Goal: Task Accomplishment & Management: Manage account settings

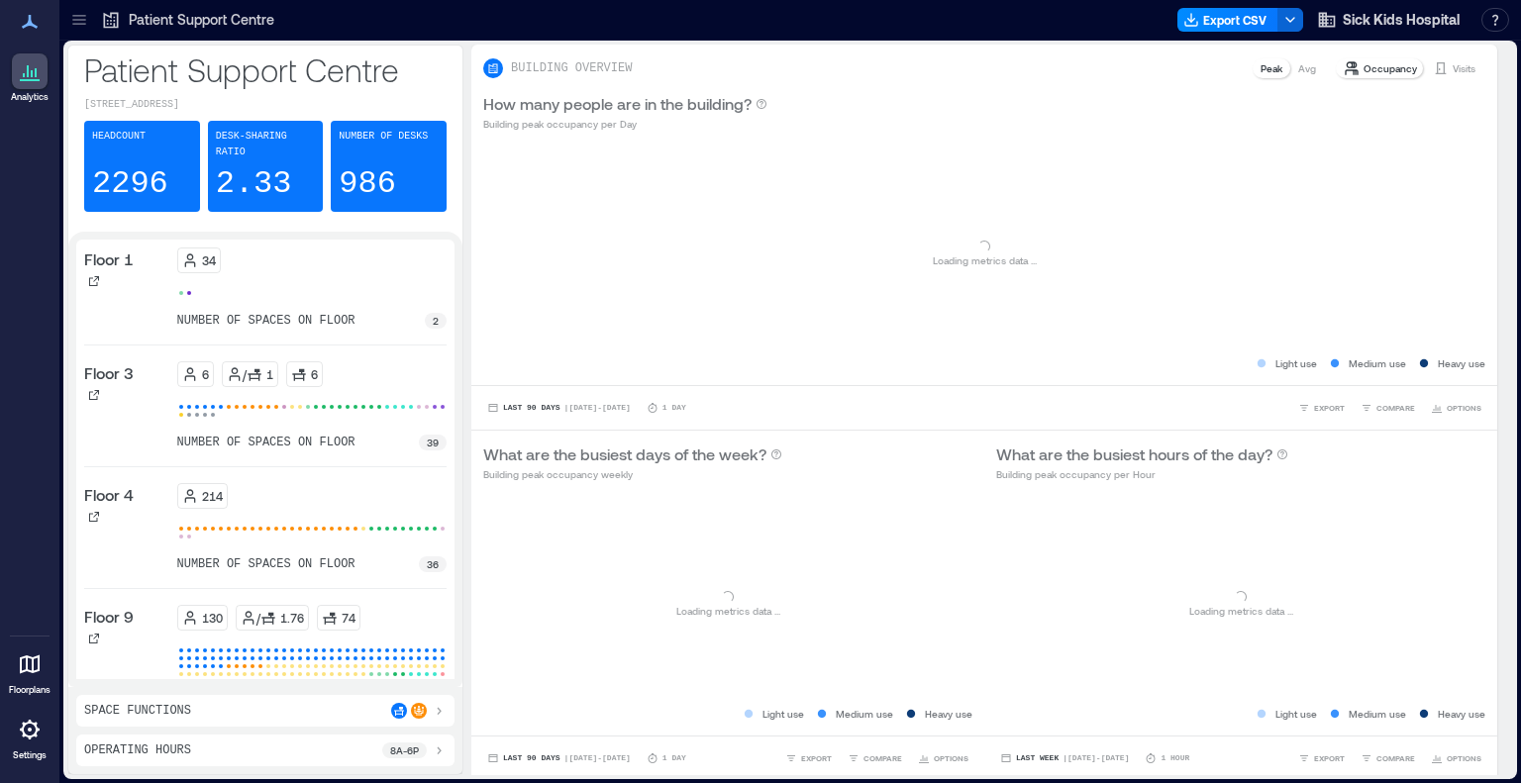
click at [87, 19] on icon at bounding box center [79, 20] width 20 height 20
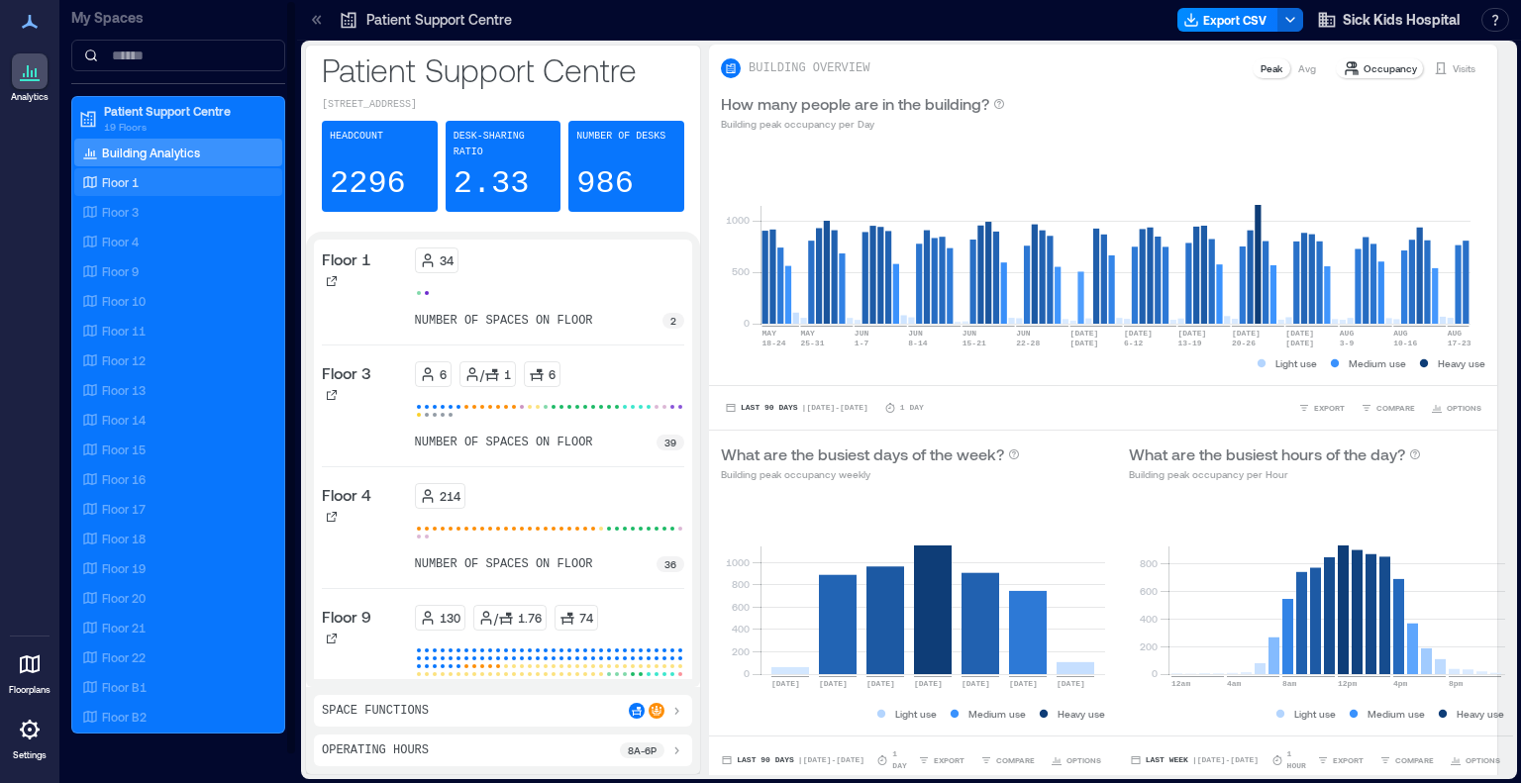
click at [151, 183] on div "Floor 1" at bounding box center [174, 182] width 192 height 20
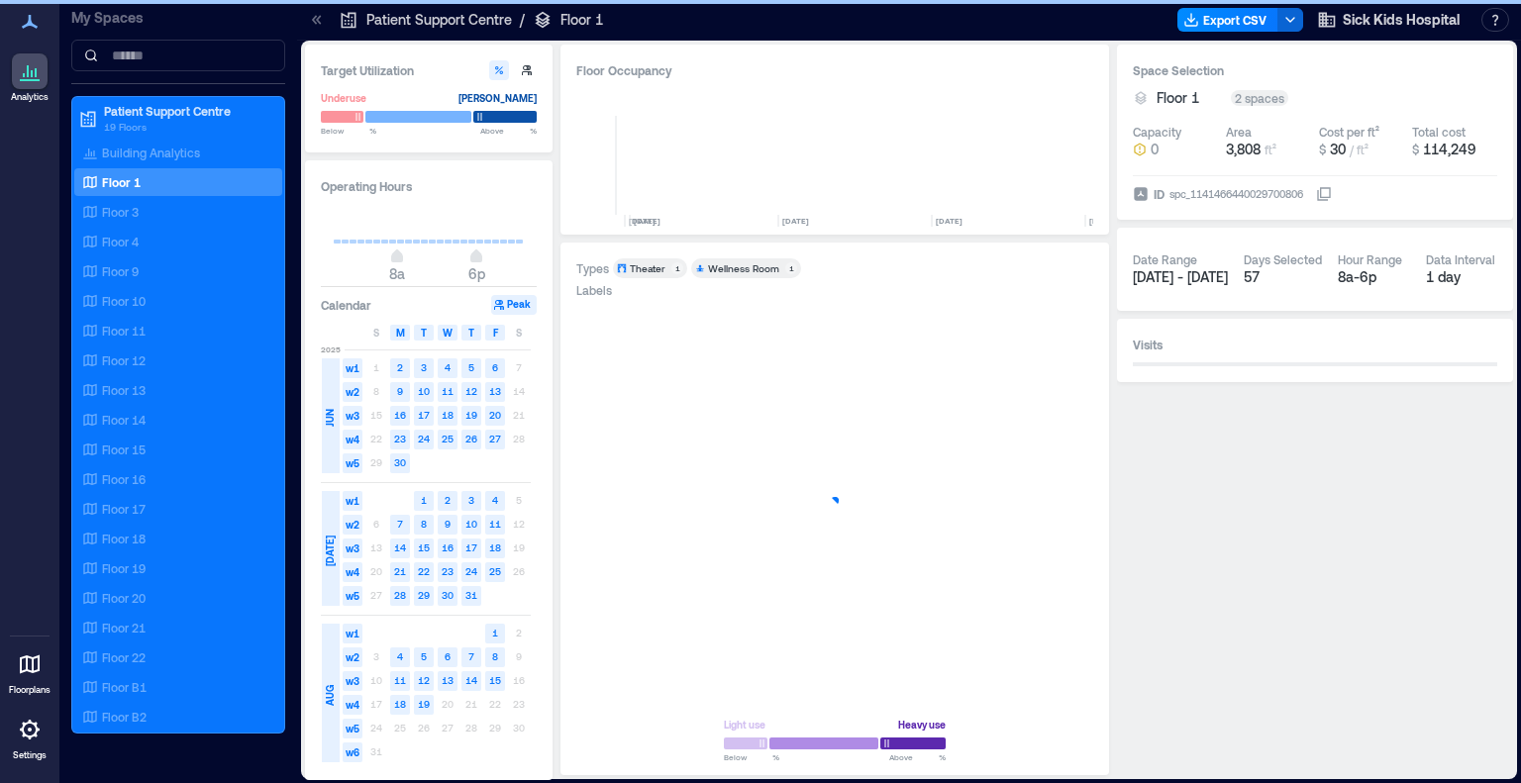
scroll to position [0, 1743]
click at [309, 15] on icon at bounding box center [317, 20] width 20 height 20
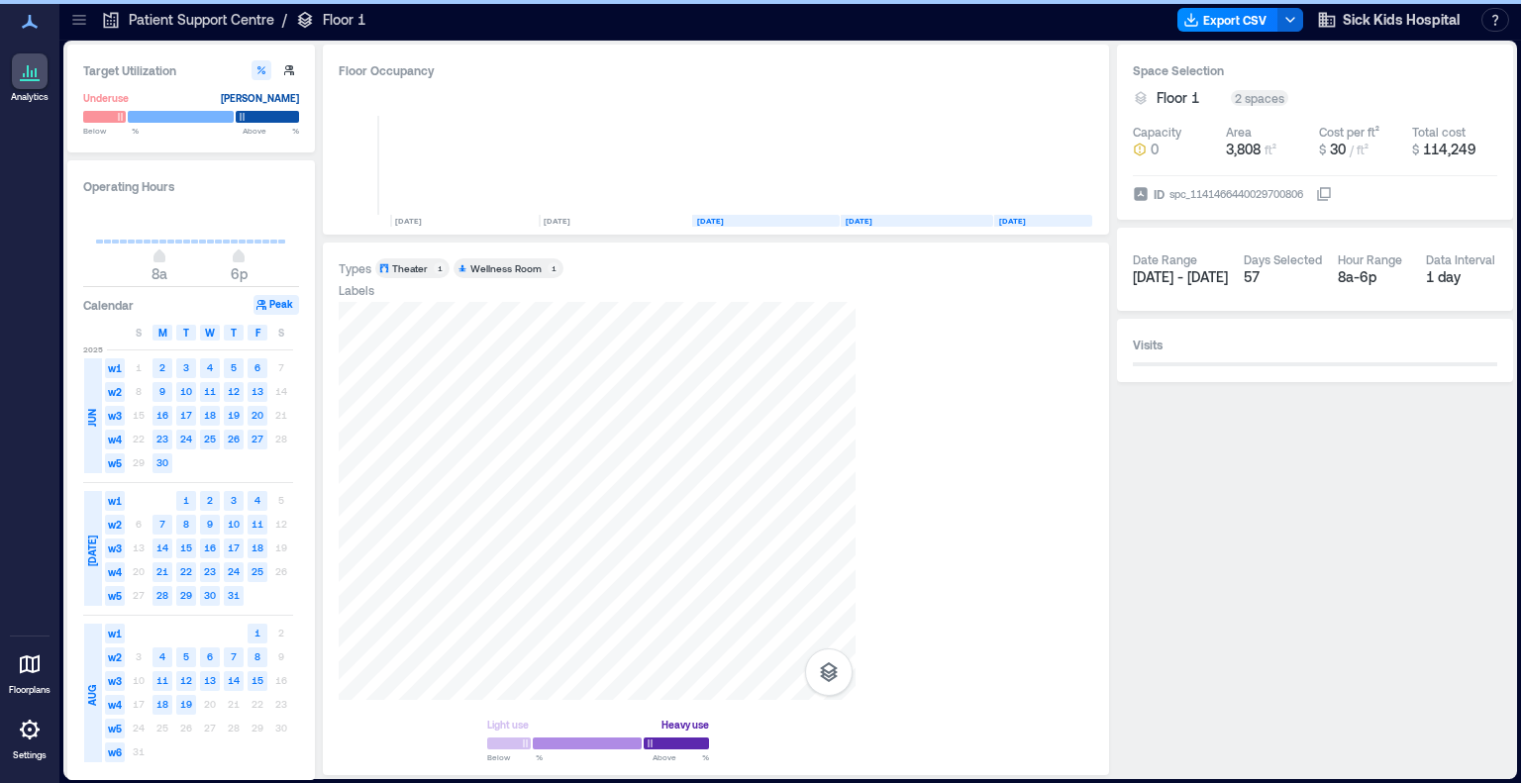
scroll to position [0, 1506]
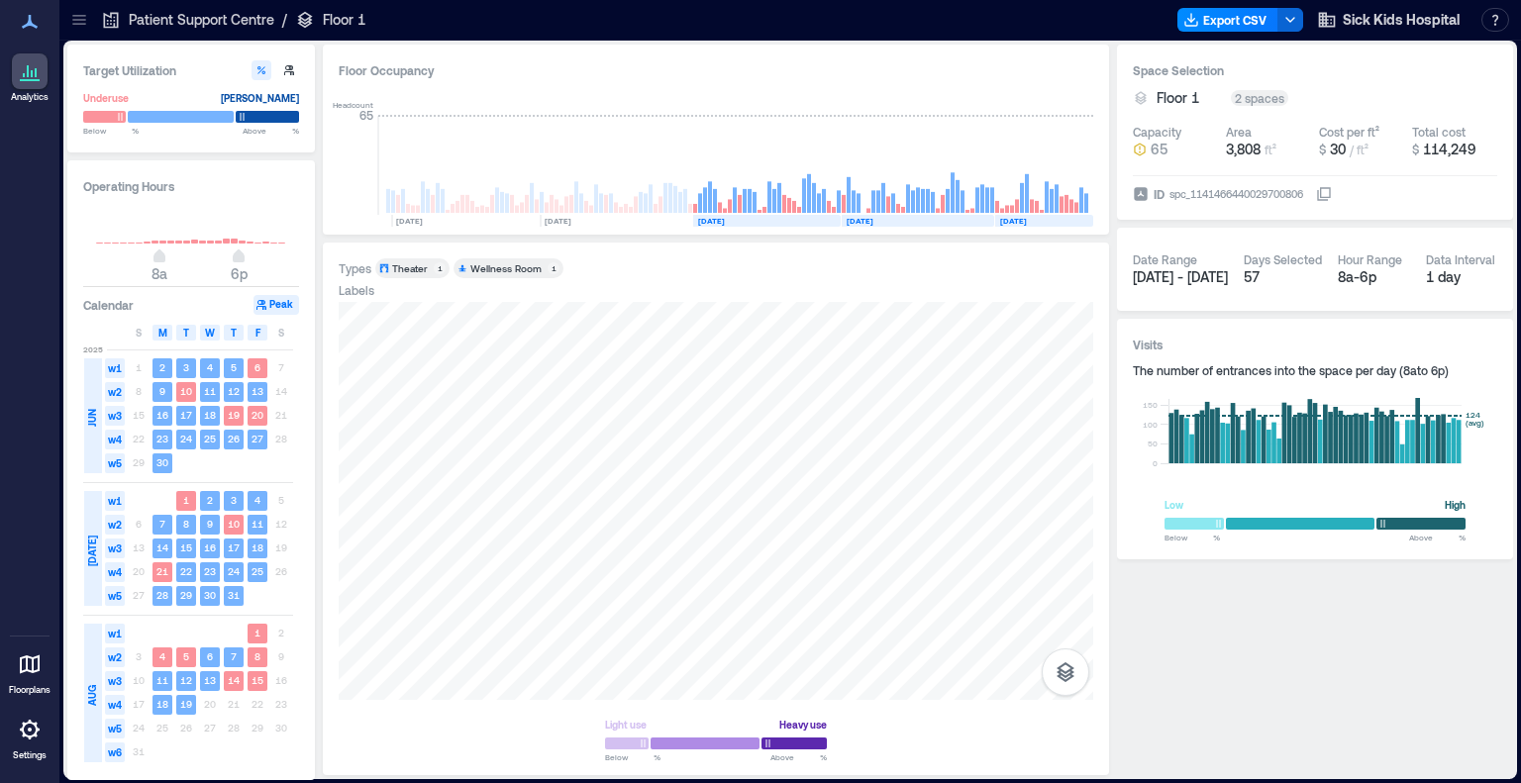
click at [71, 14] on icon at bounding box center [79, 20] width 20 height 20
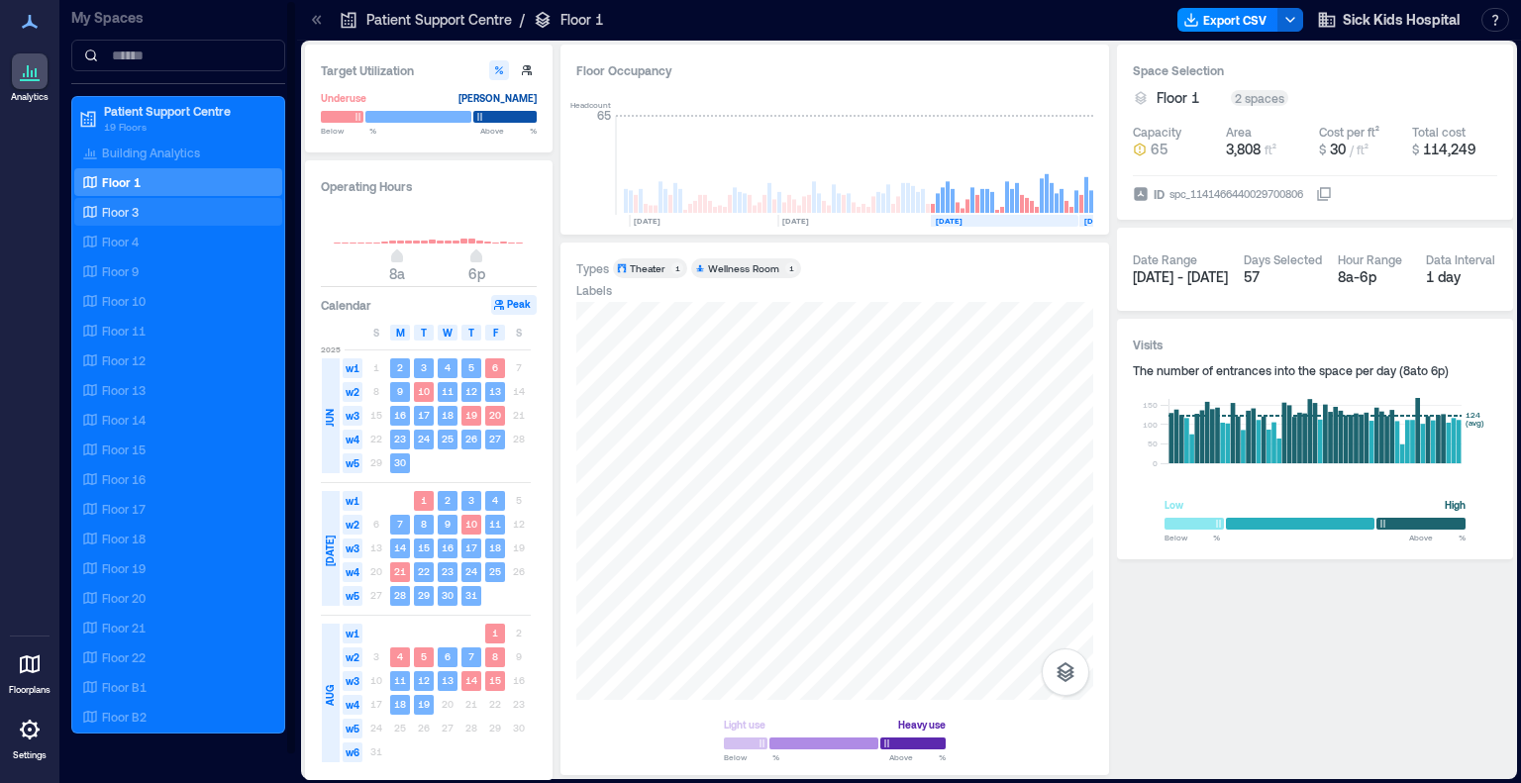
click at [143, 215] on div "Floor 3" at bounding box center [174, 212] width 192 height 20
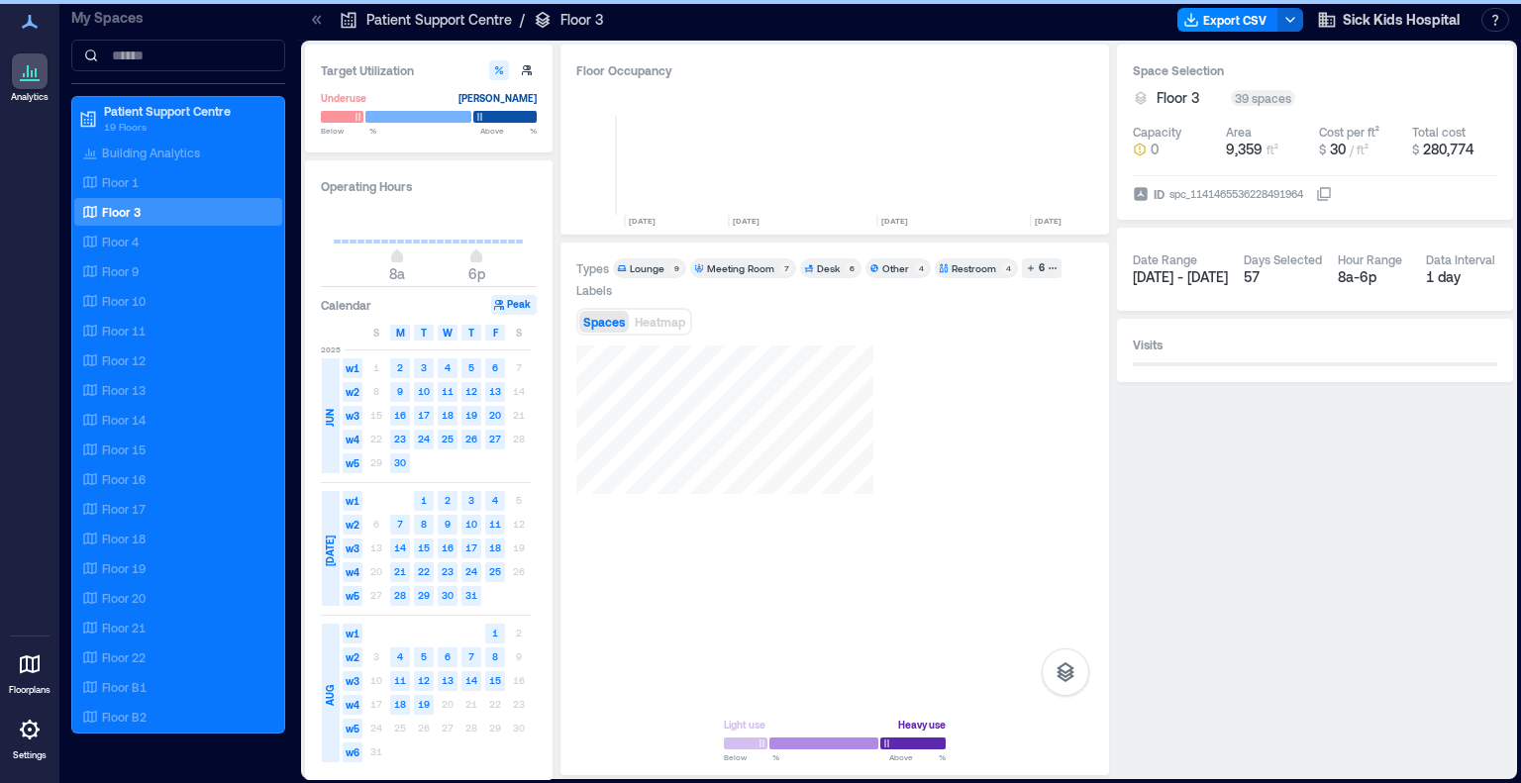
scroll to position [0, 2897]
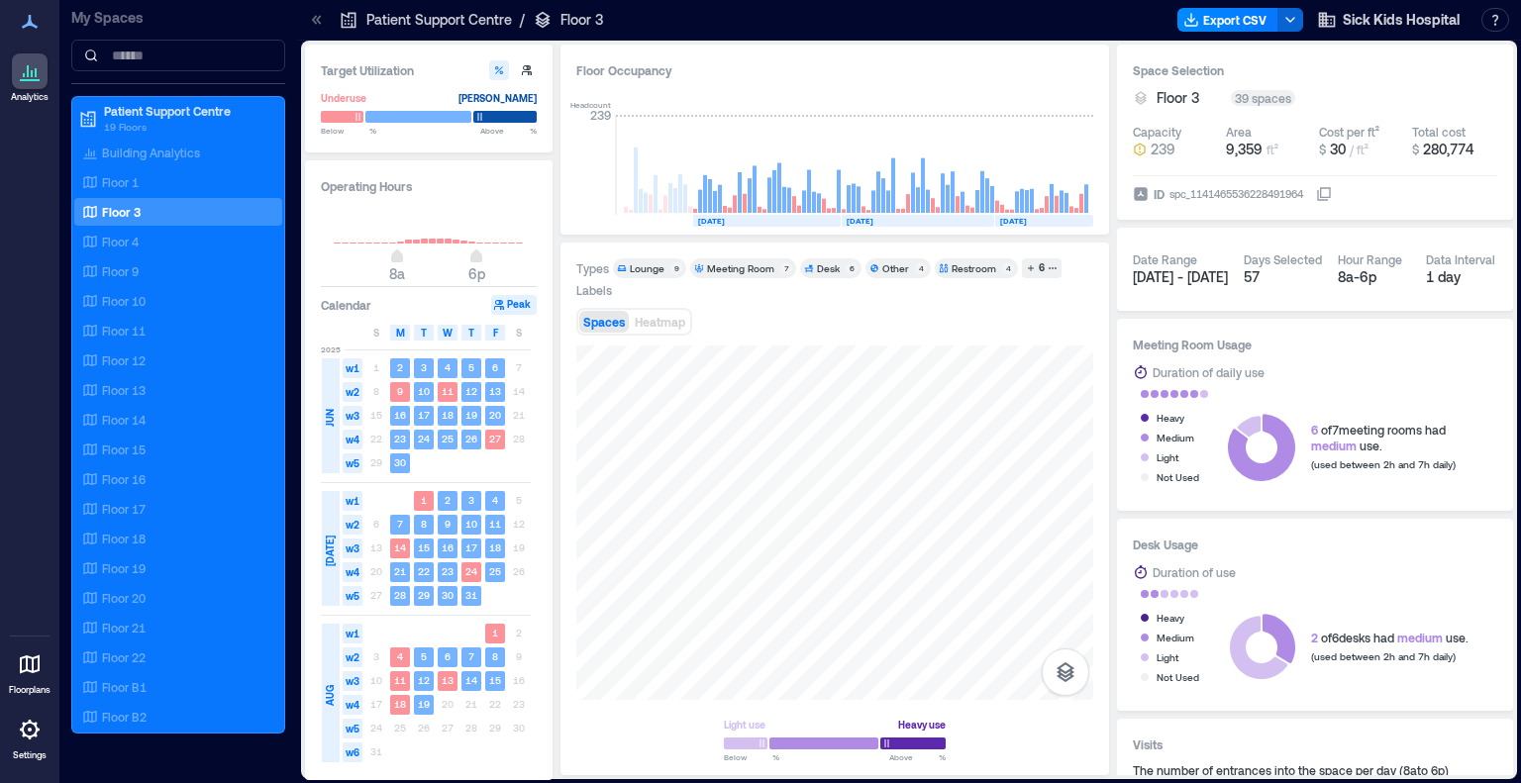
click at [649, 268] on div "Lounge" at bounding box center [647, 268] width 35 height 14
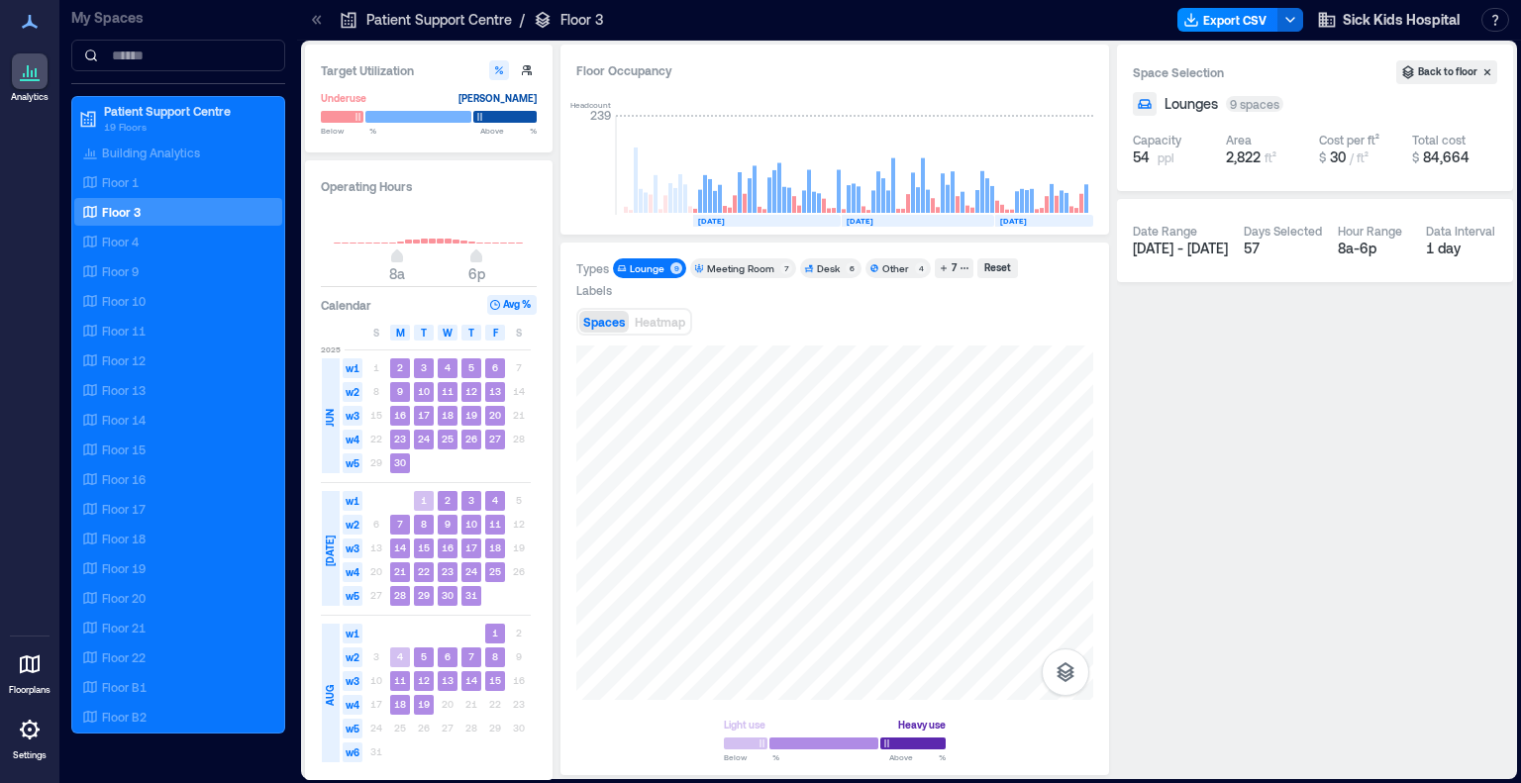
click at [663, 268] on div "Lounge" at bounding box center [647, 268] width 35 height 14
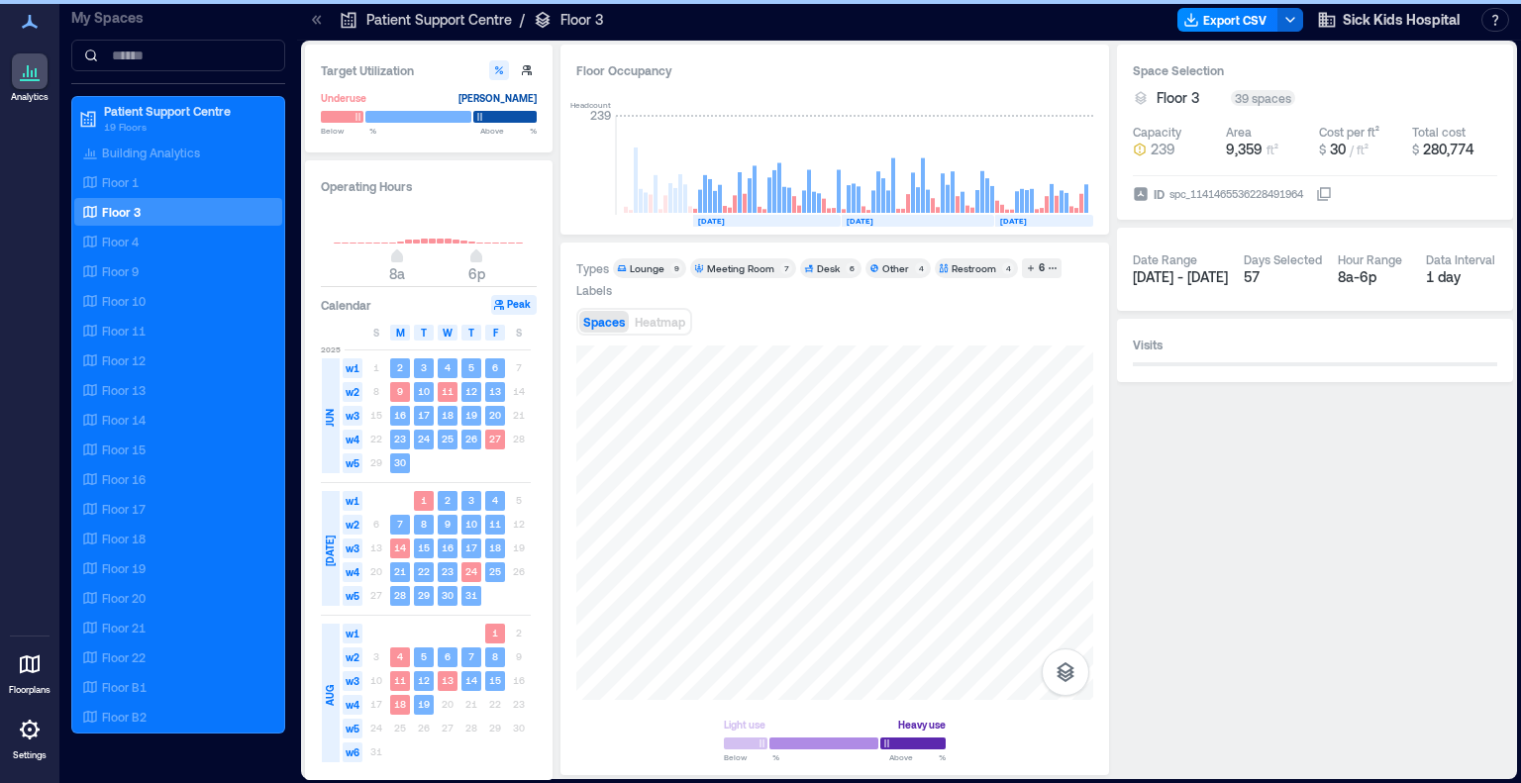
click at [725, 269] on div "Meeting Room" at bounding box center [740, 268] width 67 height 14
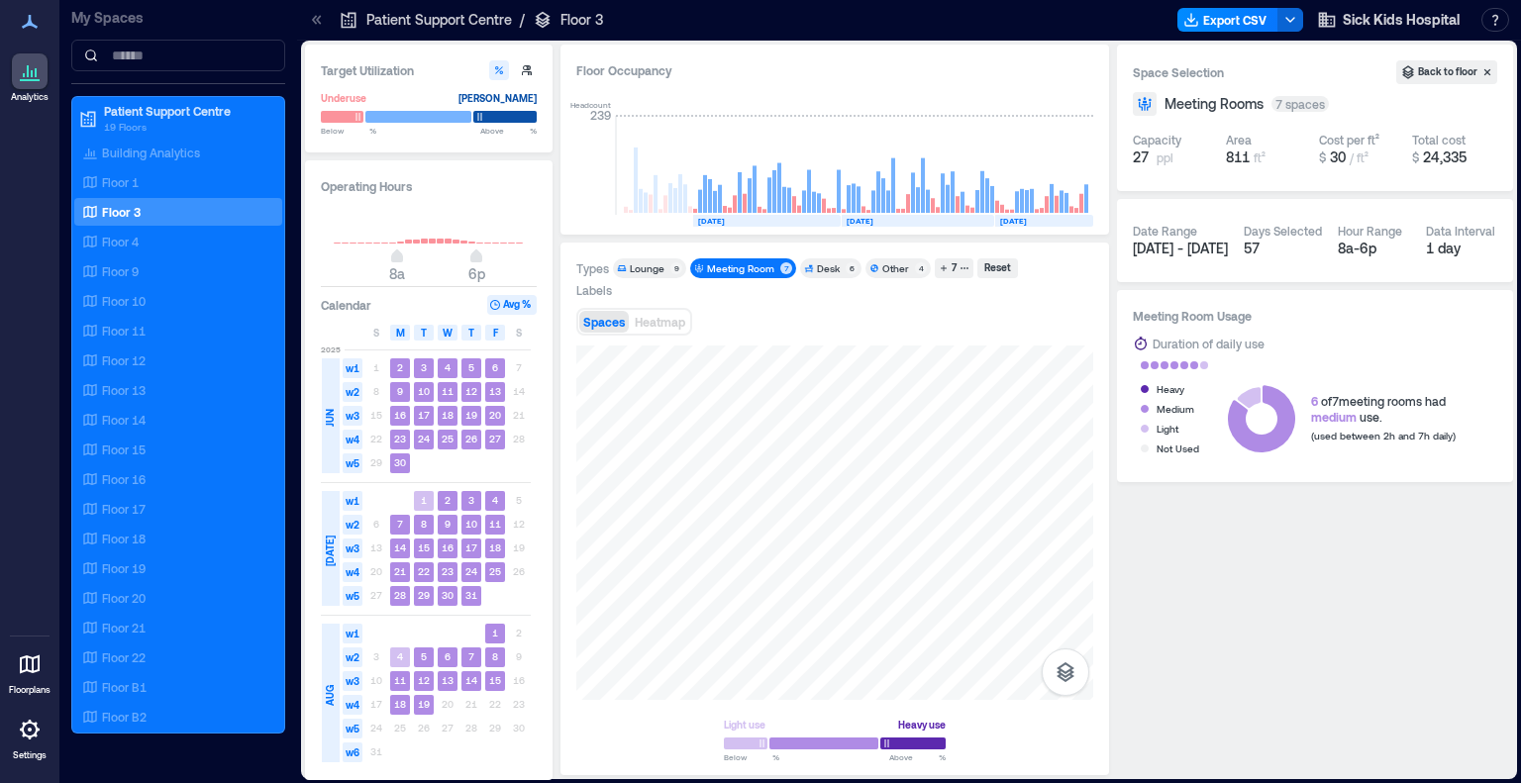
click at [731, 266] on div "Meeting Room" at bounding box center [740, 268] width 67 height 14
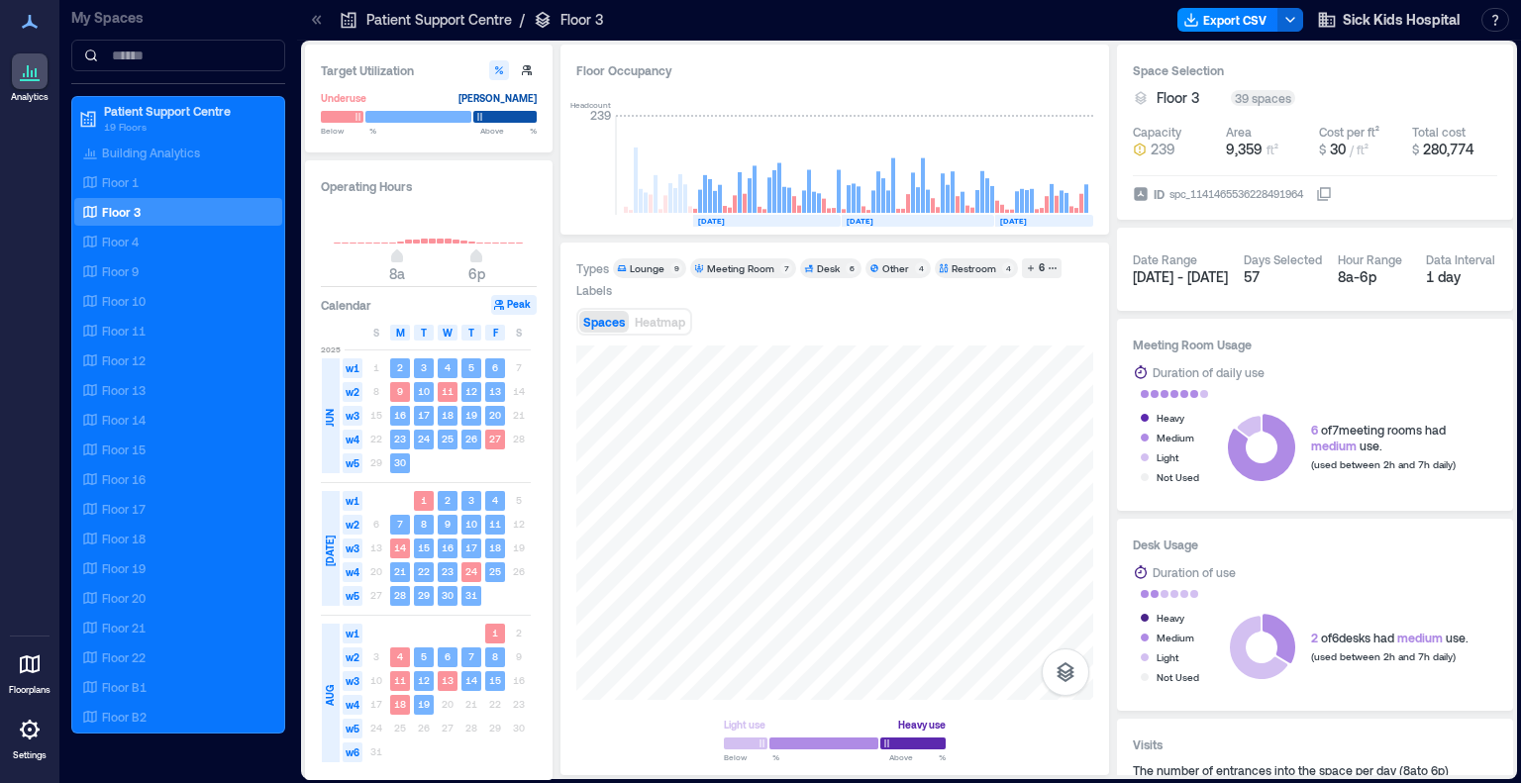
click at [830, 268] on div "Desk" at bounding box center [828, 268] width 23 height 14
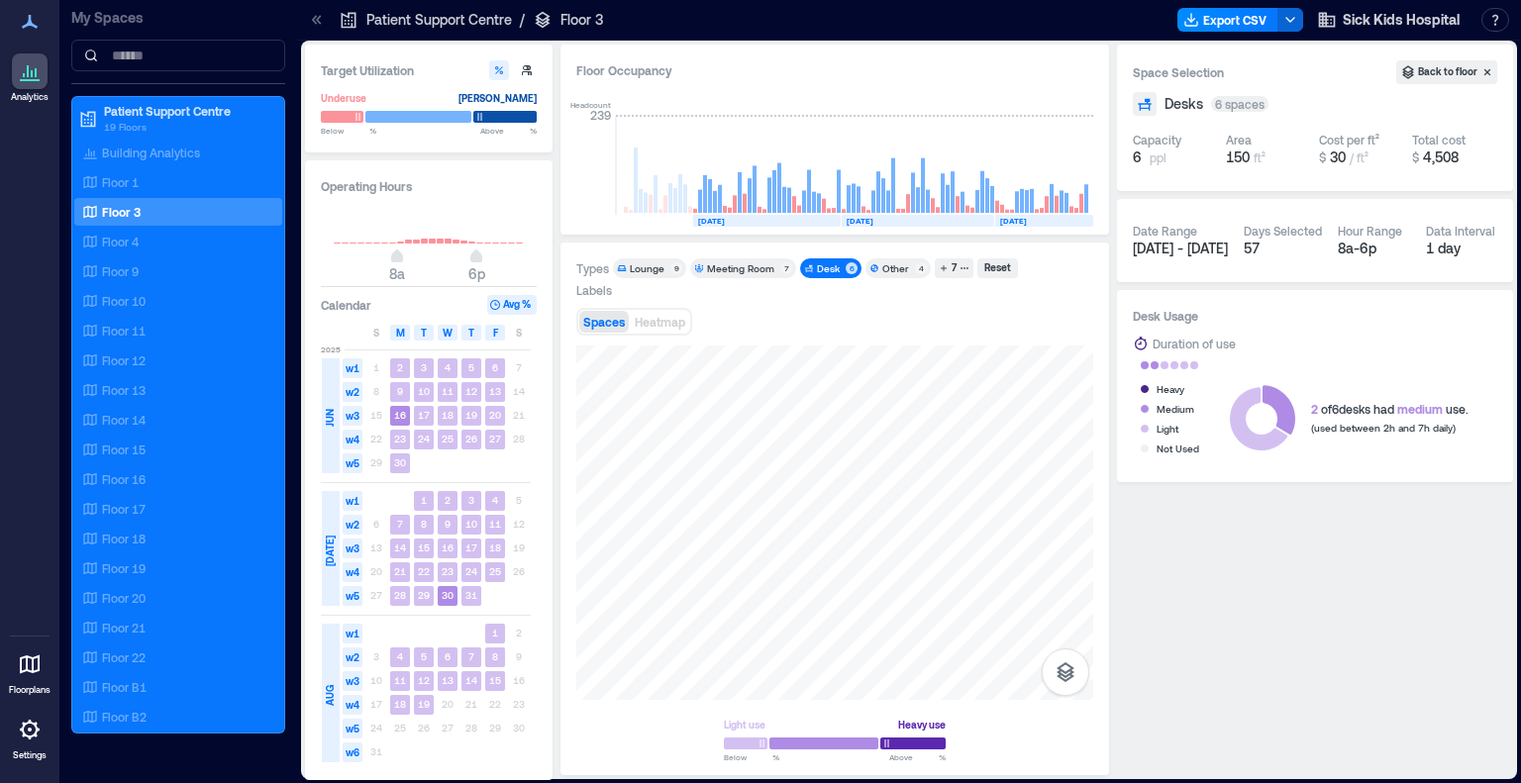
click at [830, 268] on div "Desk" at bounding box center [828, 268] width 23 height 14
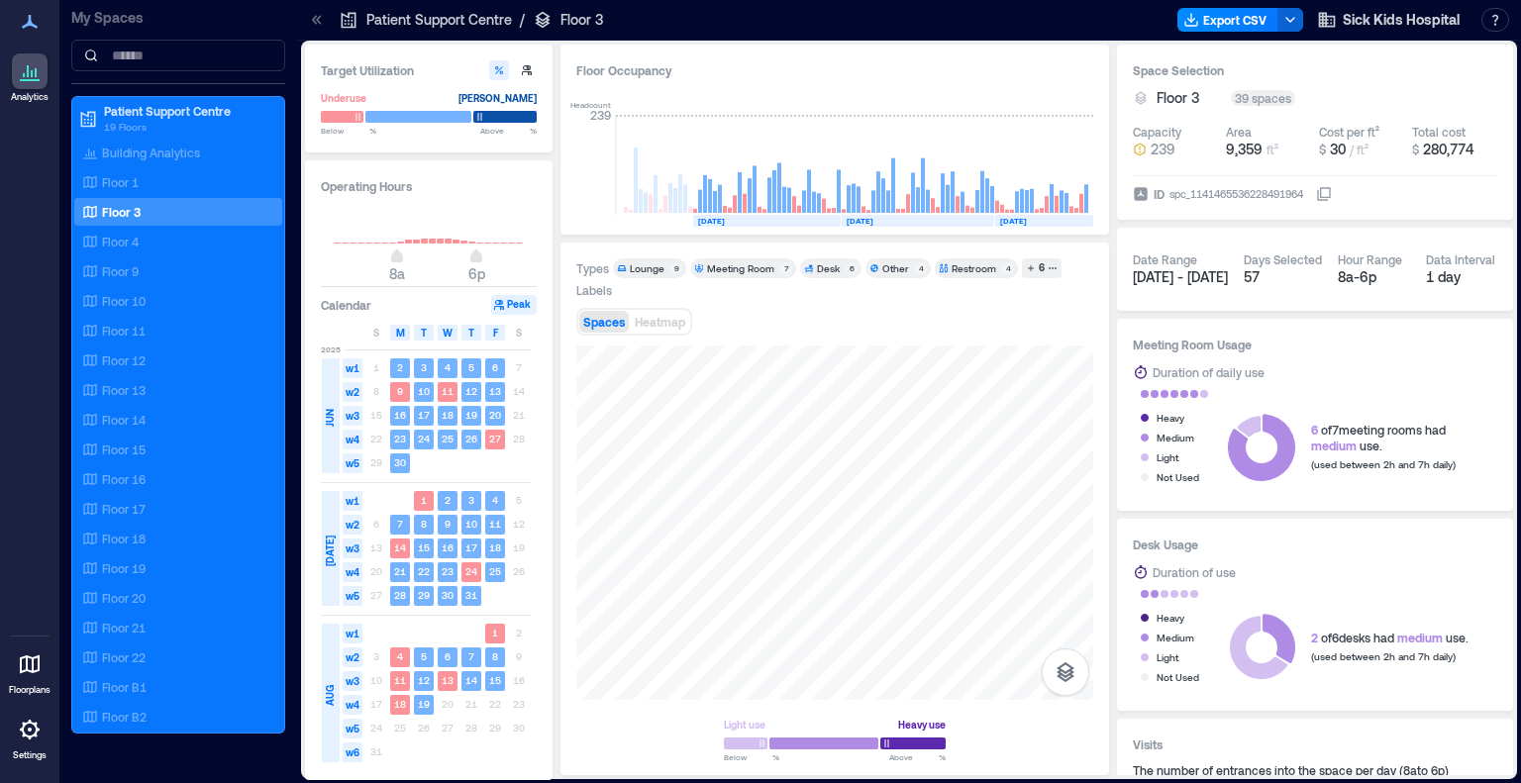
click at [883, 268] on div "Other" at bounding box center [896, 268] width 27 height 14
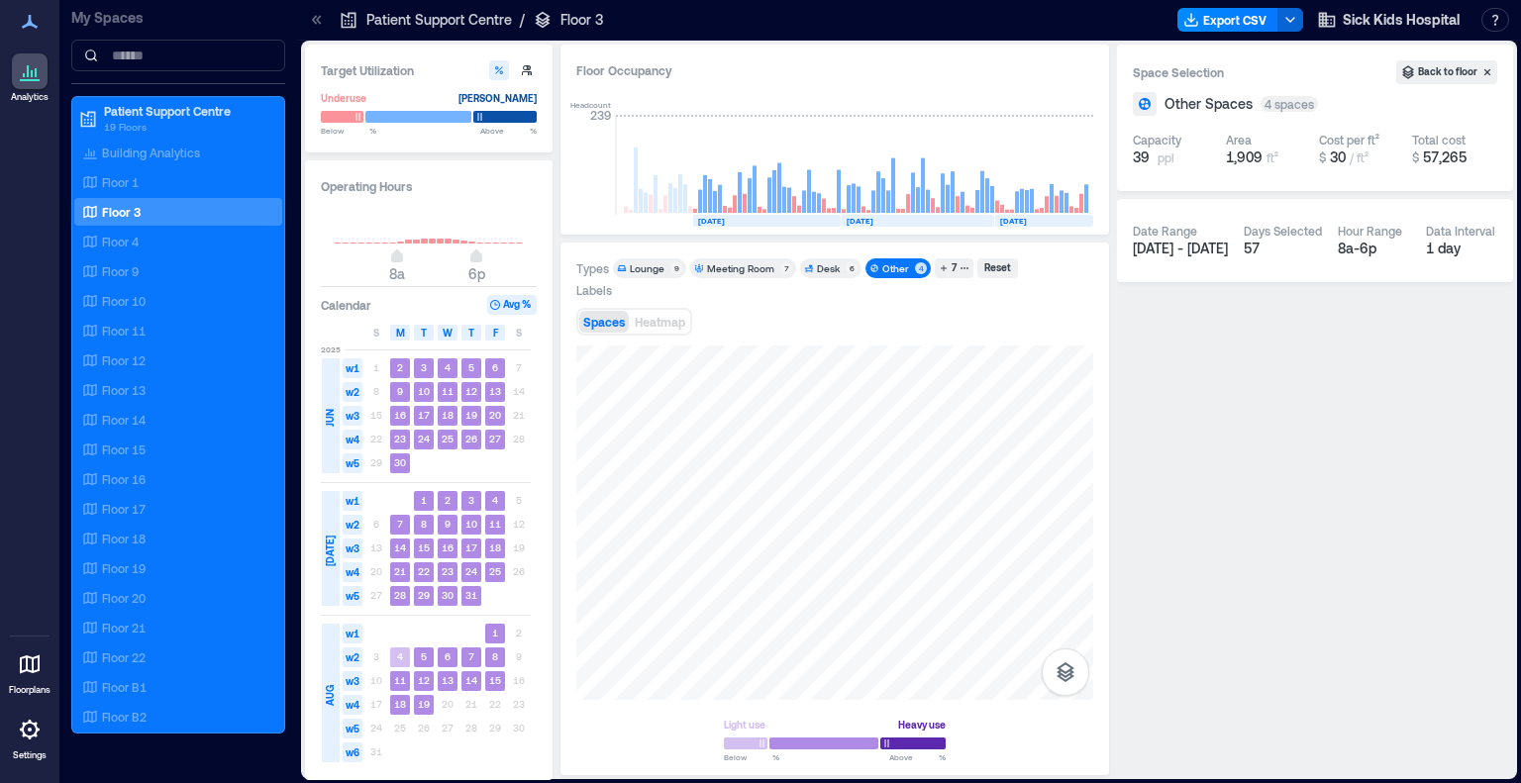
click at [888, 262] on div "Other" at bounding box center [896, 268] width 27 height 14
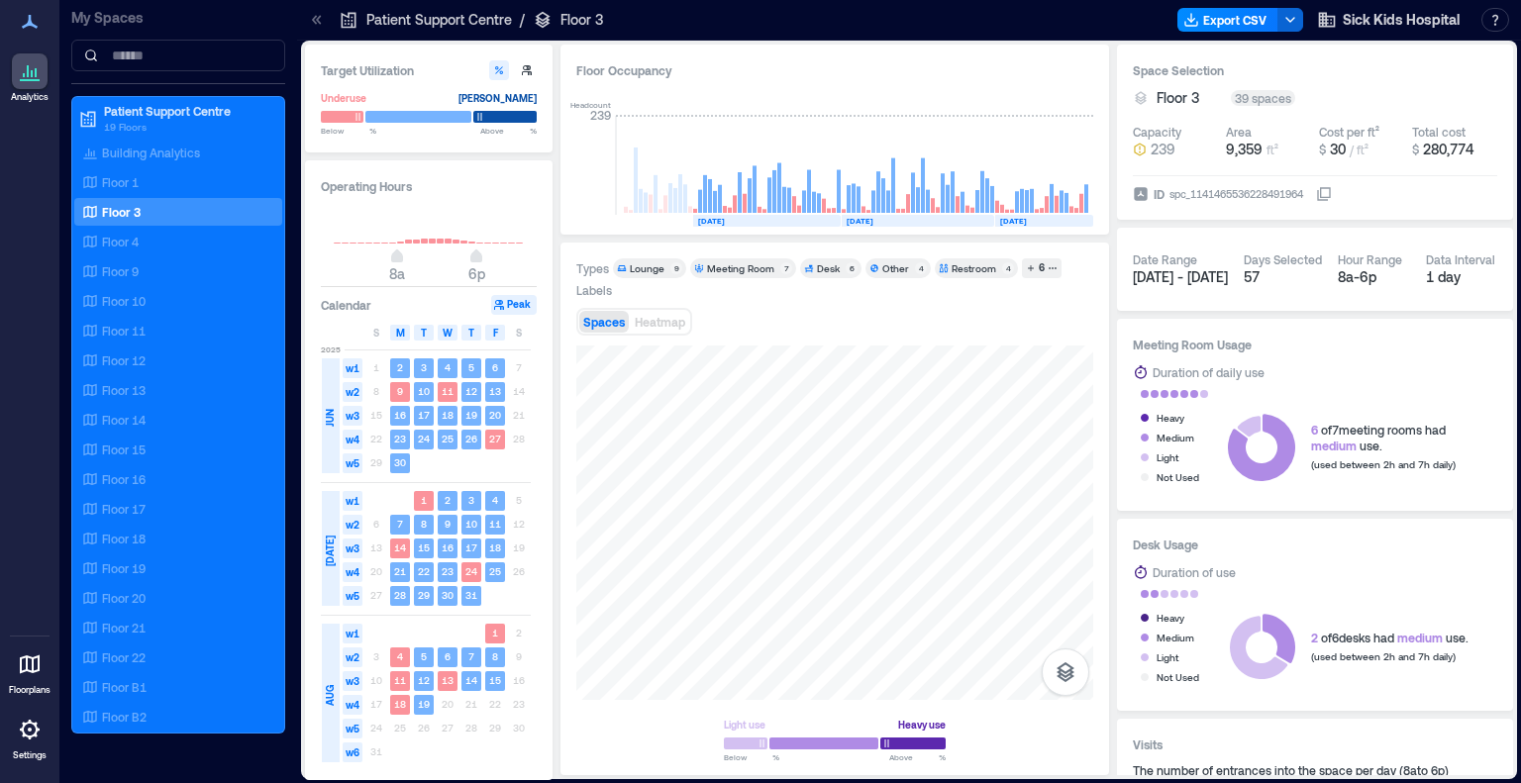
click at [956, 267] on div "Restroom" at bounding box center [974, 268] width 45 height 14
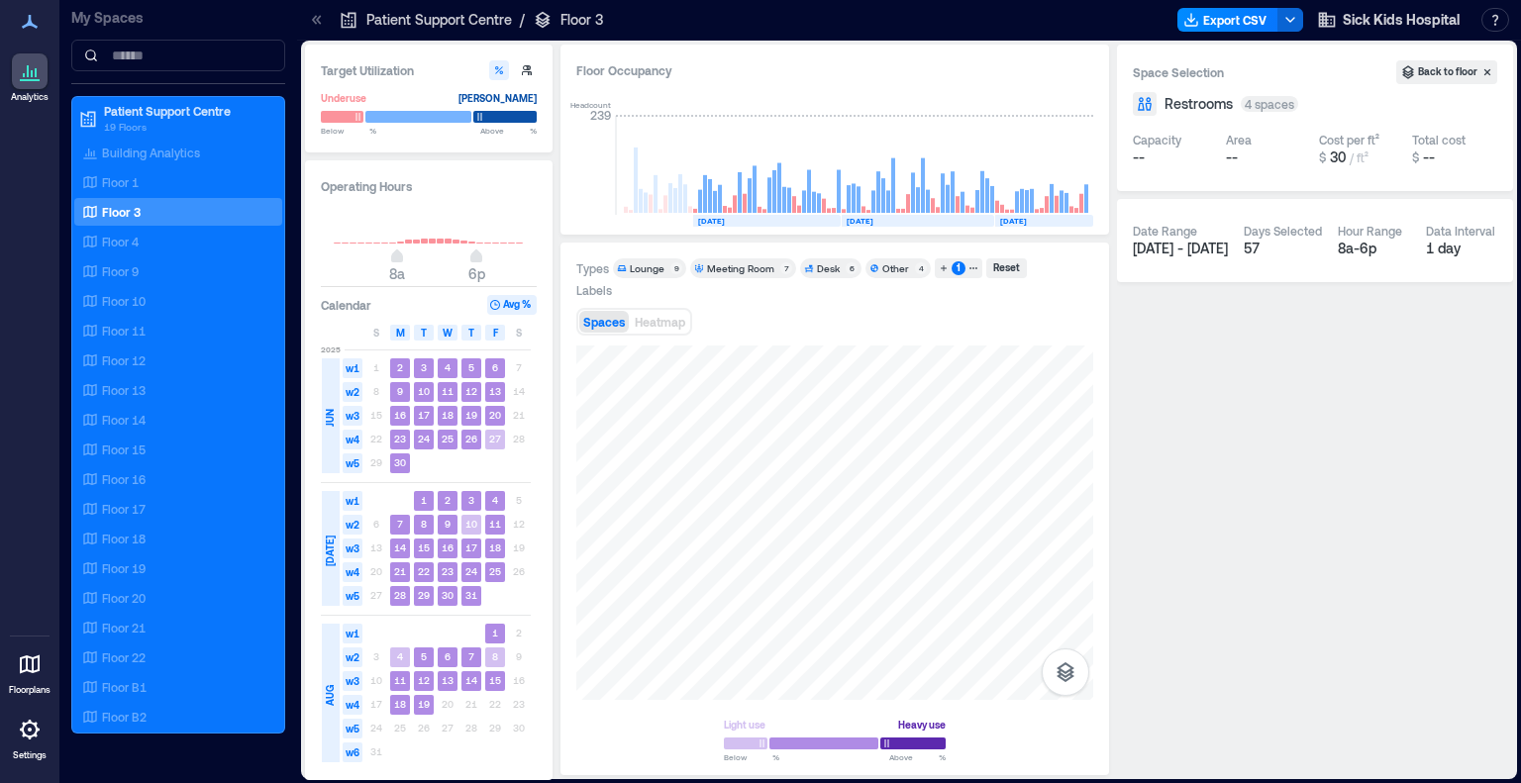
click at [956, 267] on div "1" at bounding box center [959, 268] width 14 height 14
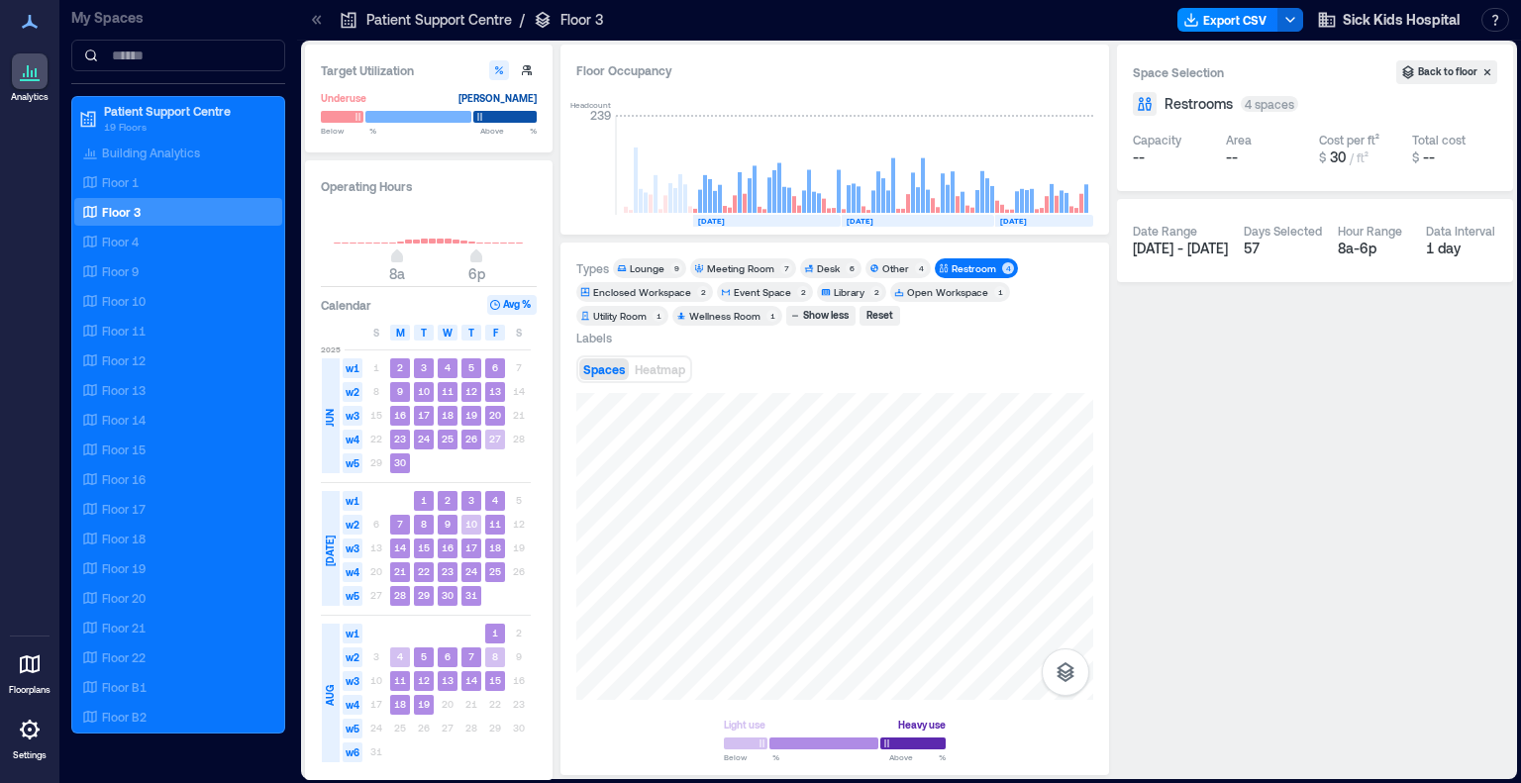
click at [972, 267] on div "Restroom" at bounding box center [974, 268] width 45 height 14
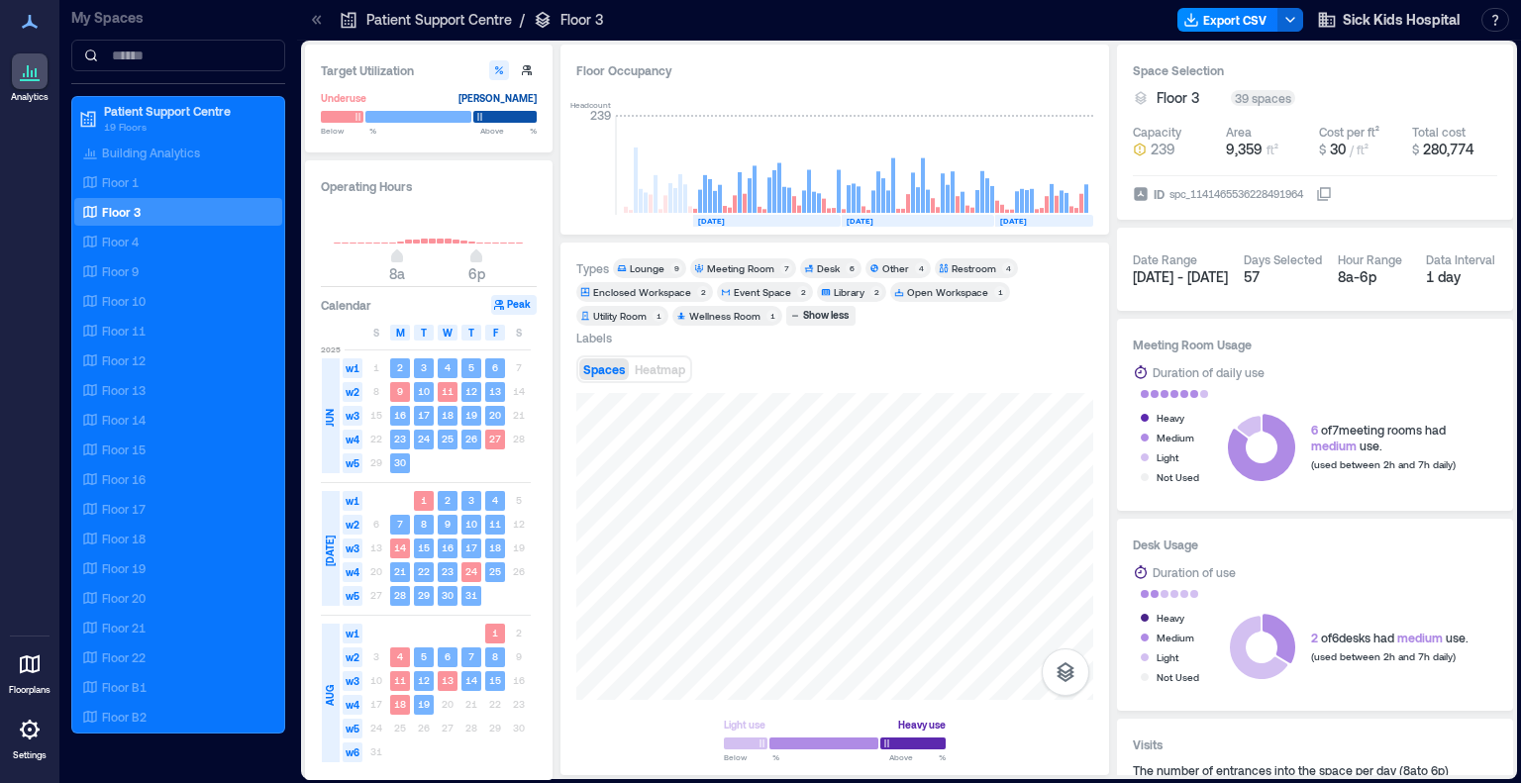
click at [655, 292] on div "Enclosed Workspace" at bounding box center [642, 292] width 98 height 14
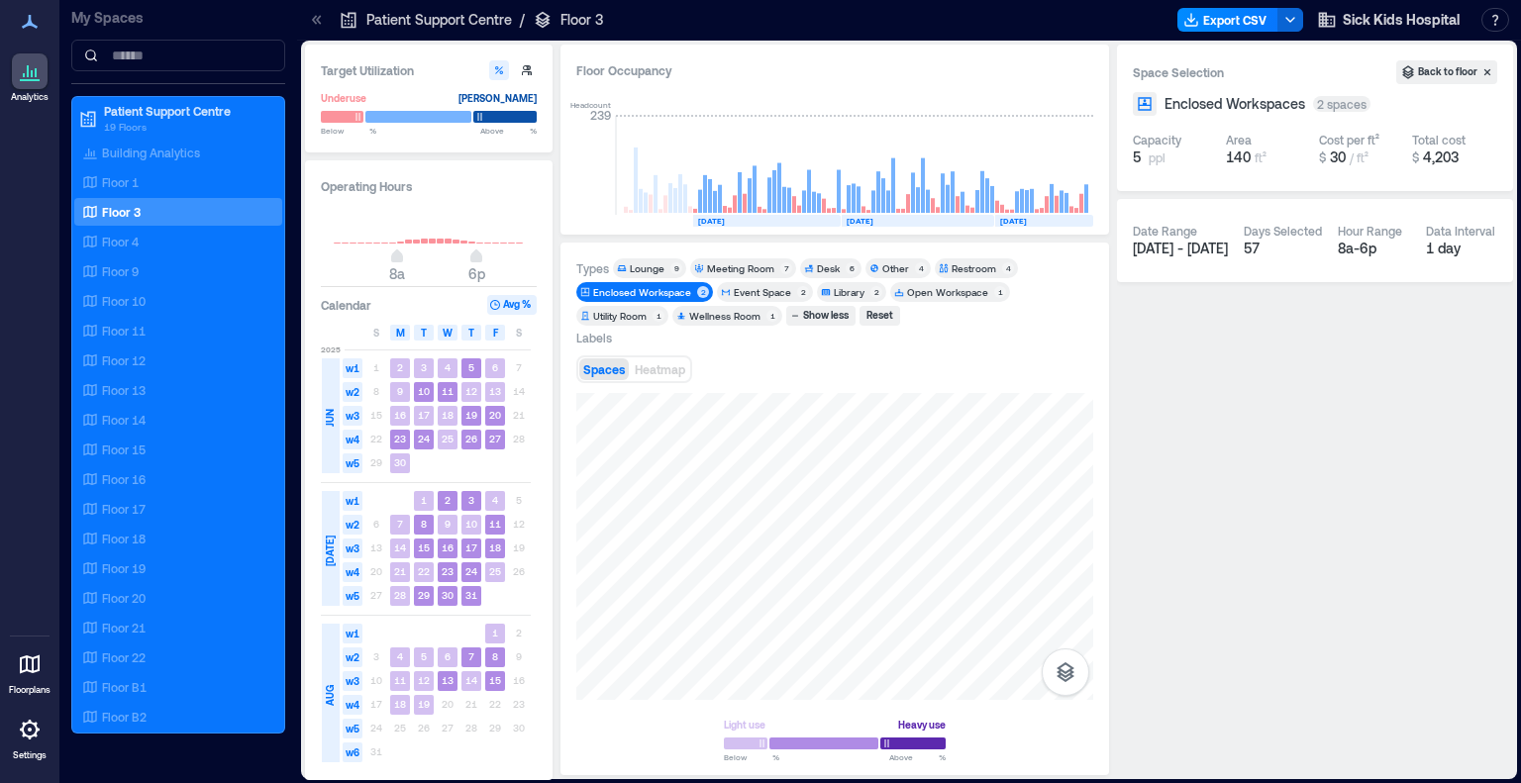
click at [655, 292] on div "Enclosed Workspace" at bounding box center [642, 292] width 98 height 14
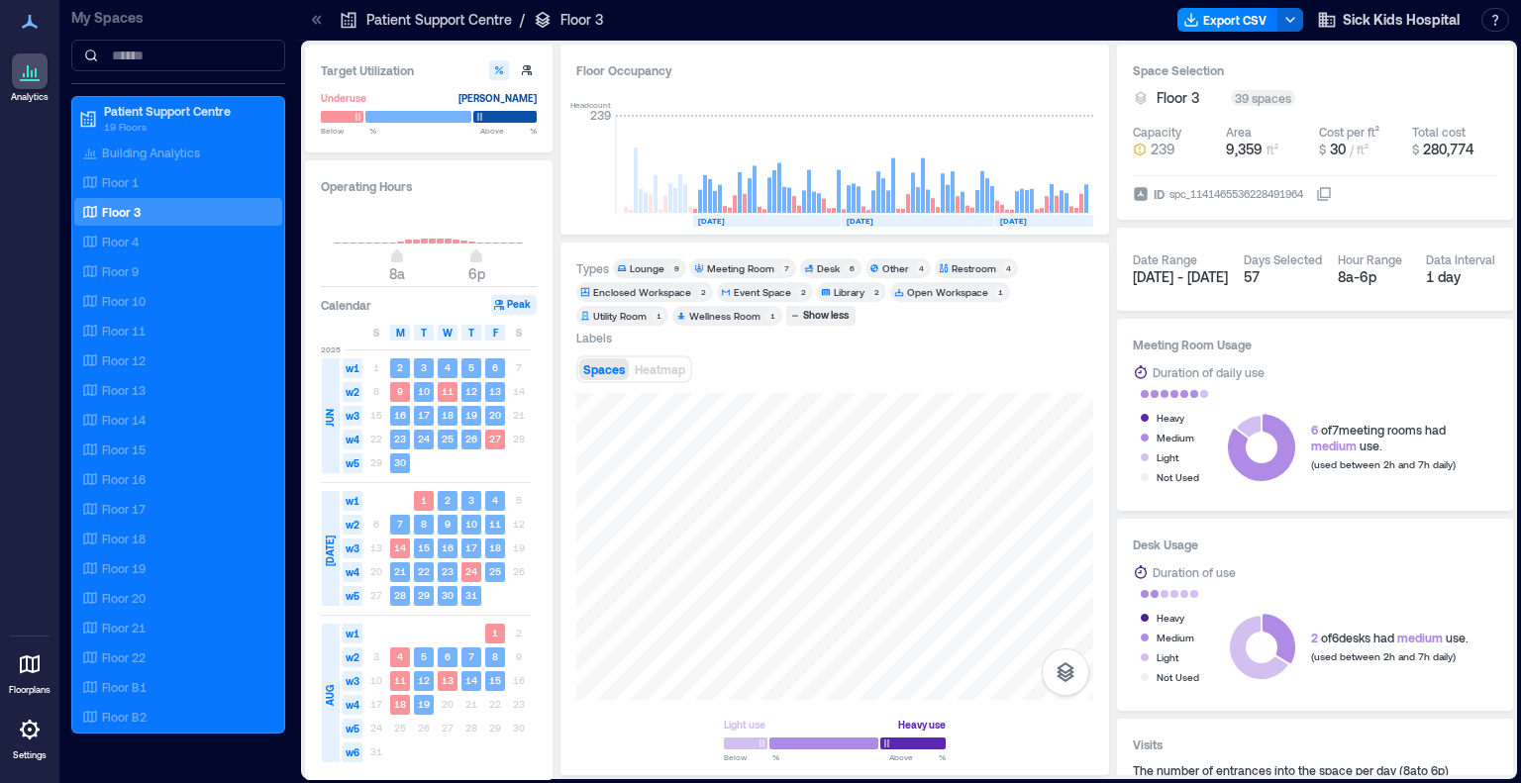
click at [745, 290] on div "Event Space" at bounding box center [762, 292] width 57 height 14
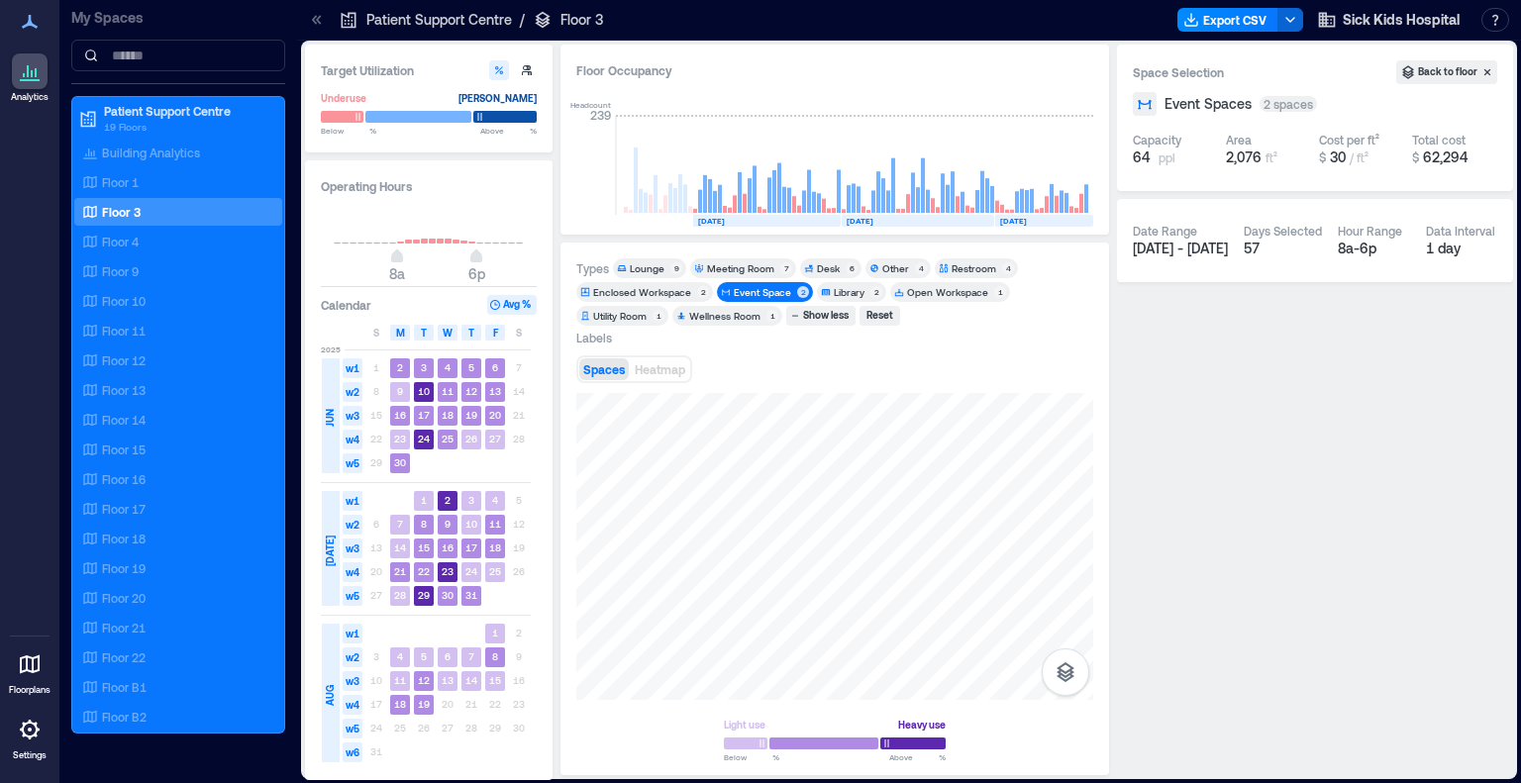
click at [745, 290] on div "Event Space" at bounding box center [762, 292] width 57 height 14
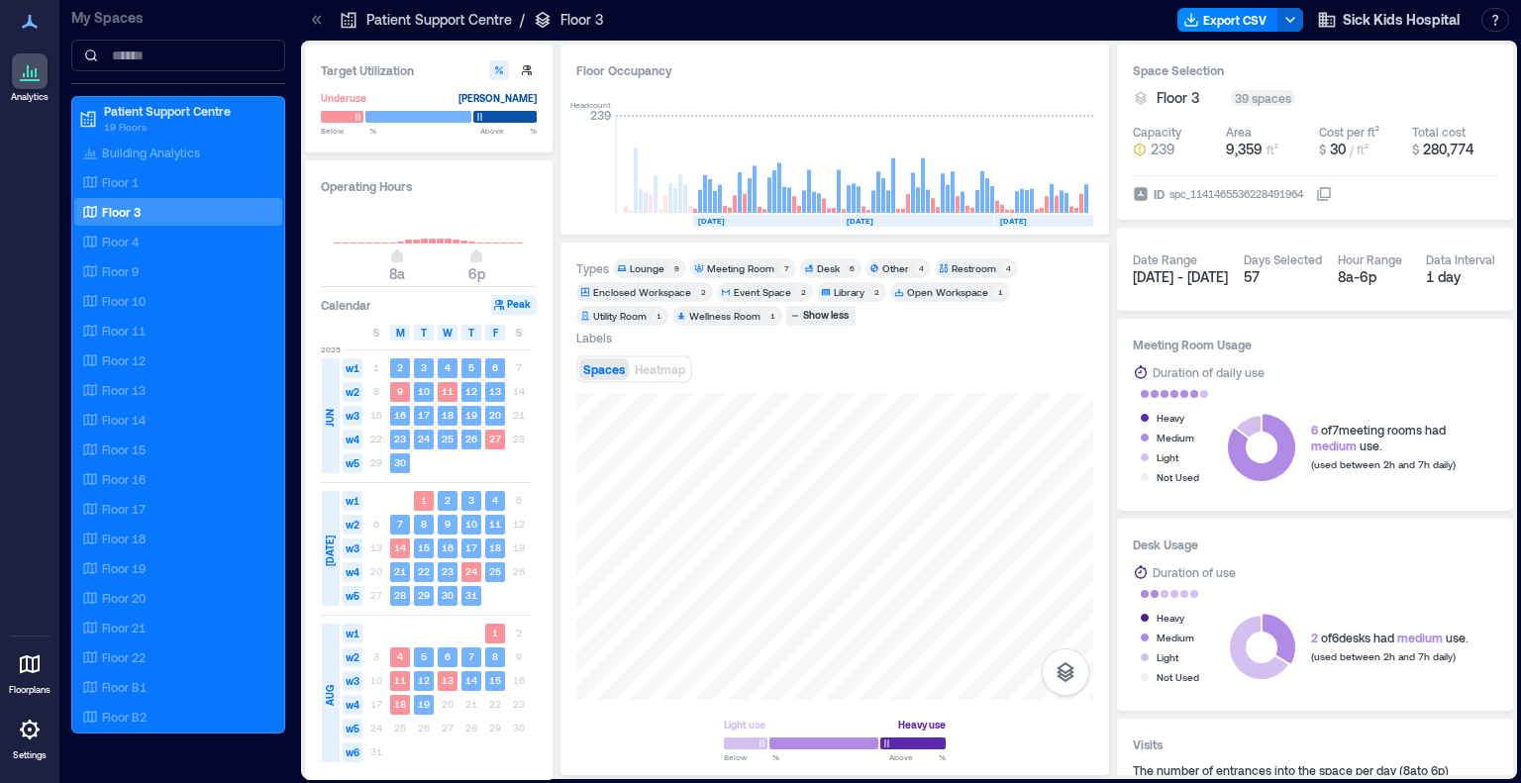
click at [844, 290] on div "Library" at bounding box center [849, 292] width 31 height 14
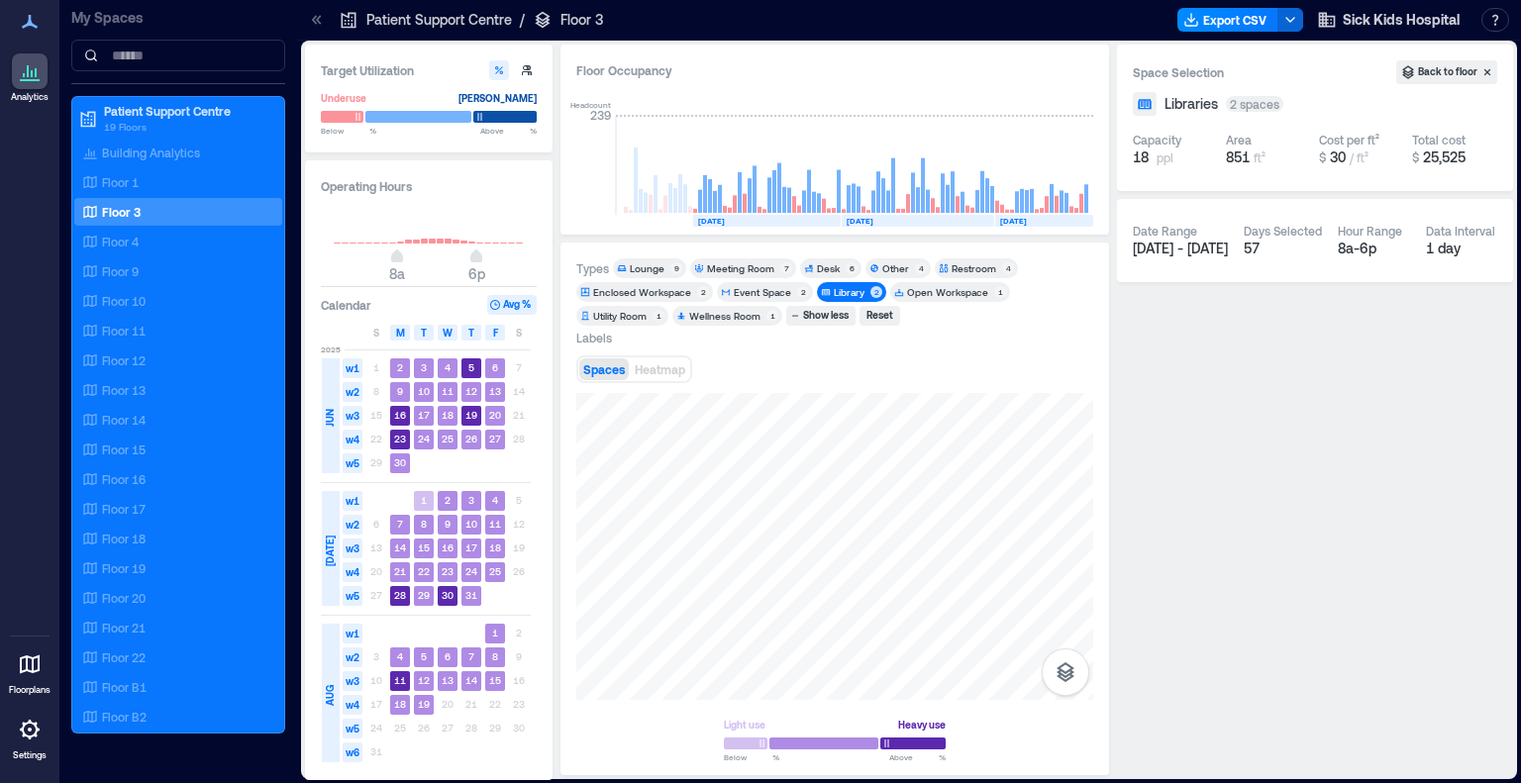
click at [844, 290] on div "Library" at bounding box center [849, 292] width 31 height 14
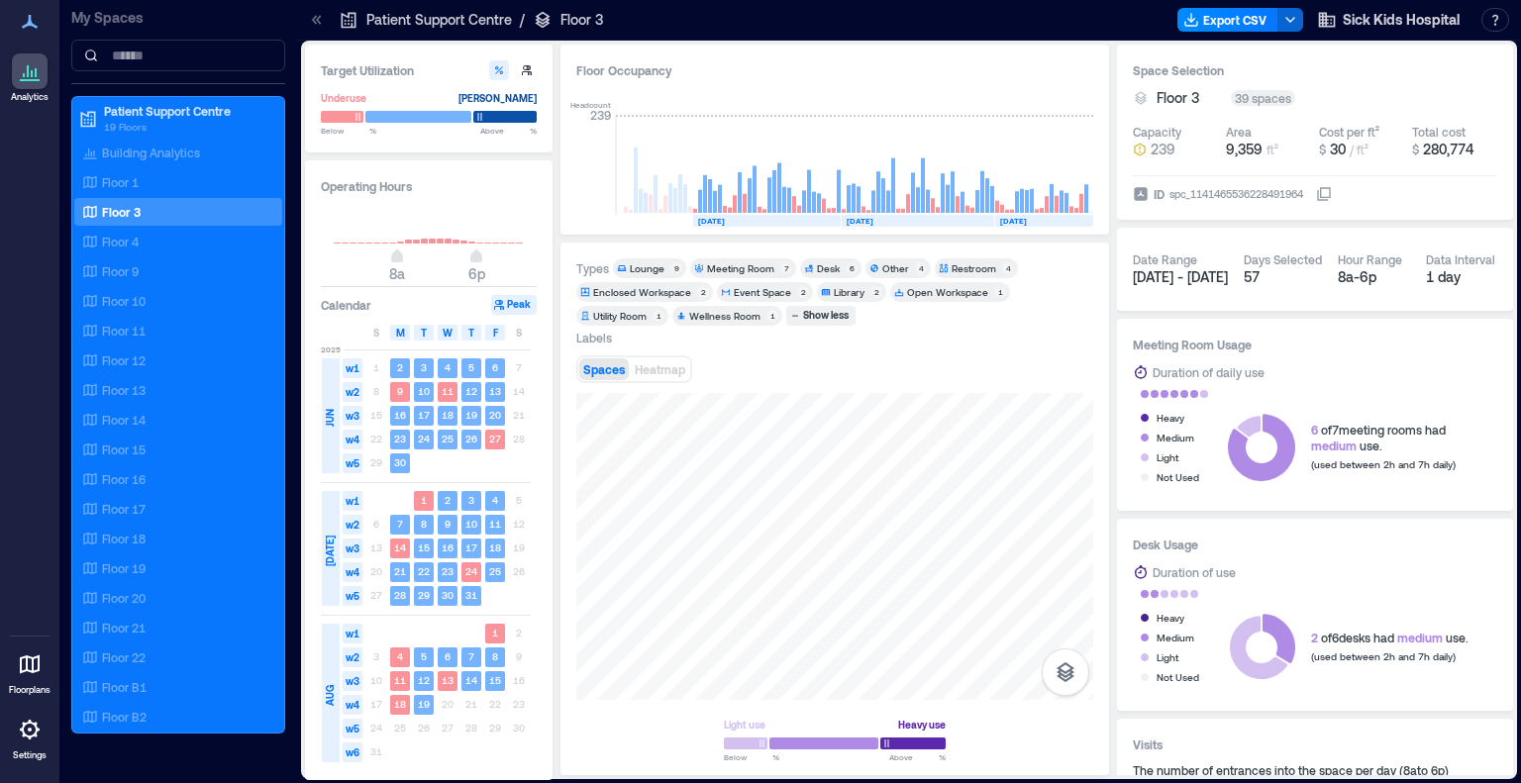
click at [948, 294] on div "Open Workspace" at bounding box center [947, 292] width 81 height 14
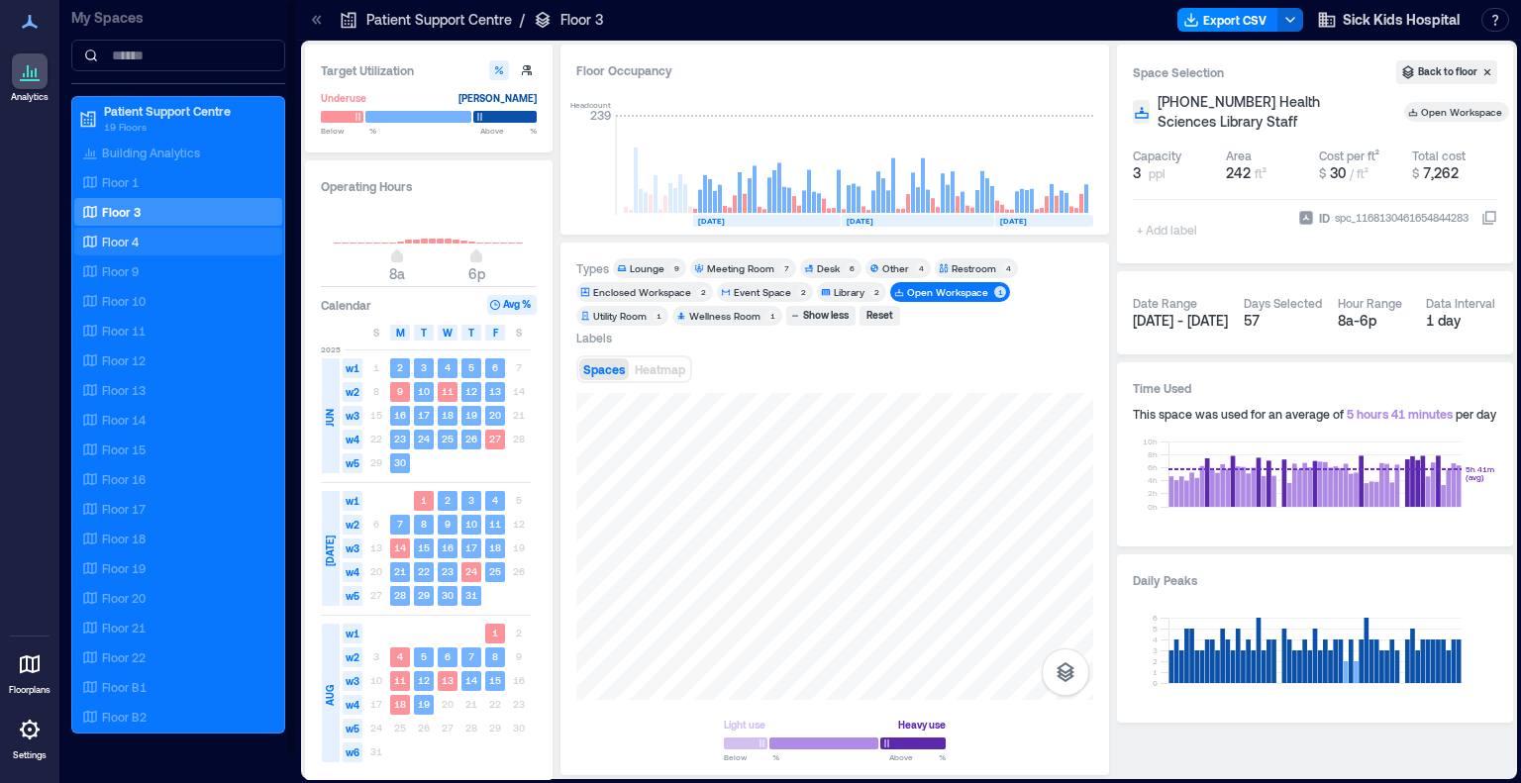
click at [182, 233] on div "Floor 4" at bounding box center [174, 242] width 192 height 20
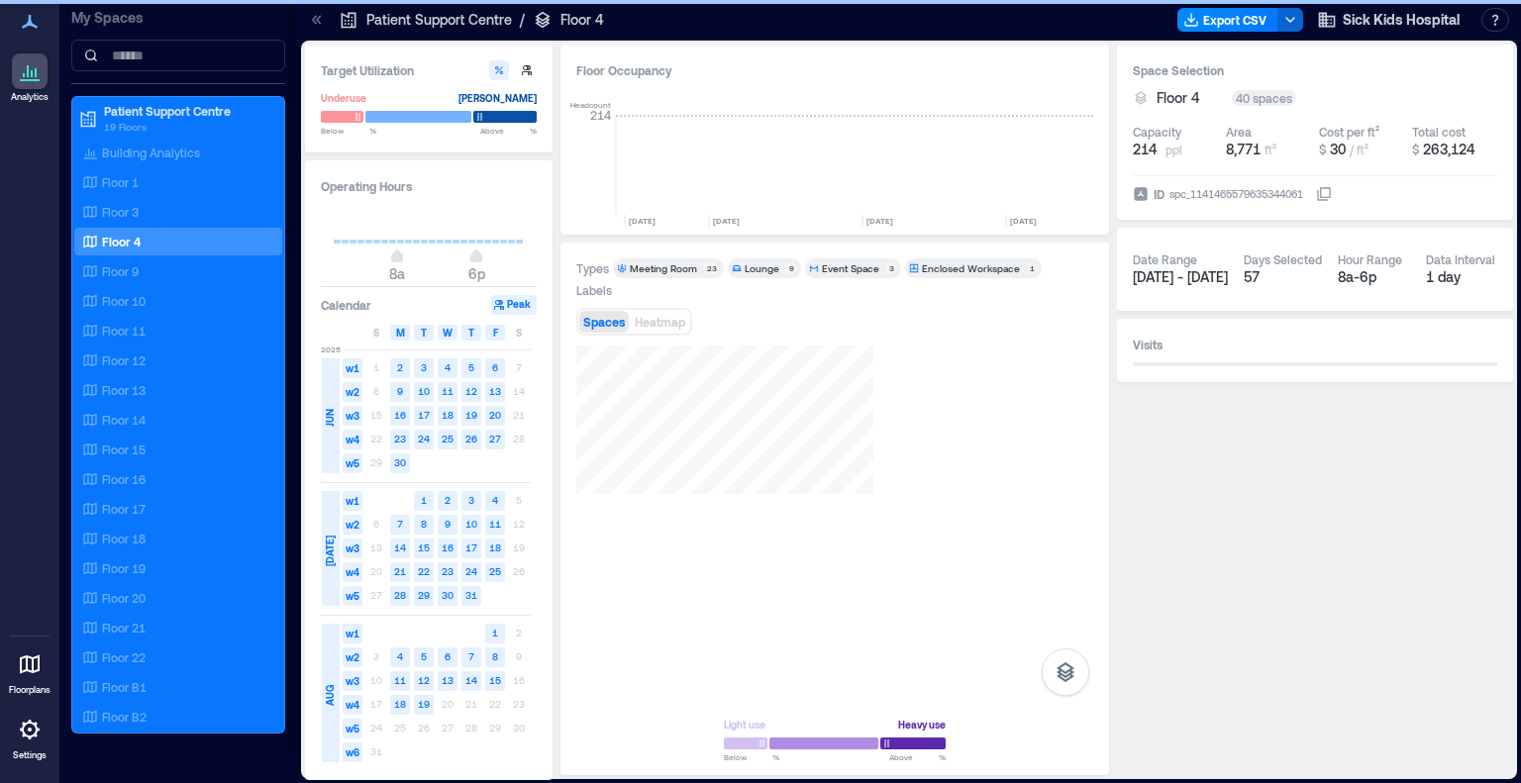
scroll to position [0, 2575]
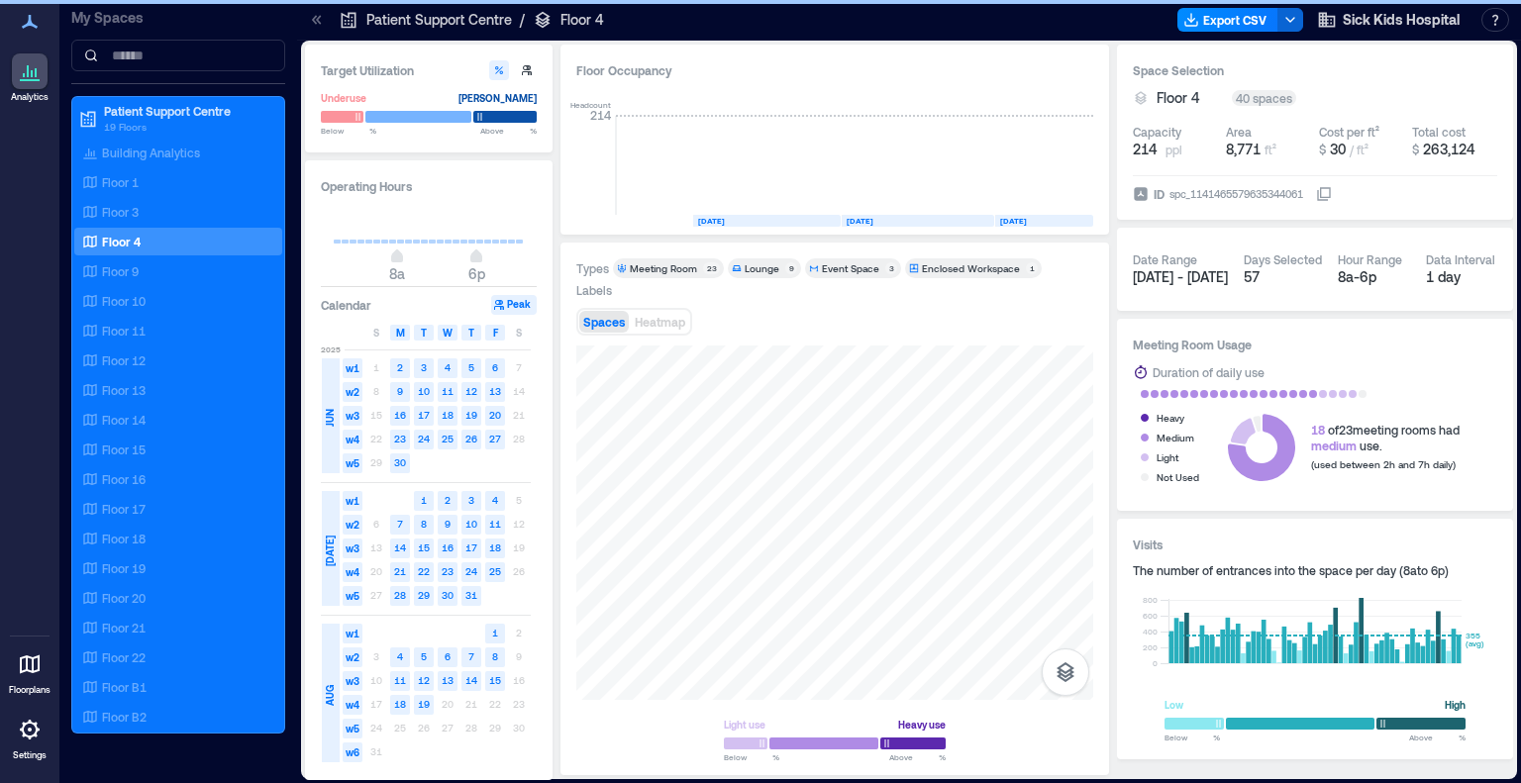
click at [938, 265] on div "Enclosed Workspace" at bounding box center [971, 268] width 98 height 14
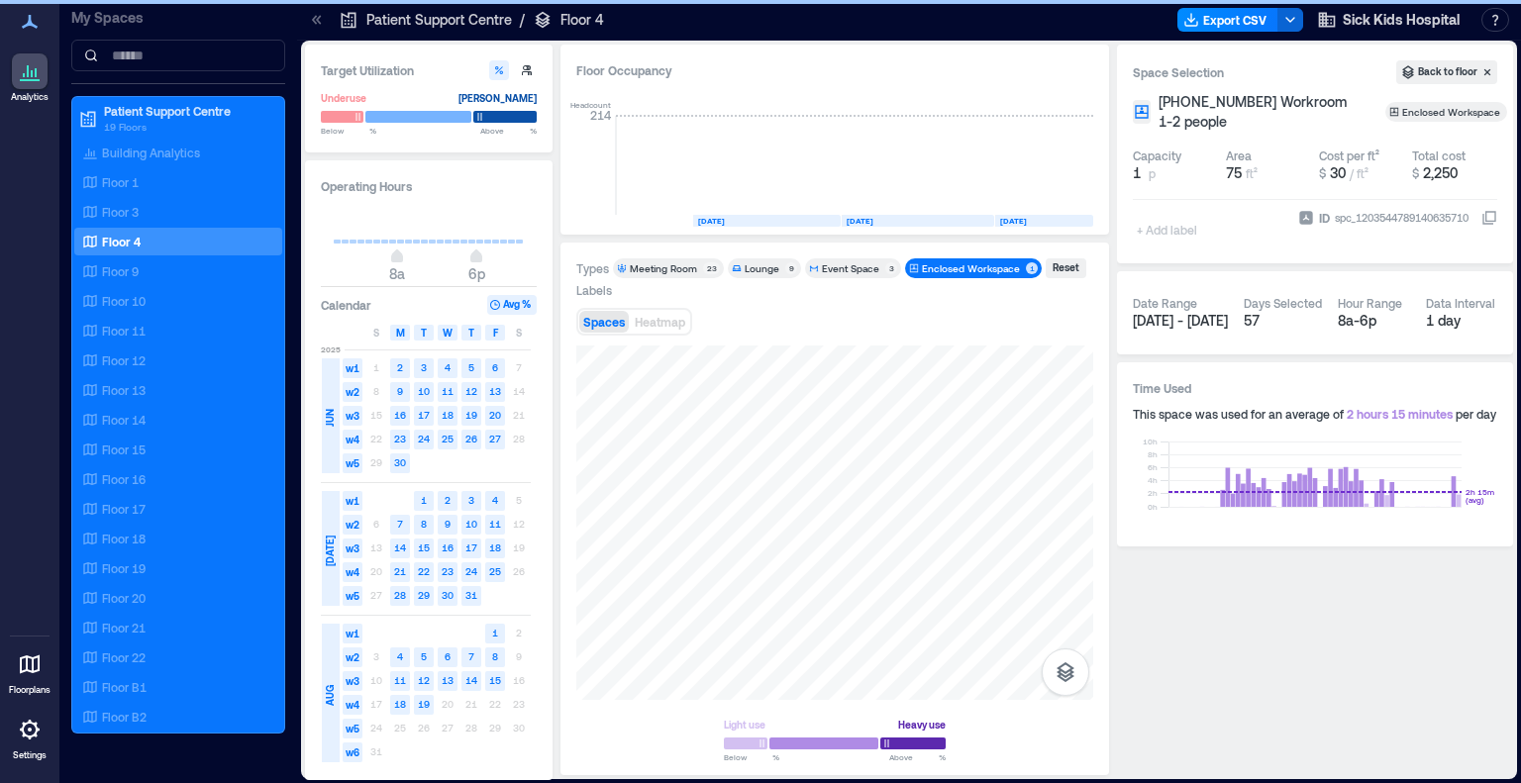
click at [878, 269] on div "Event Space" at bounding box center [852, 268] width 60 height 14
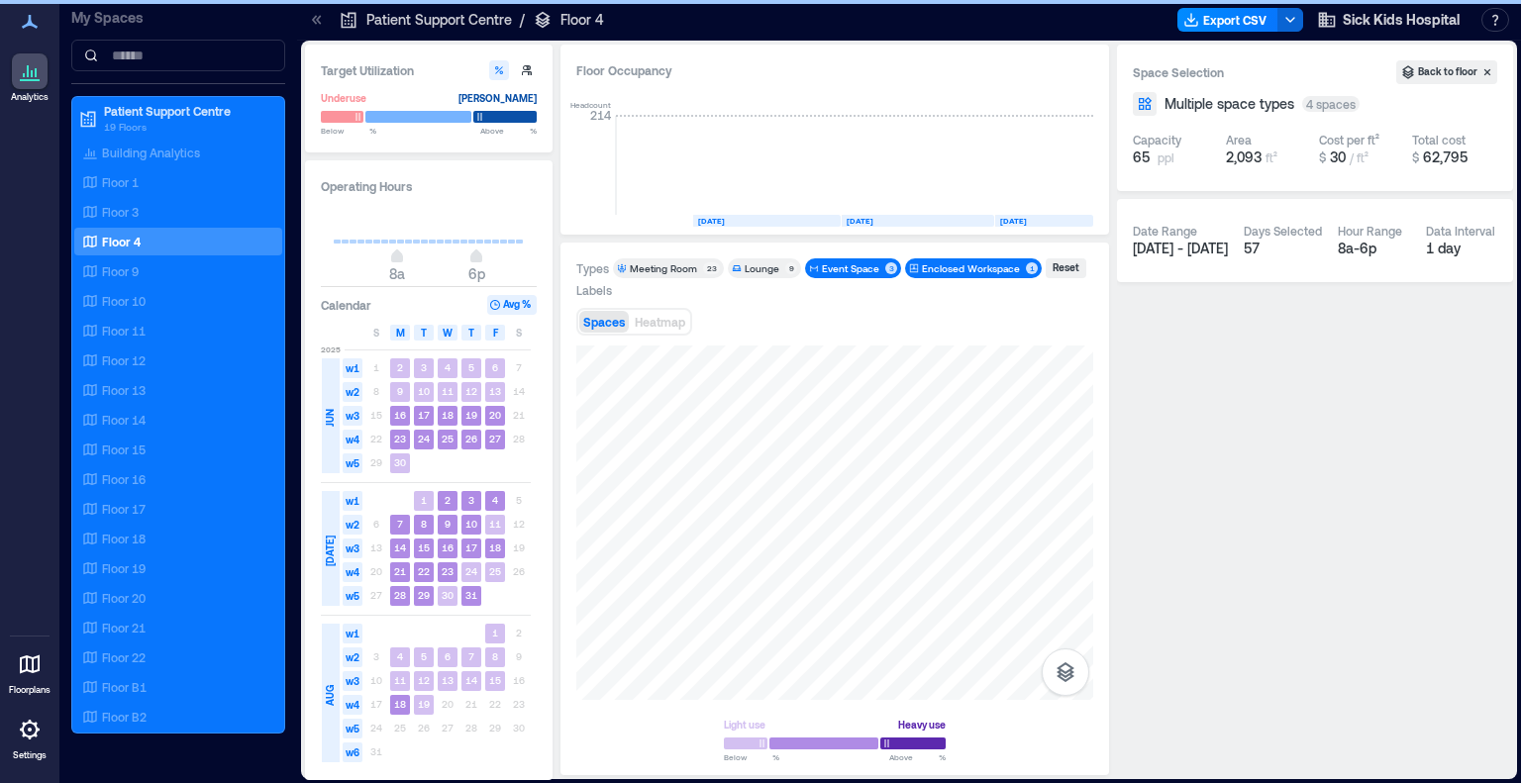
click at [940, 265] on div "Enclosed Workspace" at bounding box center [971, 268] width 98 height 14
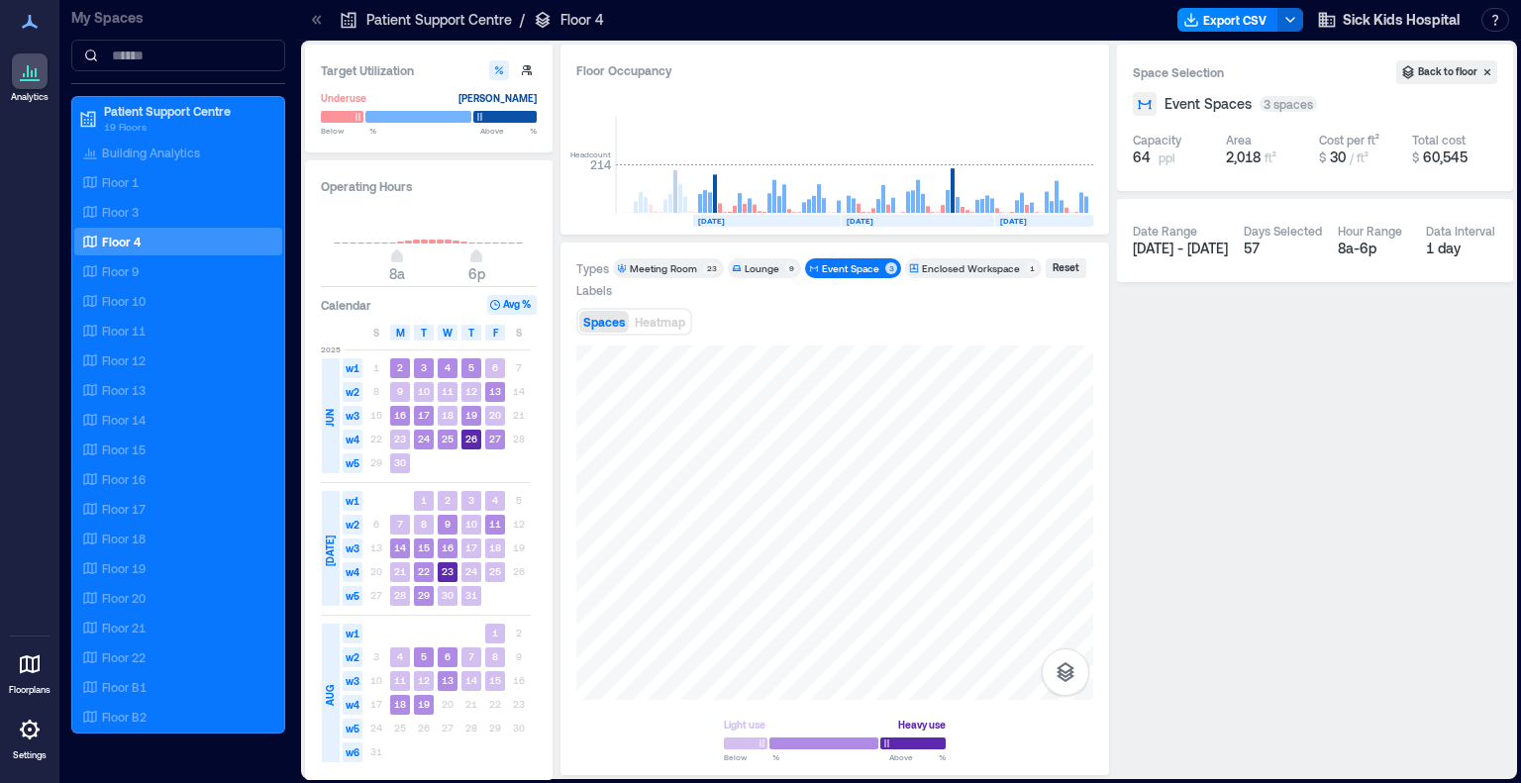
click at [822, 264] on div "Event Space" at bounding box center [850, 268] width 57 height 14
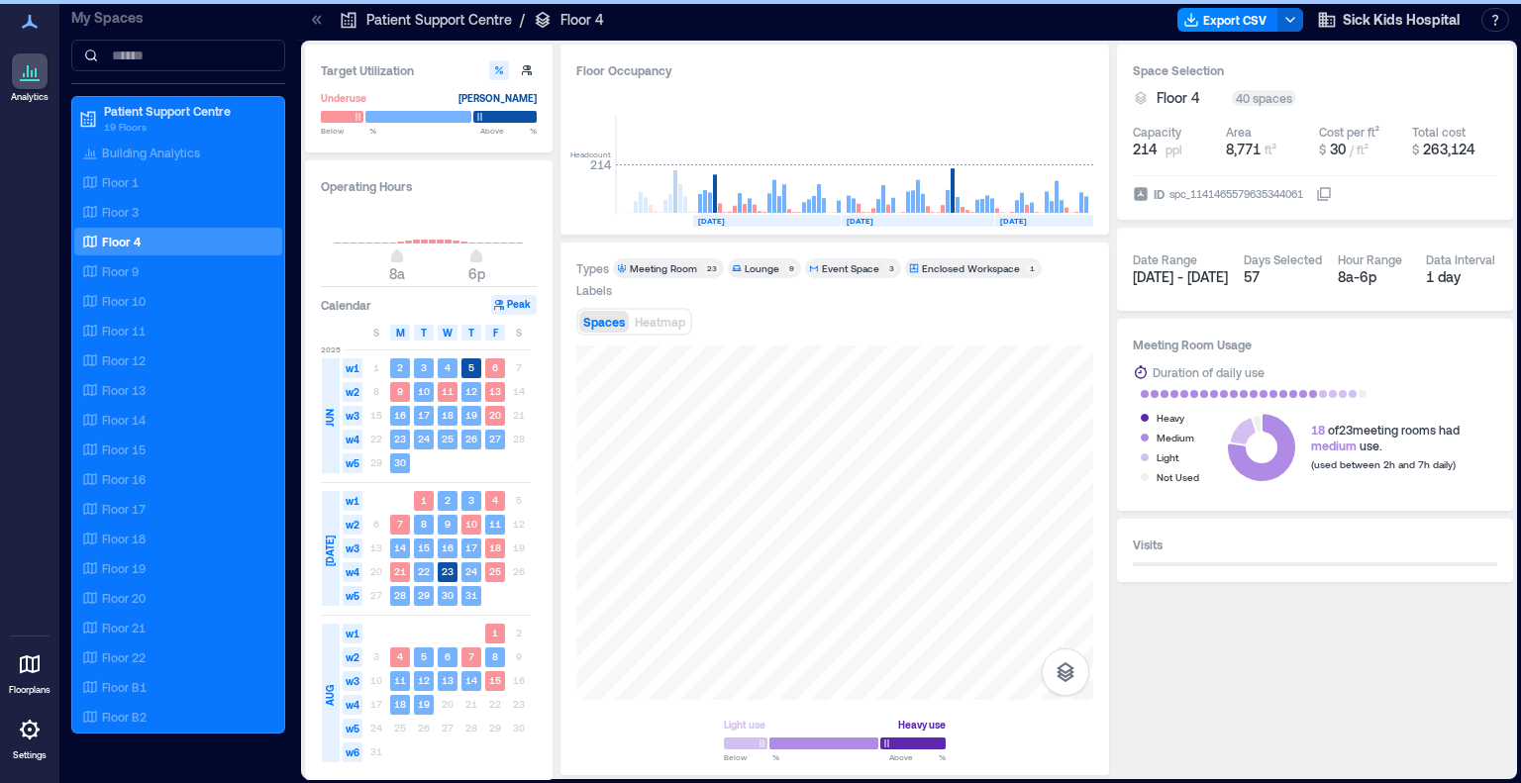
click at [761, 263] on div "Lounge" at bounding box center [762, 268] width 35 height 14
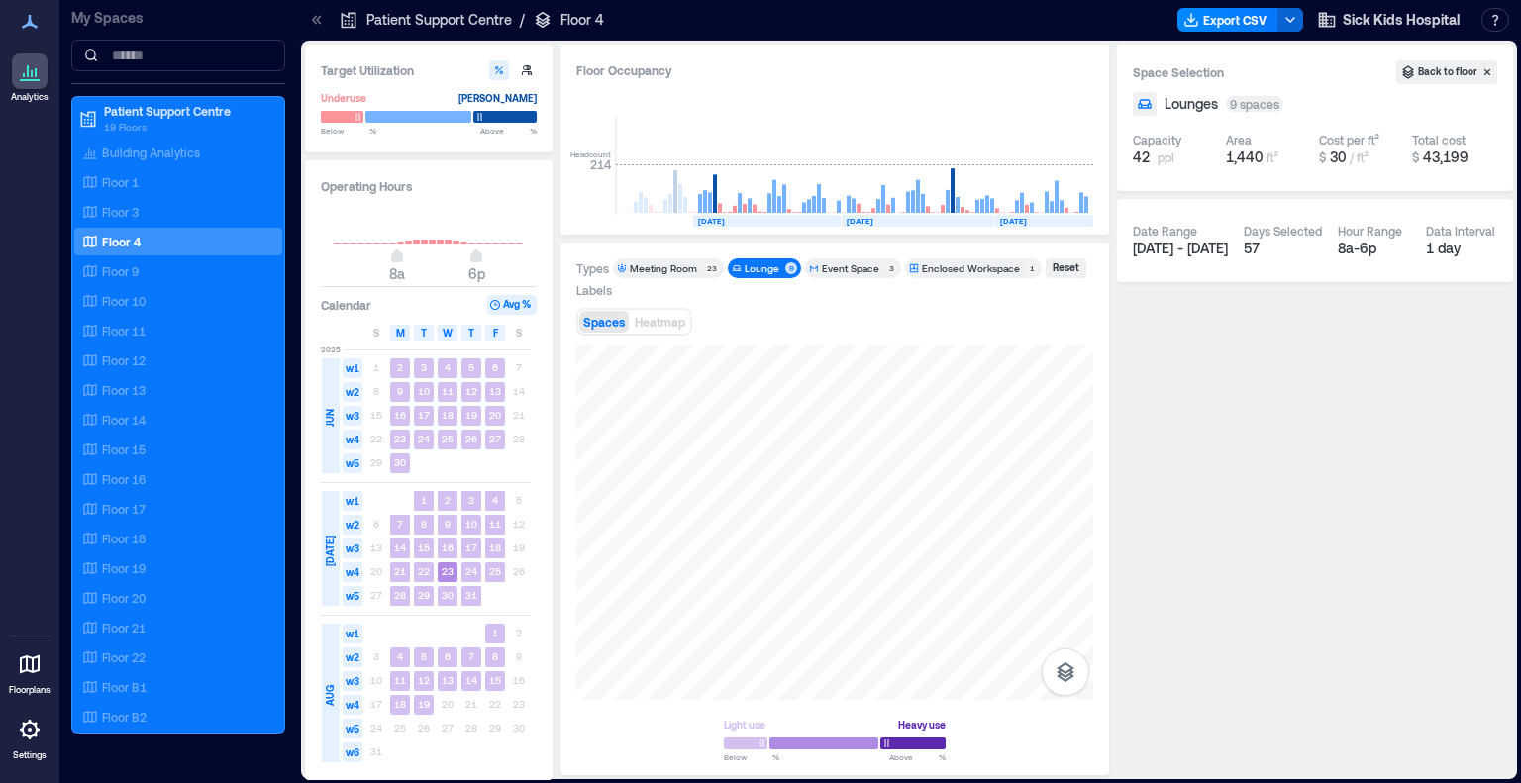
click at [761, 263] on div "Lounge" at bounding box center [762, 268] width 35 height 14
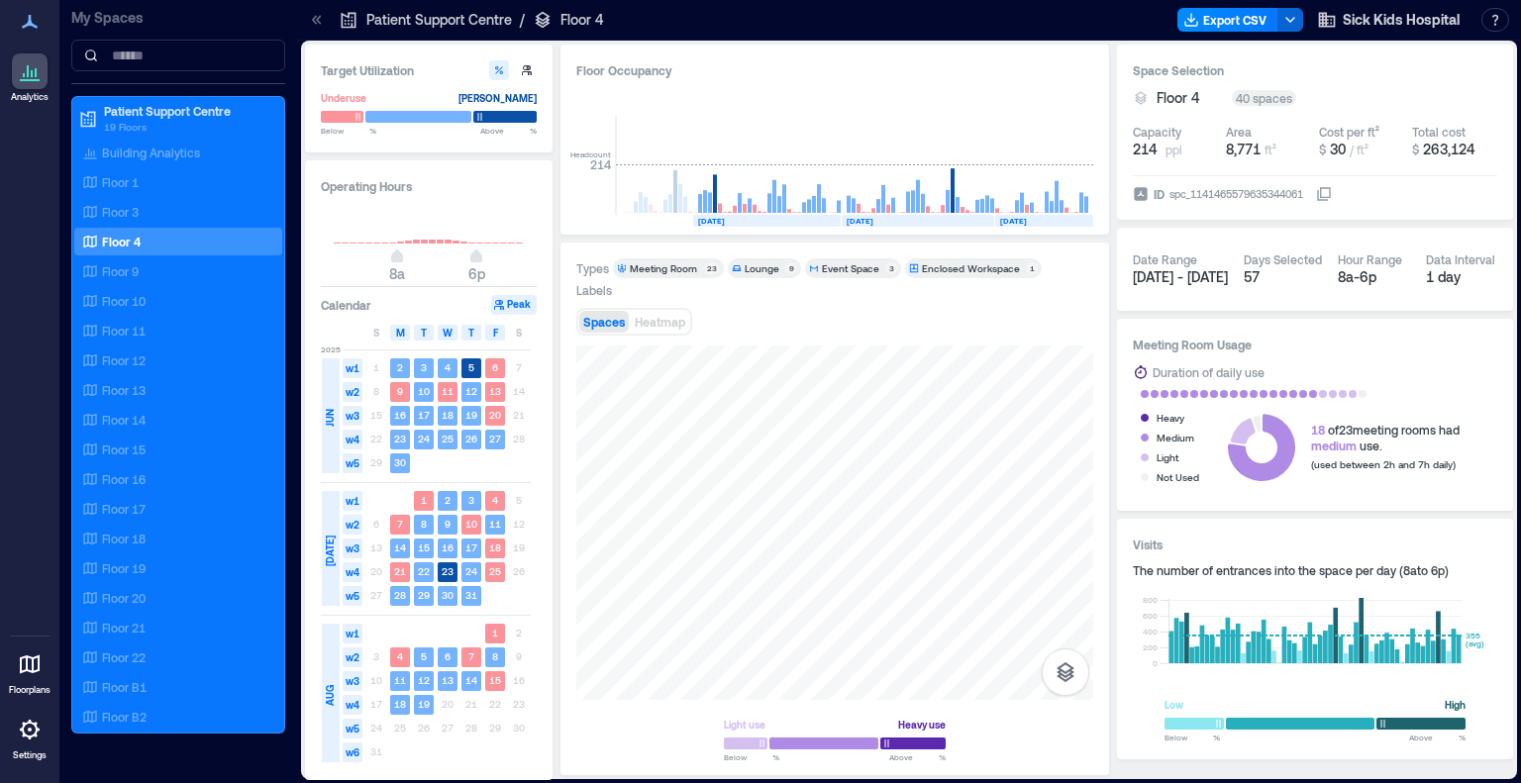
click at [674, 269] on div "Meeting Room" at bounding box center [663, 268] width 67 height 14
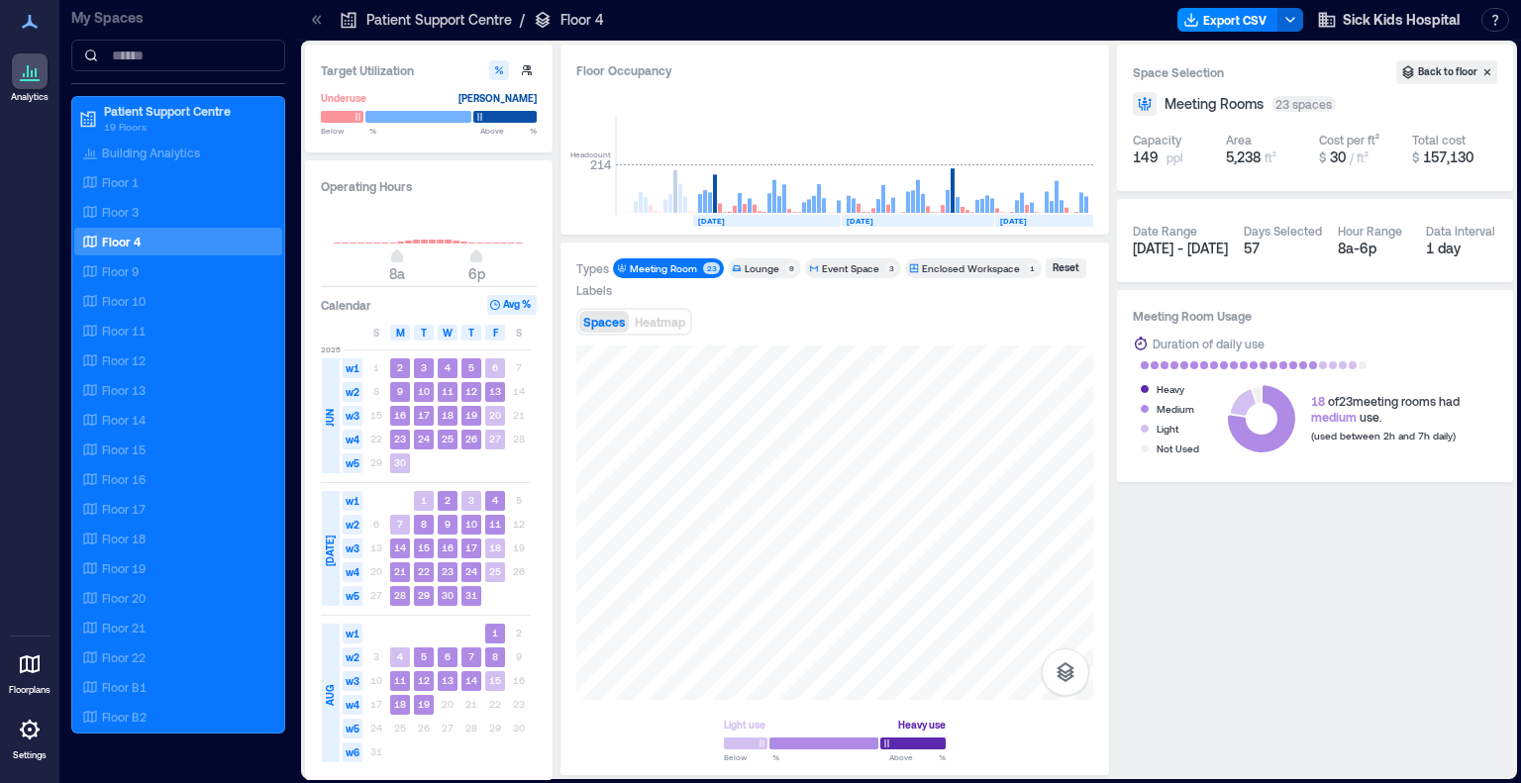
click at [674, 269] on div "Meeting Room" at bounding box center [663, 268] width 67 height 14
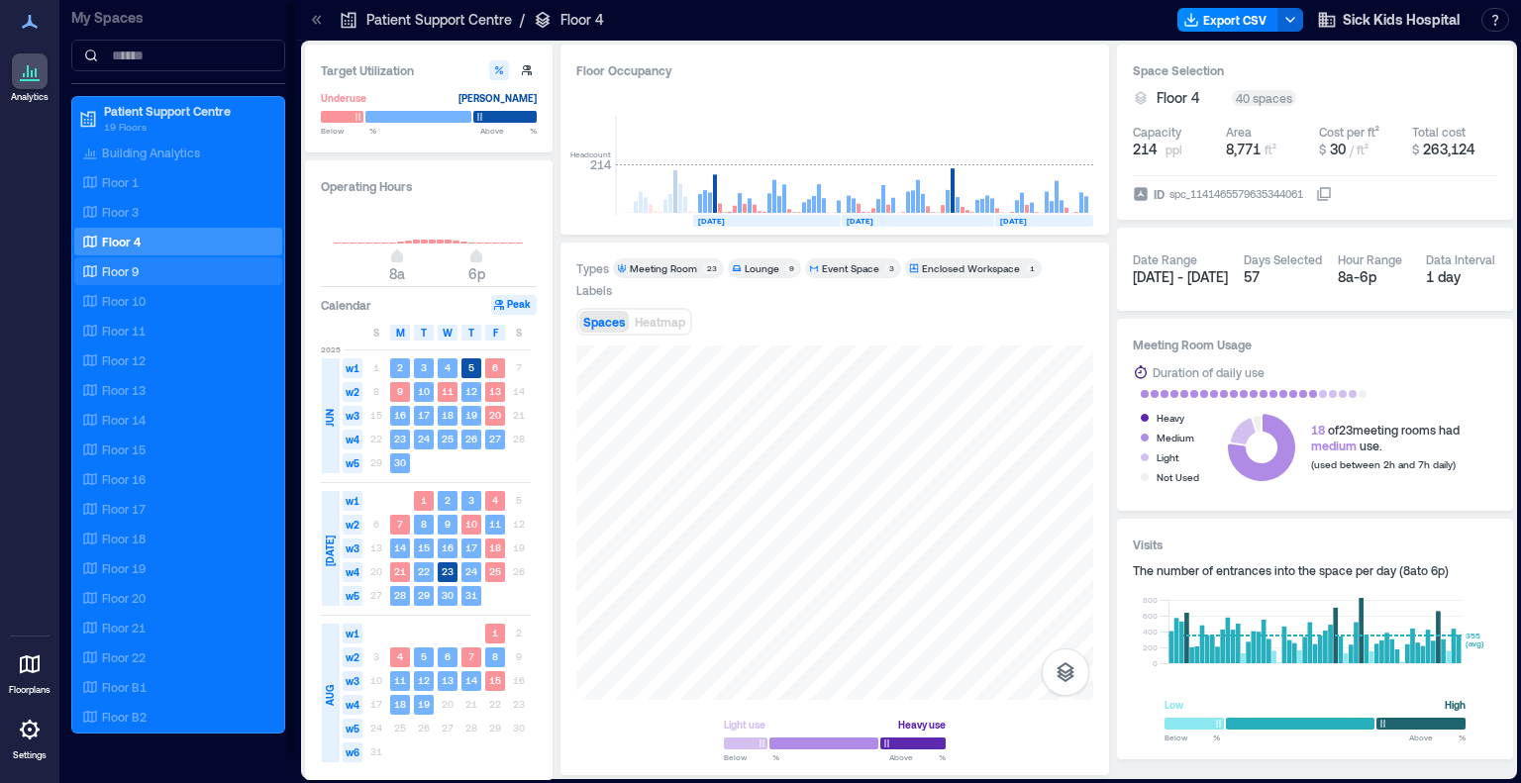
click at [134, 265] on p "Floor 9" at bounding box center [120, 271] width 37 height 16
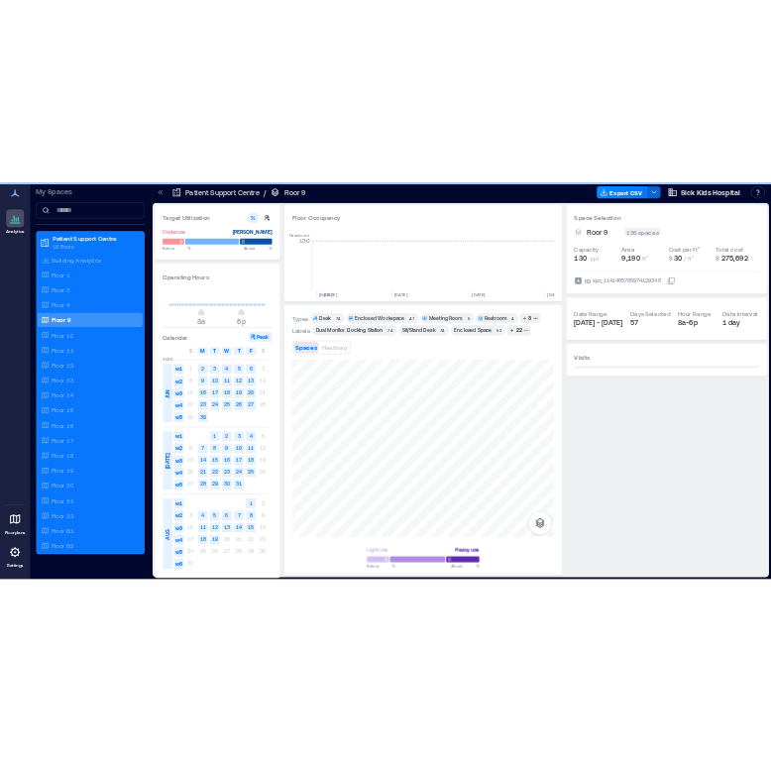
scroll to position [0, 4156]
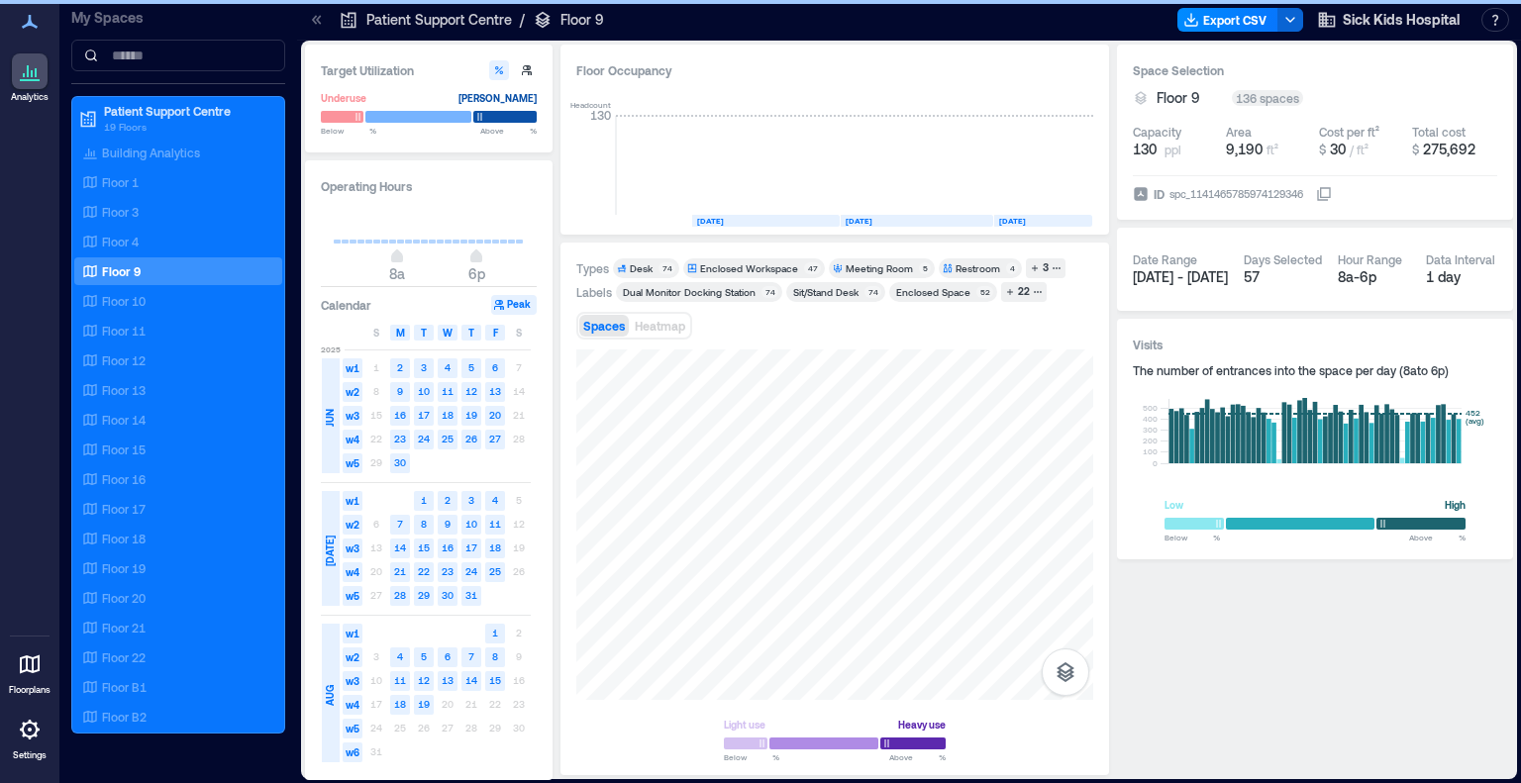
click at [643, 268] on div "Desk" at bounding box center [641, 268] width 23 height 14
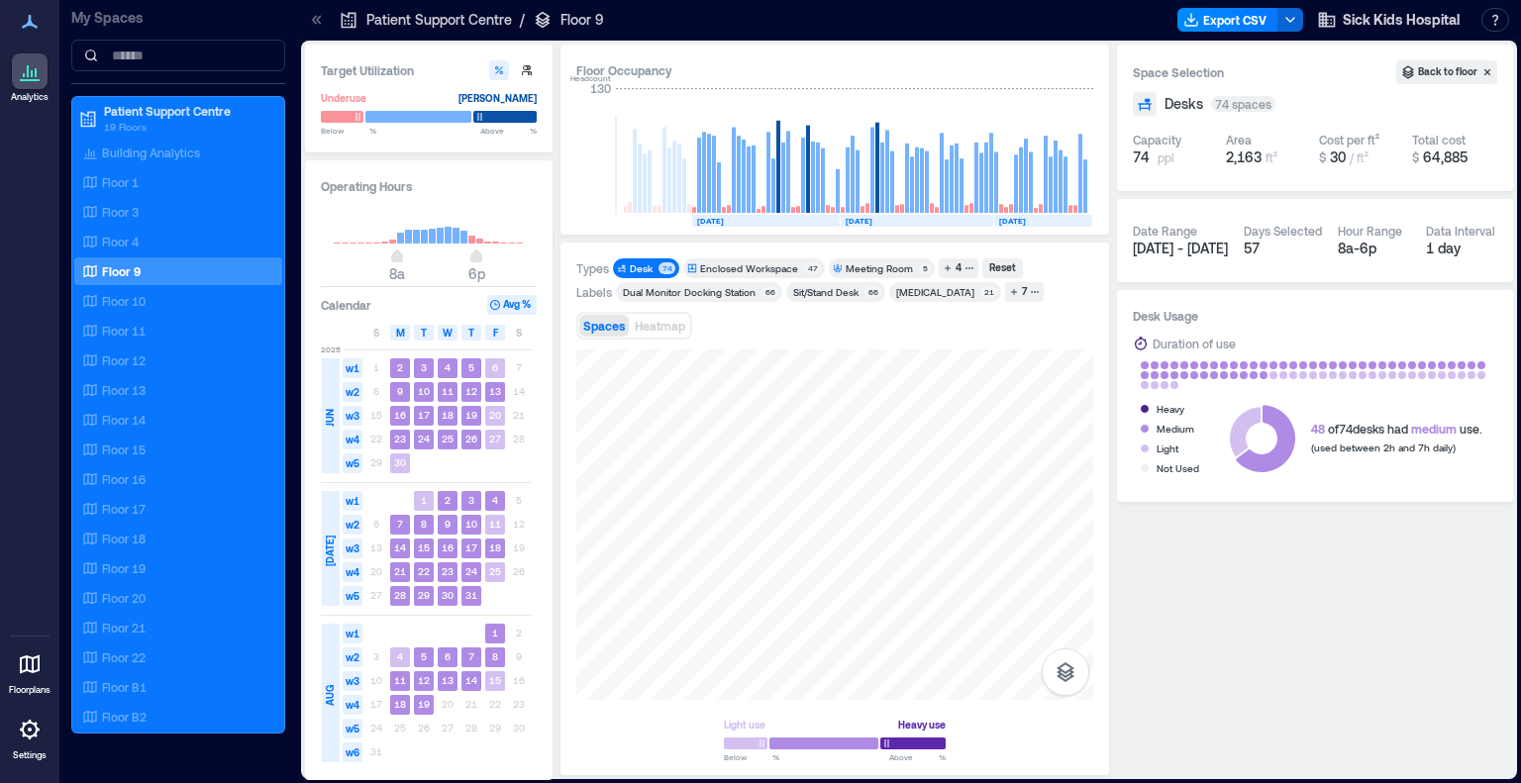
click at [646, 270] on div "Desk" at bounding box center [641, 268] width 23 height 14
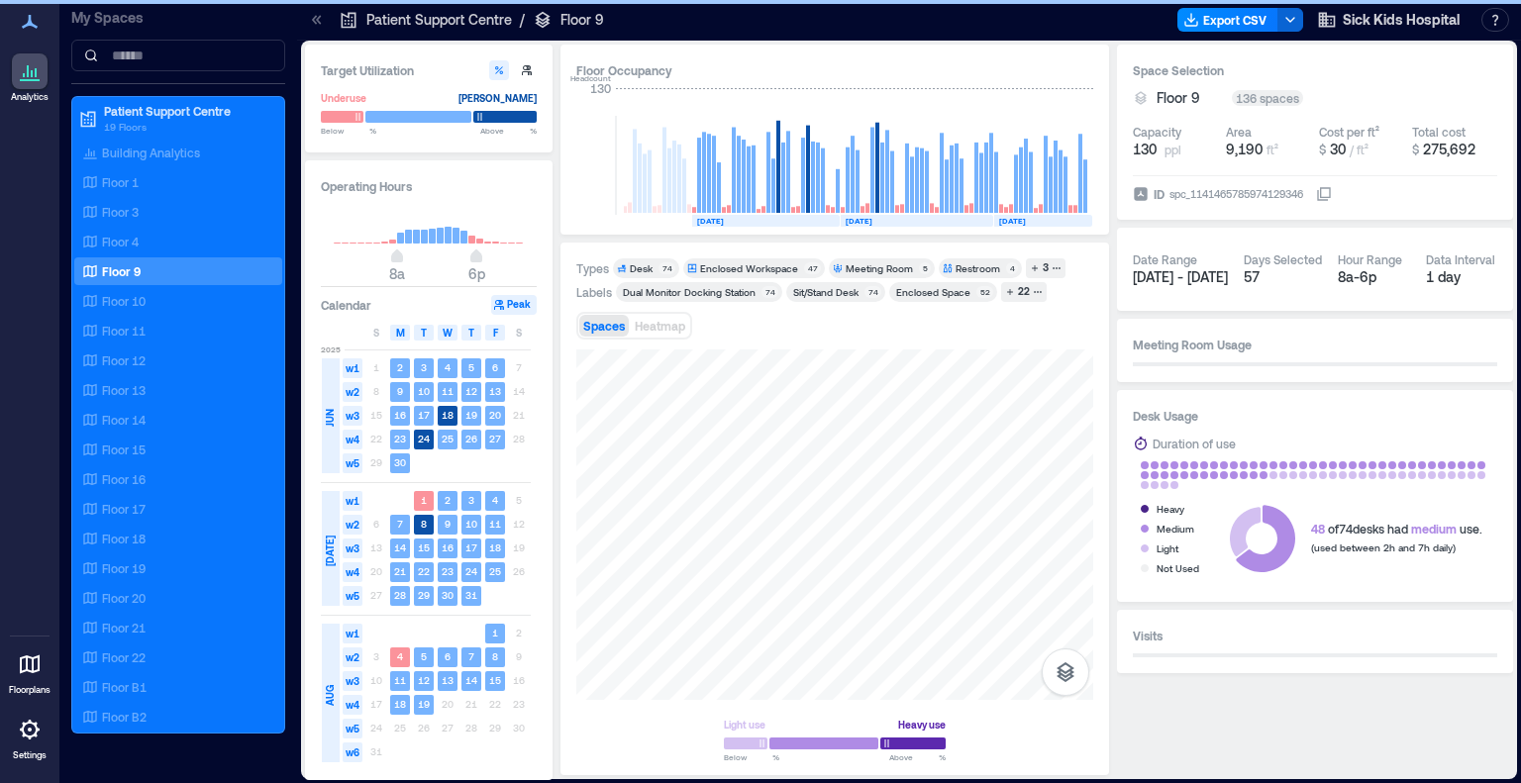
click at [737, 267] on div "Enclosed Workspace" at bounding box center [749, 268] width 98 height 14
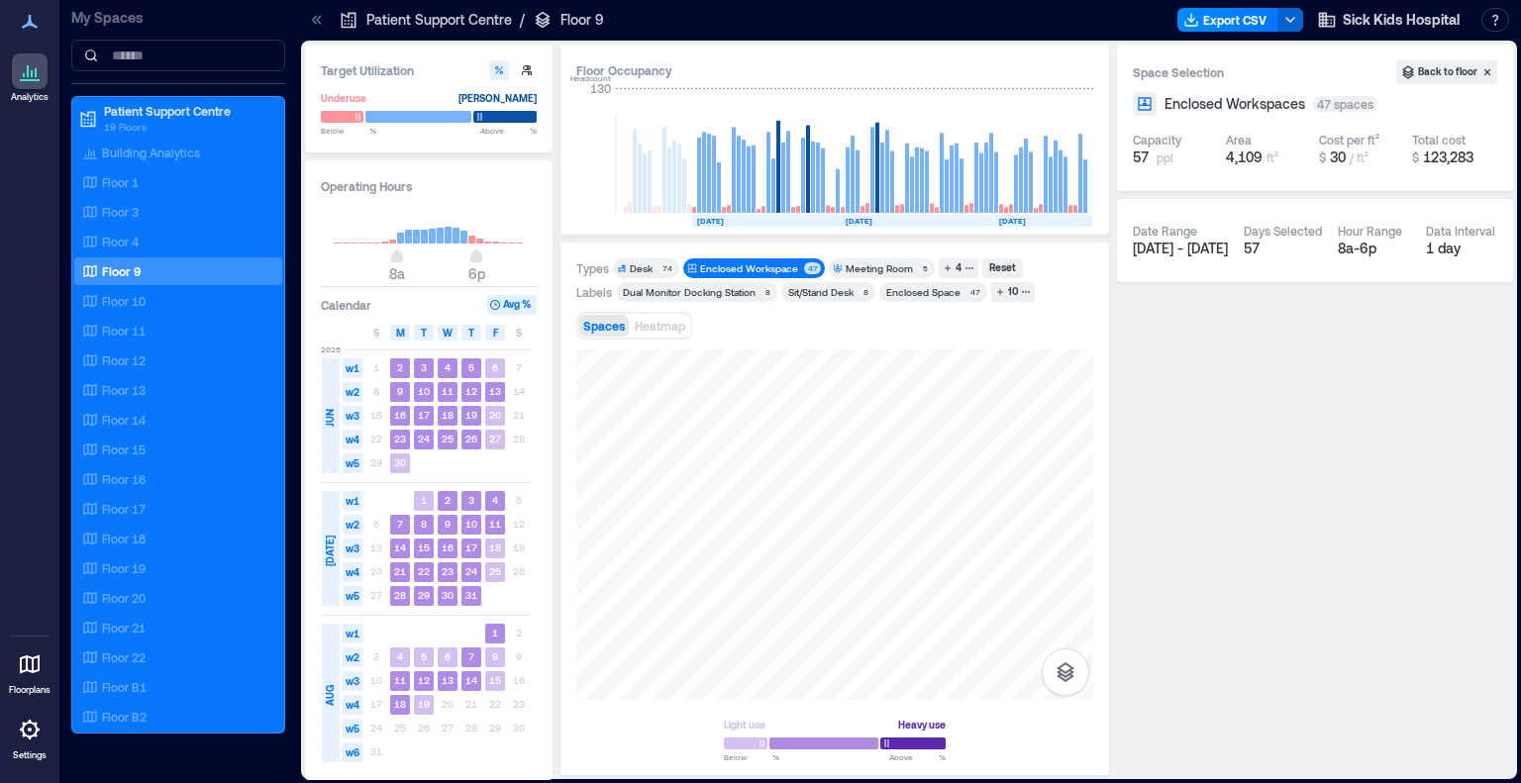
click at [737, 267] on div "Enclosed Workspace" at bounding box center [749, 268] width 98 height 14
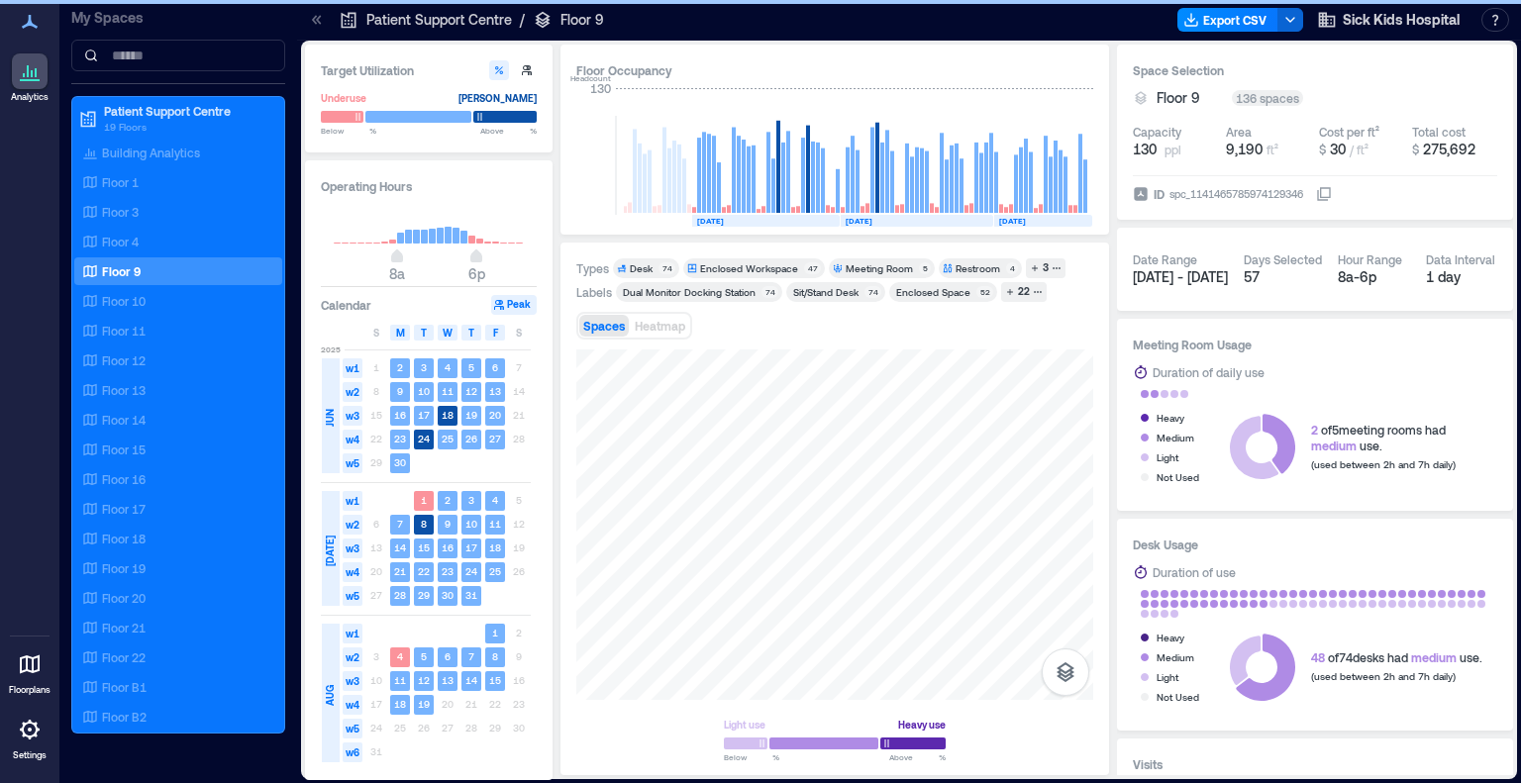
click at [856, 262] on div "Meeting Room" at bounding box center [879, 268] width 67 height 14
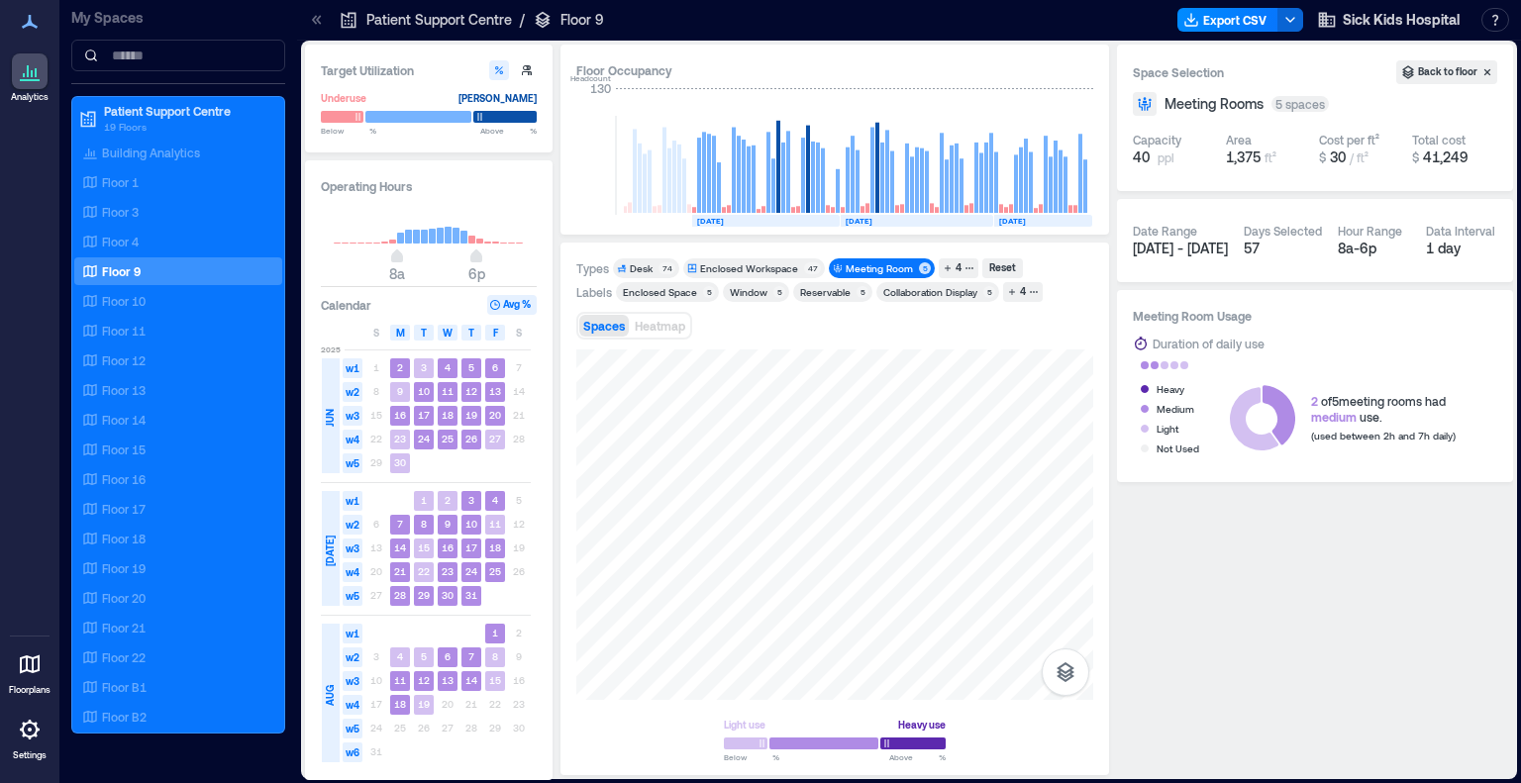
click at [856, 262] on div "Meeting Room" at bounding box center [879, 268] width 67 height 14
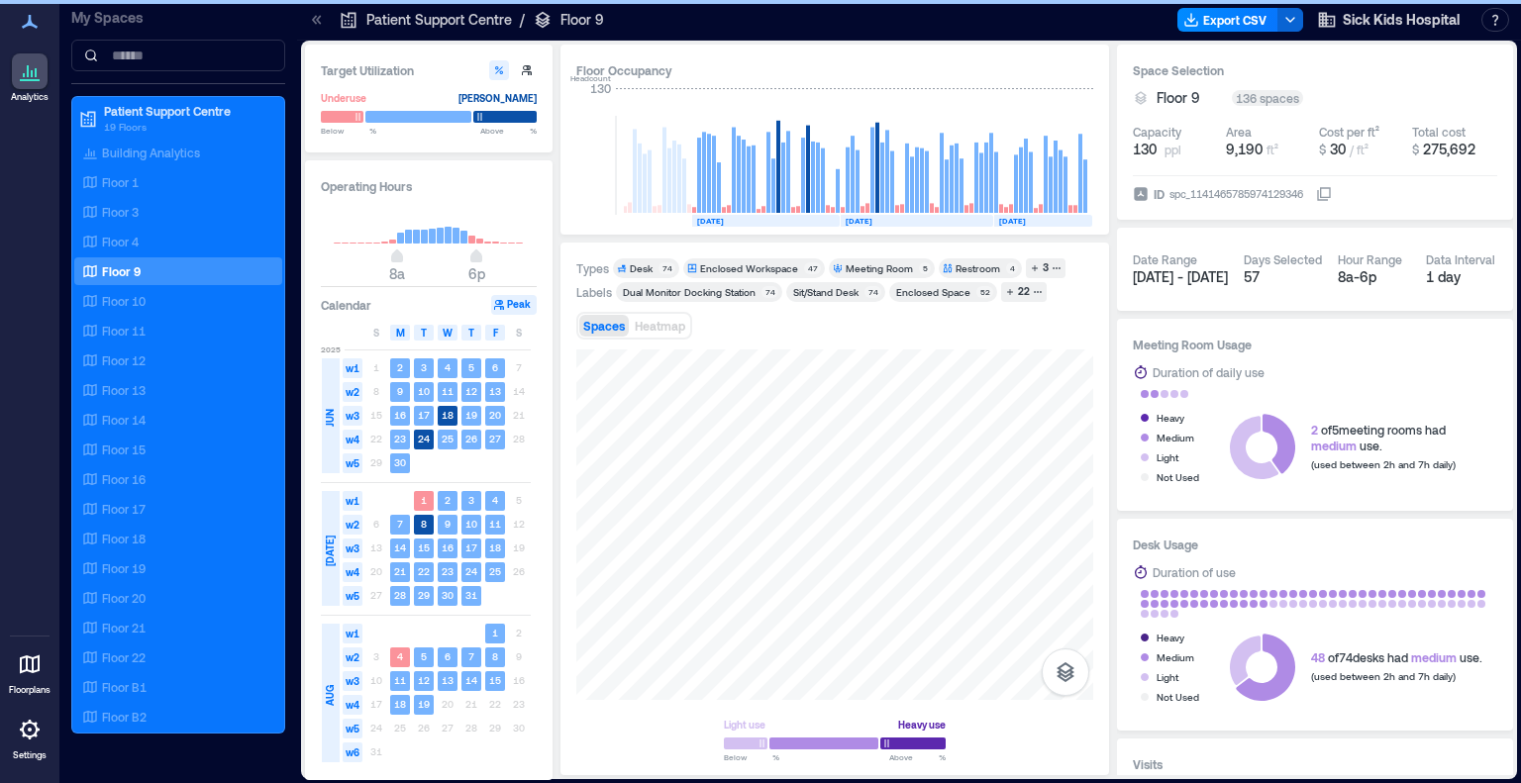
click at [1052, 268] on icon "button" at bounding box center [1057, 268] width 10 height 10
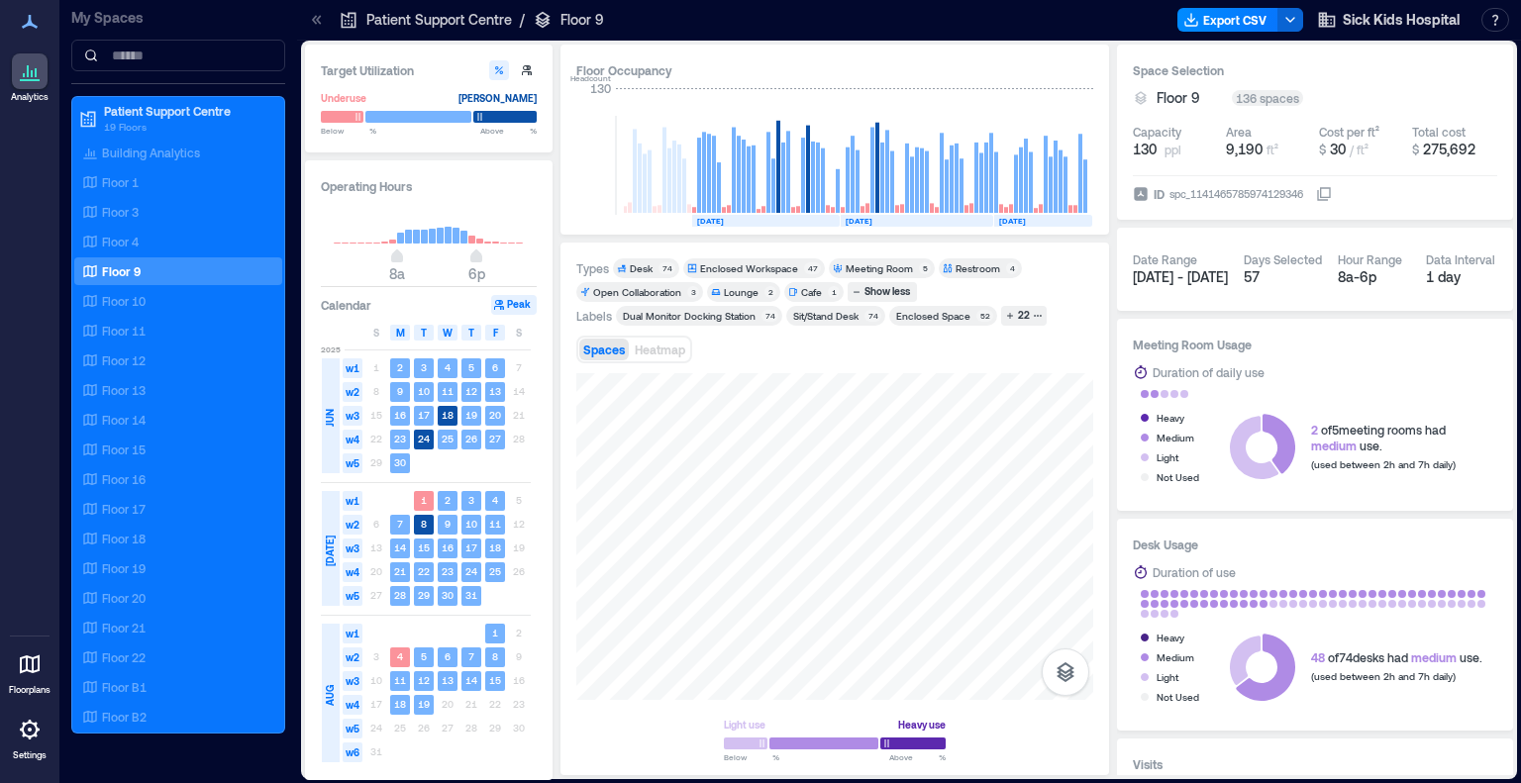
click at [624, 292] on div "Open Collaboration" at bounding box center [637, 292] width 88 height 14
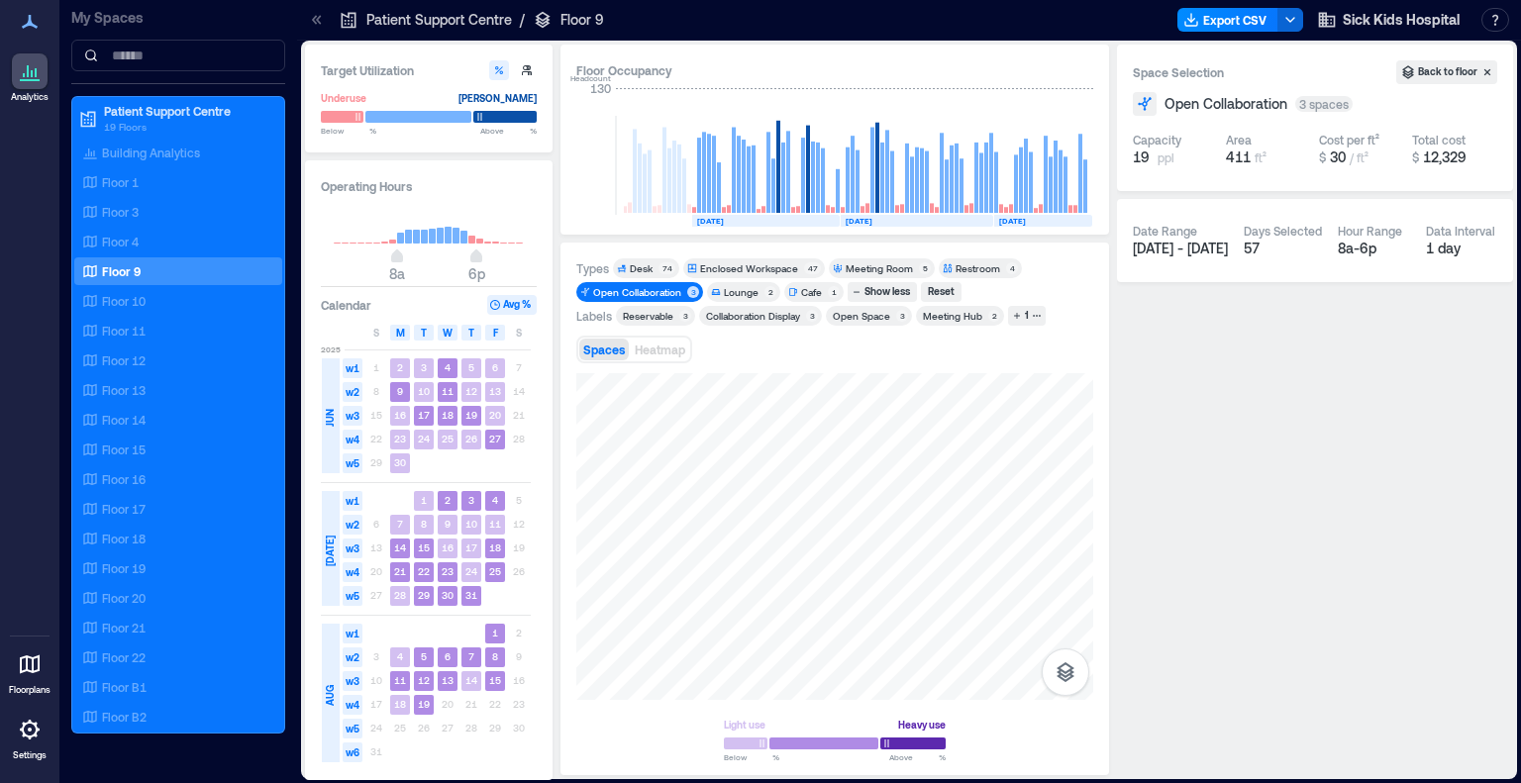
click at [624, 292] on div "Open Collaboration" at bounding box center [637, 292] width 88 height 14
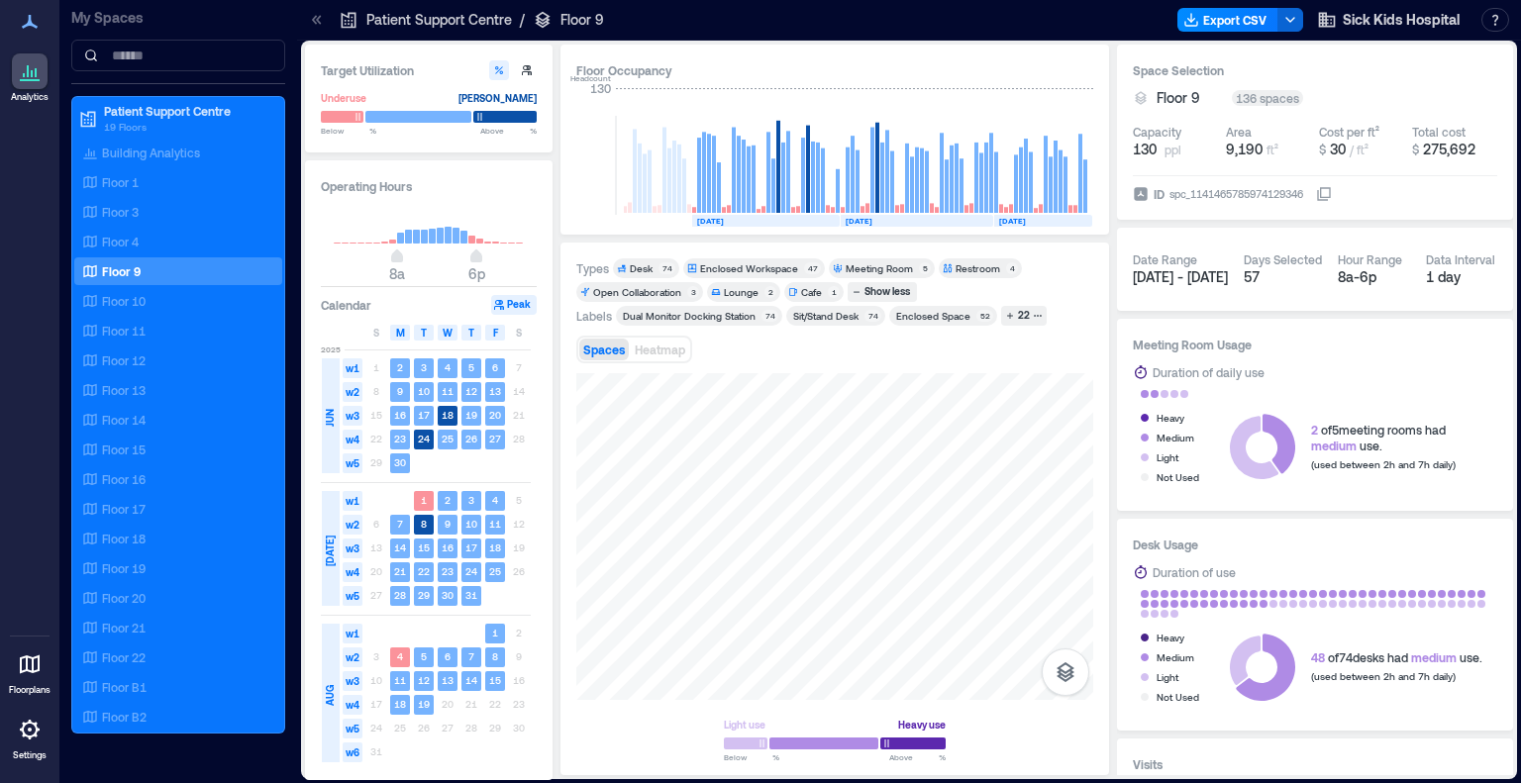
click at [733, 292] on div "Lounge" at bounding box center [741, 292] width 35 height 14
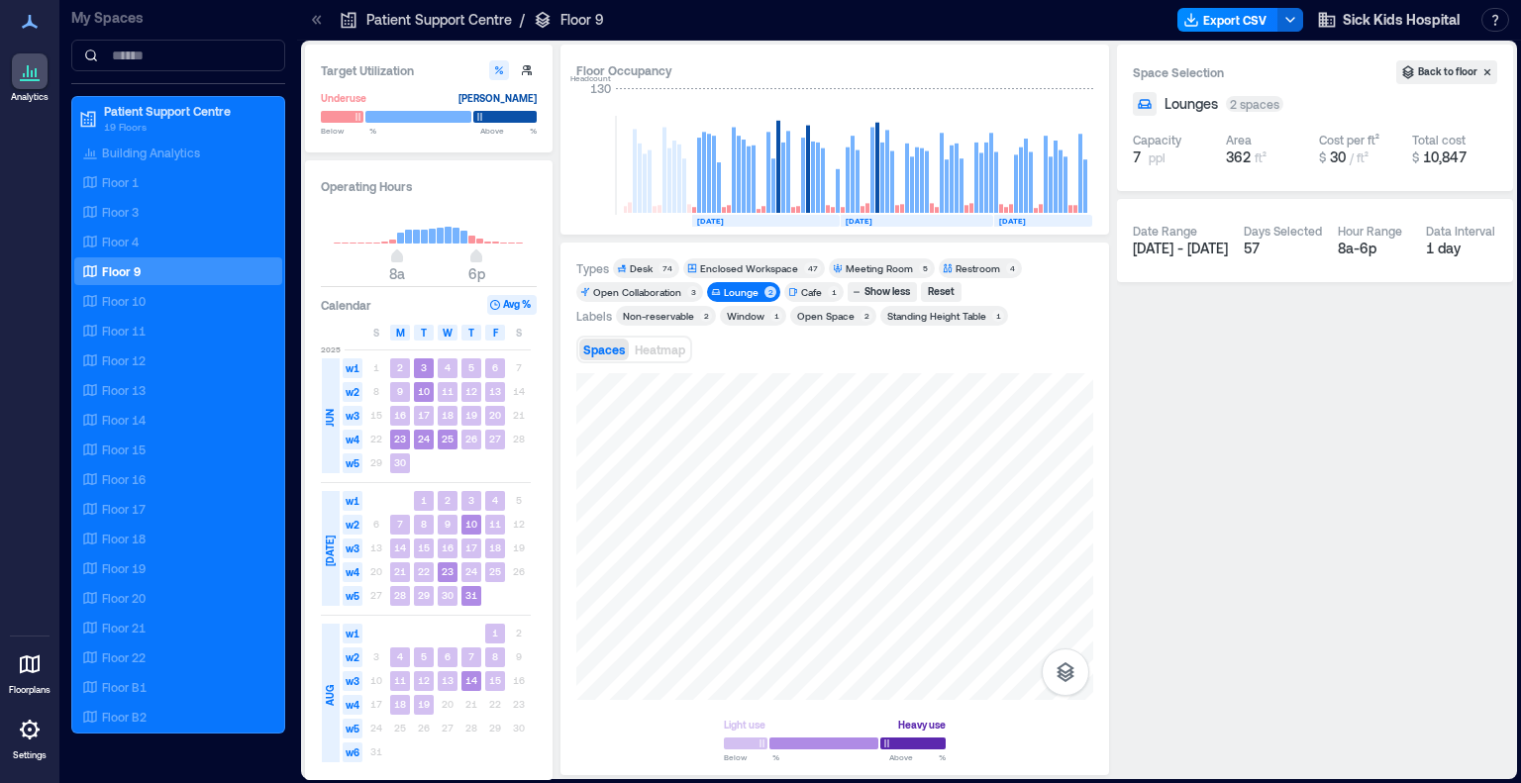
click at [734, 291] on div "Lounge" at bounding box center [741, 292] width 35 height 14
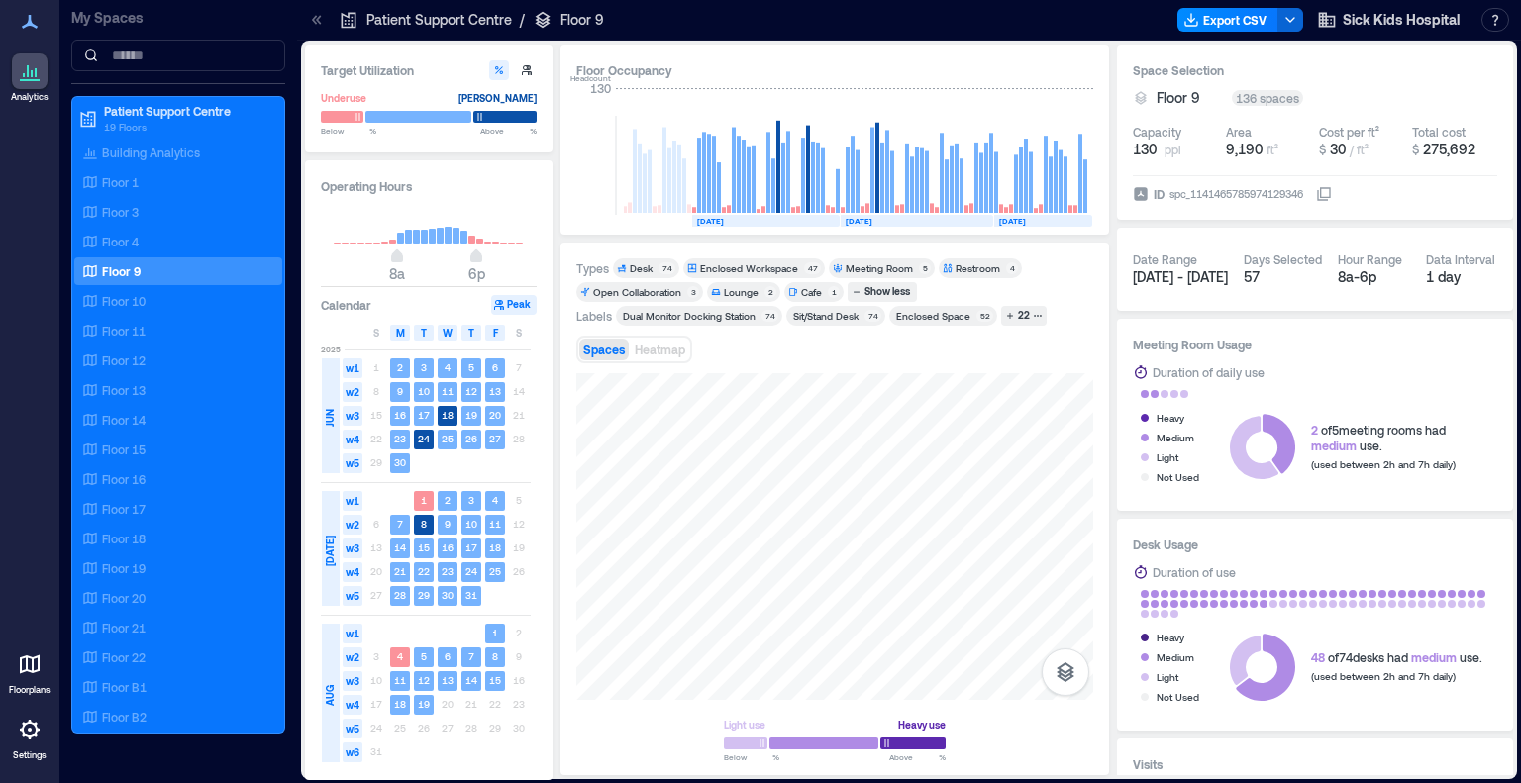
click at [801, 291] on div "Cafe" at bounding box center [811, 292] width 21 height 14
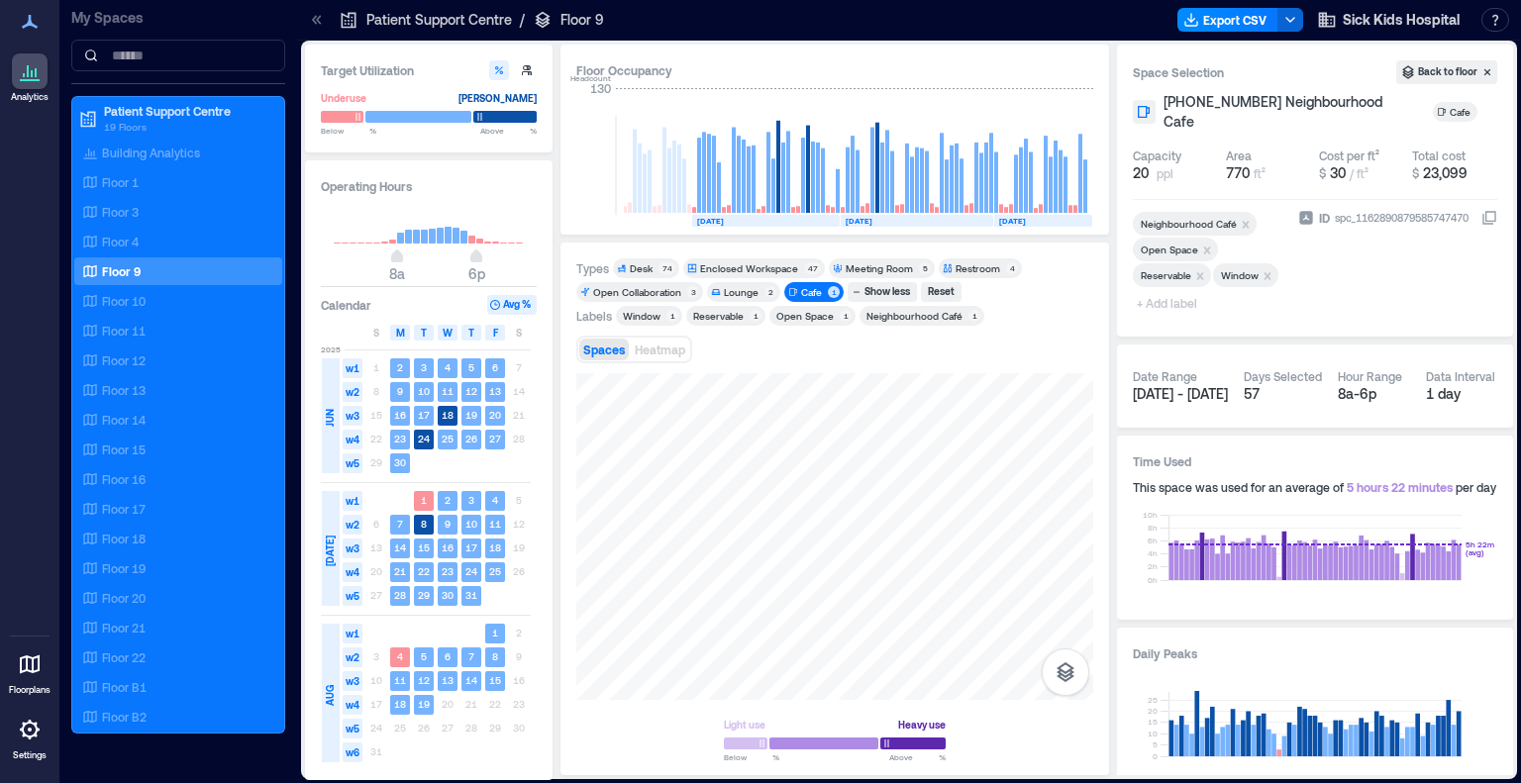
click at [790, 288] on icon at bounding box center [793, 292] width 8 height 8
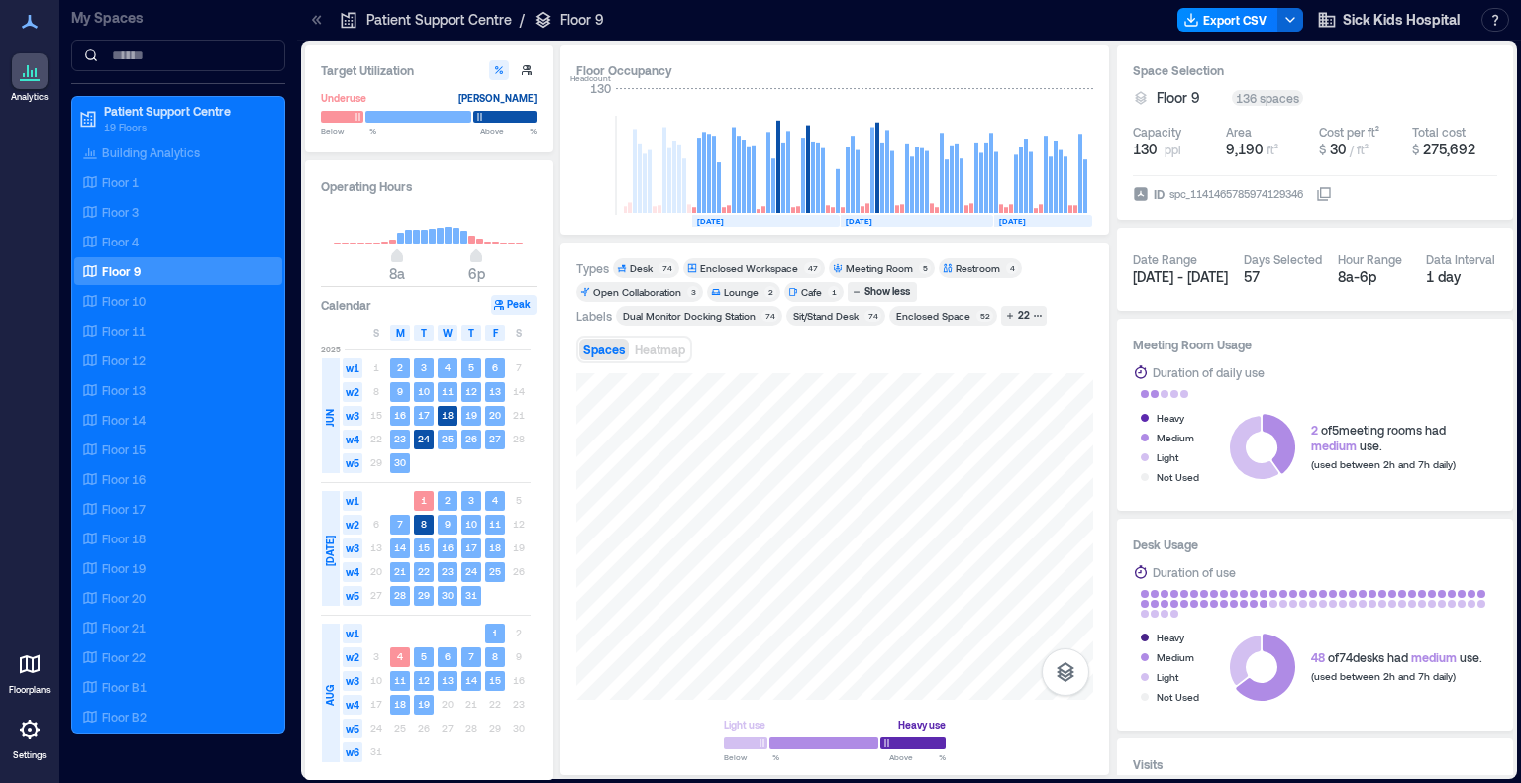
click at [759, 270] on div "Enclosed Workspace" at bounding box center [749, 268] width 98 height 14
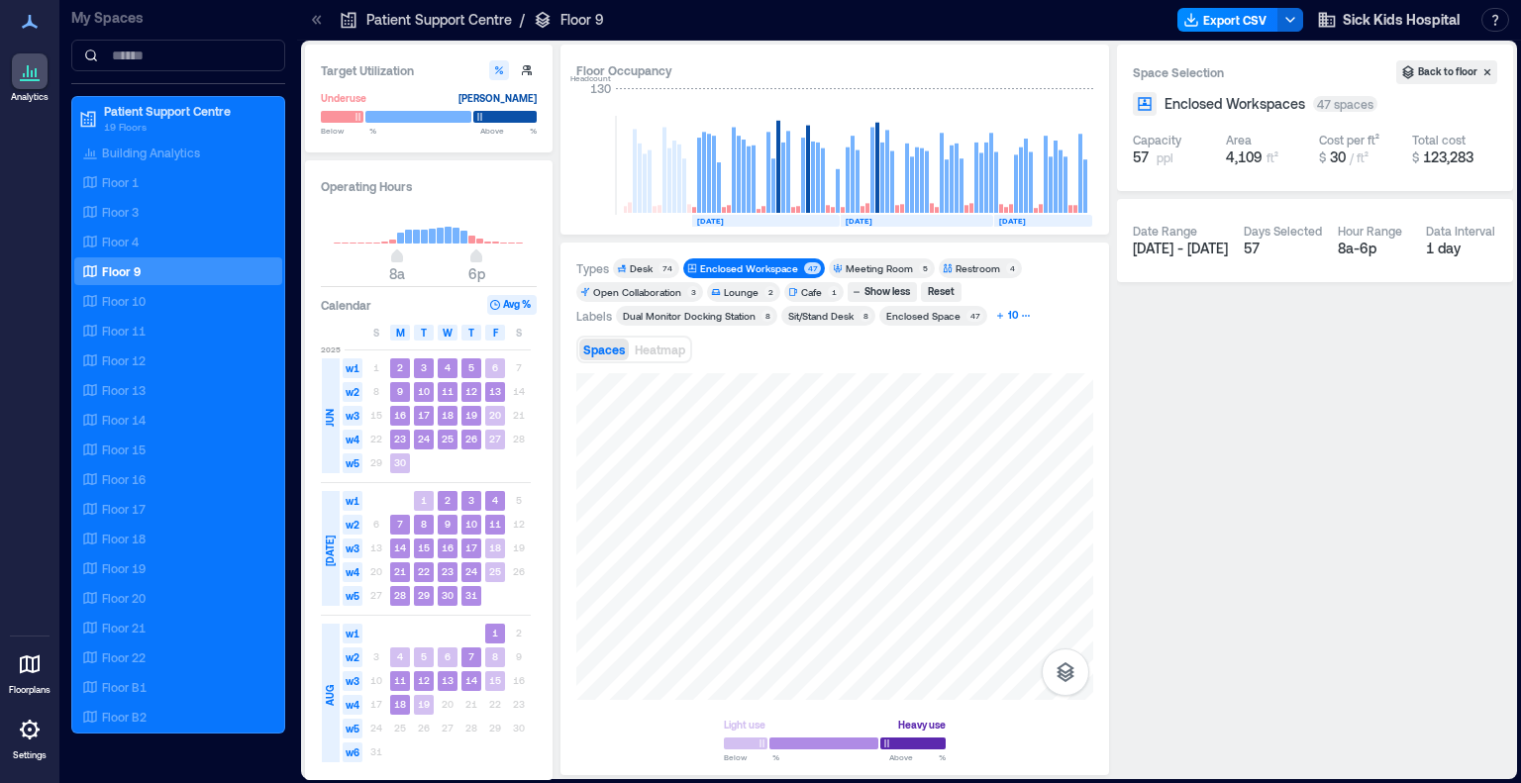
click at [1010, 316] on div "10" at bounding box center [1013, 316] width 16 height 18
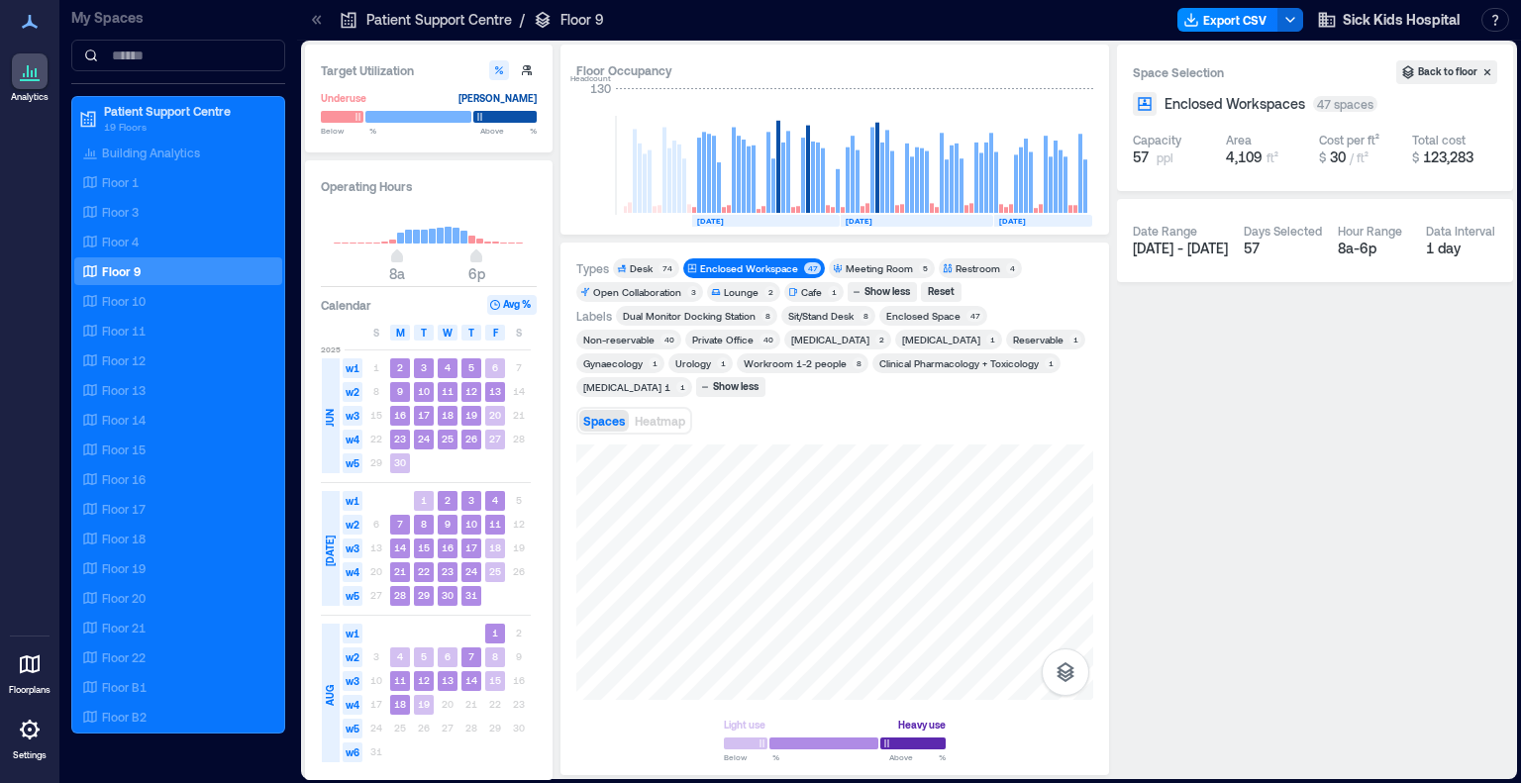
click at [1013, 341] on div "Reservable" at bounding box center [1038, 340] width 51 height 14
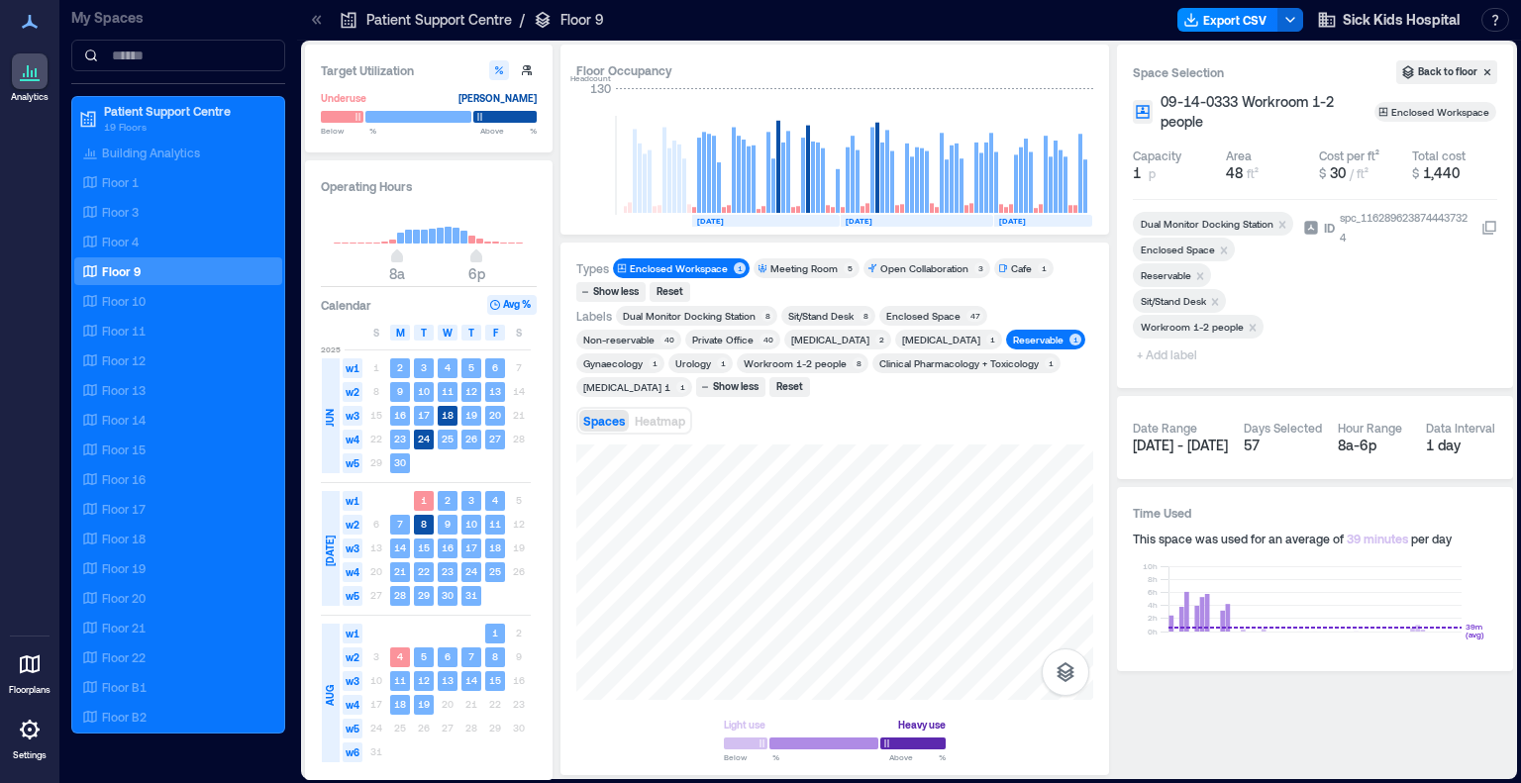
click at [655, 333] on div "Non-reservable" at bounding box center [618, 340] width 71 height 14
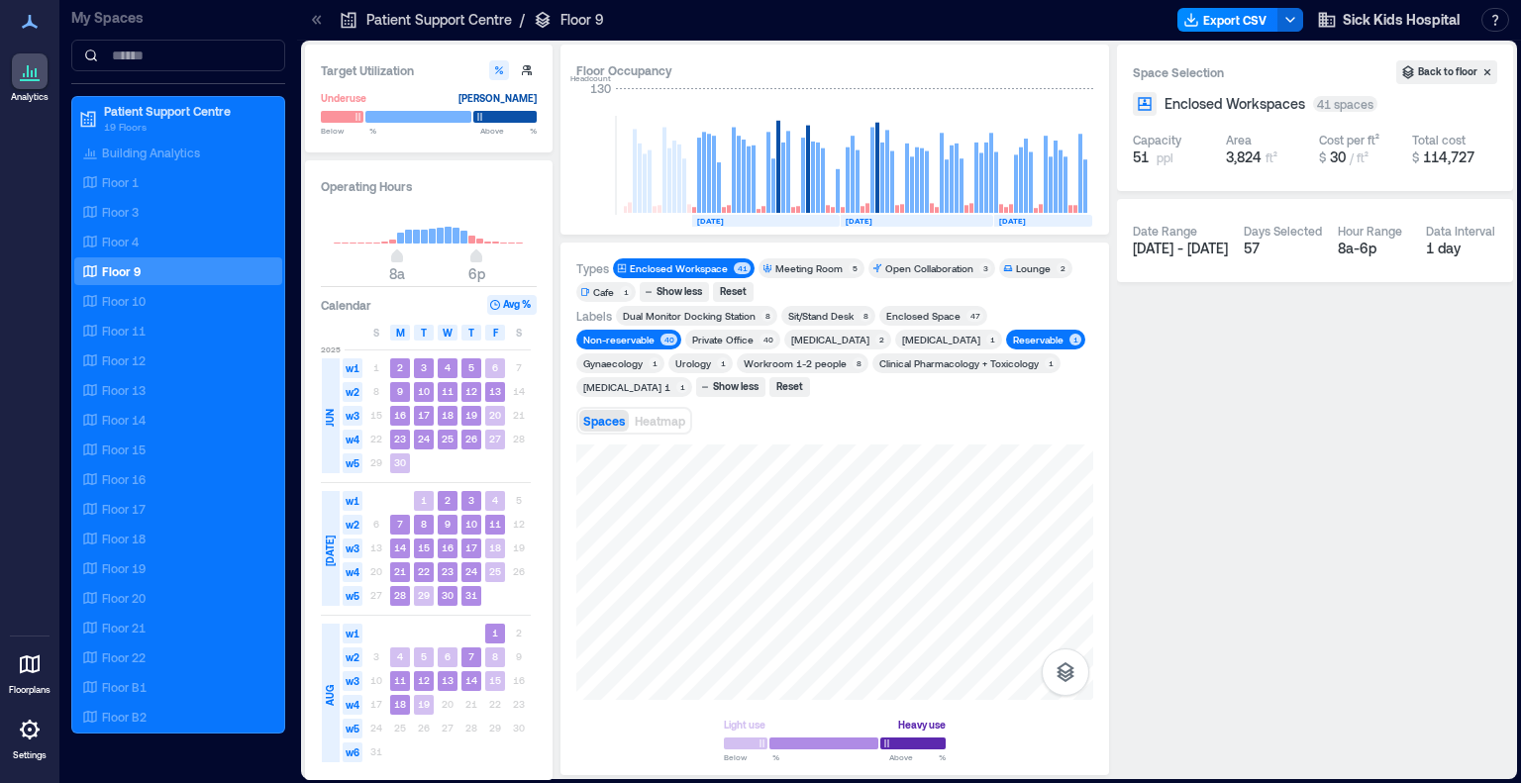
click at [1013, 342] on div "Reservable" at bounding box center [1038, 340] width 51 height 14
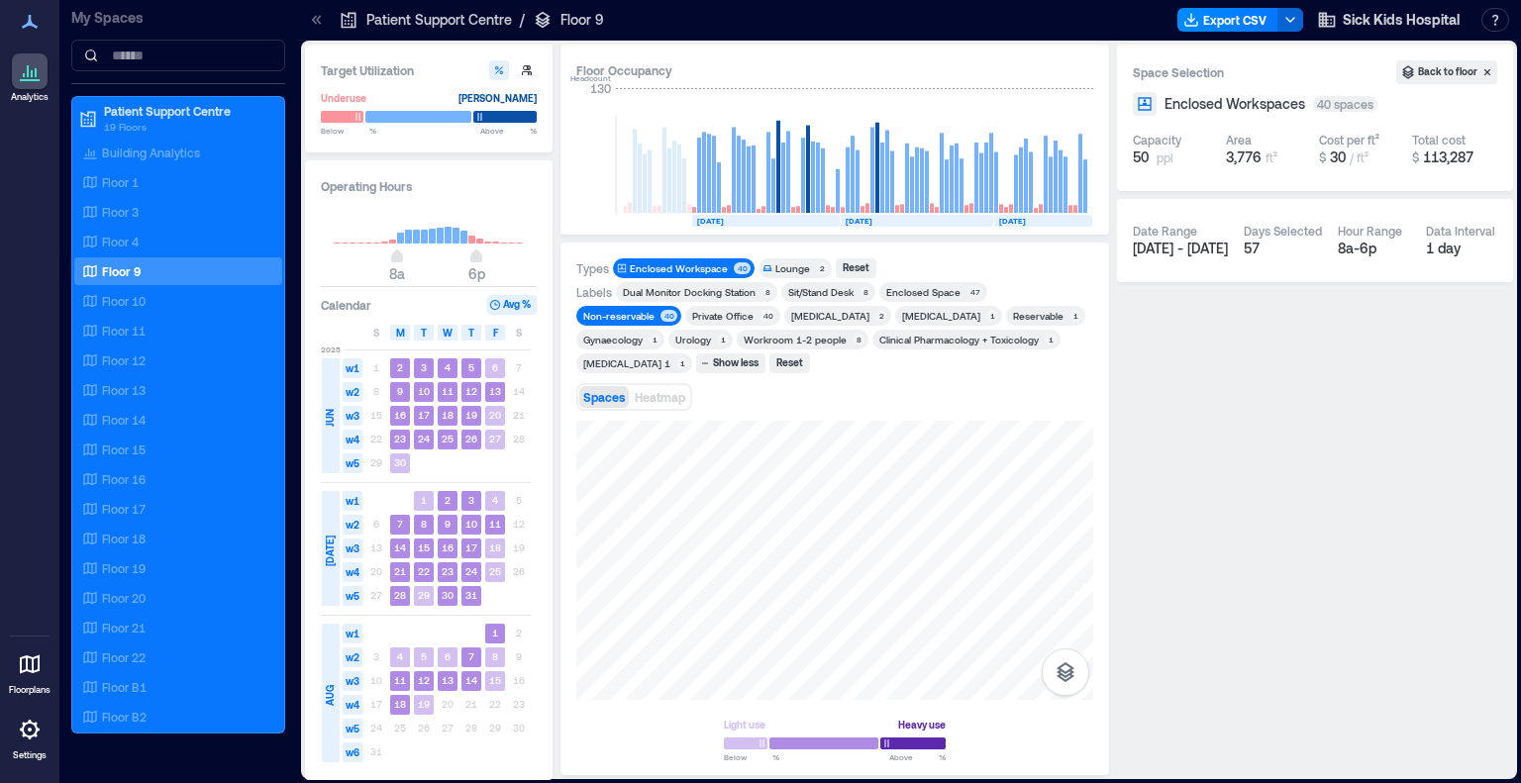
click at [681, 306] on div "Non-reservable 40" at bounding box center [628, 316] width 105 height 20
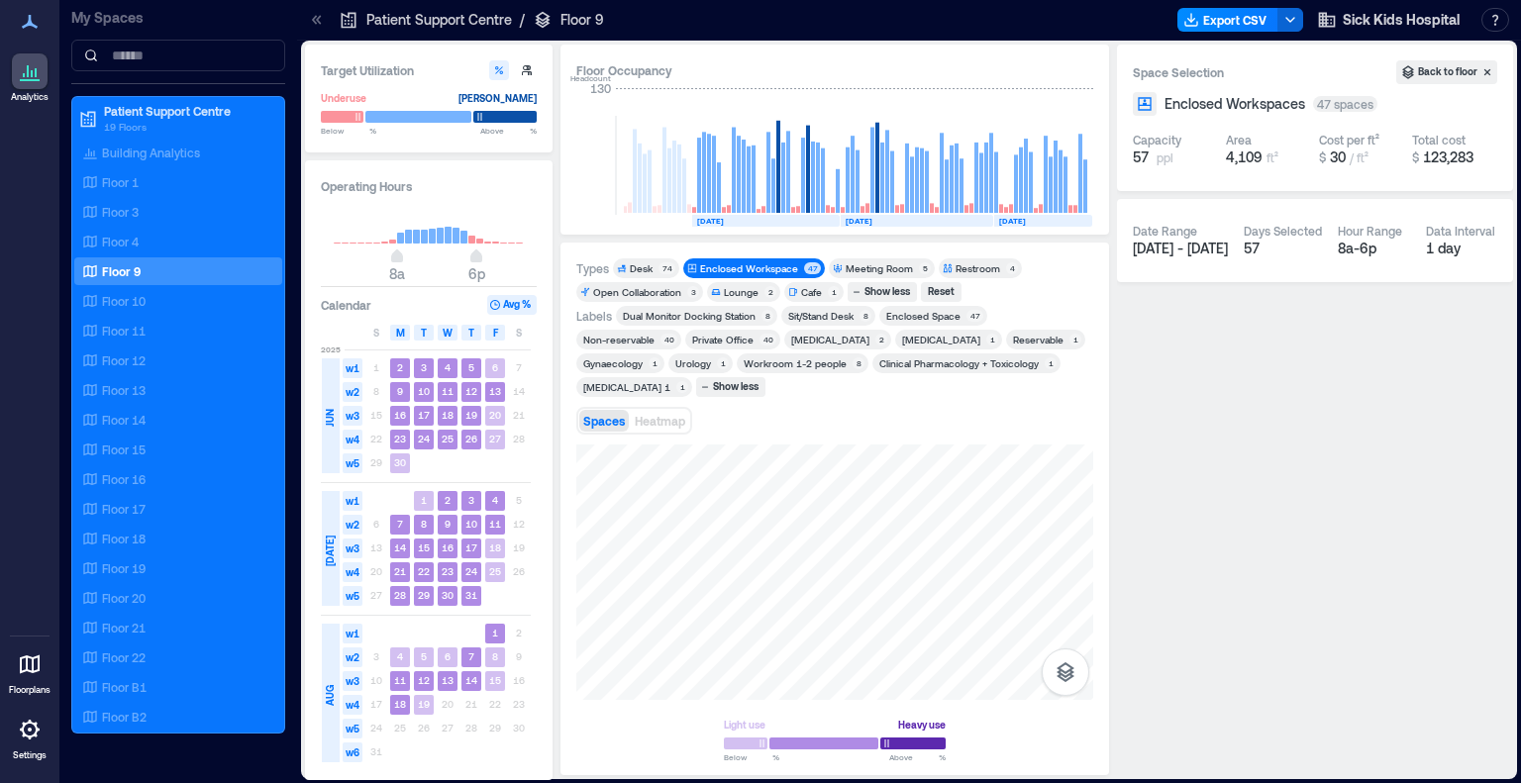
click at [692, 337] on div "Private Office" at bounding box center [722, 340] width 61 height 14
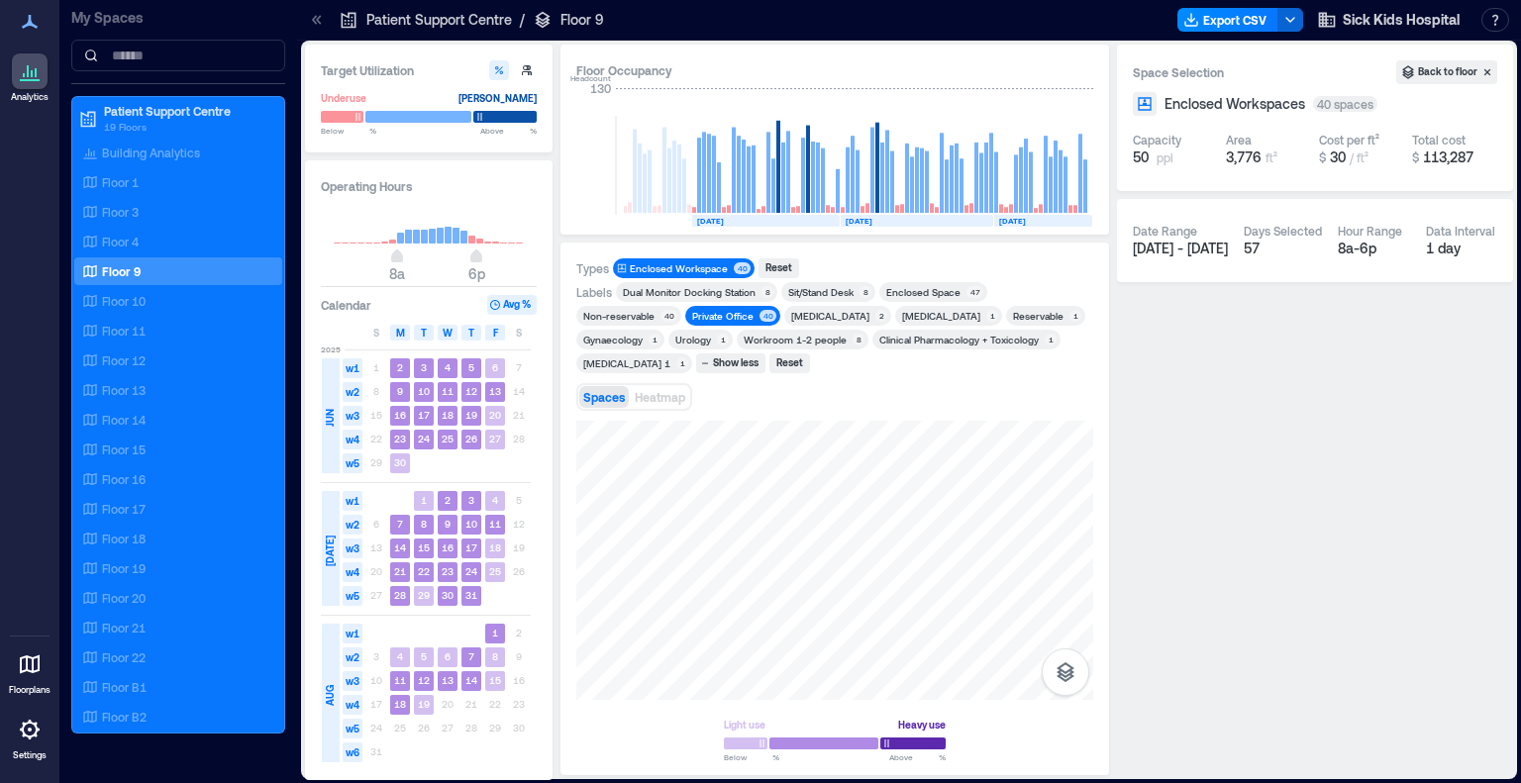
click at [685, 308] on div "Private Office 40" at bounding box center [732, 316] width 95 height 20
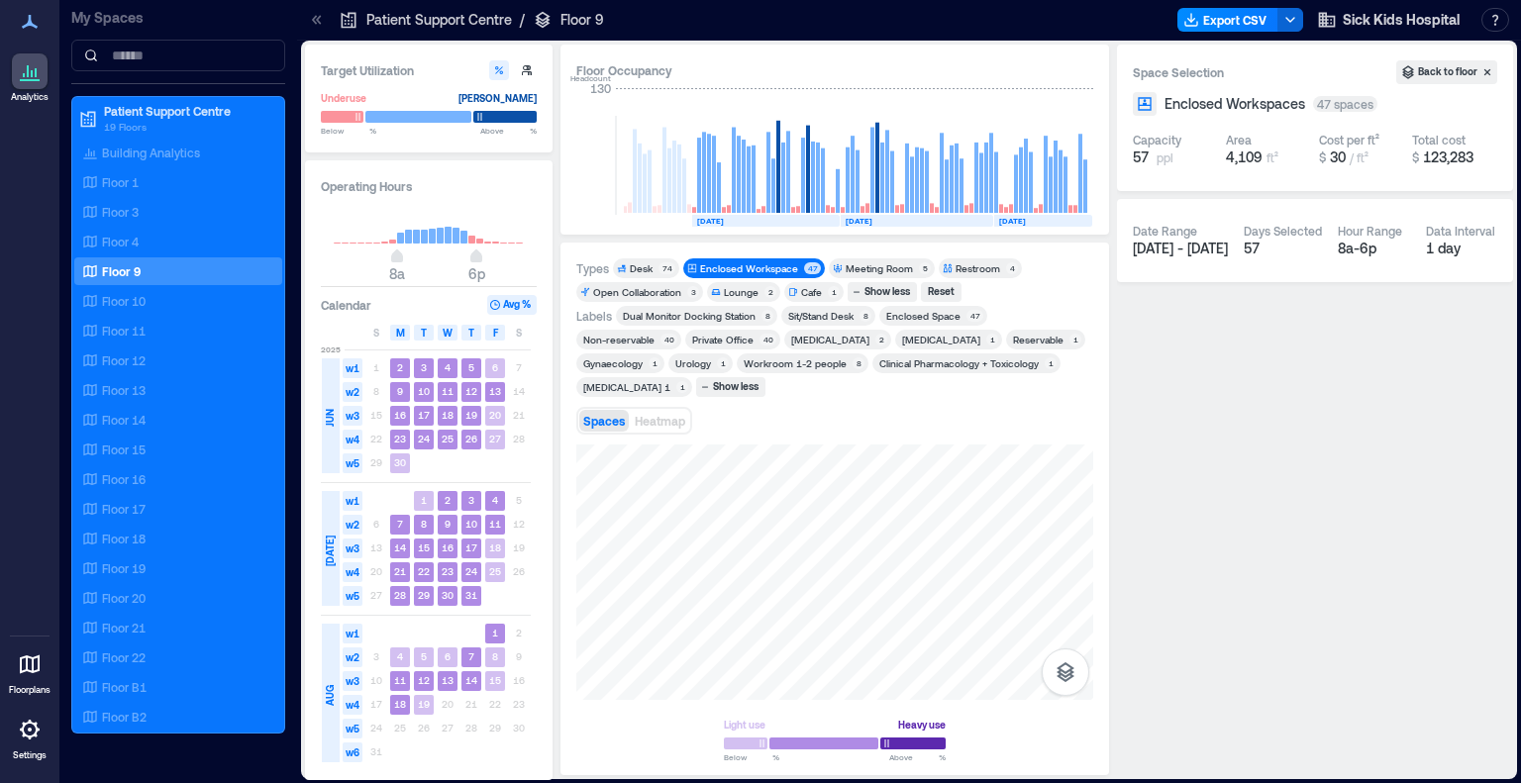
click at [744, 365] on div "Workroom 1-2 people" at bounding box center [795, 364] width 103 height 14
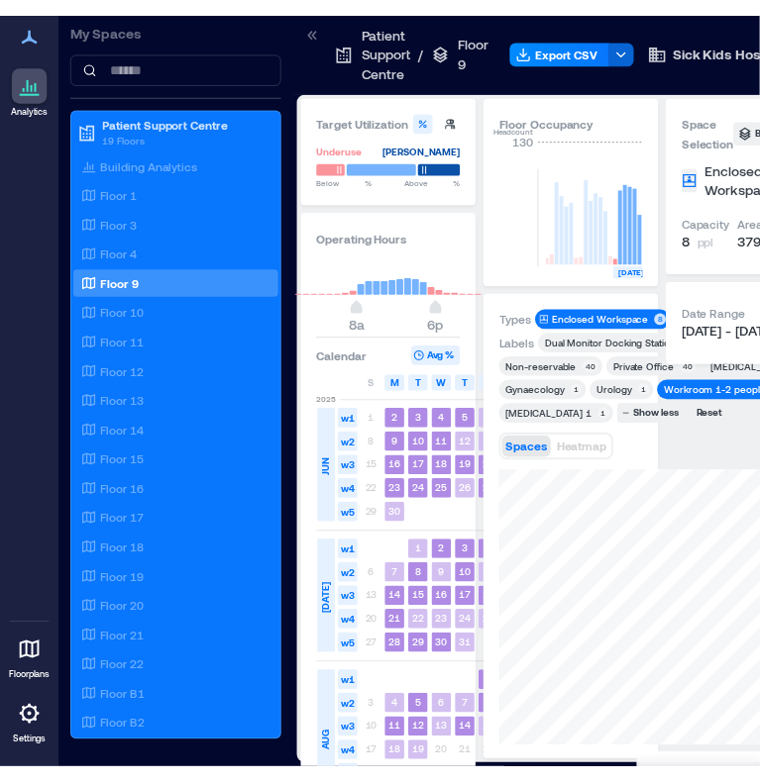
scroll to position [0, 4528]
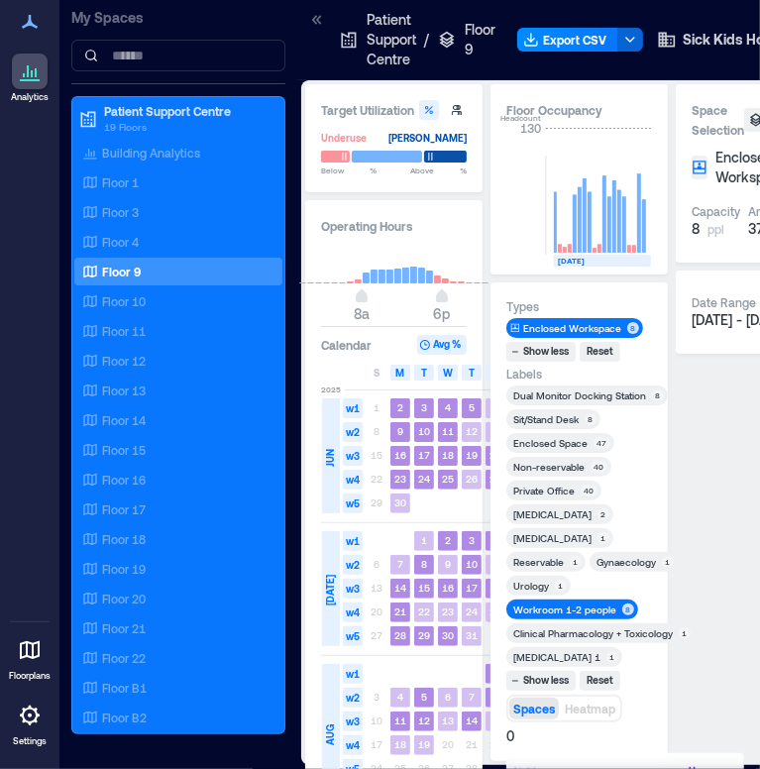
click at [718, 443] on div "Space Selection Back to floor Enclosed Workspaces 8 spaces Capacity 8 ppl Area …" at bounding box center [764, 422] width 177 height 676
click at [316, 32] on span at bounding box center [317, 39] width 20 height 59
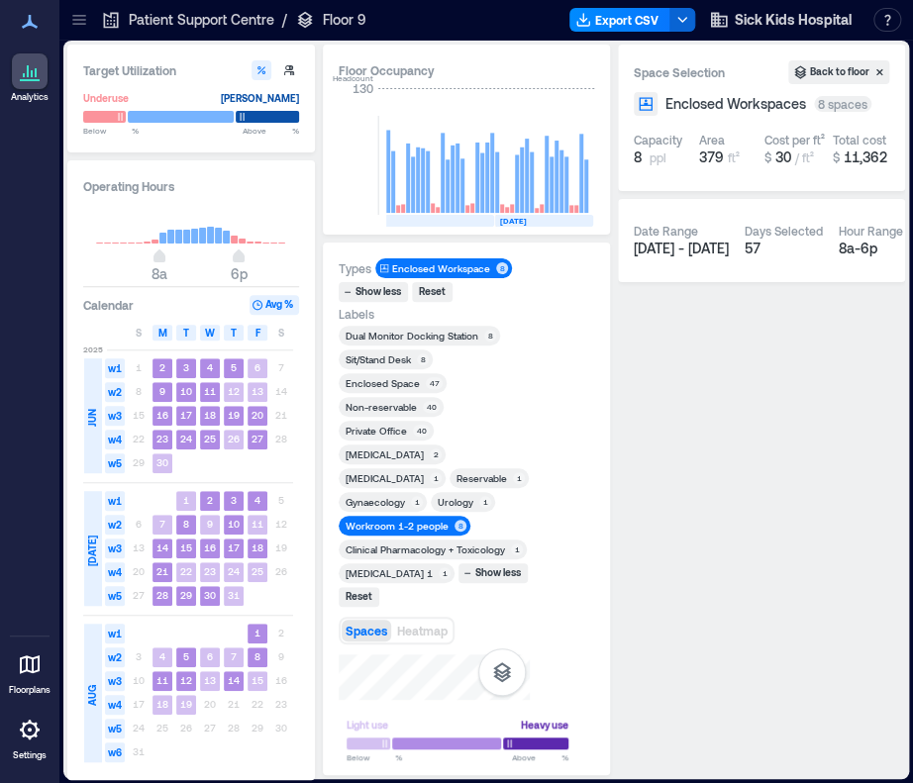
scroll to position [0, 4418]
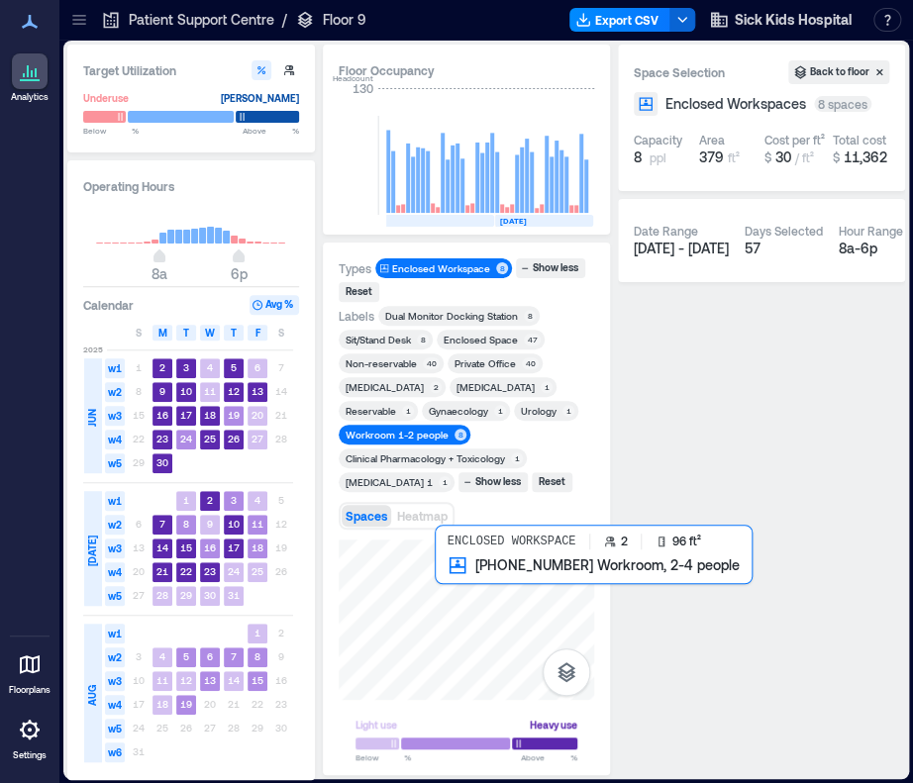
click at [451, 581] on div at bounding box center [467, 620] width 256 height 160
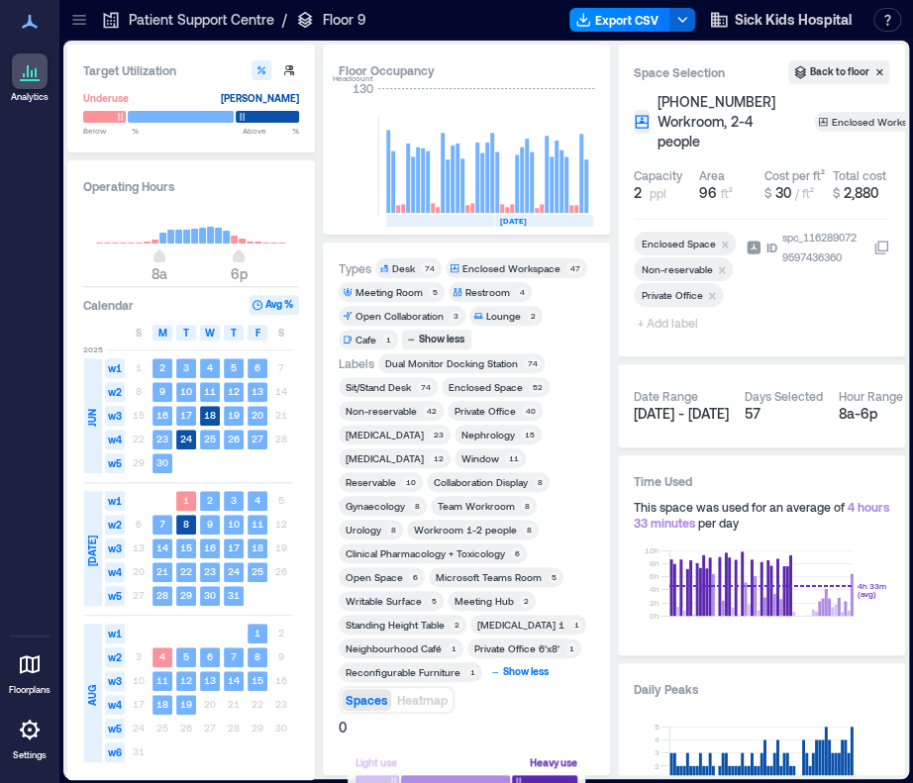
click at [514, 681] on div "Show less" at bounding box center [526, 673] width 52 height 18
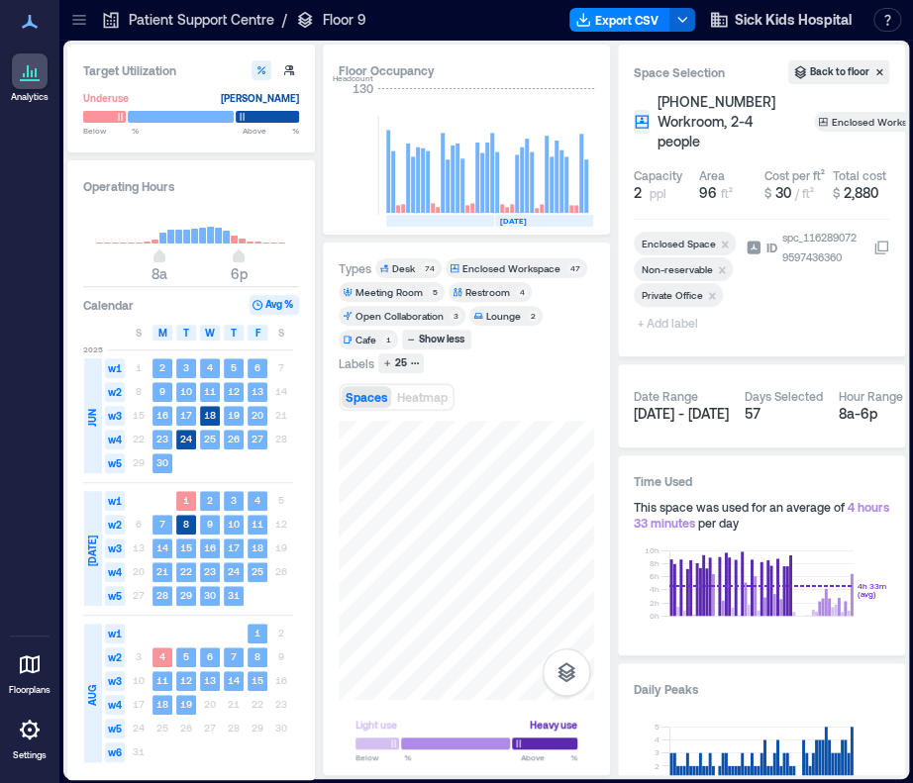
click at [532, 267] on div "Enclosed Workspace" at bounding box center [512, 268] width 98 height 14
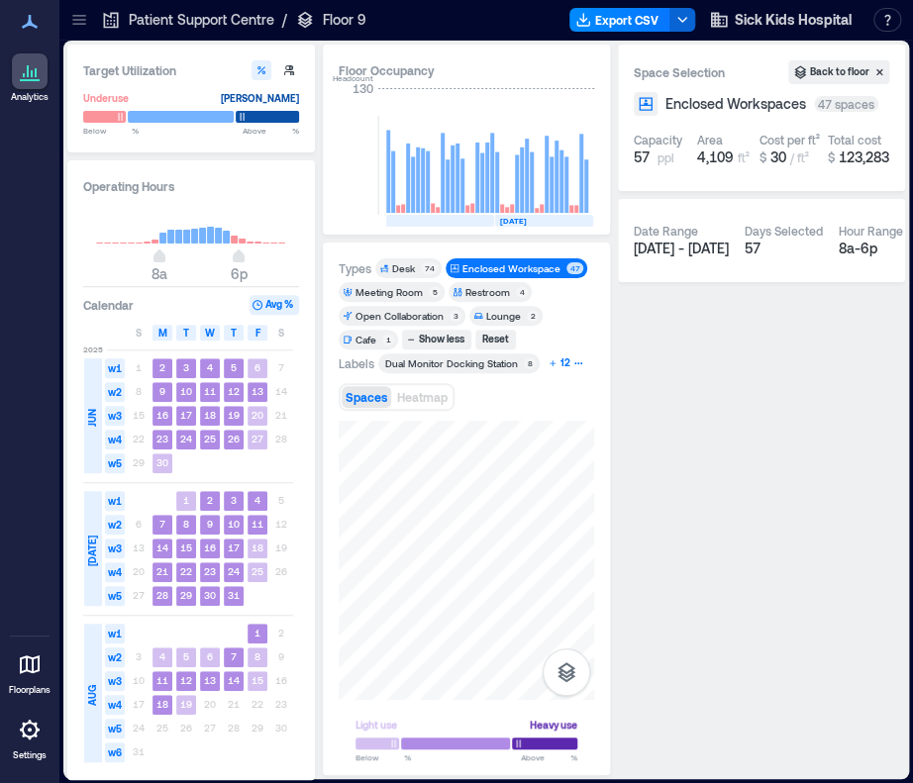
click at [573, 365] on icon "button" at bounding box center [578, 364] width 10 height 10
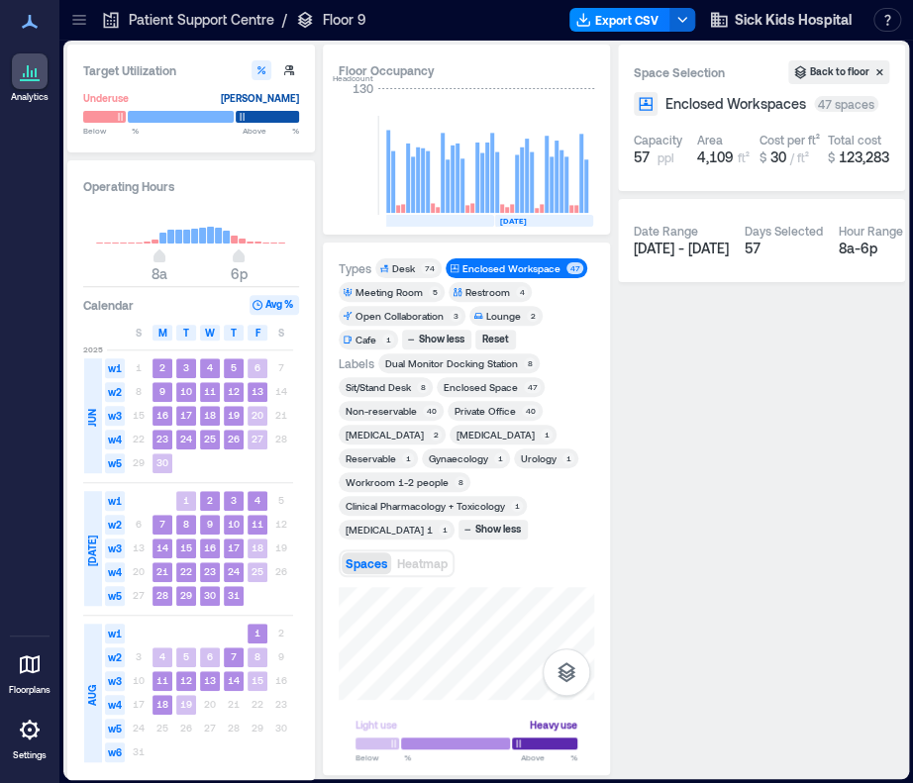
click at [479, 408] on div "Private Office" at bounding box center [485, 411] width 61 height 14
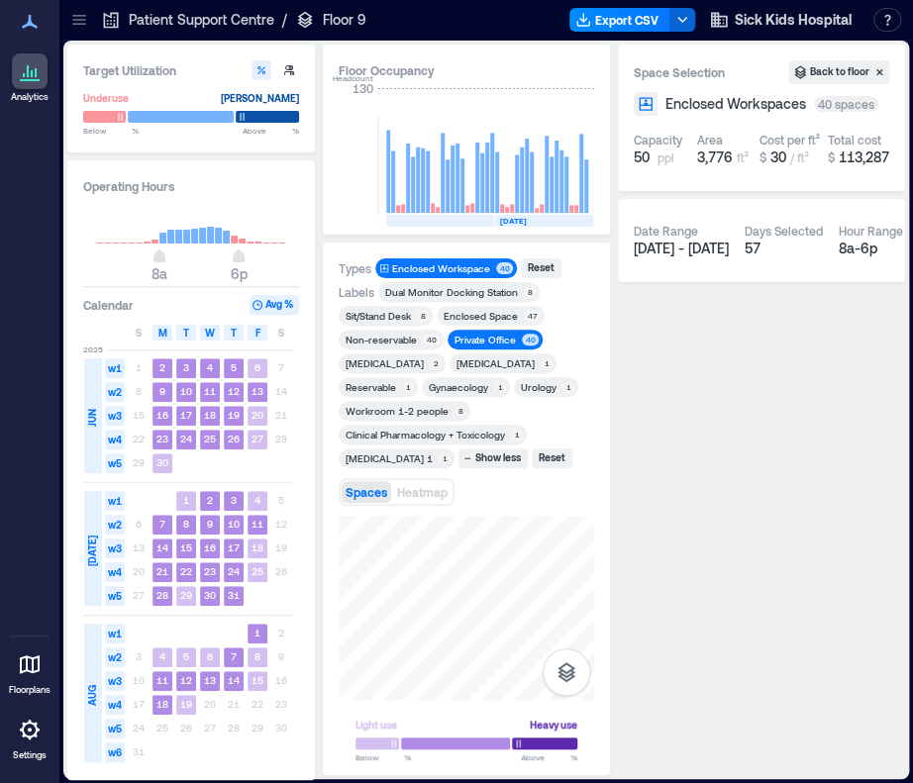
click at [487, 335] on div "Private Office" at bounding box center [485, 340] width 61 height 14
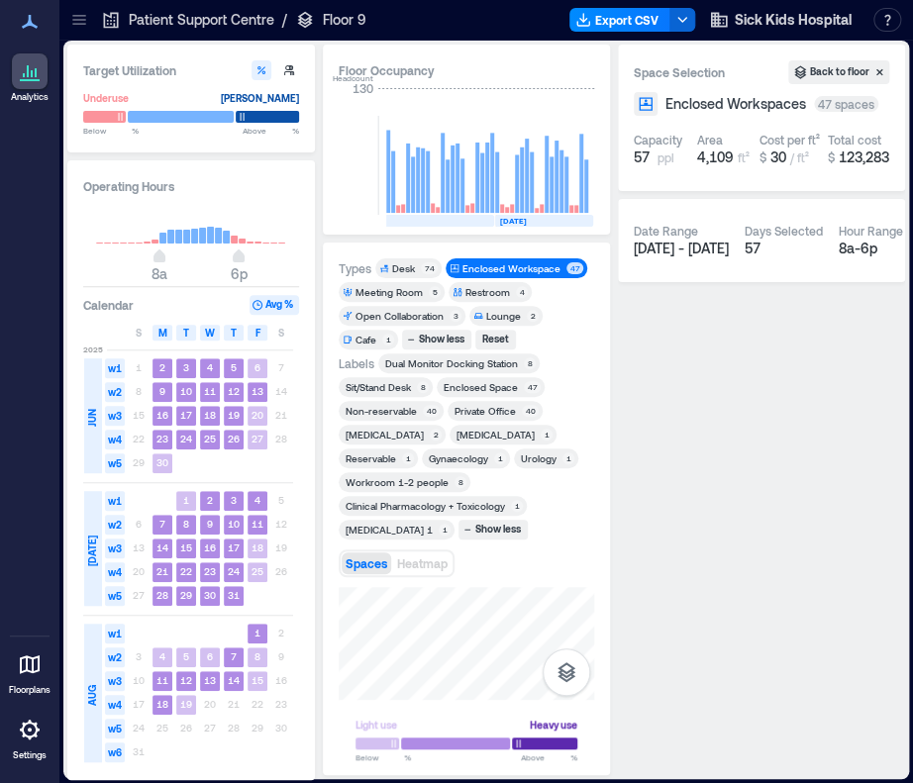
click at [404, 408] on div "Non-reservable" at bounding box center [381, 411] width 71 height 14
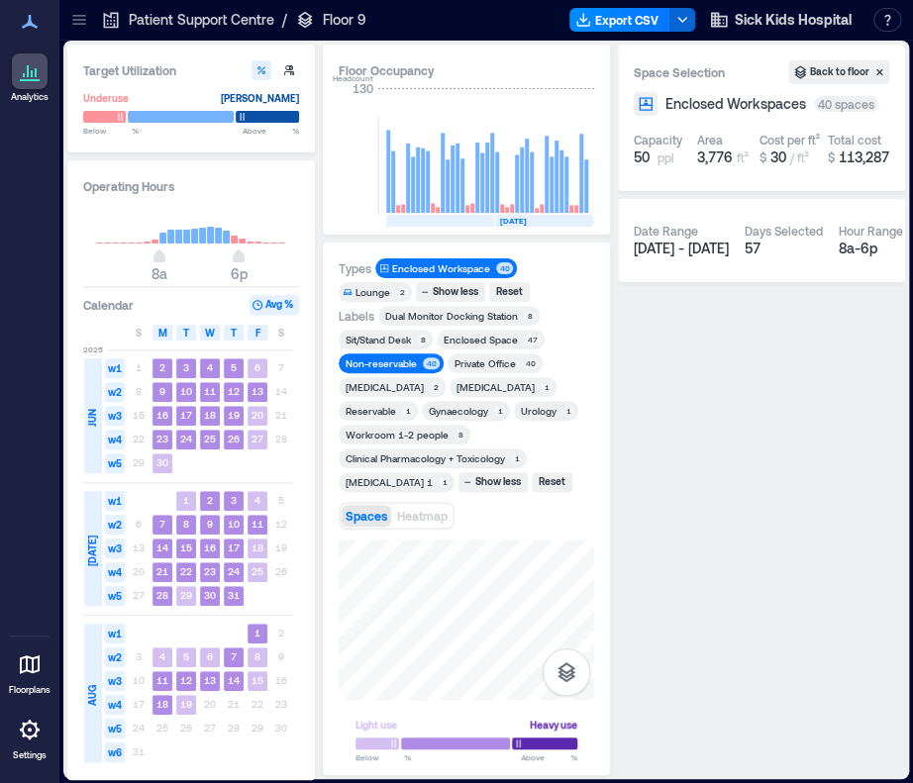
click at [368, 365] on div "Non-reservable" at bounding box center [381, 364] width 71 height 14
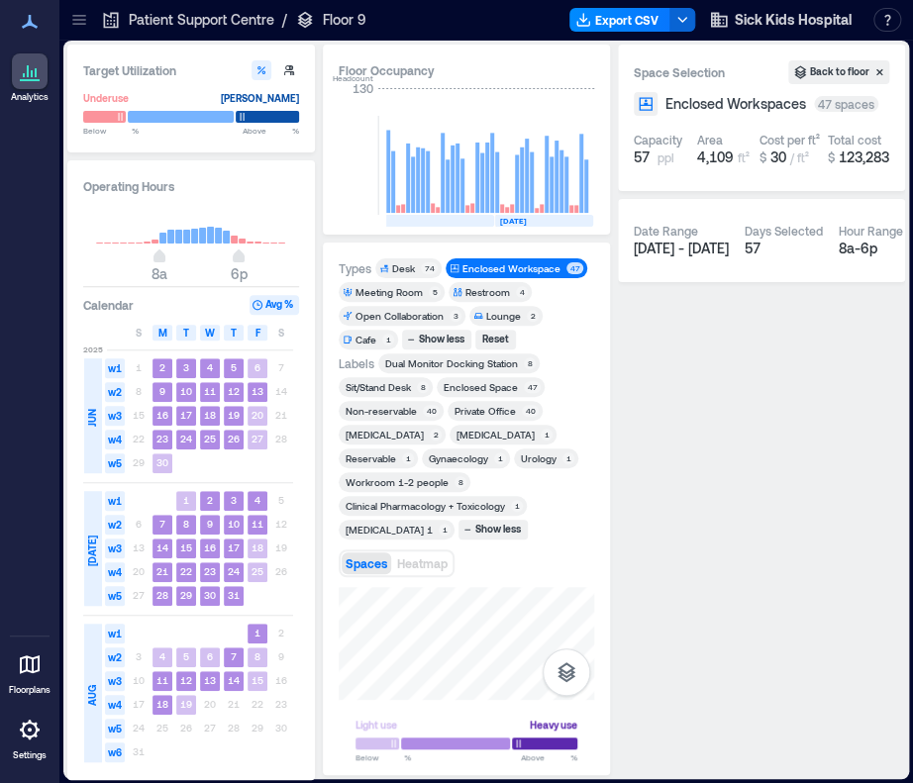
click at [394, 407] on div "Non-reservable" at bounding box center [381, 411] width 71 height 14
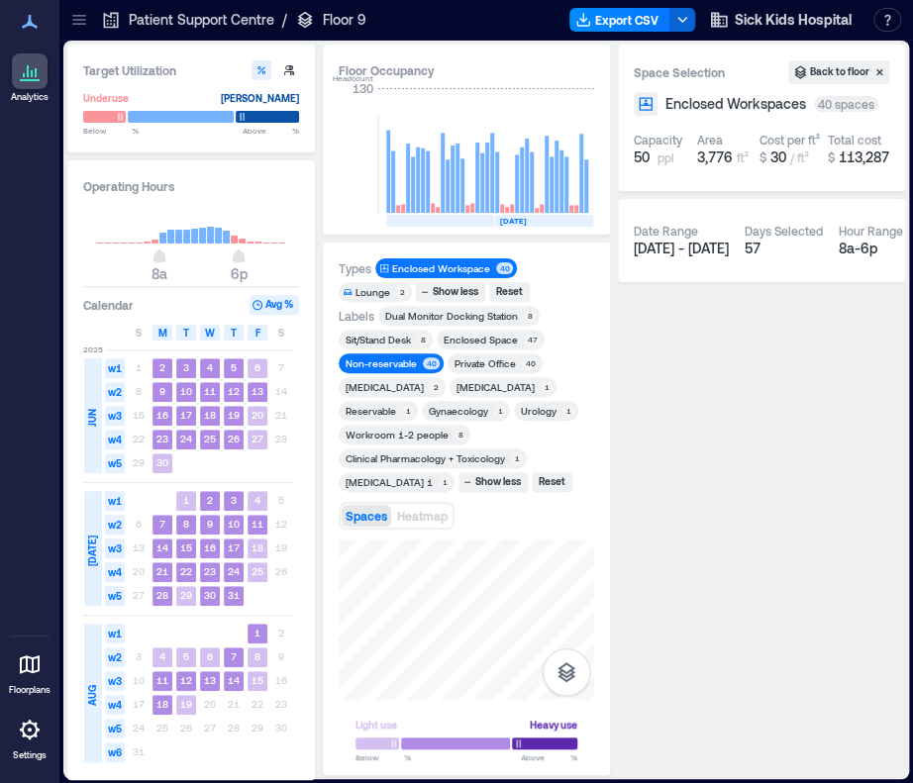
click at [400, 364] on div "Non-reservable" at bounding box center [381, 364] width 71 height 14
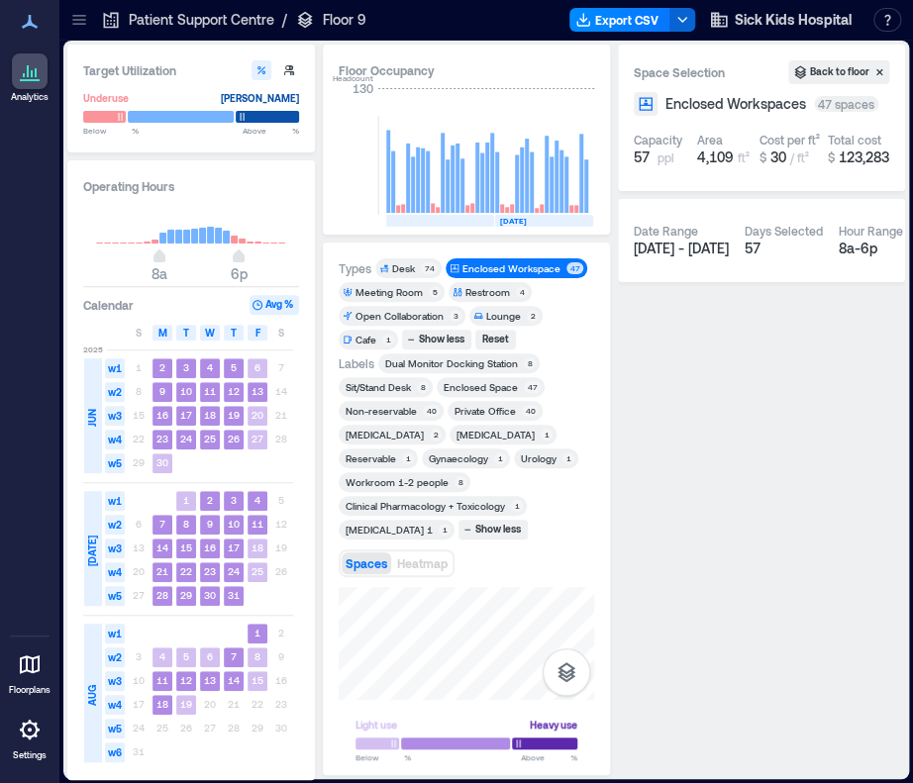
click at [384, 459] on div "Reservable" at bounding box center [371, 459] width 51 height 14
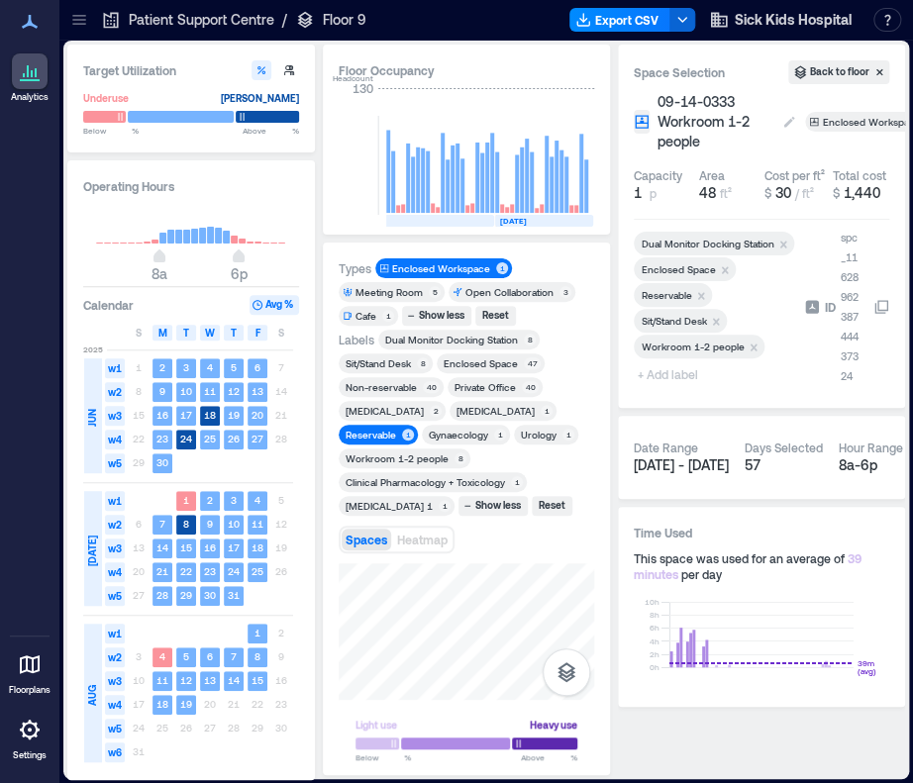
click at [693, 101] on span "09-14-0333 Workroom 1-2 people" at bounding box center [716, 121] width 116 height 59
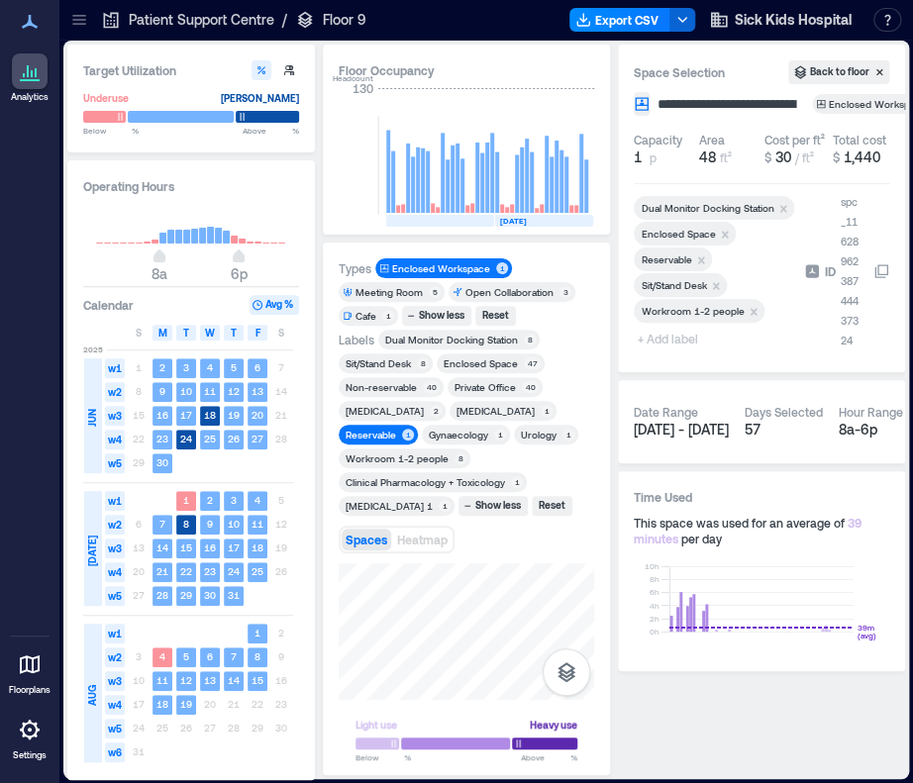
scroll to position [0, 48]
click at [684, 102] on input "**********" at bounding box center [745, 104] width 182 height 20
type input "**********"
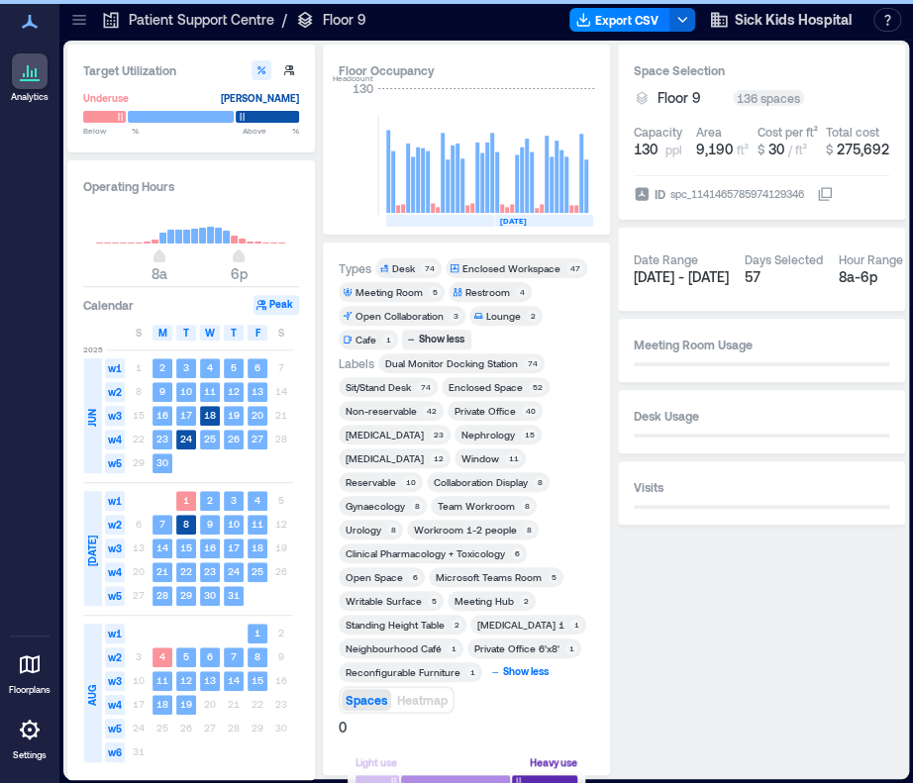
click at [531, 681] on div "Show less" at bounding box center [526, 673] width 52 height 18
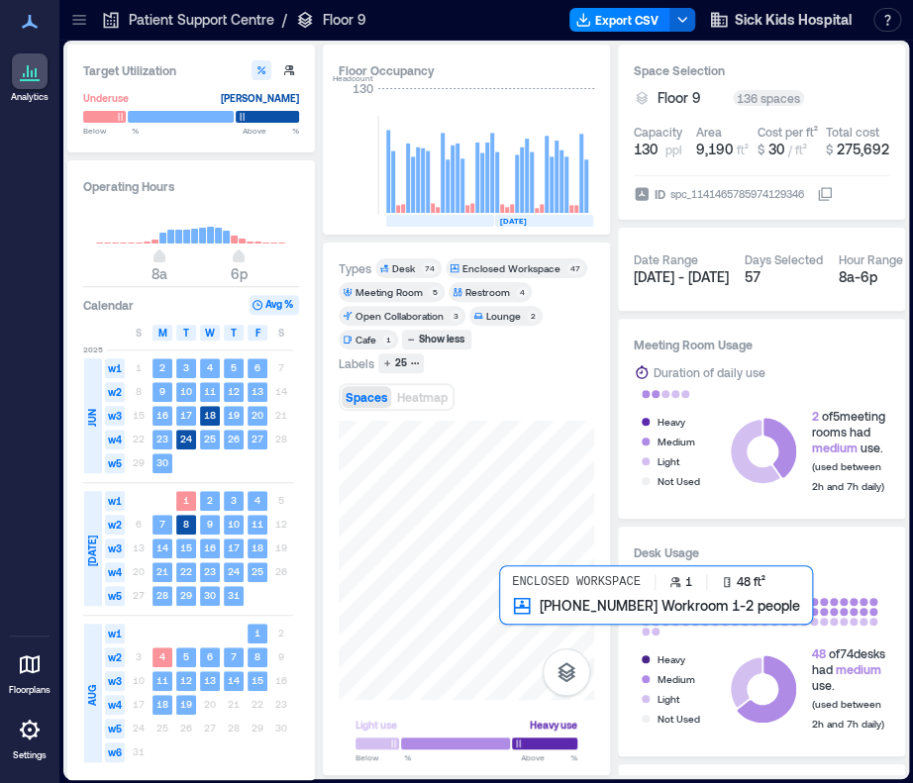
click at [515, 613] on div at bounding box center [467, 560] width 256 height 279
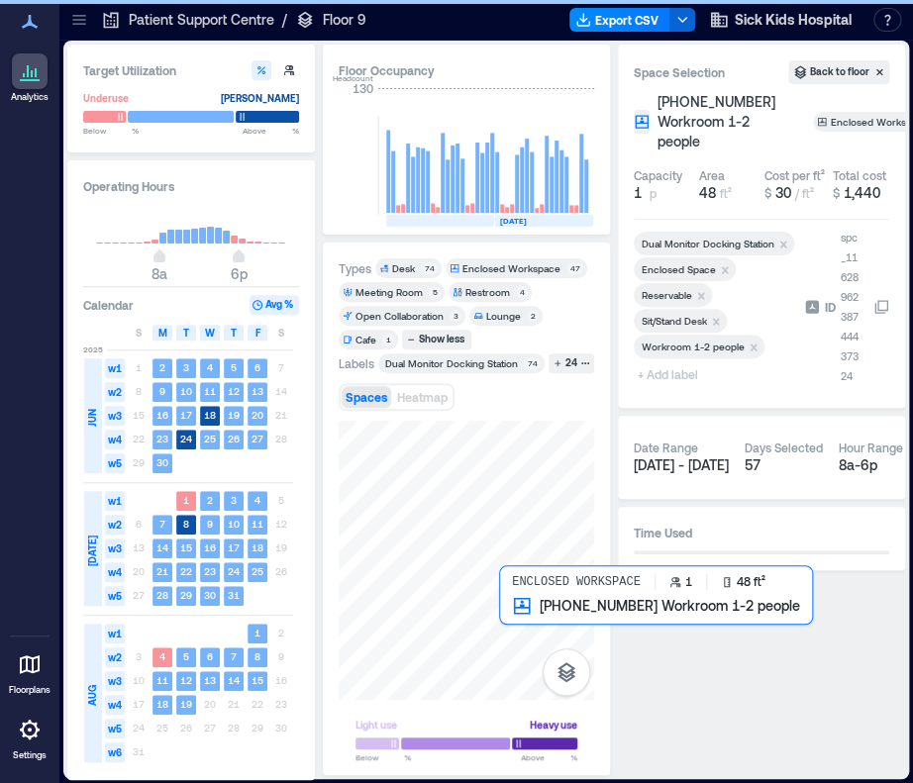
click at [512, 615] on div at bounding box center [467, 560] width 256 height 279
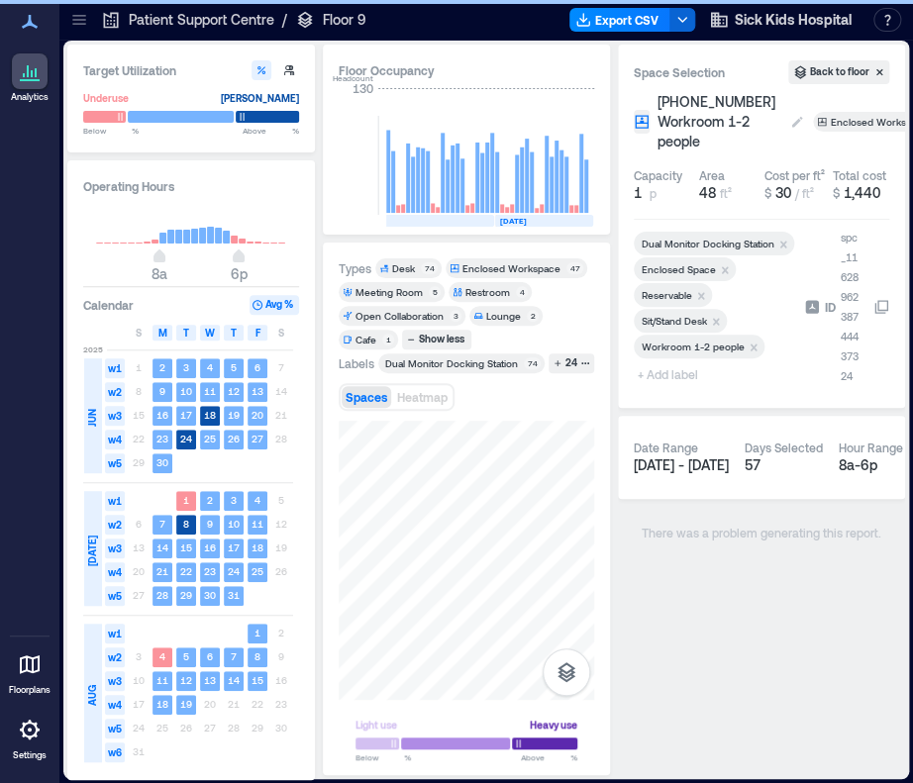
click at [716, 105] on span "[PHONE_NUMBER] Workroom 1-2 people" at bounding box center [720, 121] width 124 height 59
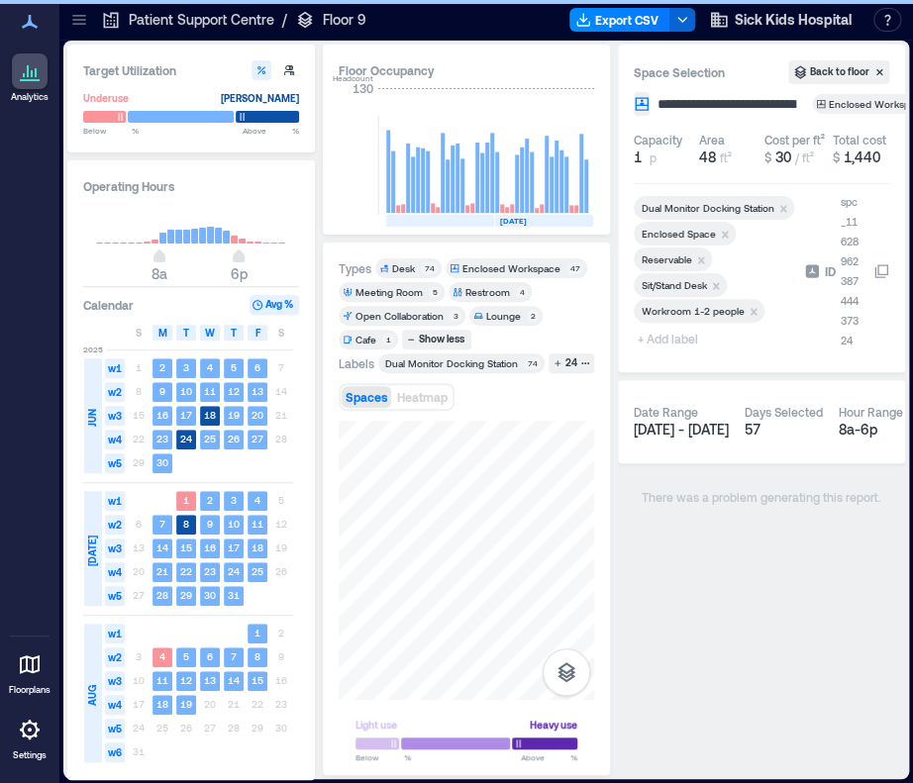
scroll to position [0, 40]
drag, startPoint x: 686, startPoint y: 105, endPoint x: 721, endPoint y: 110, distance: 35.0
click at [687, 105] on input "**********" at bounding box center [745, 104] width 182 height 20
type input "**********"
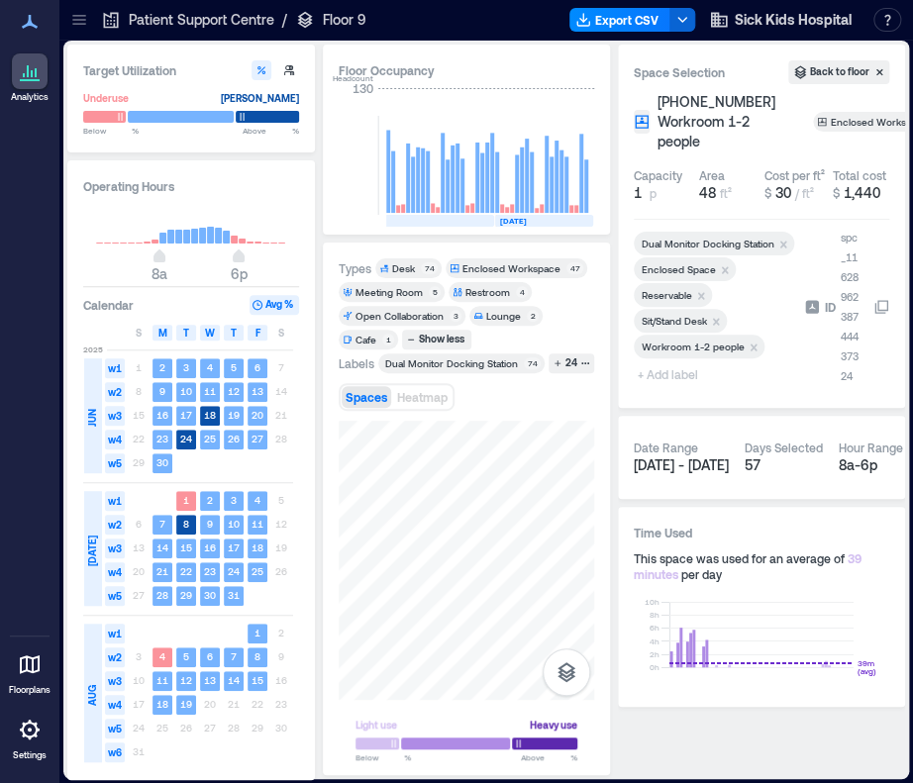
click at [701, 291] on icon "Remove Reservable" at bounding box center [701, 296] width 14 height 14
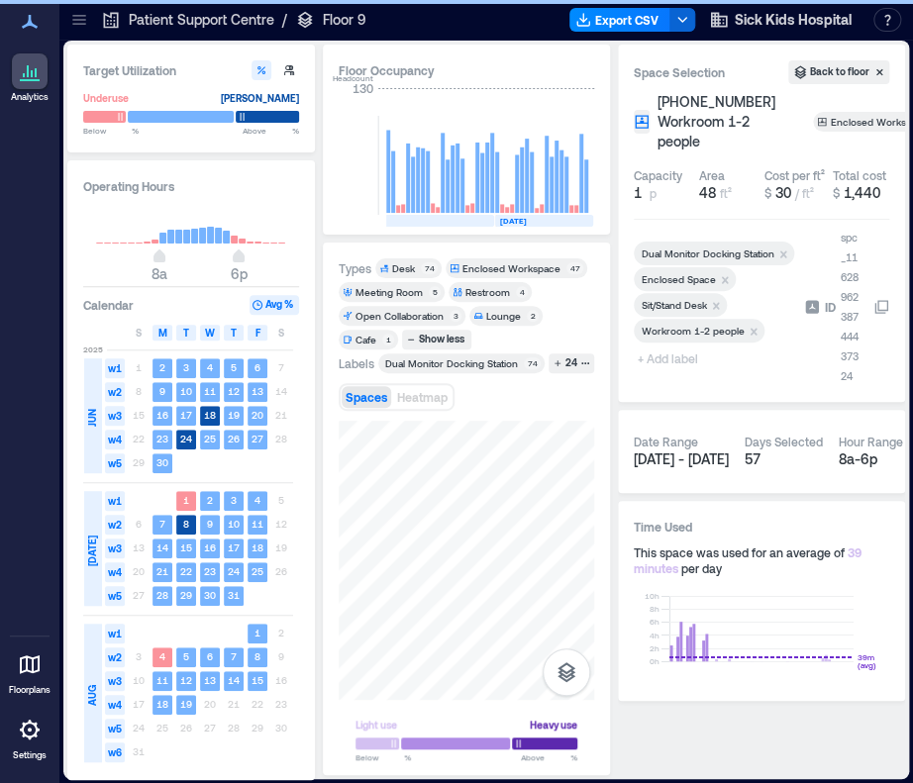
click at [656, 358] on span "+ Add label" at bounding box center [670, 359] width 72 height 28
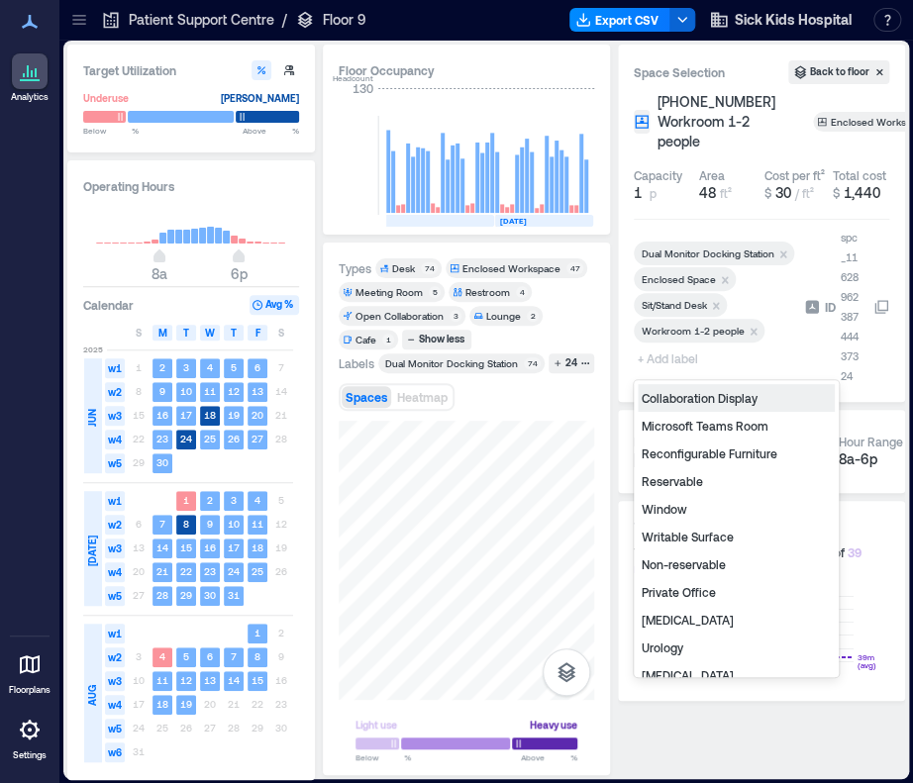
click at [711, 562] on div "Non-reservable" at bounding box center [736, 565] width 197 height 28
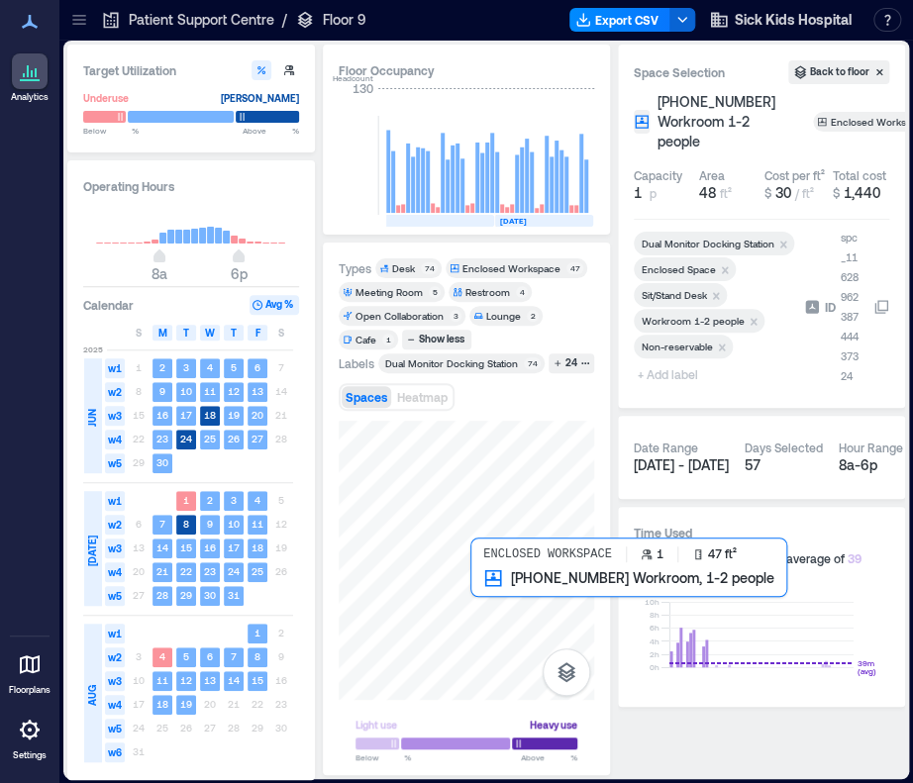
click at [479, 600] on div at bounding box center [467, 560] width 256 height 279
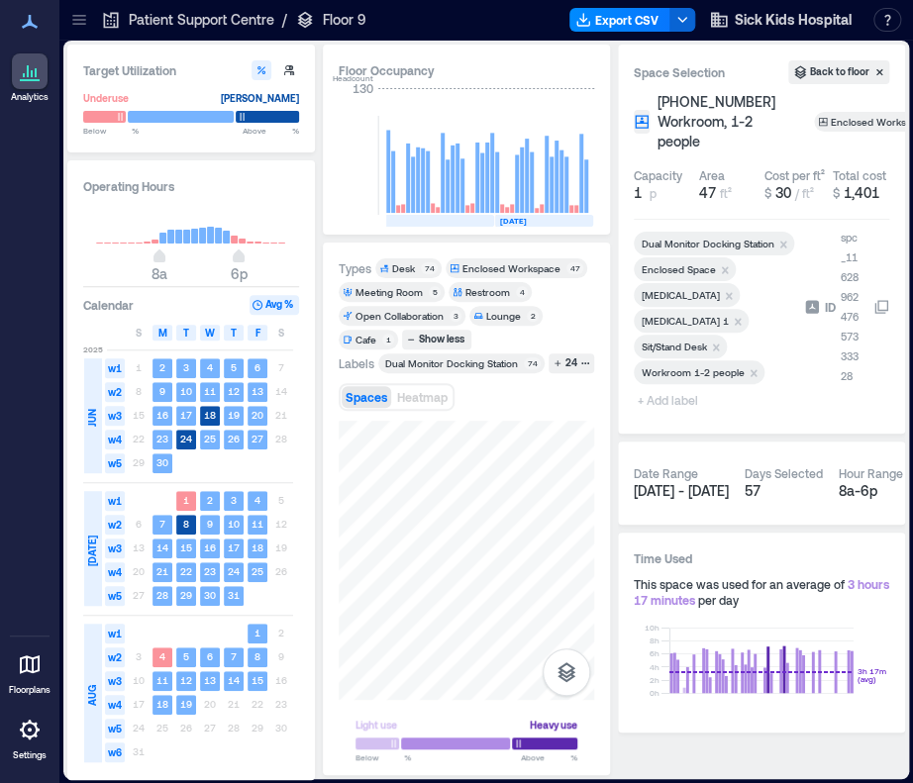
click at [670, 403] on span "+ Add label" at bounding box center [670, 400] width 72 height 28
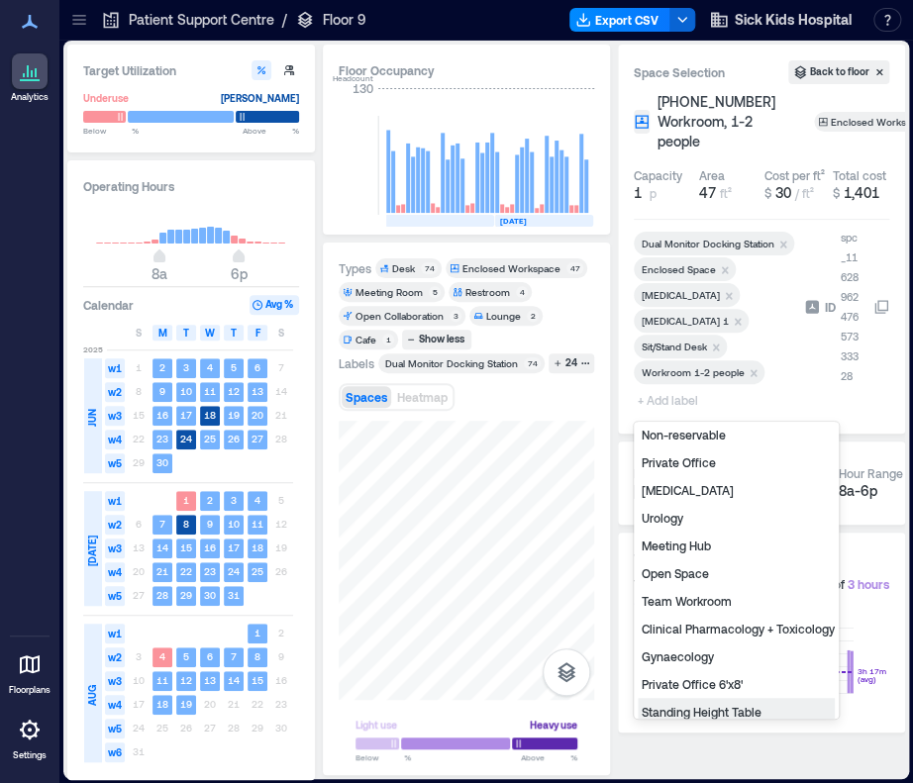
scroll to position [154, 0]
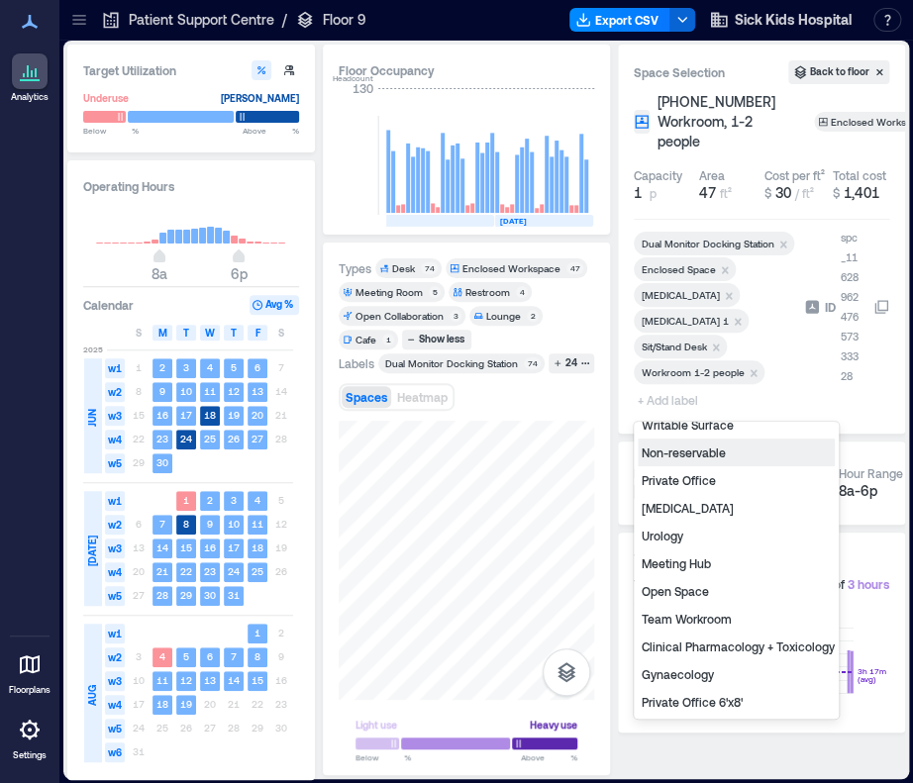
click at [725, 460] on div "Non-reservable" at bounding box center [736, 453] width 197 height 28
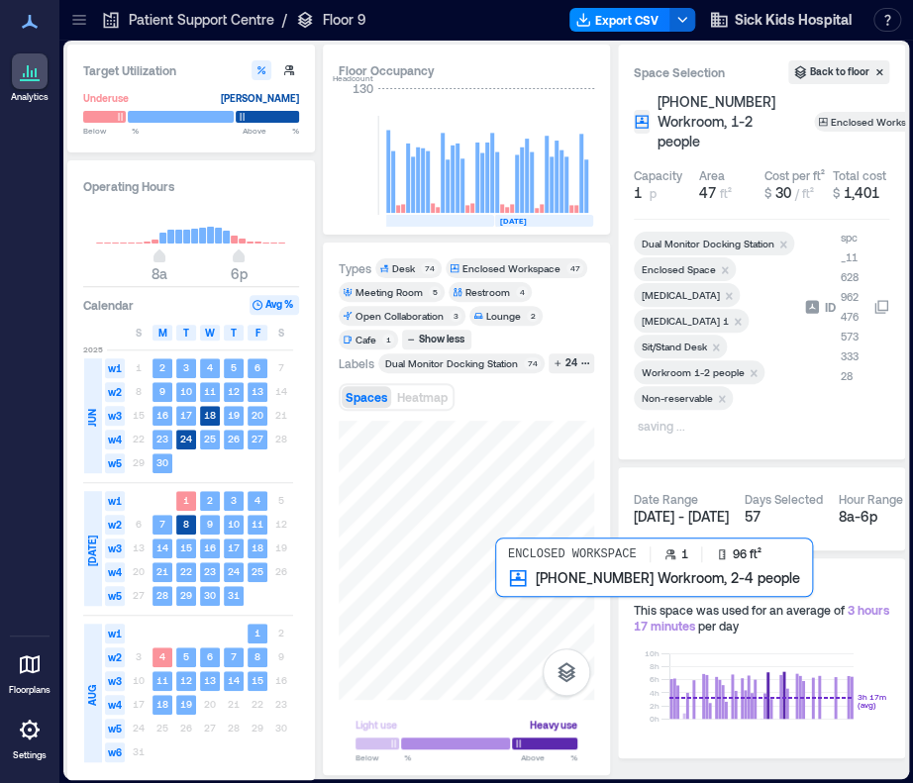
click at [526, 594] on div at bounding box center [467, 560] width 256 height 279
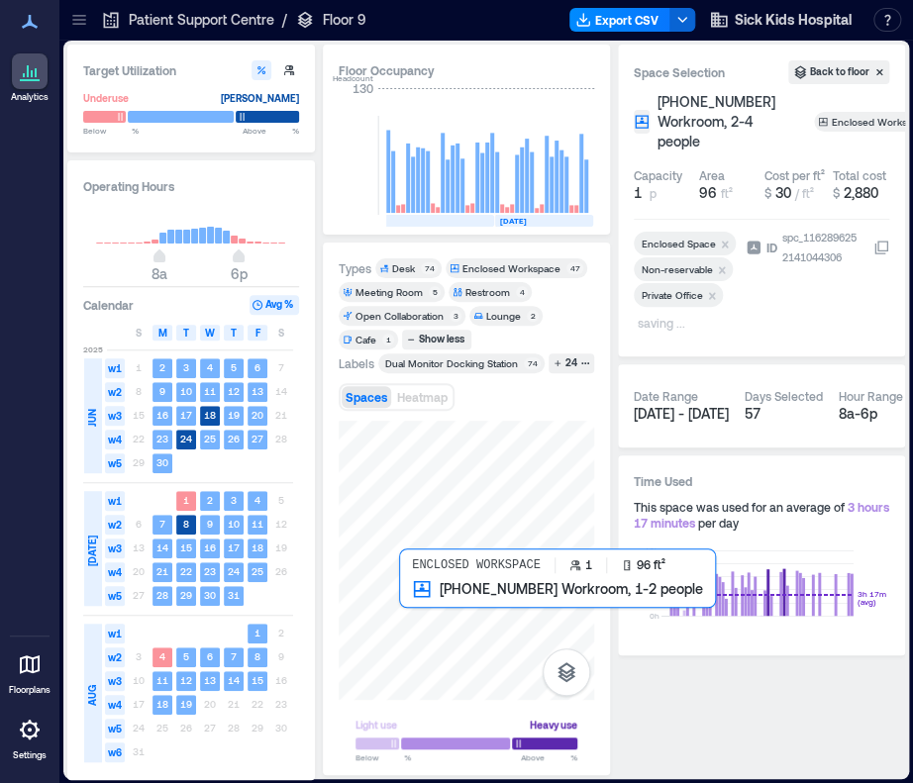
click at [413, 619] on div at bounding box center [467, 560] width 256 height 279
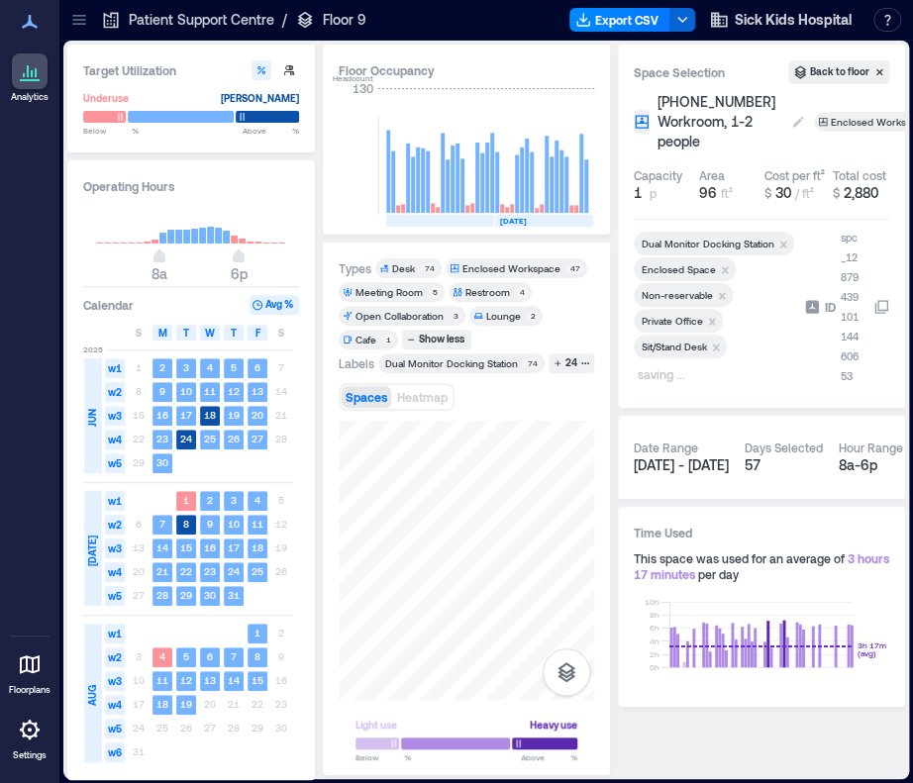
click at [714, 113] on span "[PHONE_NUMBER] Workroom, 1-2 people" at bounding box center [720, 121] width 125 height 59
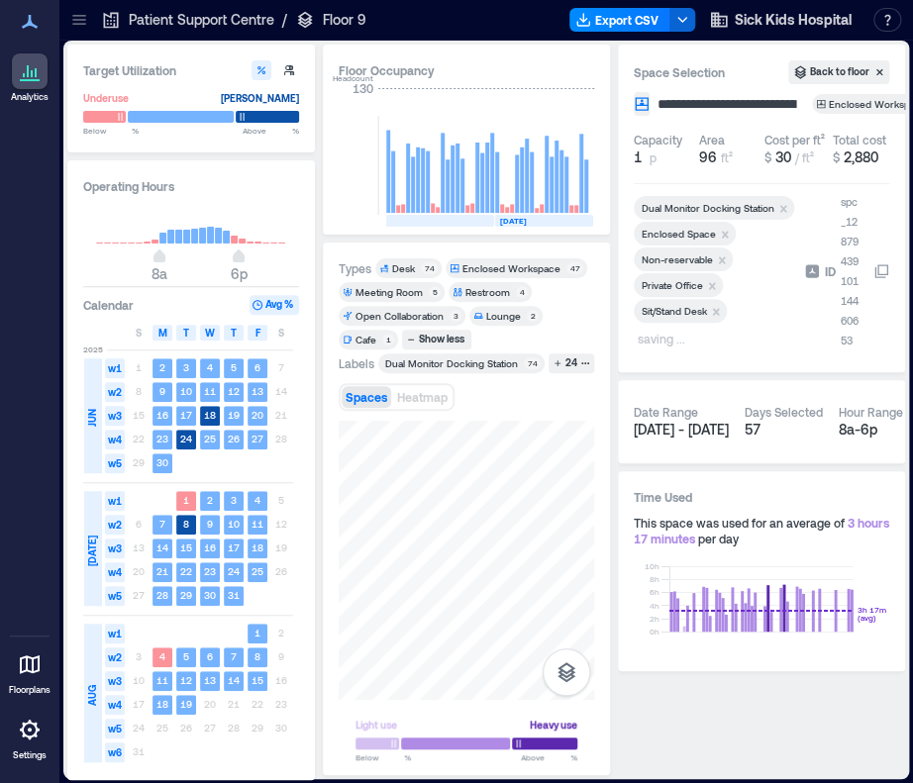
scroll to position [0, 43]
click at [683, 98] on input "**********" at bounding box center [745, 104] width 182 height 20
type input "**********"
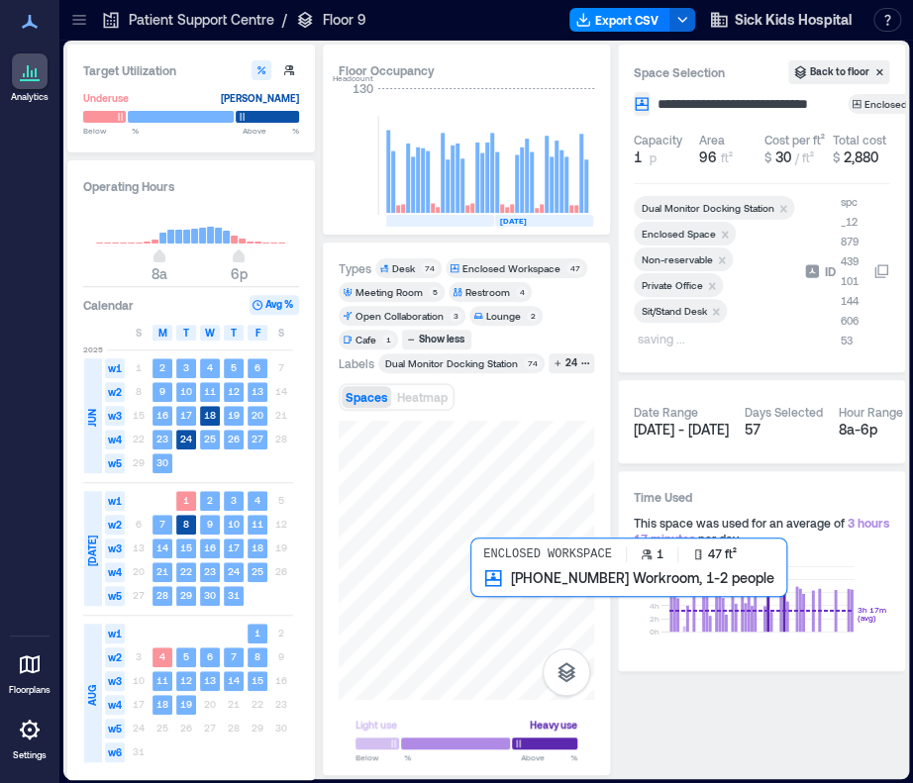
click at [477, 596] on div at bounding box center [467, 560] width 256 height 279
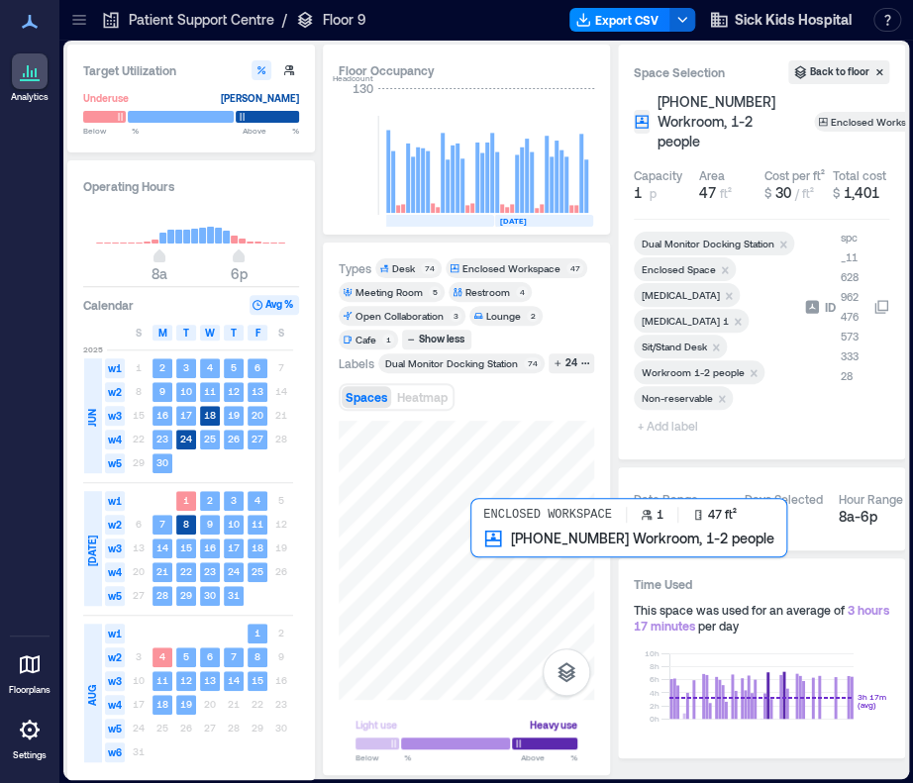
click at [484, 563] on div at bounding box center [467, 560] width 256 height 279
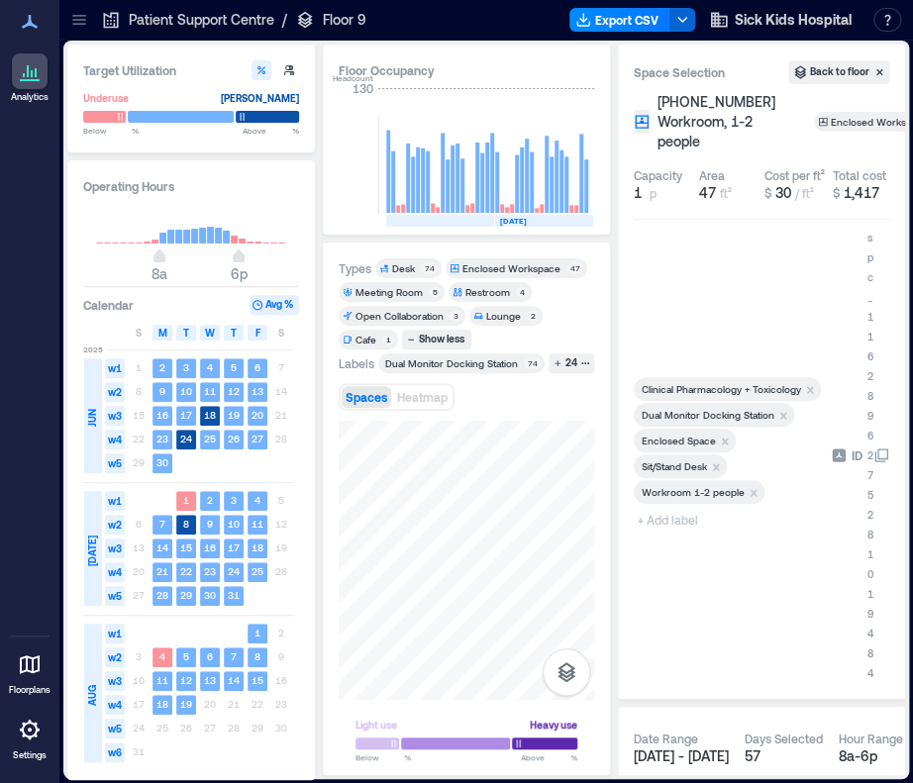
click at [679, 518] on span "+ Add label" at bounding box center [670, 520] width 72 height 28
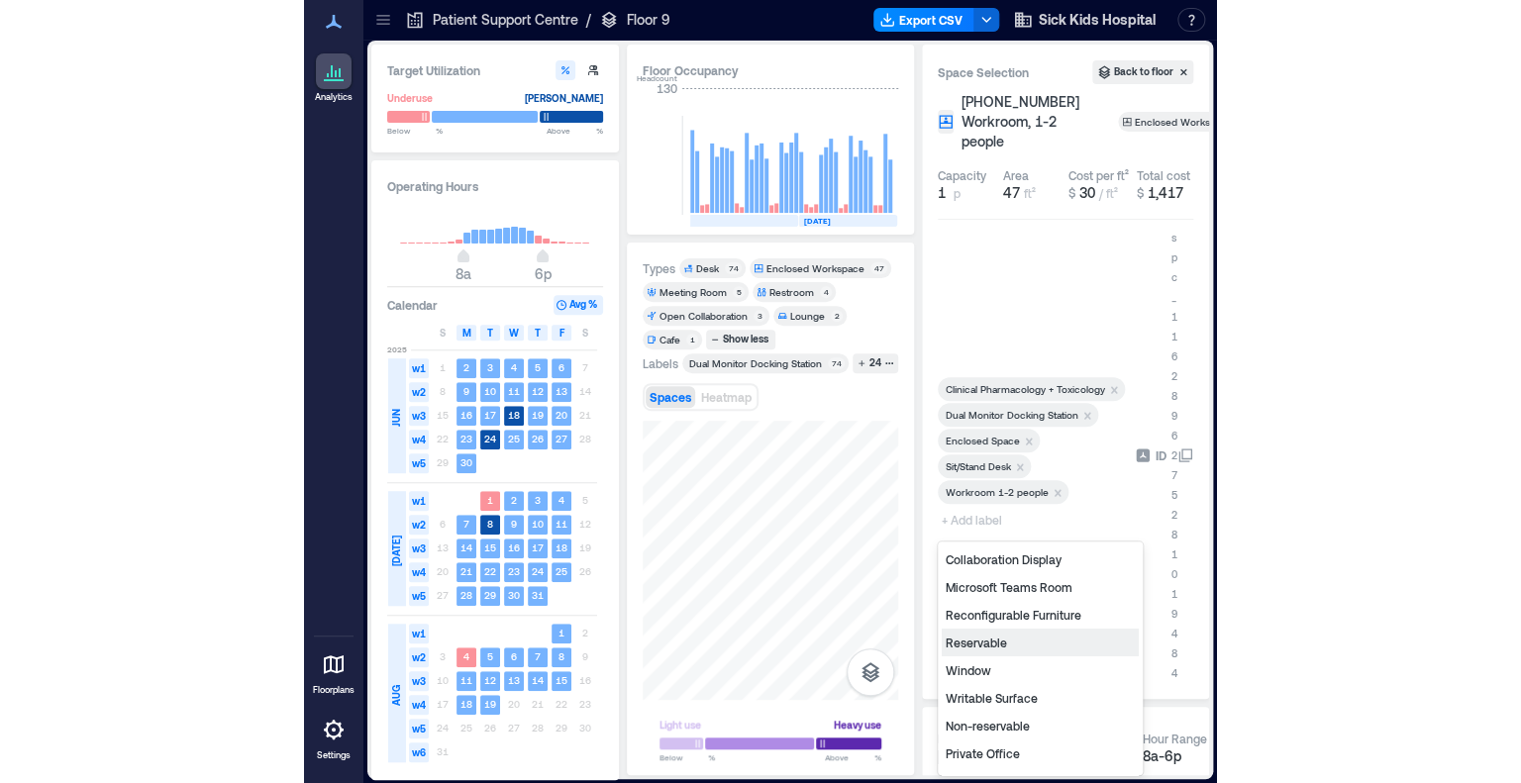
scroll to position [99, 0]
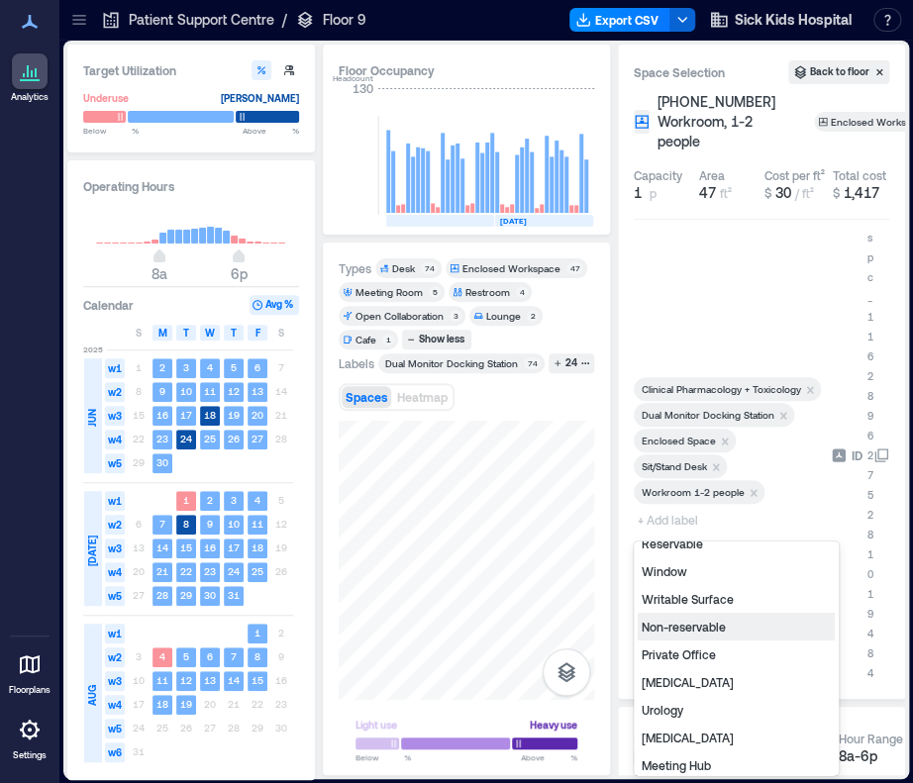
click at [694, 620] on div "Non-reservable" at bounding box center [736, 627] width 197 height 28
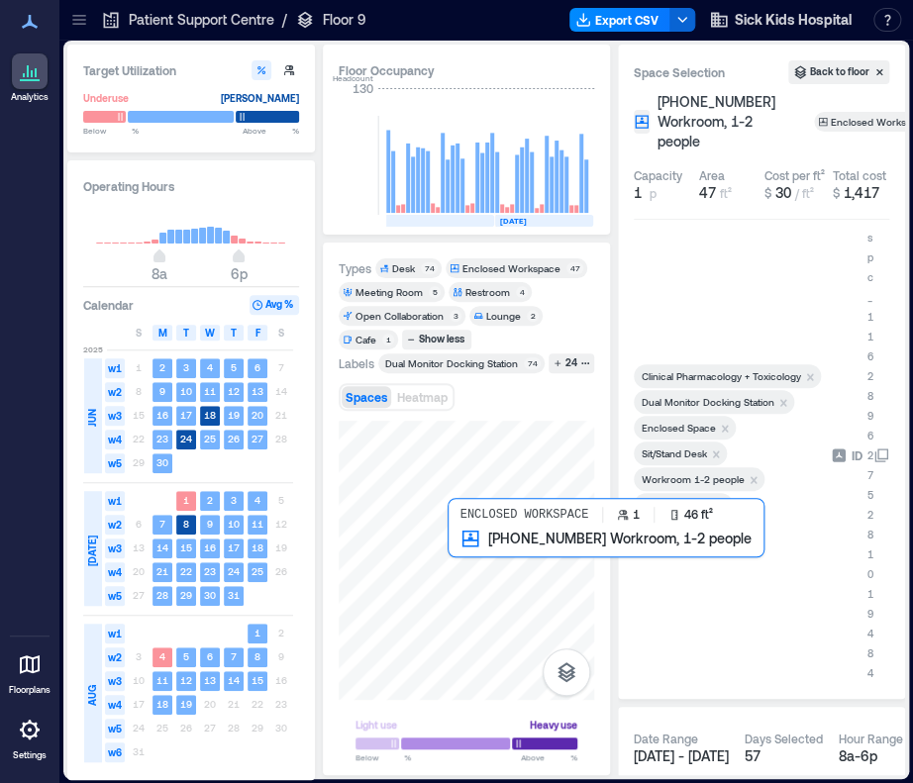
click at [460, 558] on div at bounding box center [467, 560] width 256 height 279
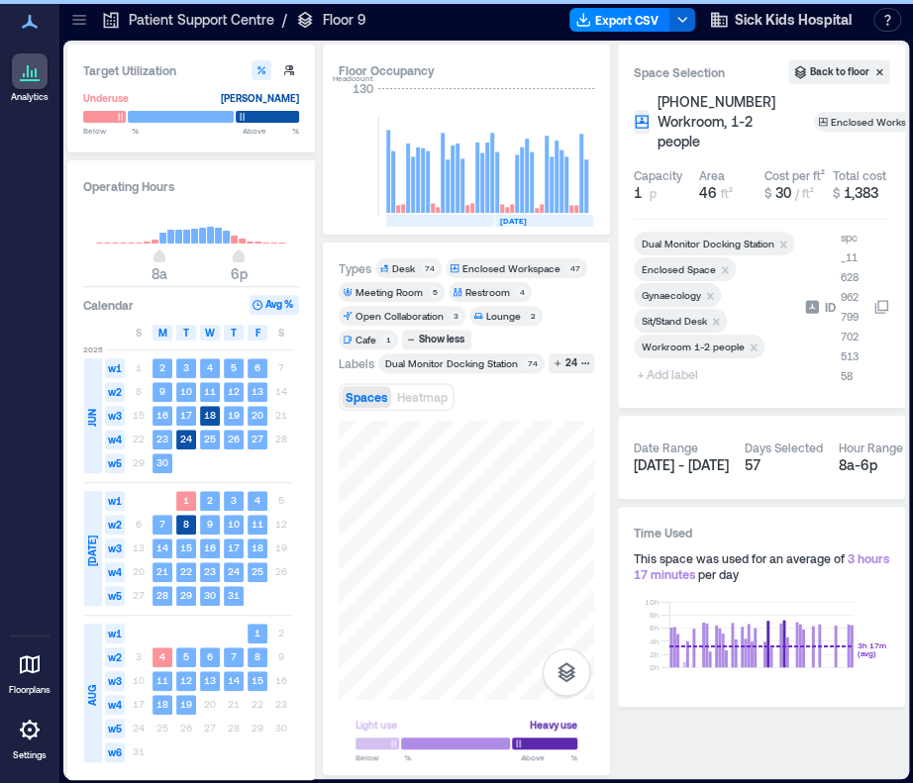
click at [662, 373] on span "+ Add label" at bounding box center [670, 375] width 72 height 28
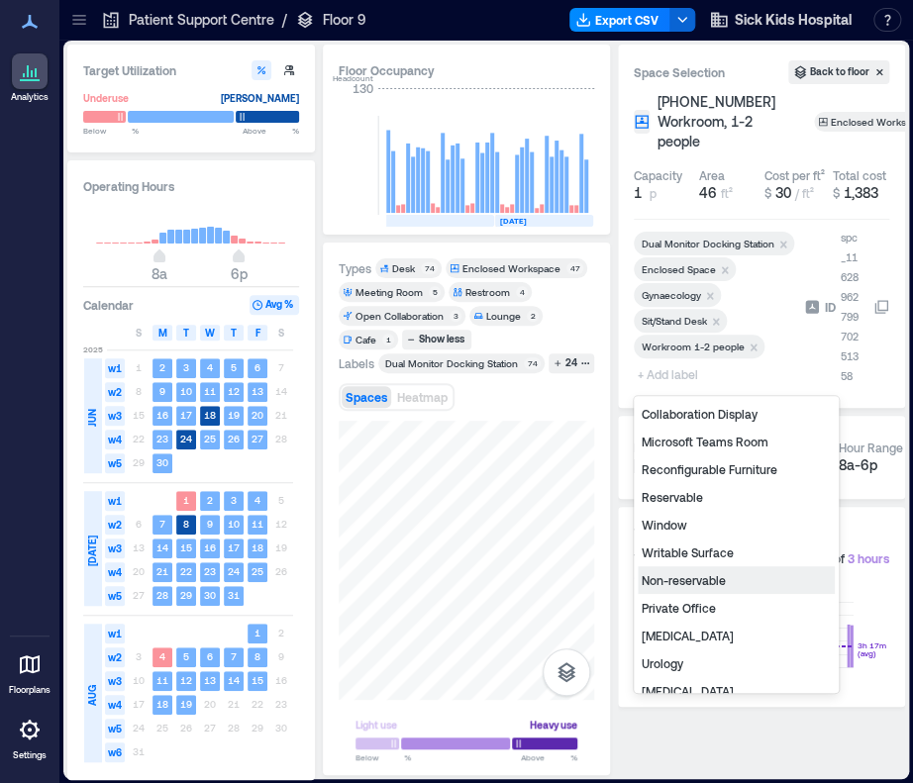
click at [684, 584] on div "Non-reservable" at bounding box center [736, 581] width 197 height 28
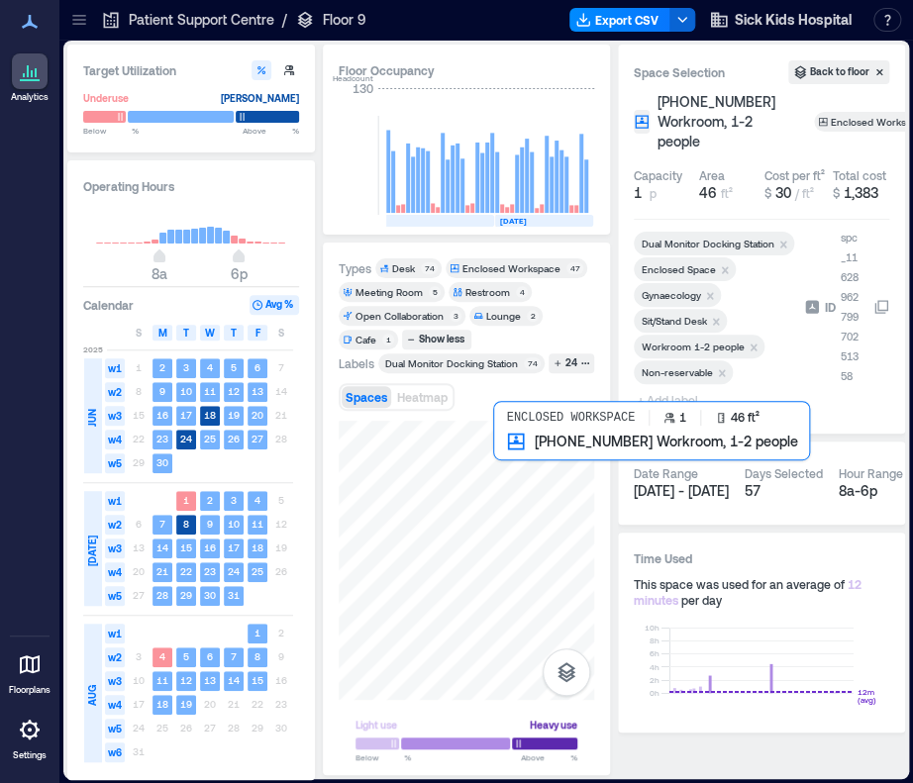
click at [503, 456] on div at bounding box center [467, 560] width 256 height 279
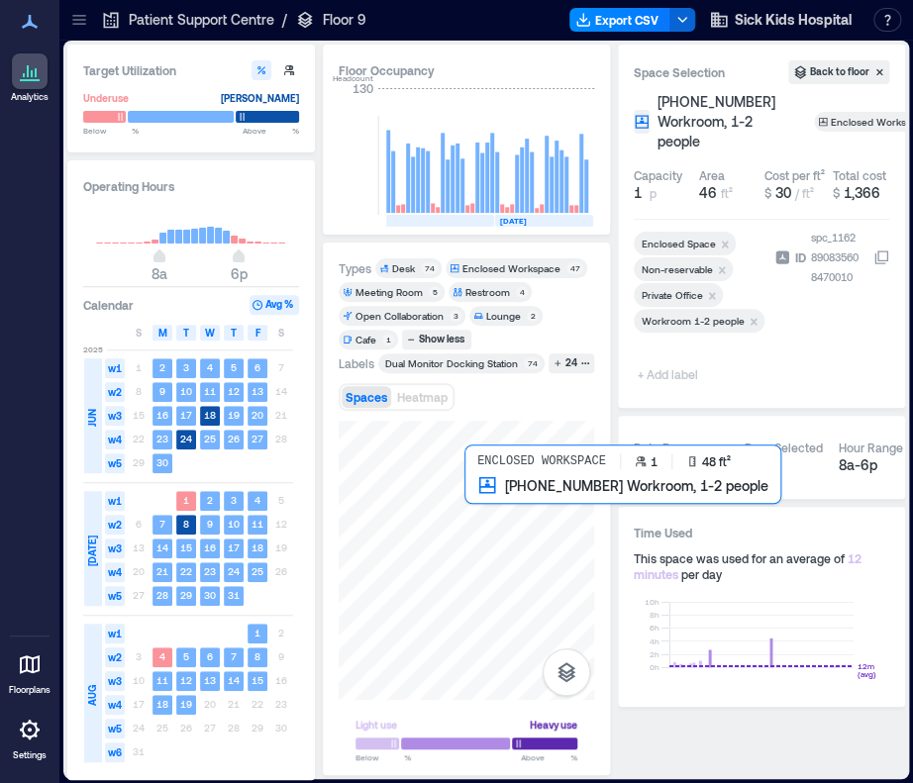
click at [485, 493] on div at bounding box center [467, 560] width 256 height 279
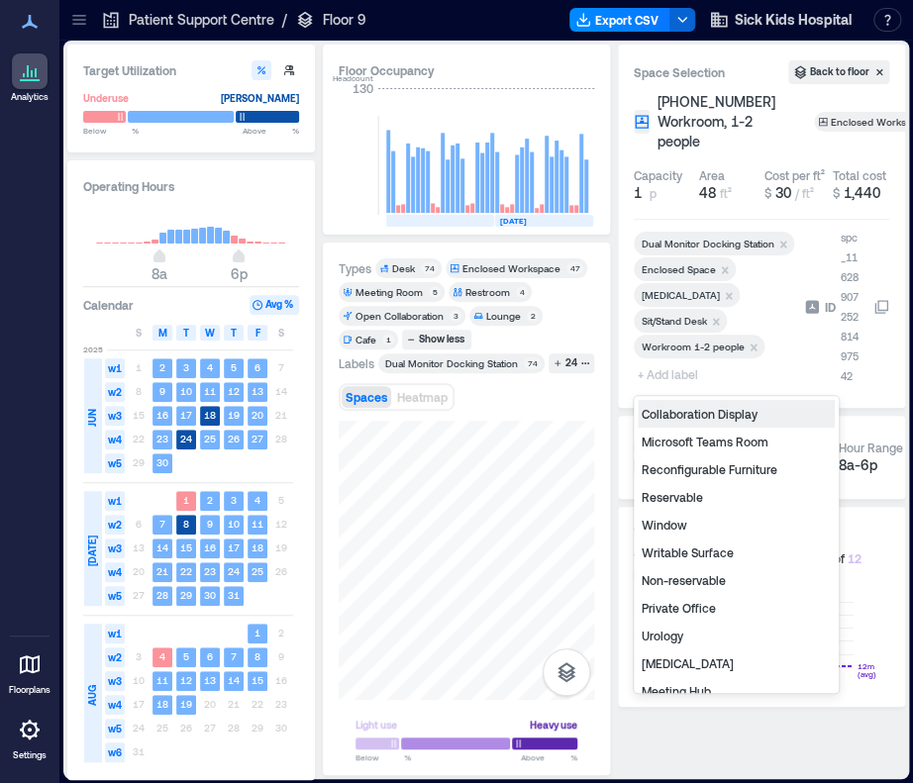
click at [691, 378] on span "+ Add label" at bounding box center [670, 375] width 72 height 28
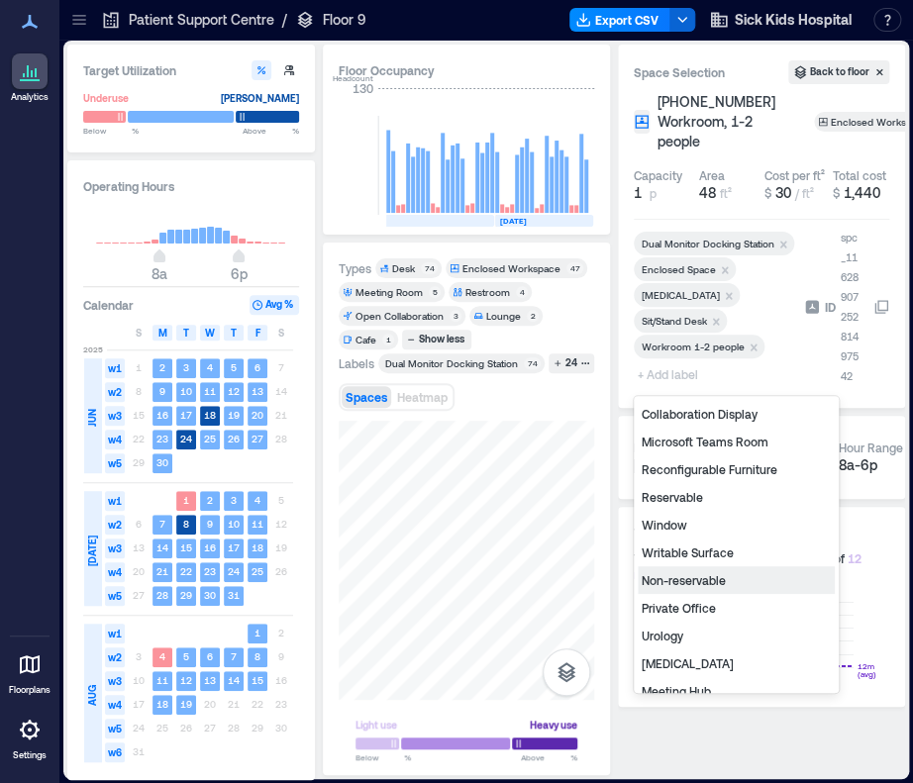
click at [675, 570] on div "Non-reservable" at bounding box center [736, 581] width 197 height 28
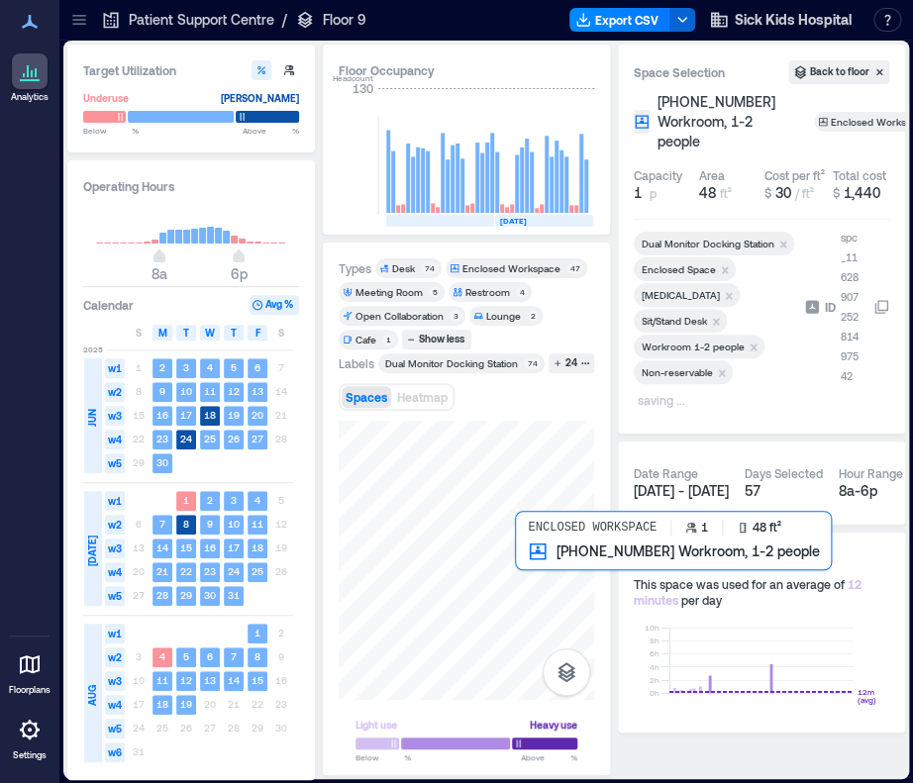
click at [534, 580] on div at bounding box center [467, 560] width 256 height 279
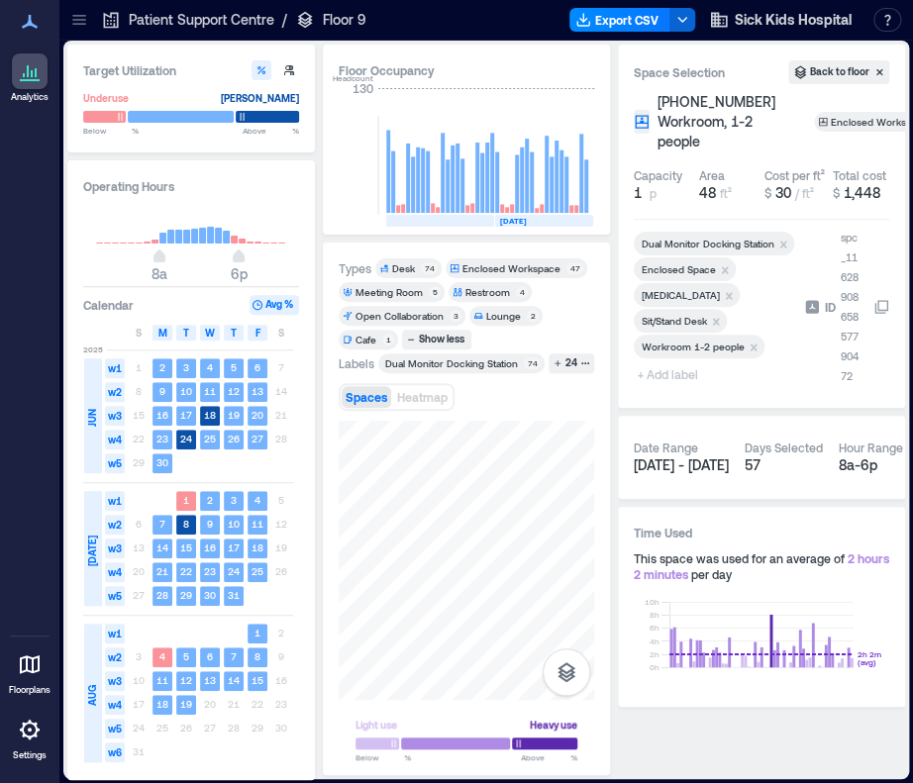
click at [667, 375] on span "+ Add label" at bounding box center [670, 375] width 72 height 28
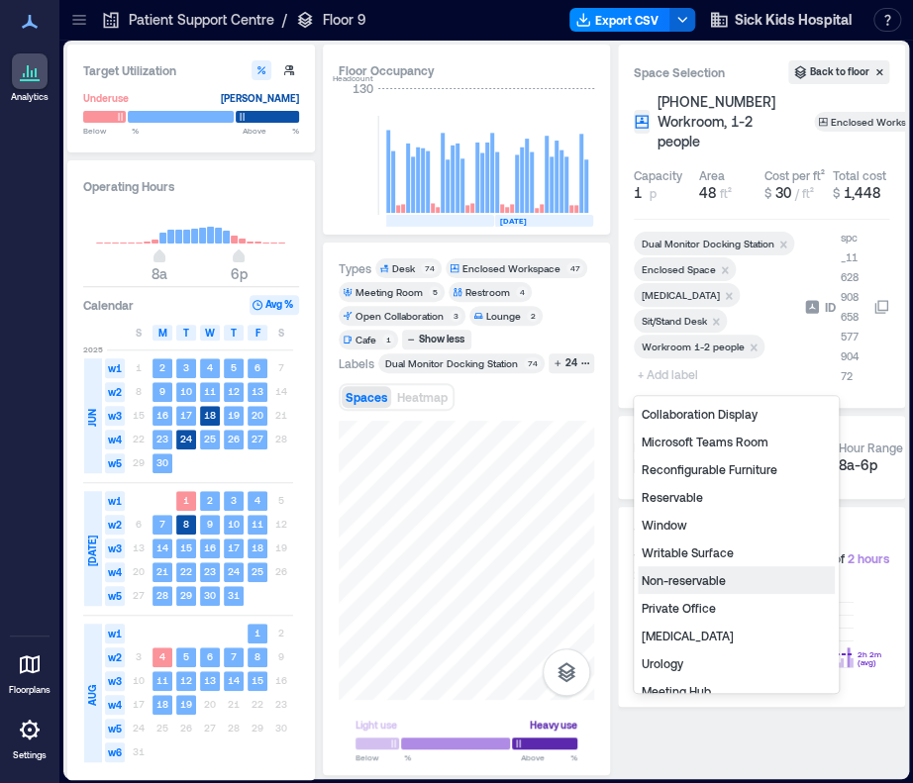
click at [670, 577] on div "Non-reservable" at bounding box center [736, 581] width 197 height 28
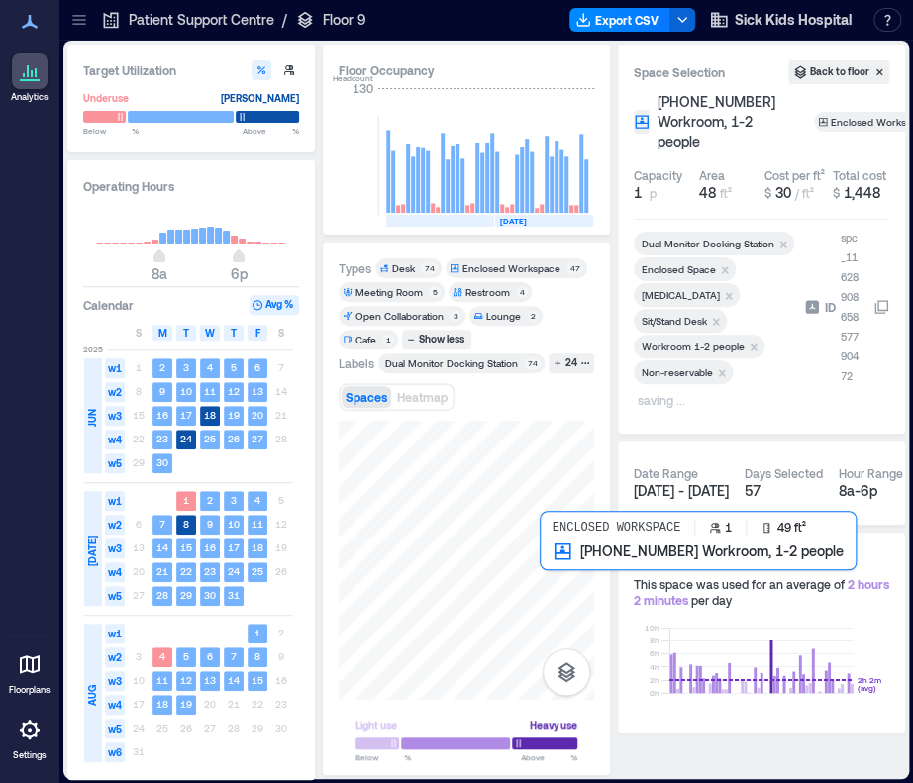
click at [553, 570] on div at bounding box center [467, 560] width 256 height 279
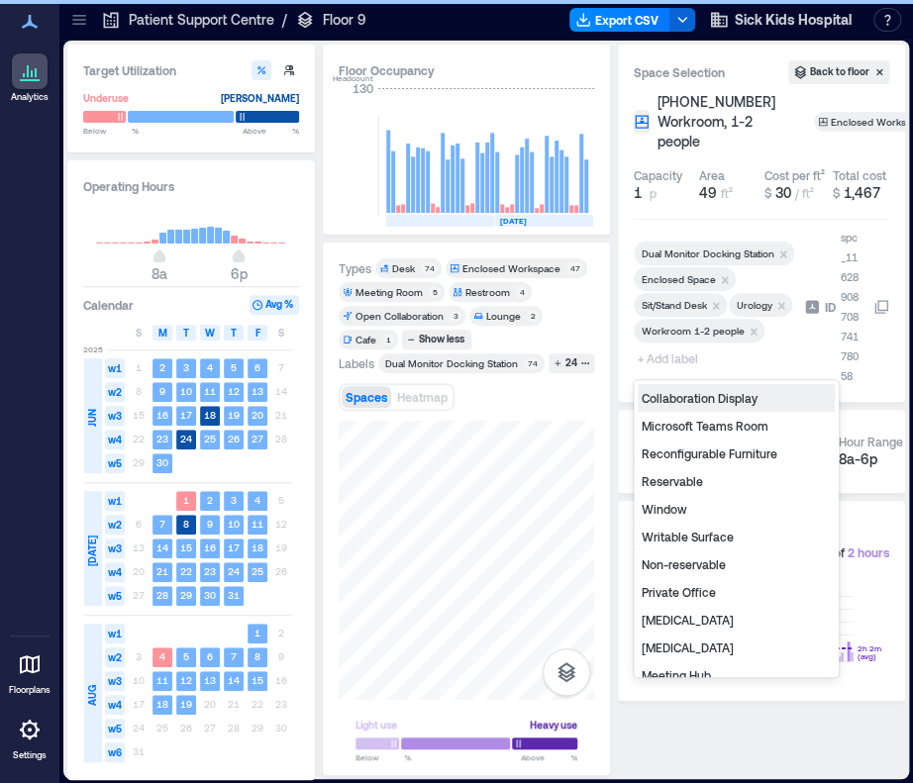
click at [677, 364] on span "+ Add label" at bounding box center [670, 359] width 72 height 28
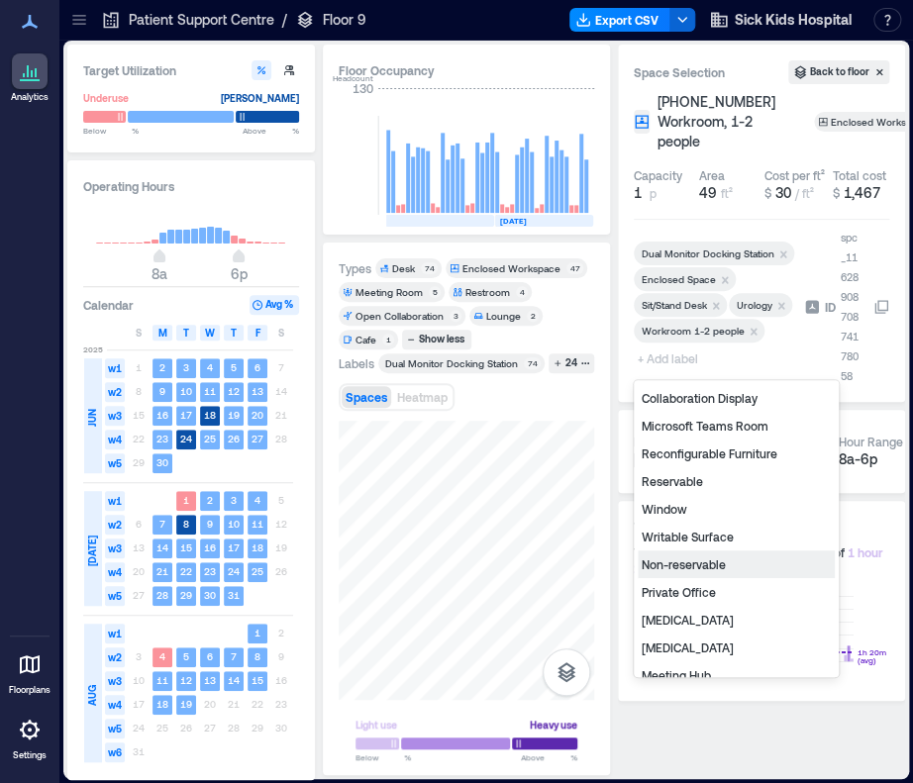
click at [693, 568] on div "Non-reservable" at bounding box center [736, 565] width 197 height 28
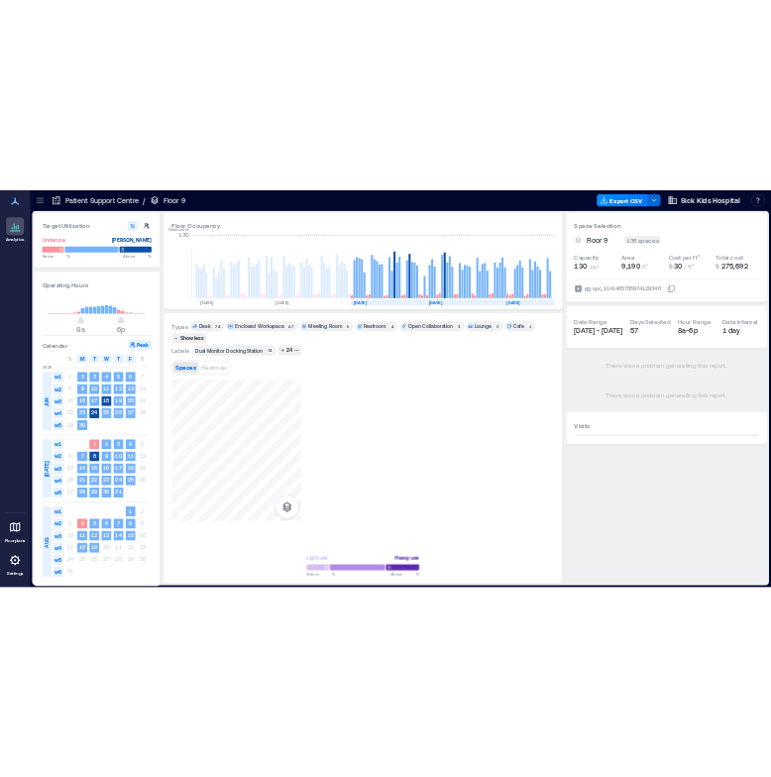
scroll to position [0, 3918]
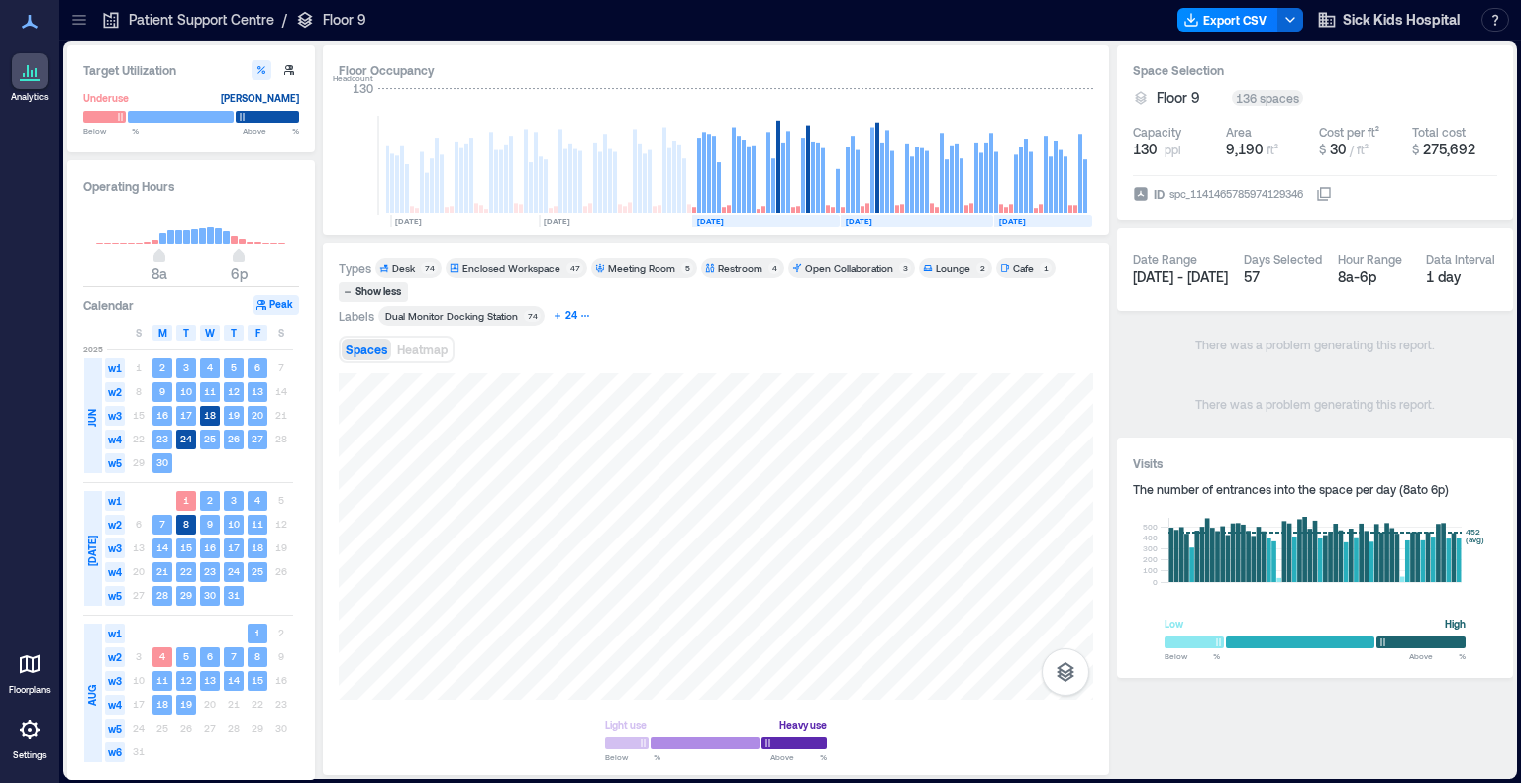
click at [574, 319] on div "24" at bounding box center [572, 316] width 18 height 18
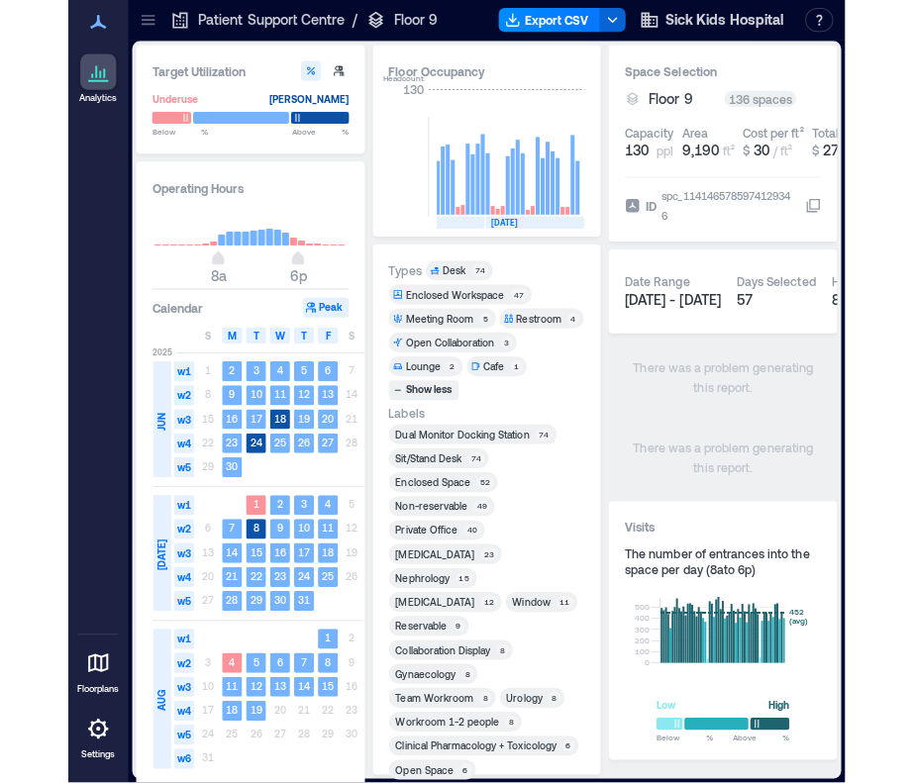
scroll to position [0, 4418]
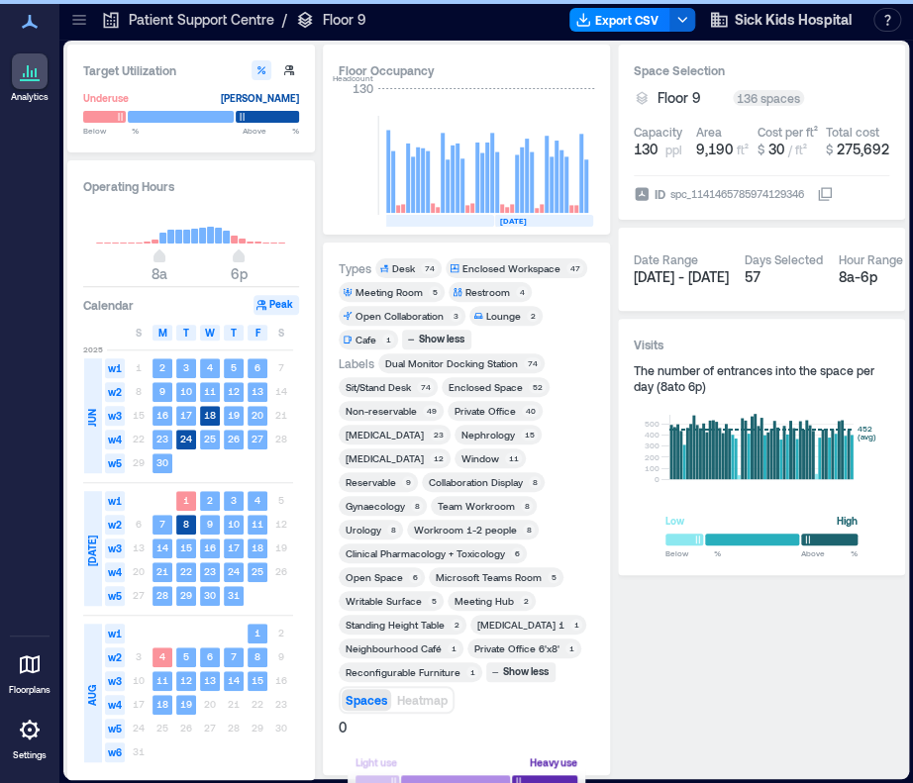
click at [84, 16] on icon at bounding box center [78, 16] width 13 height 2
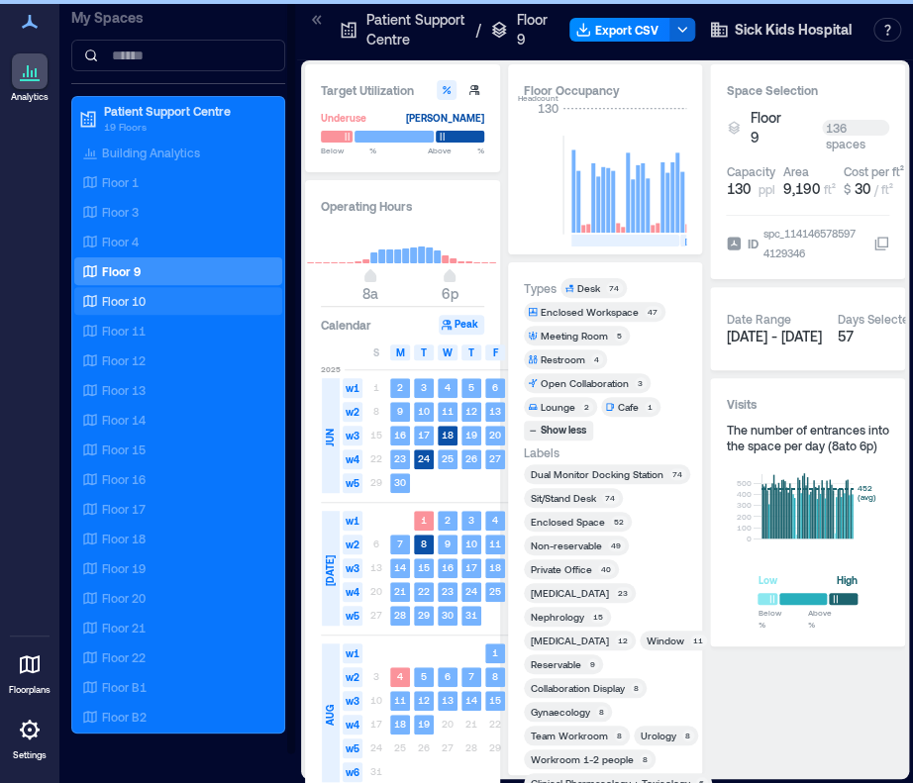
click at [124, 298] on p "Floor 10" at bounding box center [124, 301] width 44 height 16
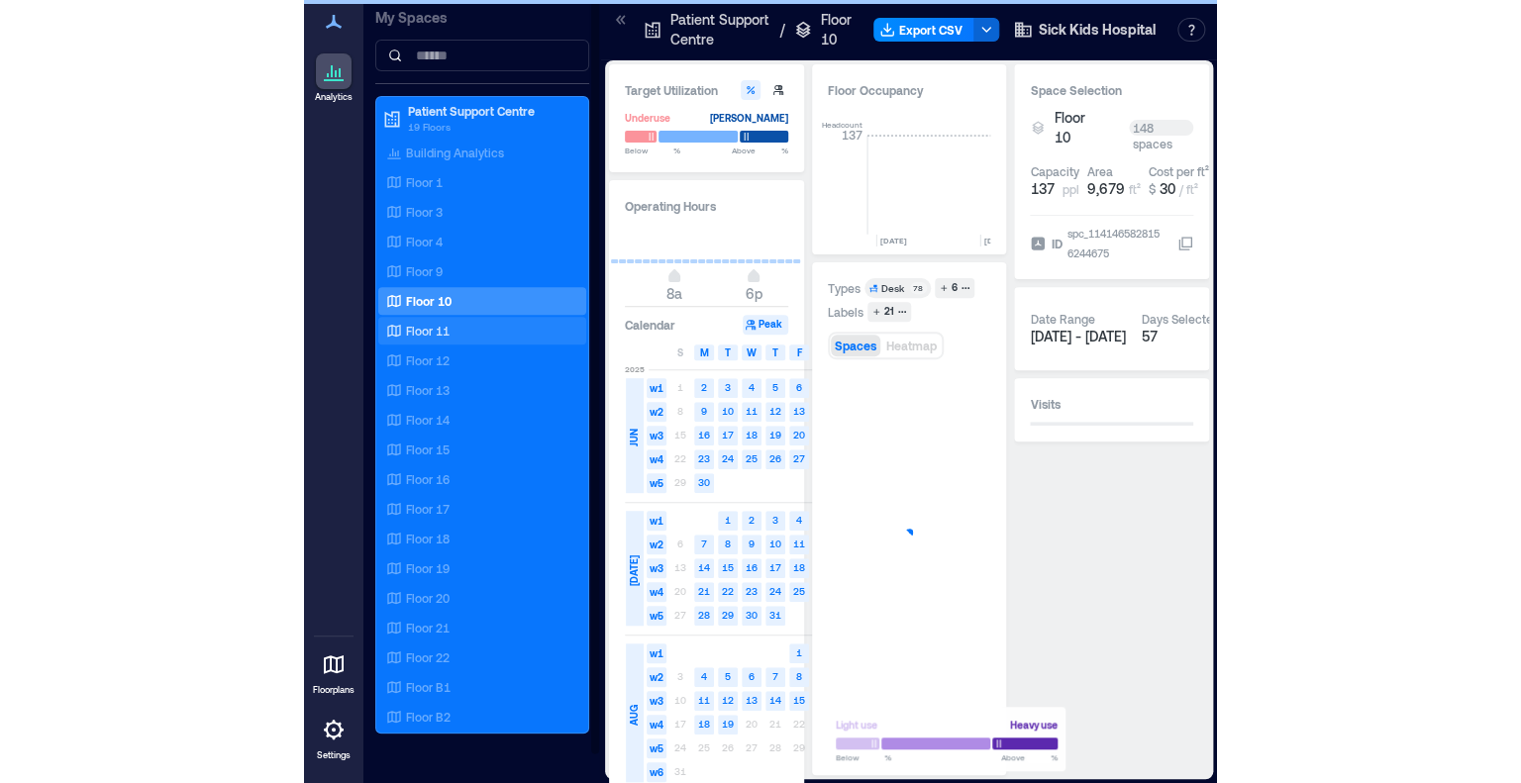
scroll to position [0, 3109]
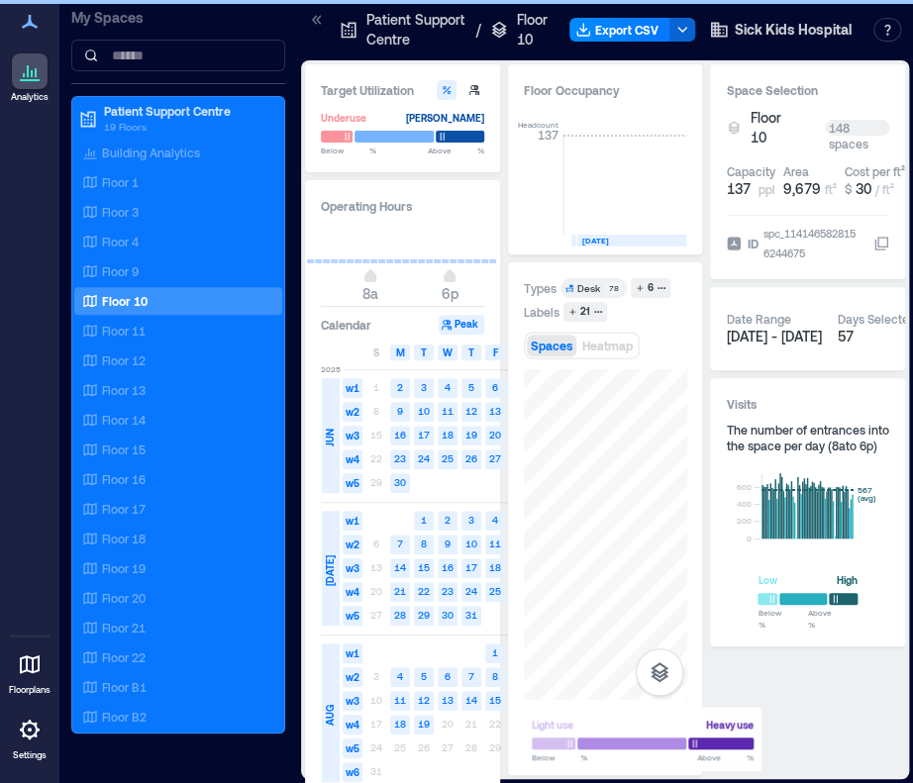
click at [317, 17] on icon at bounding box center [317, 20] width 20 height 20
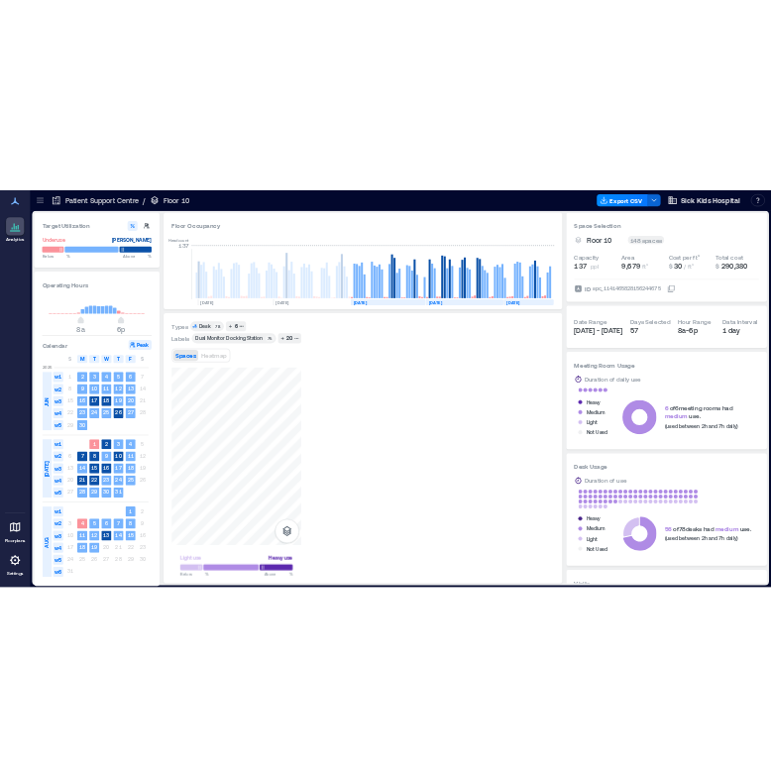
scroll to position [0, 2659]
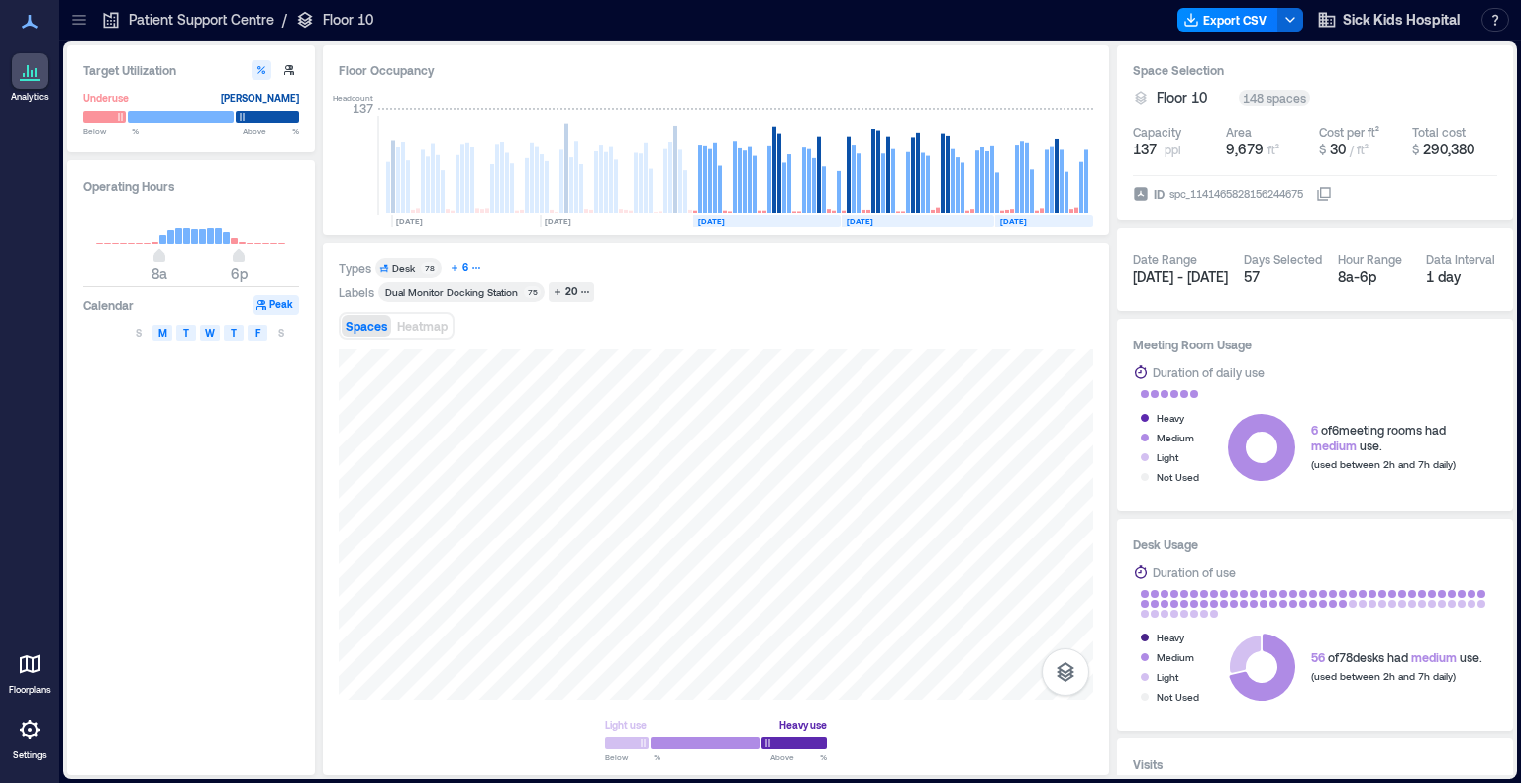
click at [468, 268] on div "6" at bounding box center [466, 269] width 12 height 18
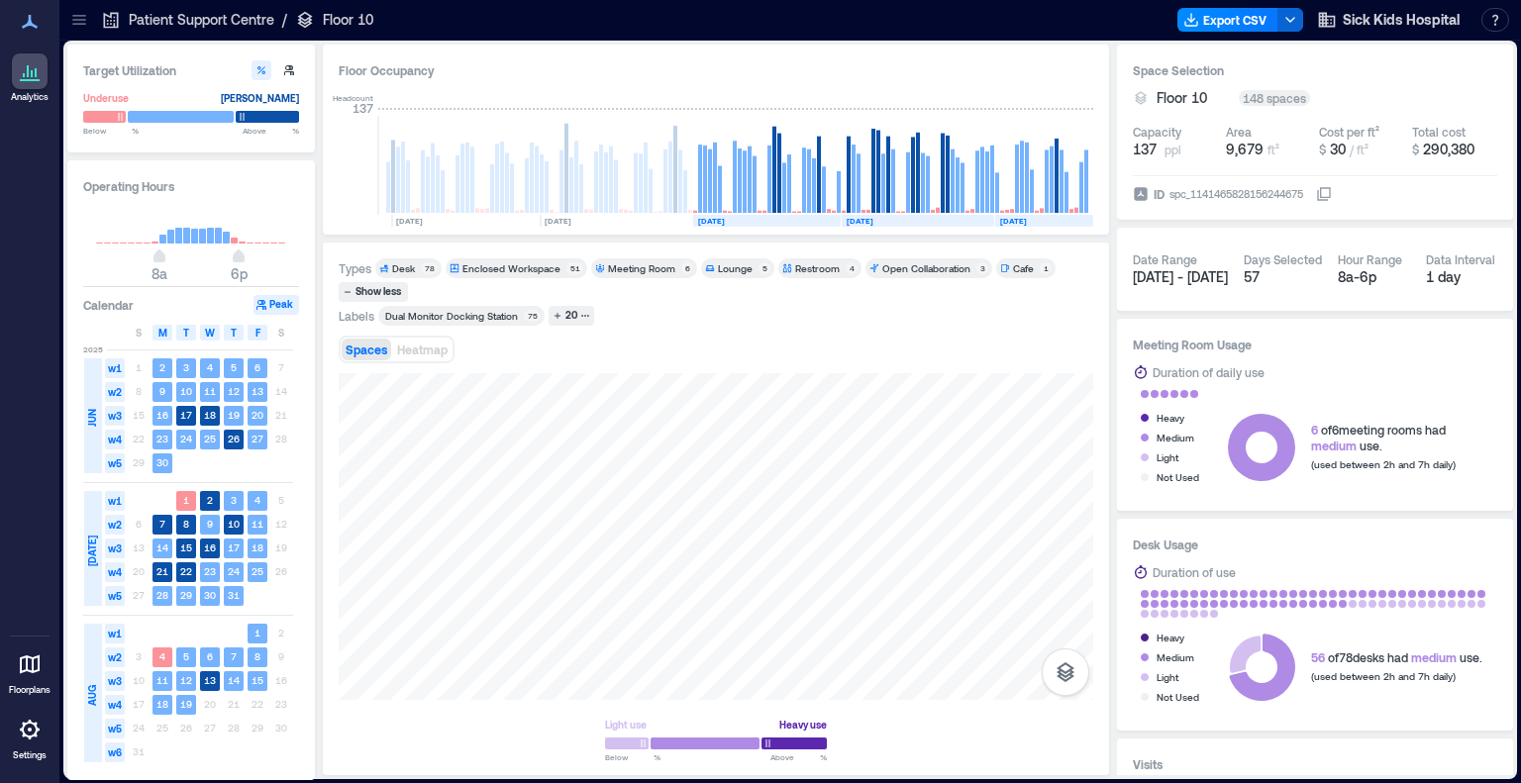
click at [422, 268] on div "78" at bounding box center [429, 268] width 17 height 12
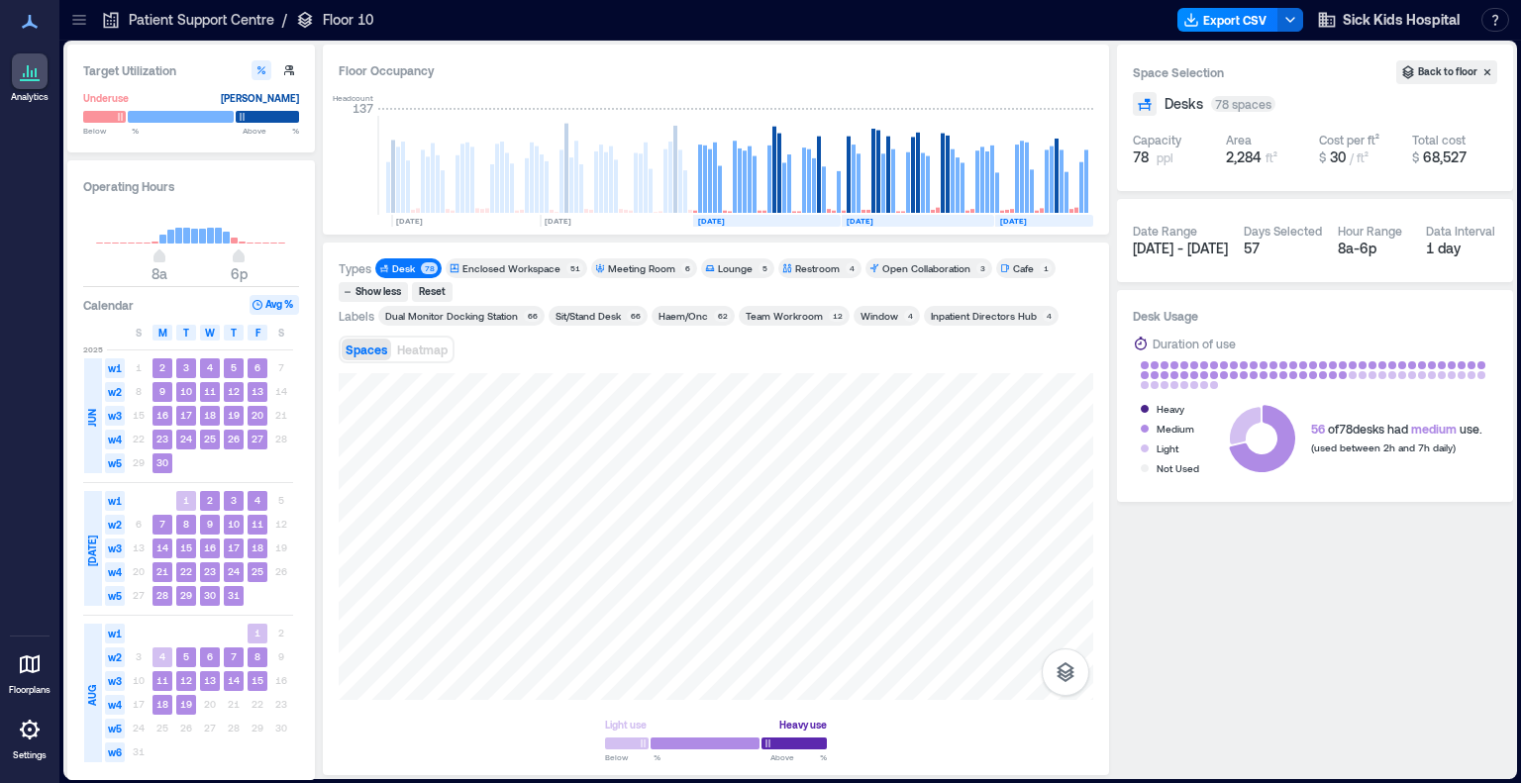
click at [404, 266] on div "Desk" at bounding box center [403, 268] width 23 height 14
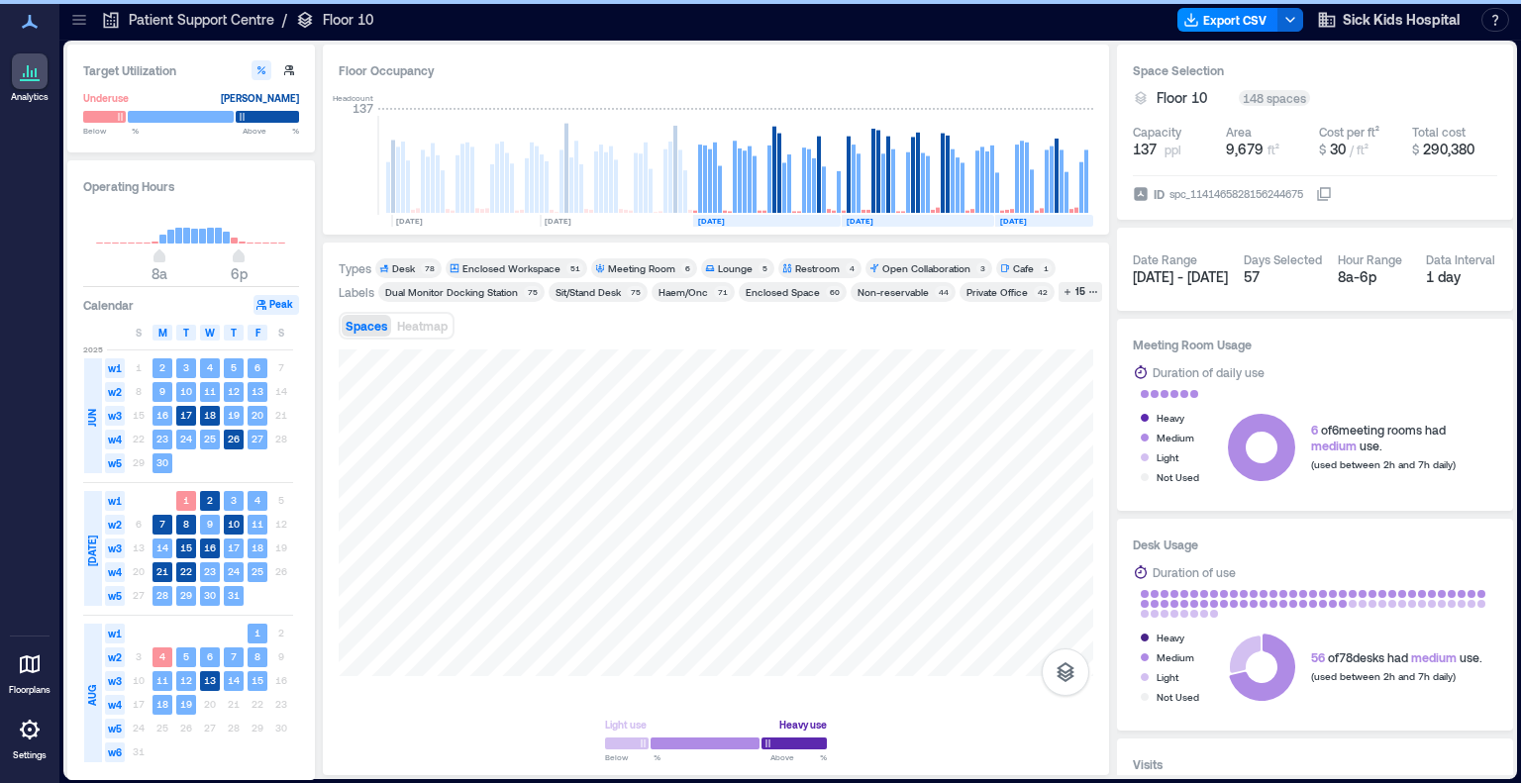
click at [487, 276] on div "Enclosed Workspace 51" at bounding box center [517, 269] width 142 height 20
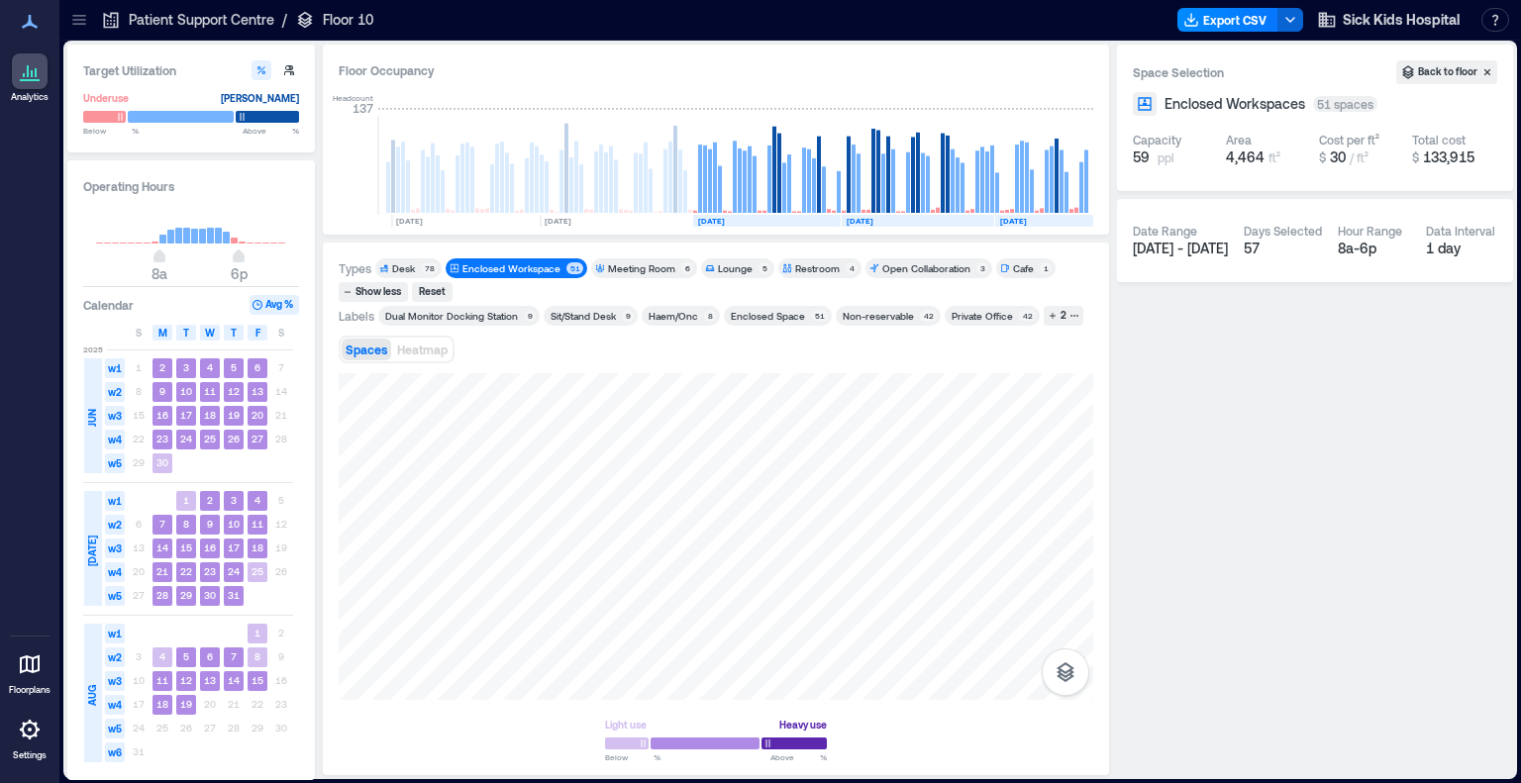
click at [499, 265] on div "Enclosed Workspace" at bounding box center [512, 268] width 98 height 14
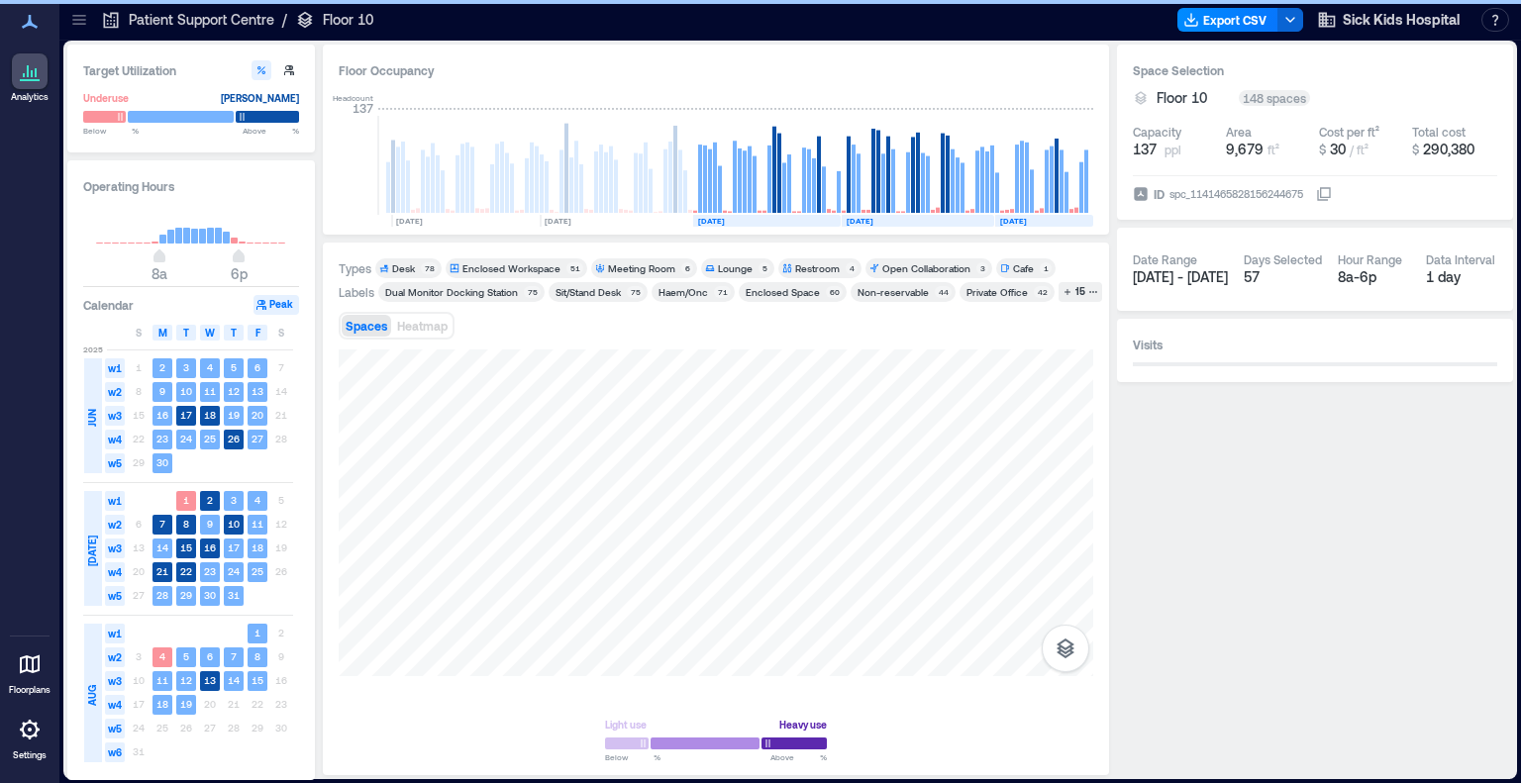
click at [629, 268] on div "Meeting Room" at bounding box center [641, 268] width 67 height 14
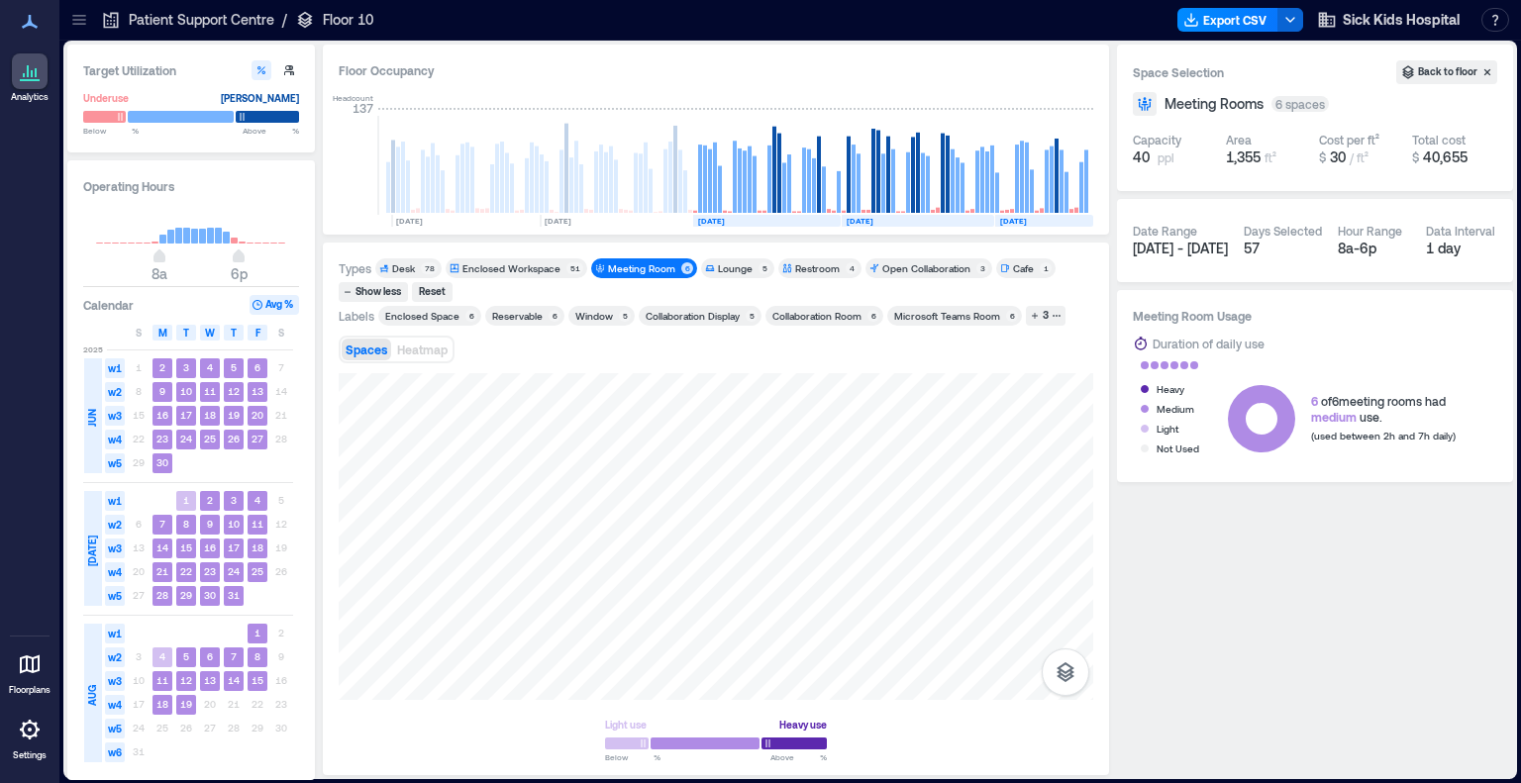
click at [622, 268] on div "Meeting Room" at bounding box center [641, 268] width 67 height 14
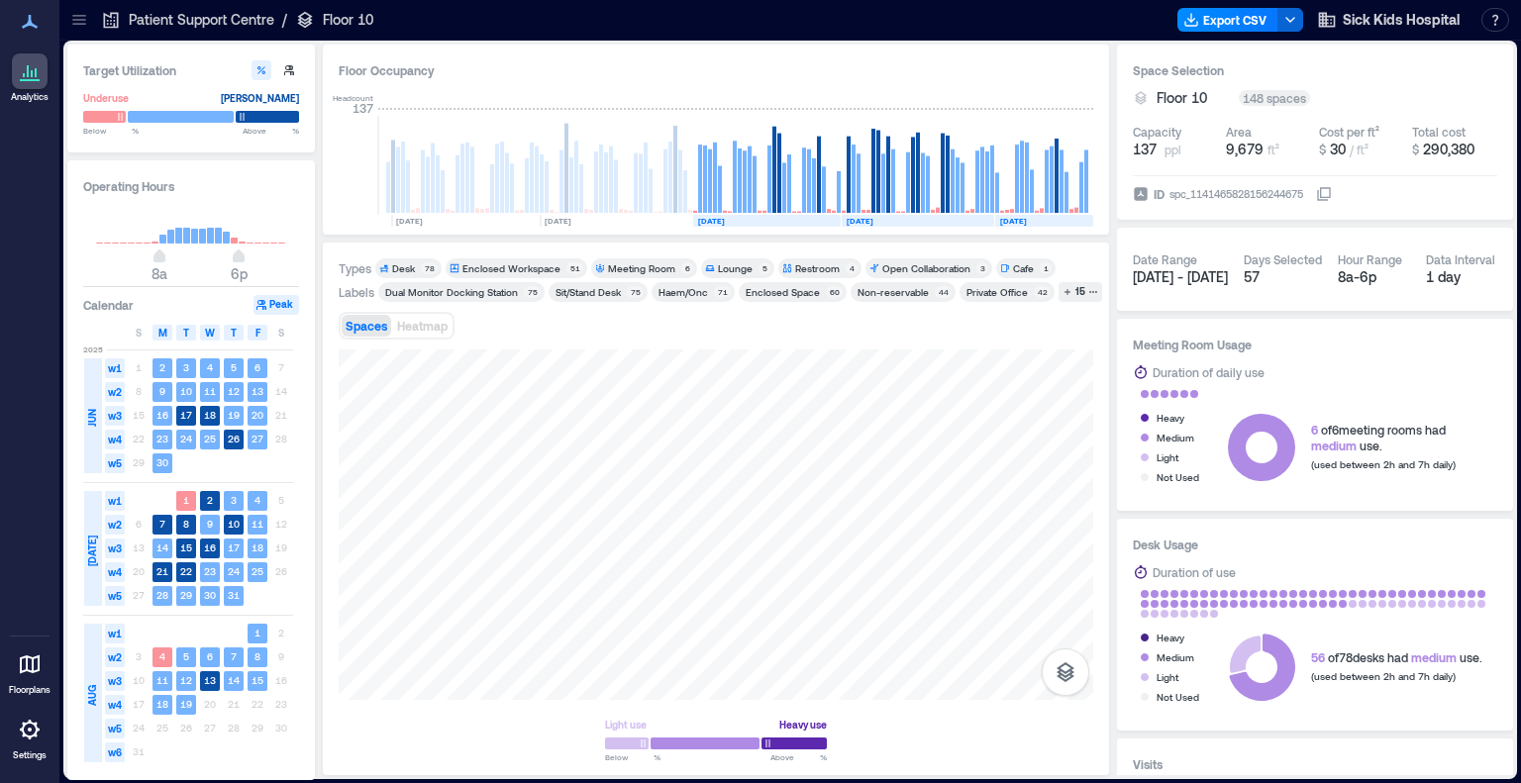
click at [718, 268] on div "Lounge" at bounding box center [735, 268] width 35 height 14
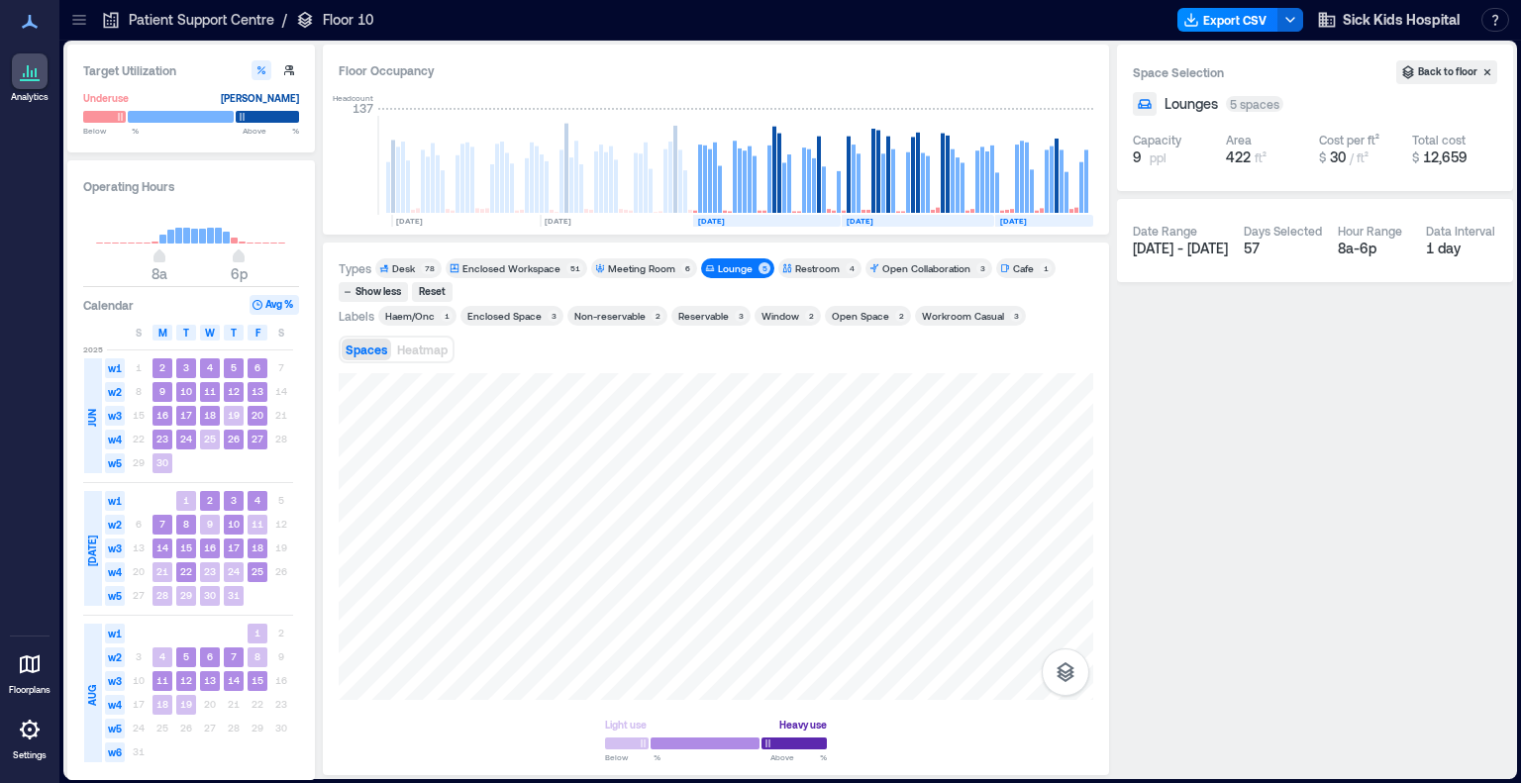
click at [738, 274] on div "Lounge" at bounding box center [735, 268] width 35 height 14
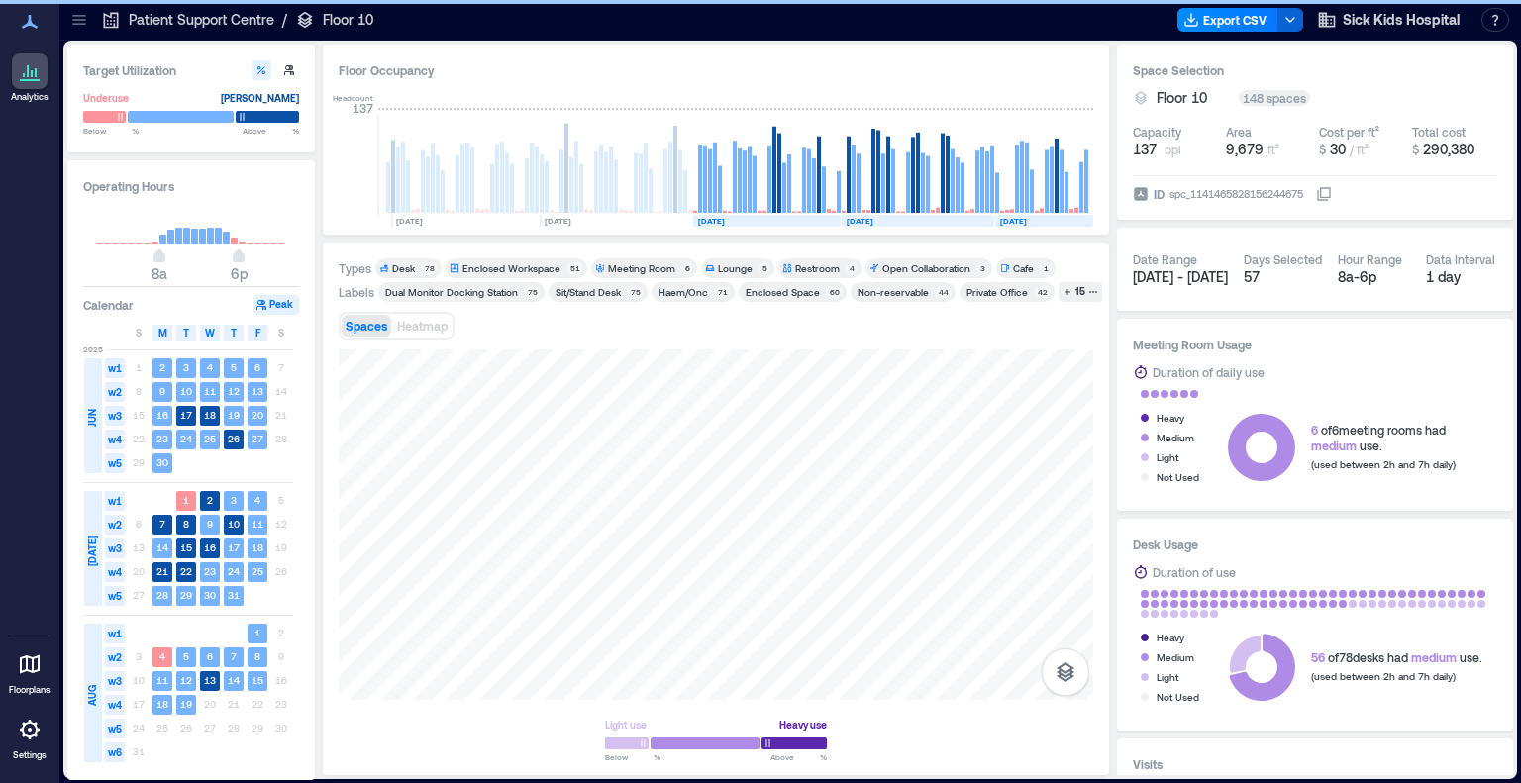
click at [796, 271] on div "Restroom" at bounding box center [817, 268] width 45 height 14
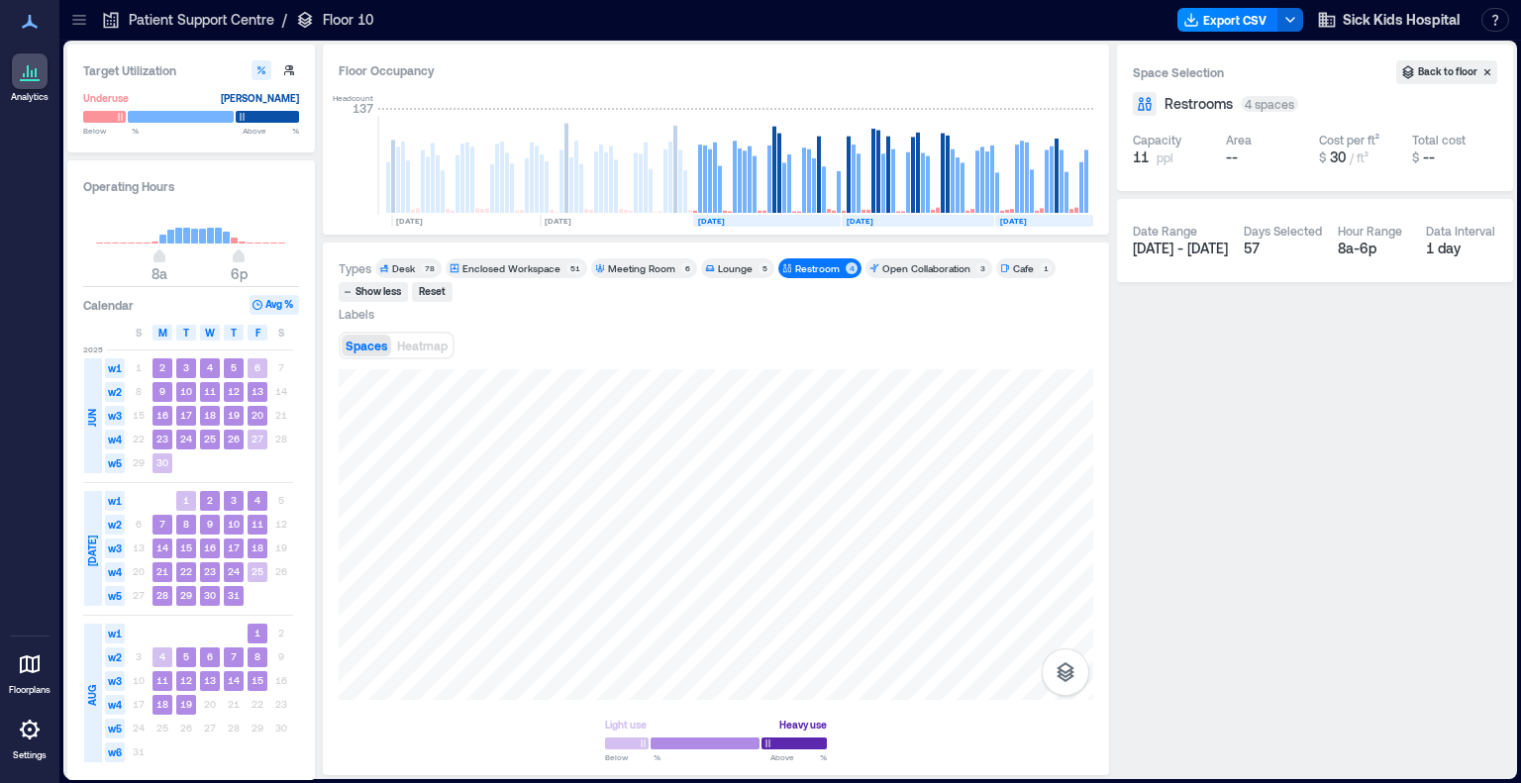
click at [815, 269] on div "Restroom" at bounding box center [817, 268] width 45 height 14
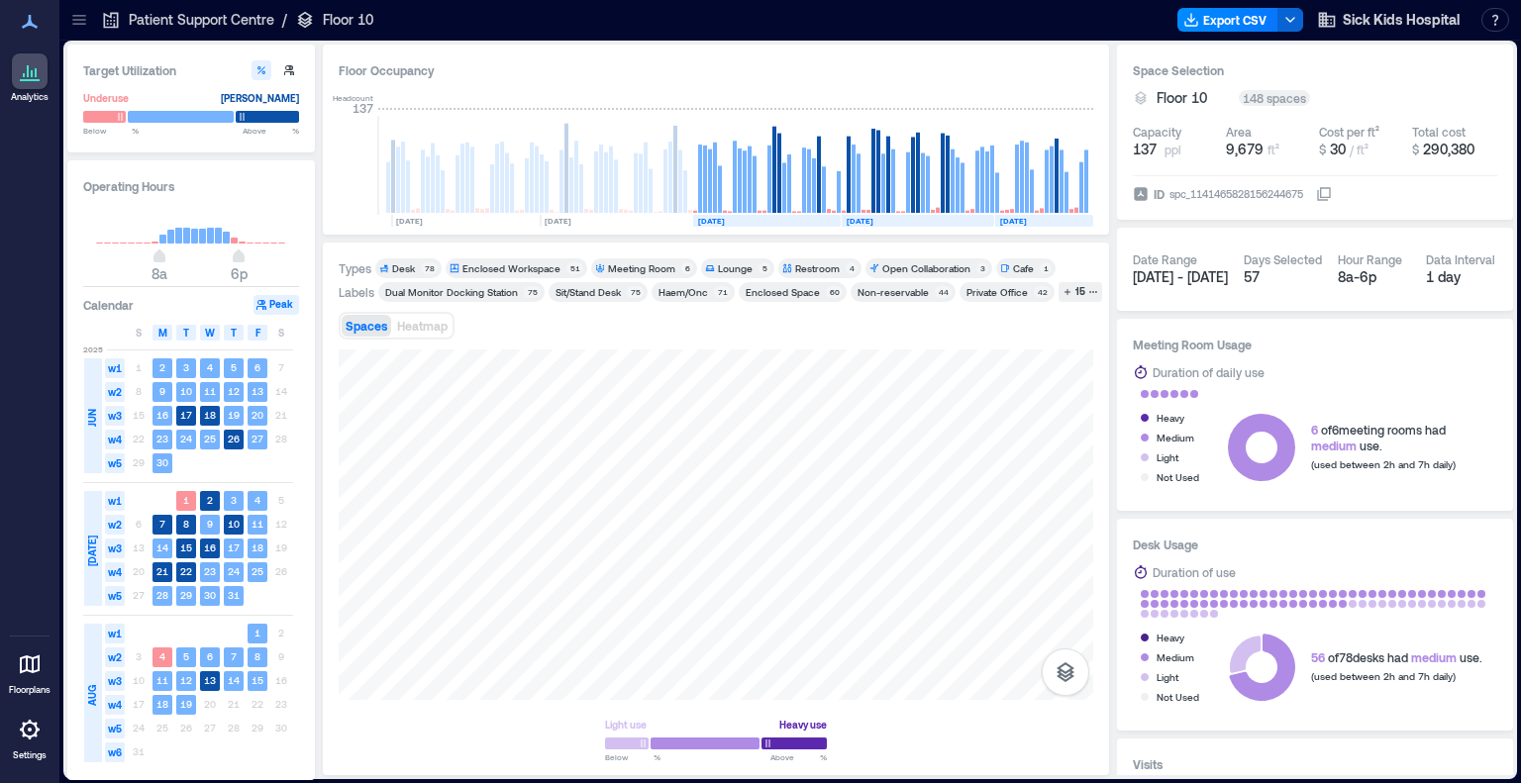
click at [904, 264] on div "Open Collaboration" at bounding box center [927, 268] width 88 height 14
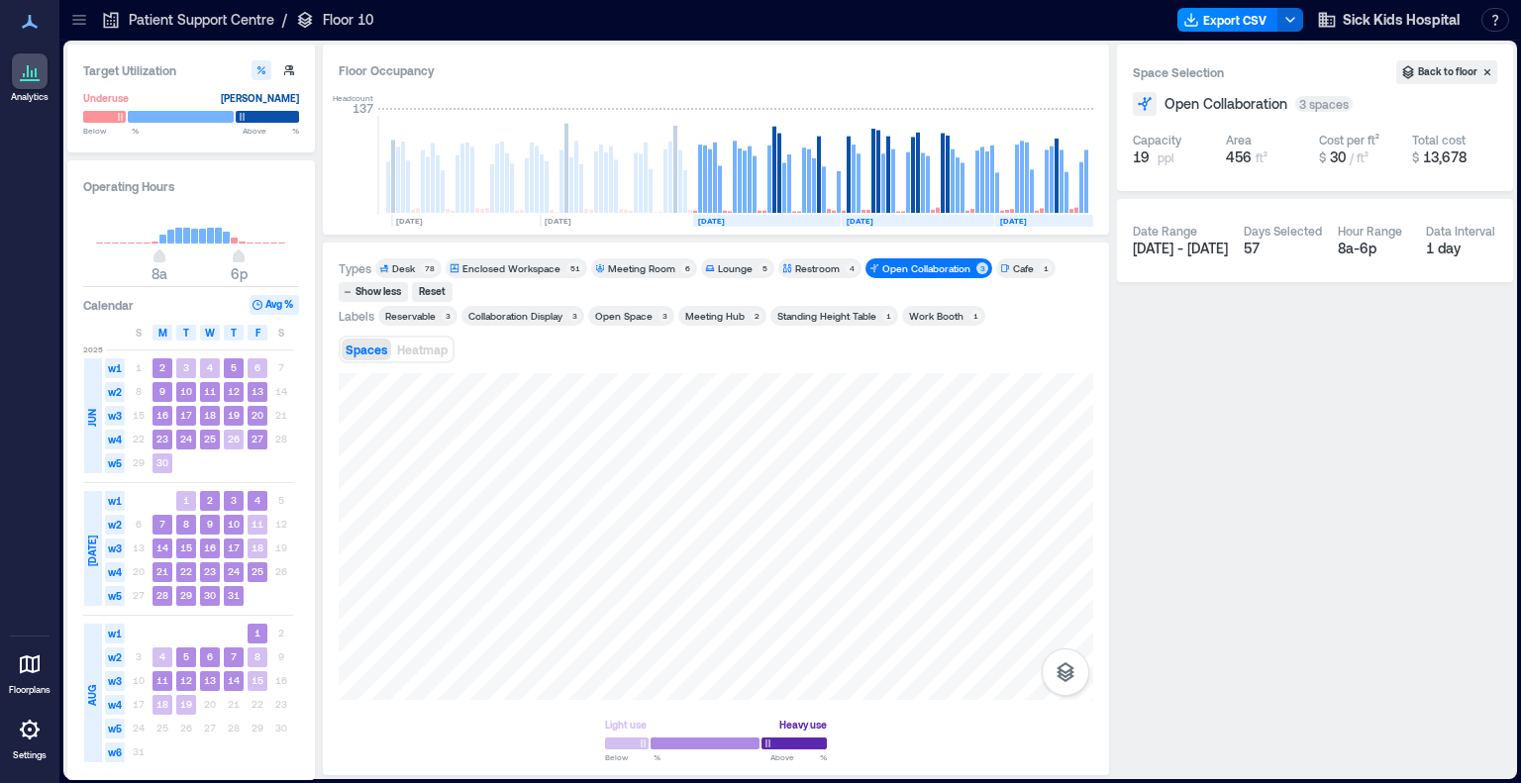
click at [933, 272] on div "Open Collaboration" at bounding box center [927, 268] width 88 height 14
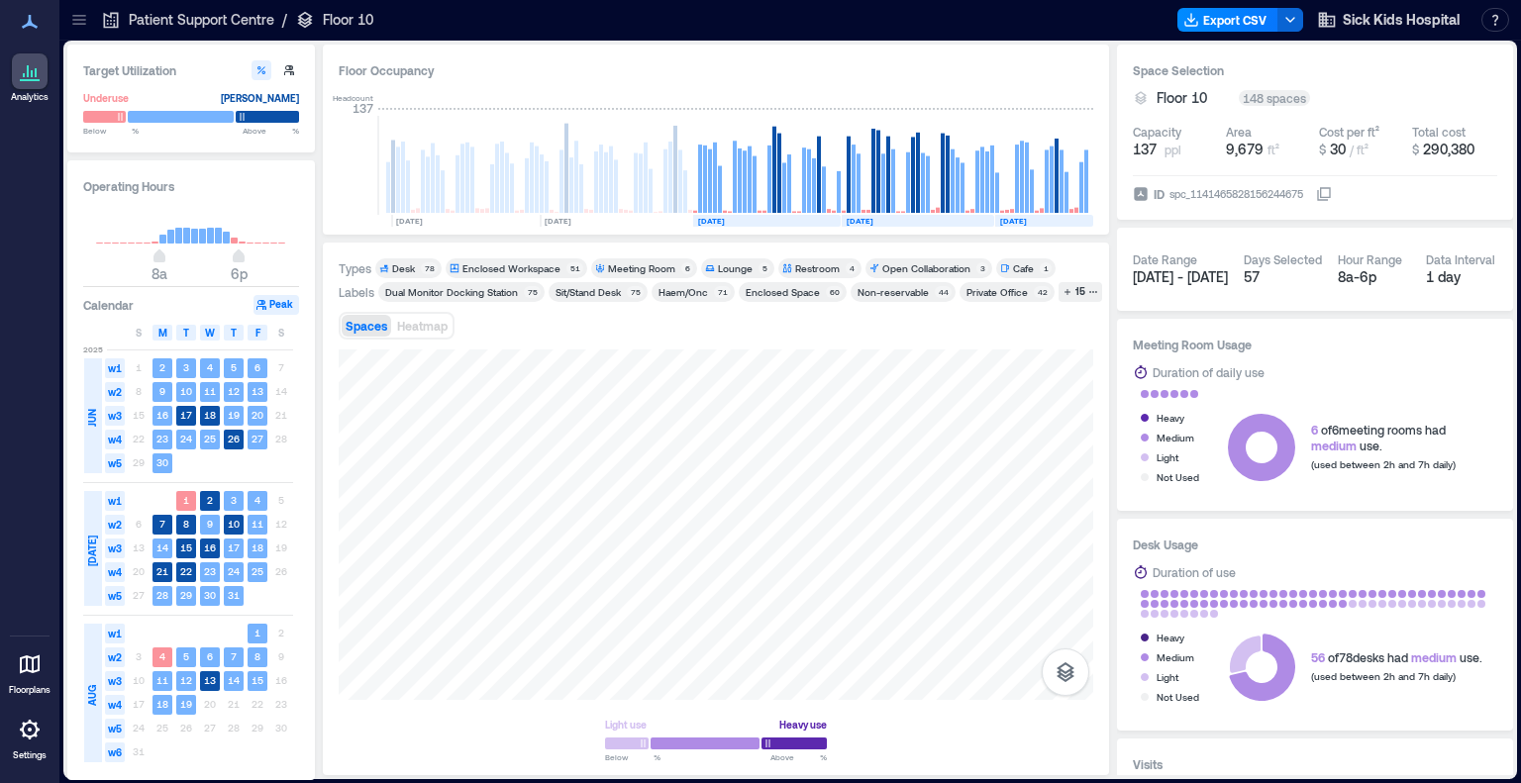
click at [1002, 268] on span "Cafe 1" at bounding box center [1026, 268] width 52 height 14
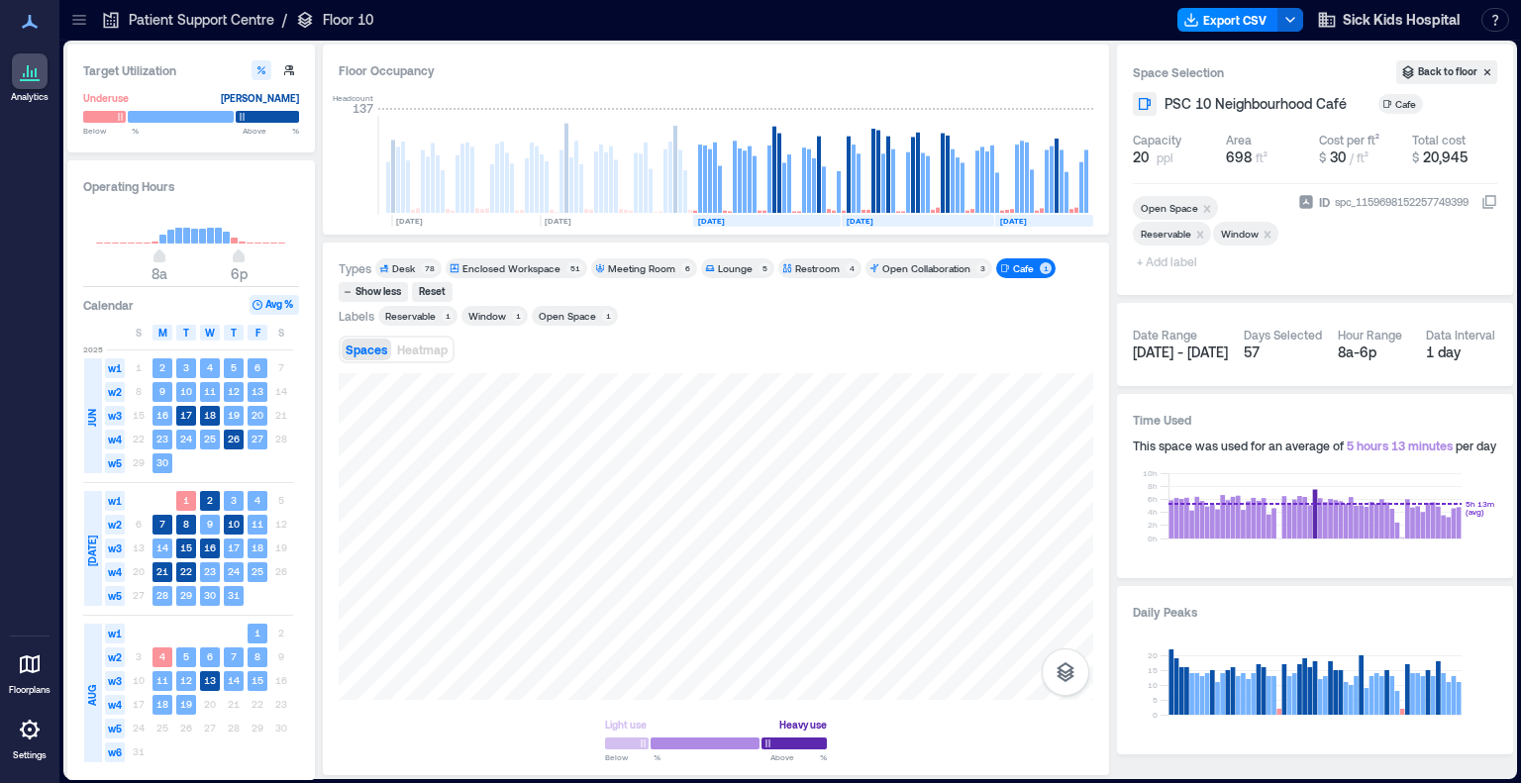
drag, startPoint x: 1002, startPoint y: 268, endPoint x: 840, endPoint y: 308, distance: 167.2
click at [1003, 269] on span "Cafe 1" at bounding box center [1026, 268] width 52 height 14
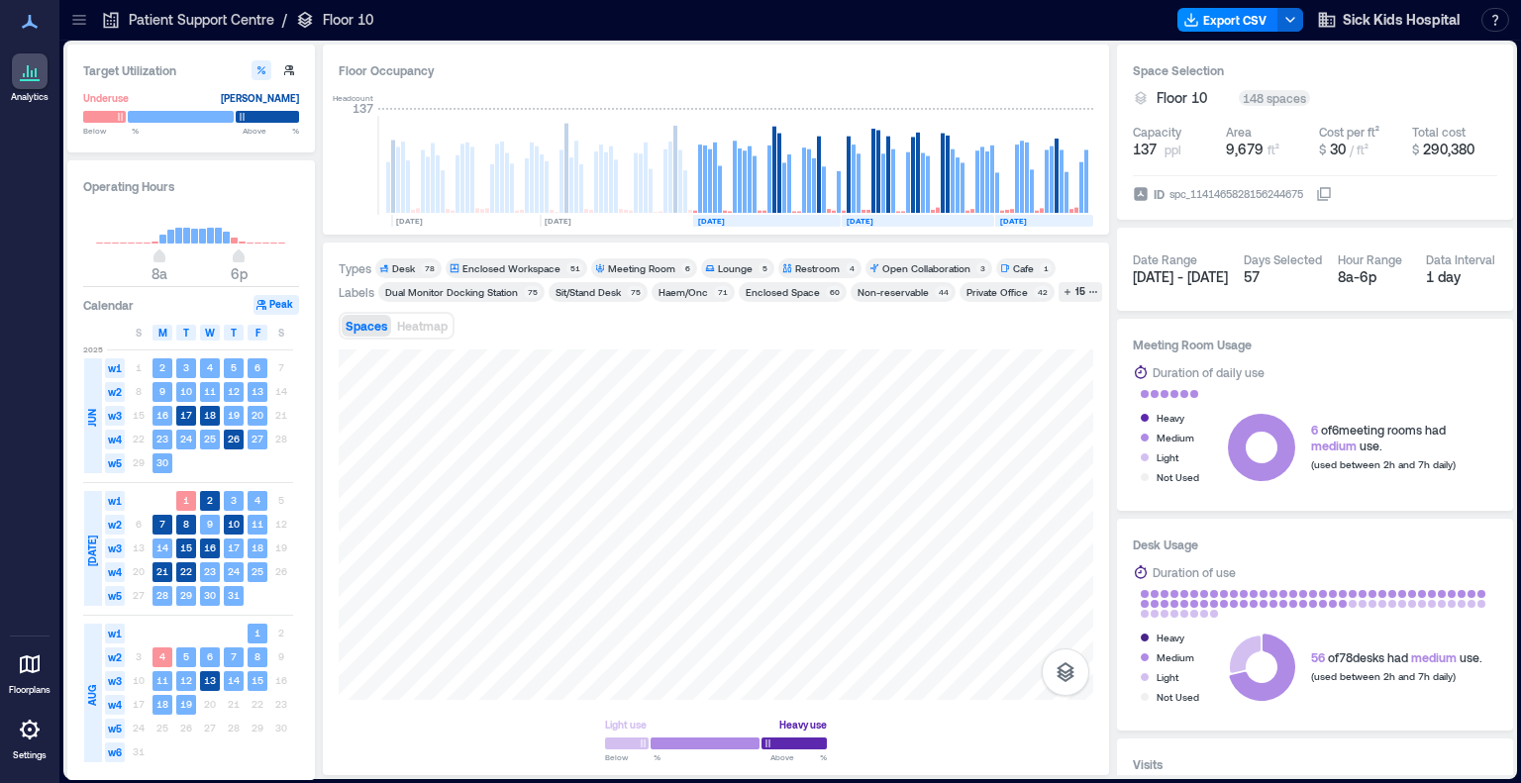
click at [534, 261] on div "Enclosed Workspace" at bounding box center [512, 268] width 98 height 14
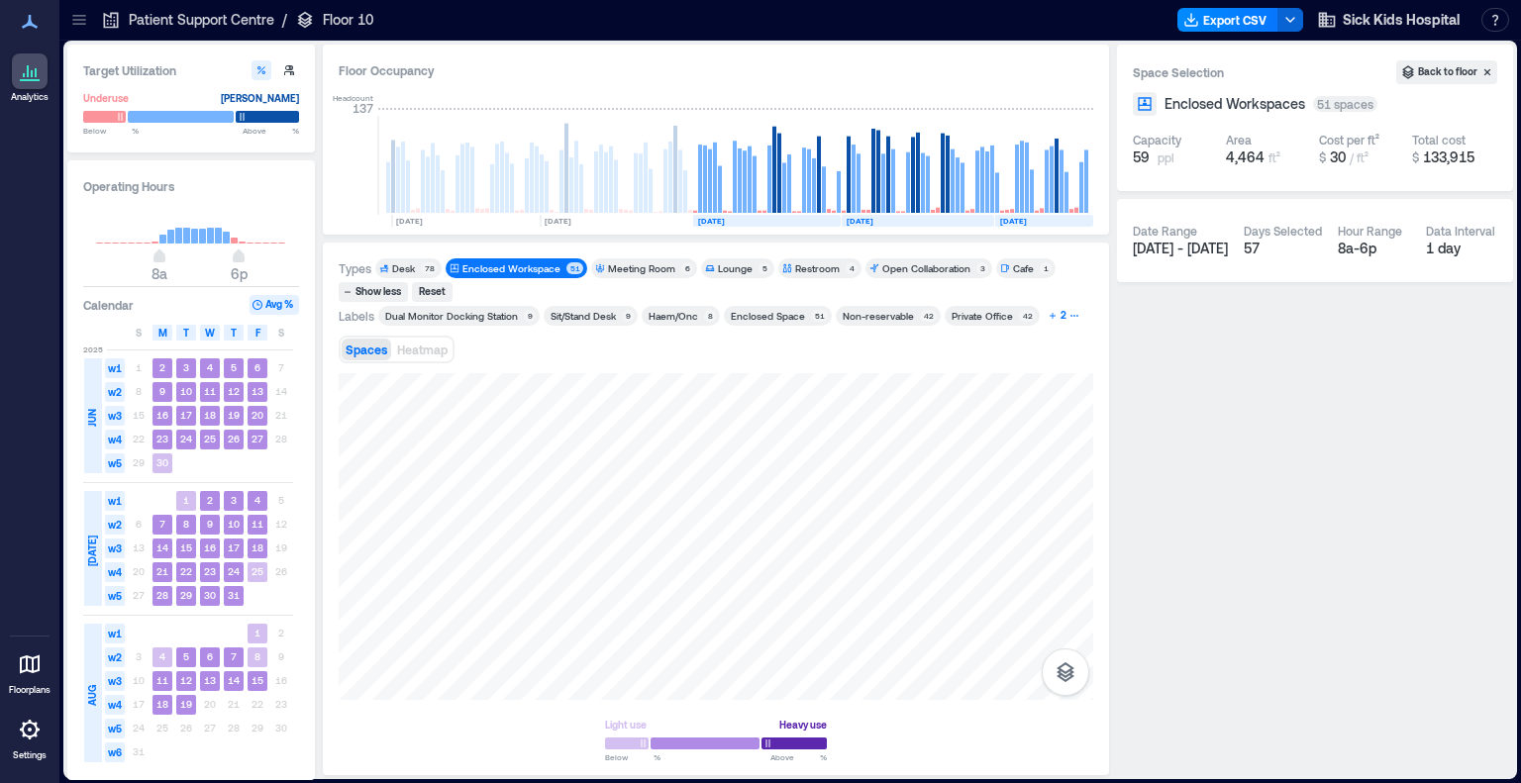
click at [1058, 316] on div "2" at bounding box center [1064, 316] width 12 height 18
click at [982, 311] on div "Private Office" at bounding box center [982, 316] width 61 height 14
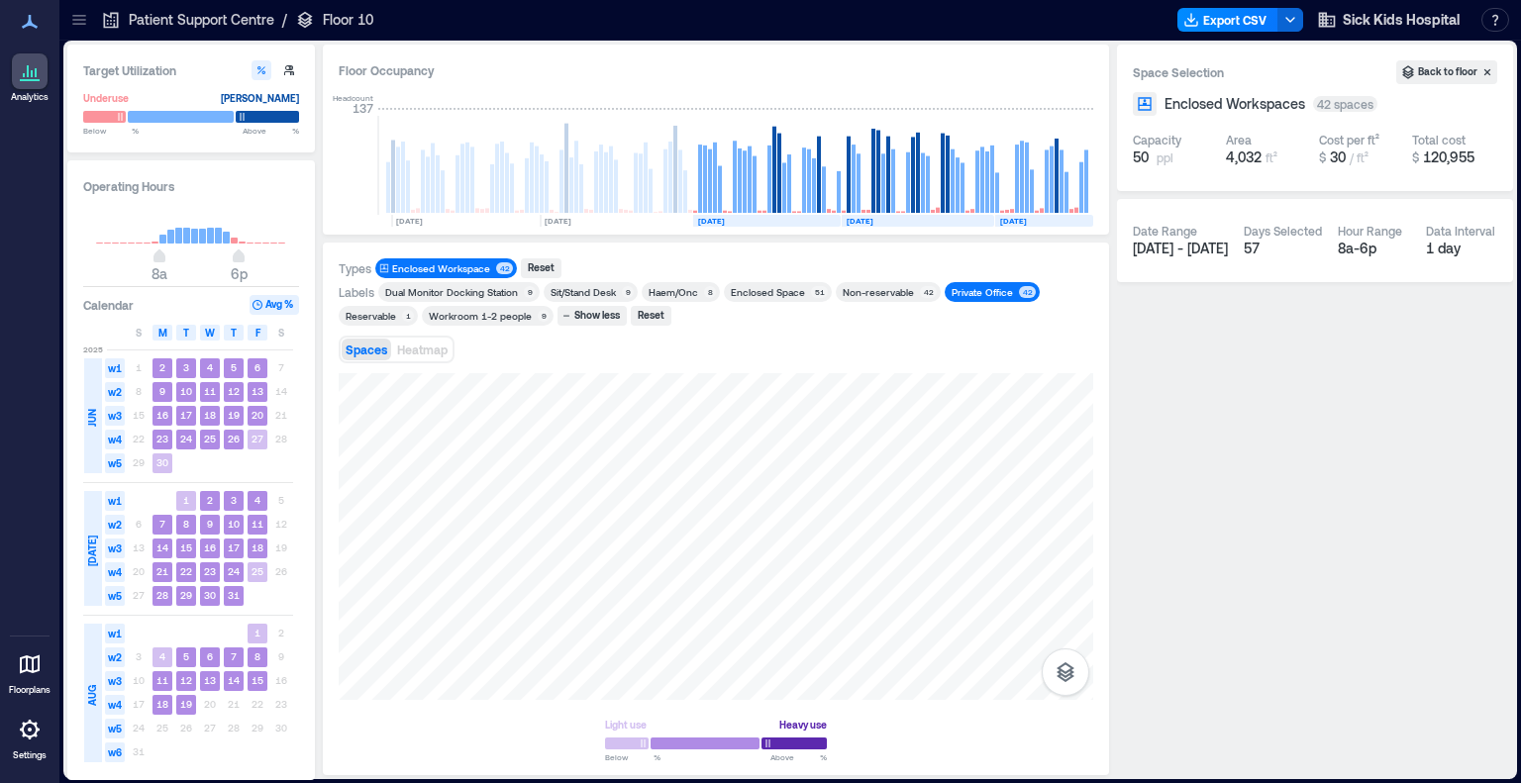
click at [963, 286] on div "Private Office" at bounding box center [982, 292] width 61 height 14
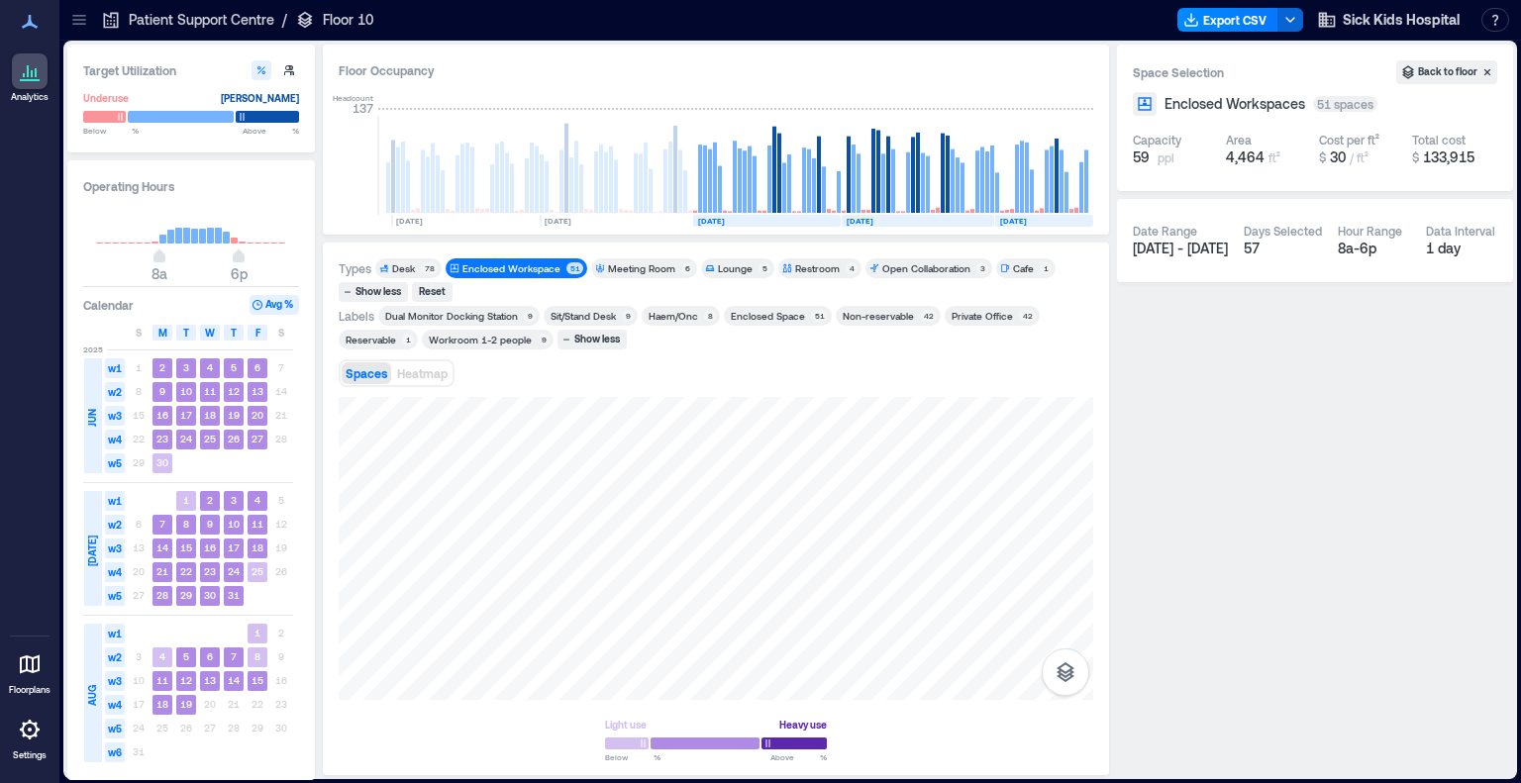
click at [868, 316] on div "Non-reservable" at bounding box center [878, 316] width 71 height 14
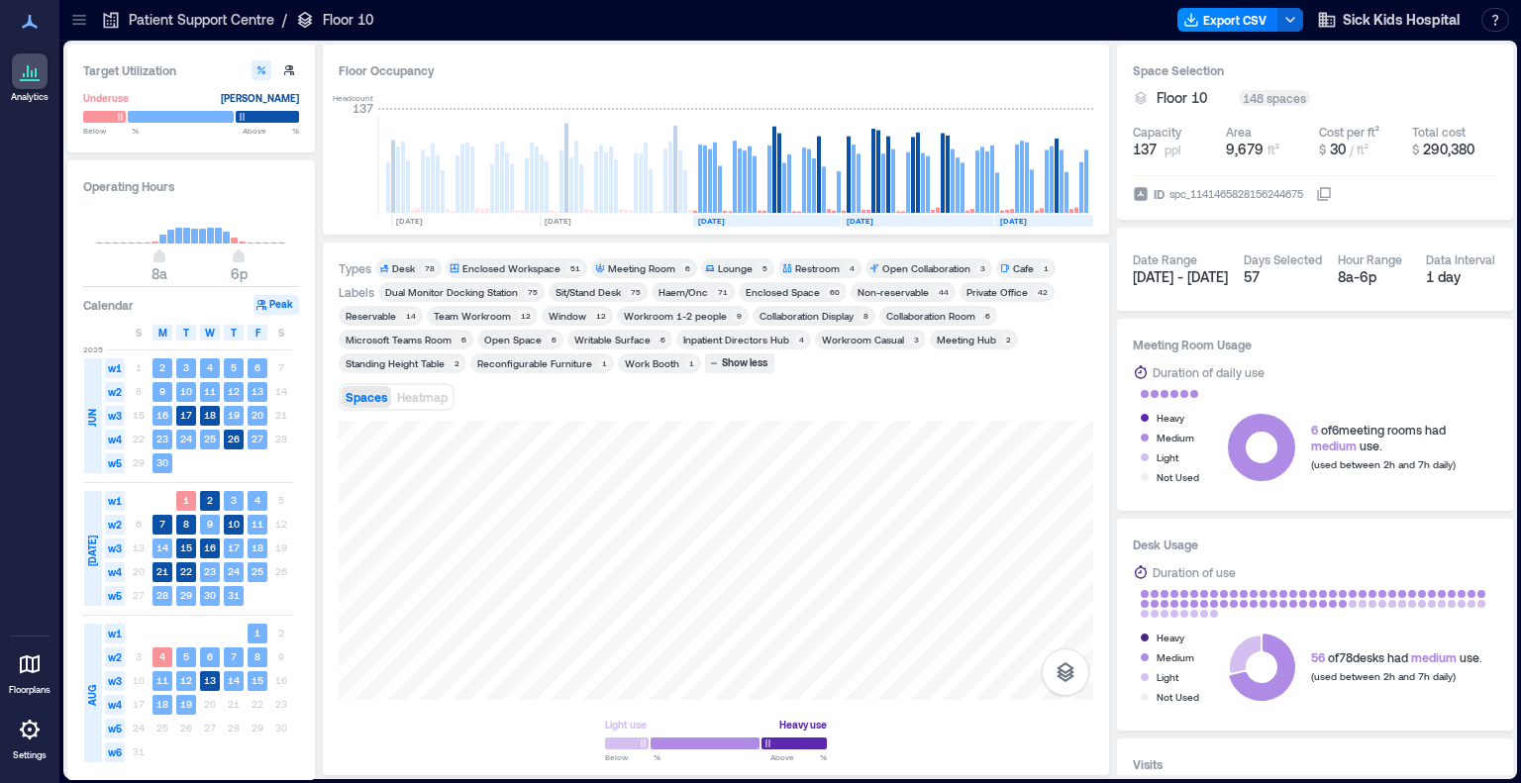
click at [531, 261] on div "Enclosed Workspace" at bounding box center [512, 268] width 98 height 14
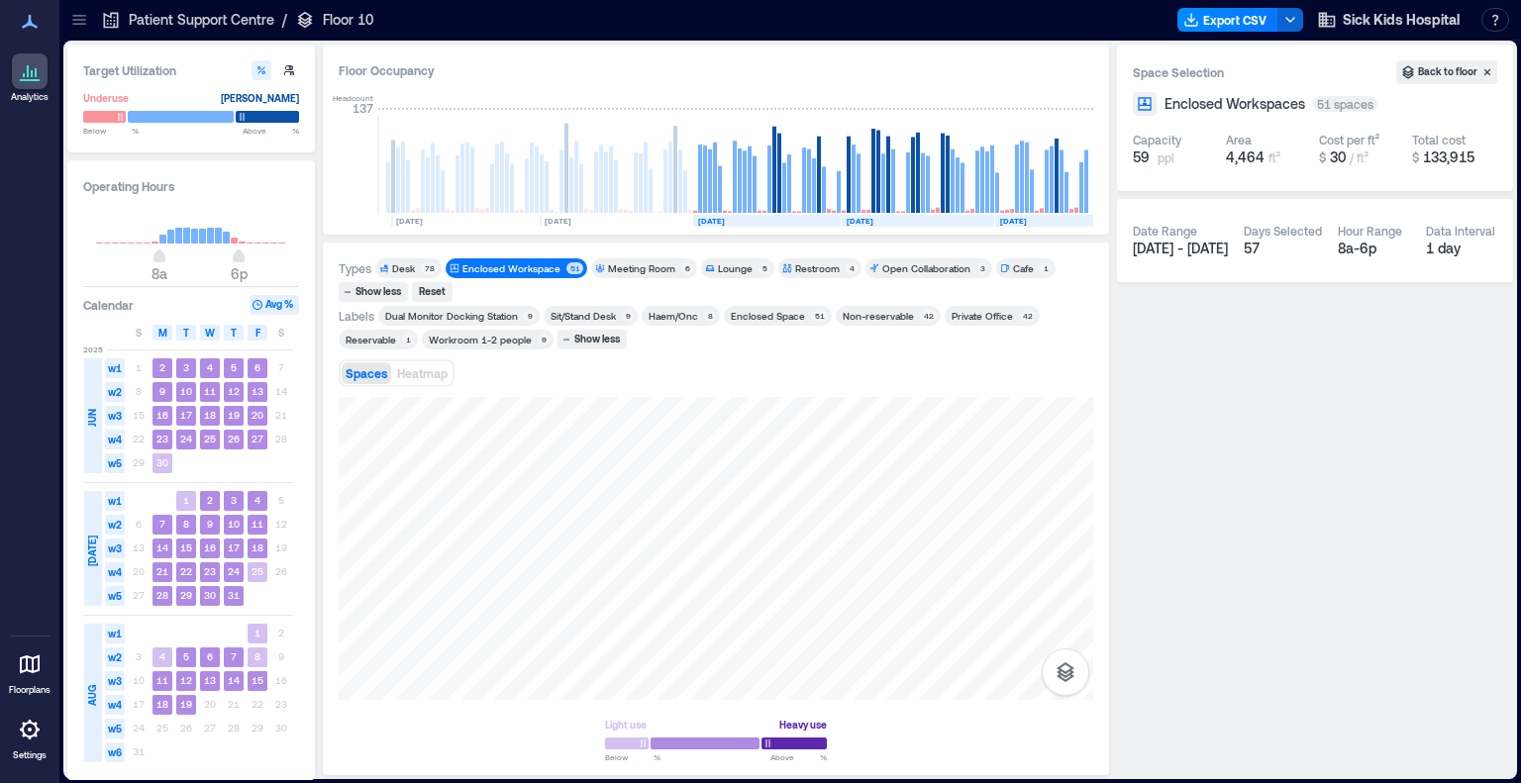
click at [389, 336] on div "Reservable" at bounding box center [371, 340] width 51 height 14
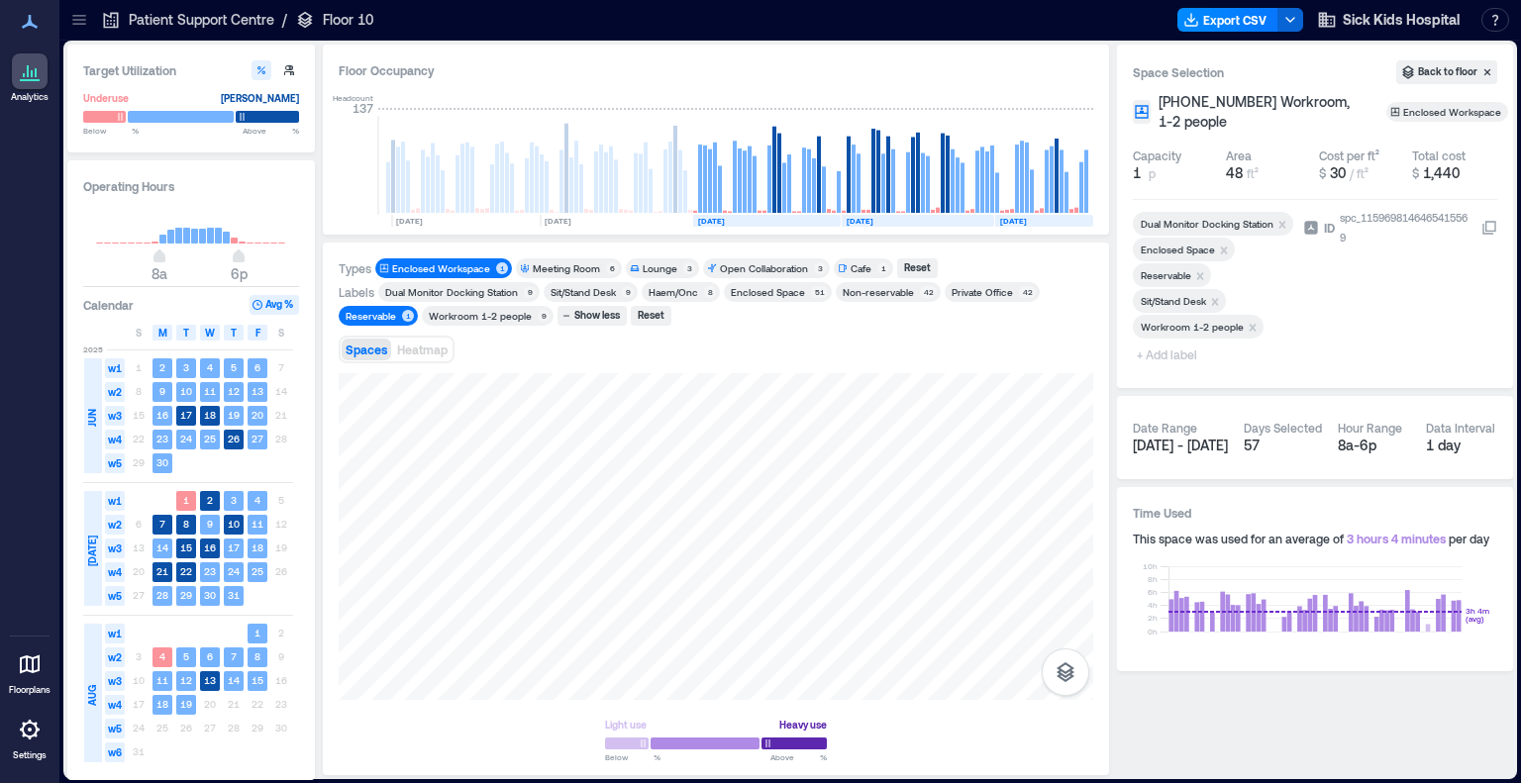
click at [368, 320] on div "Reservable" at bounding box center [371, 316] width 51 height 14
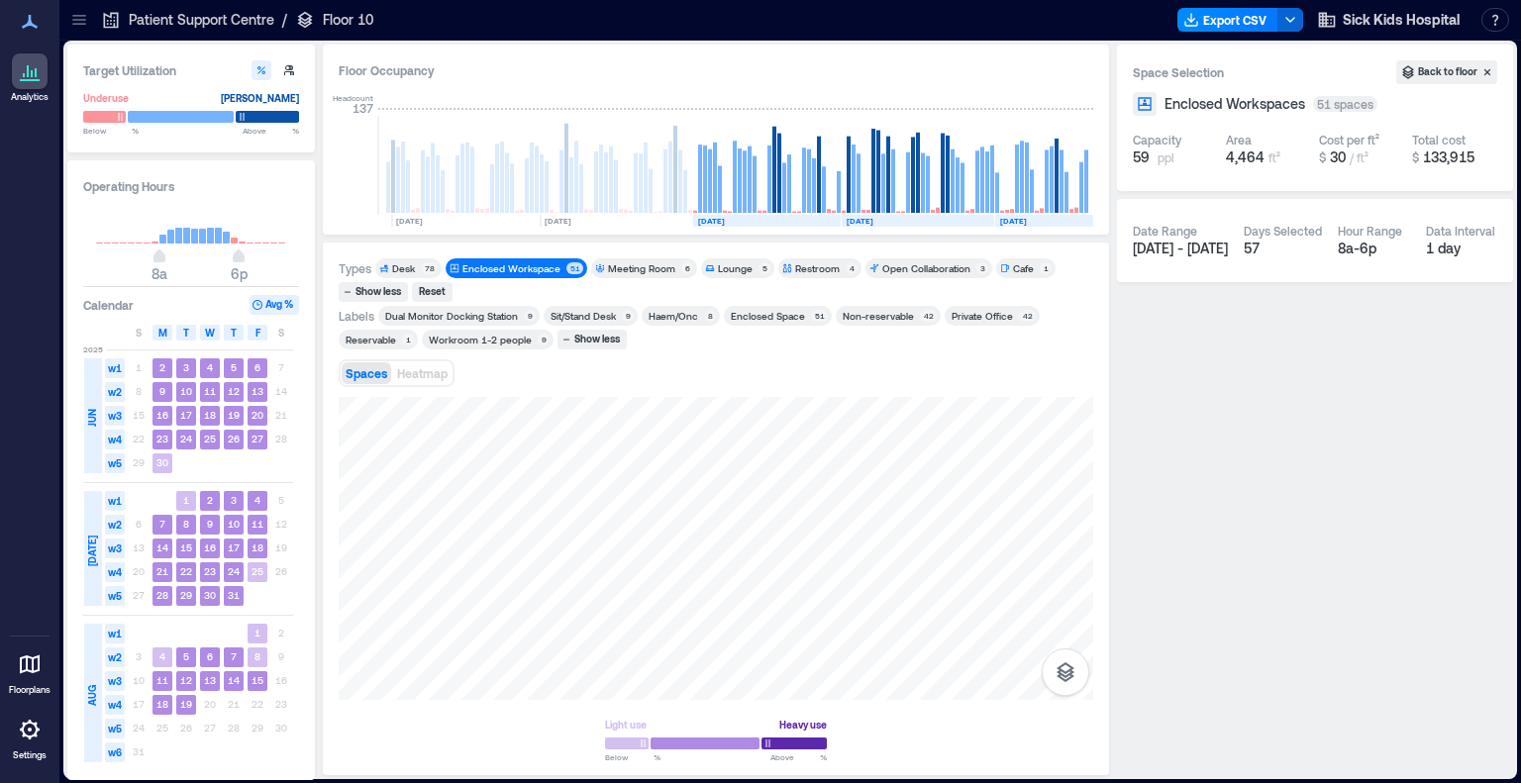
click at [501, 343] on div "Workroom 1-2 people" at bounding box center [480, 340] width 103 height 14
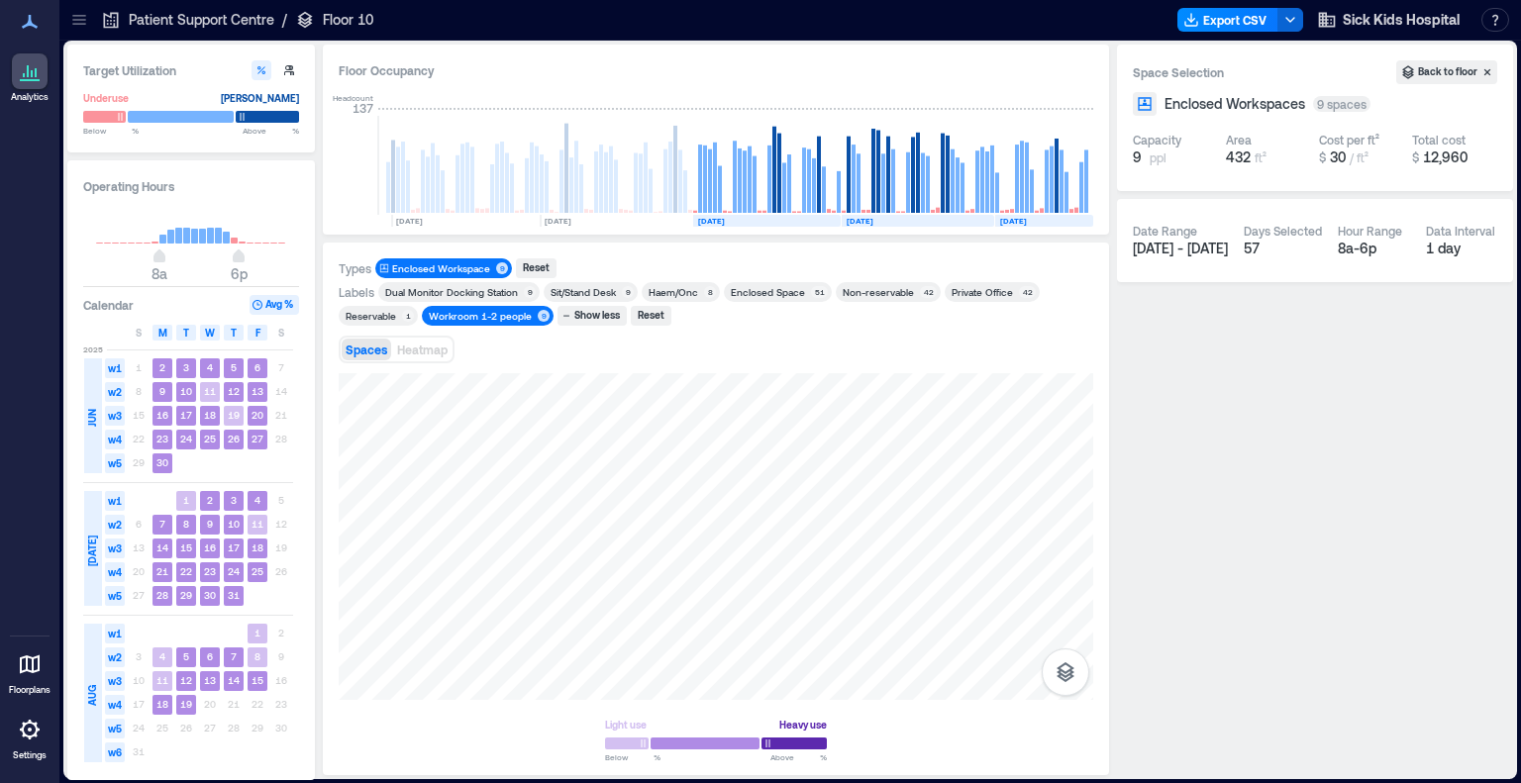
click at [380, 311] on div "Reservable" at bounding box center [371, 316] width 51 height 14
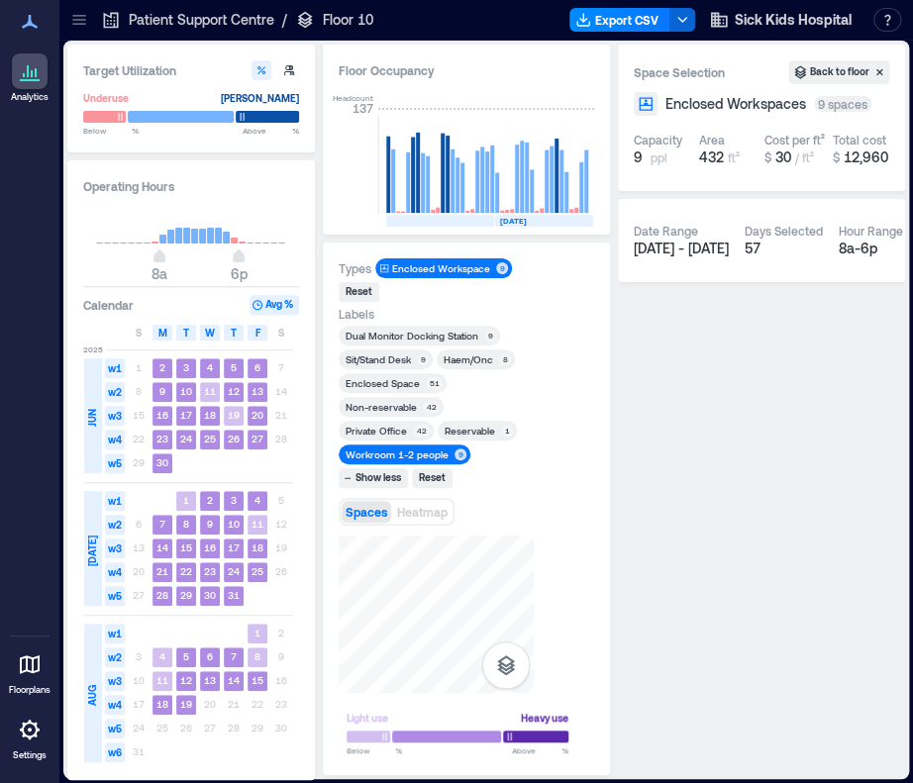
scroll to position [0, 3160]
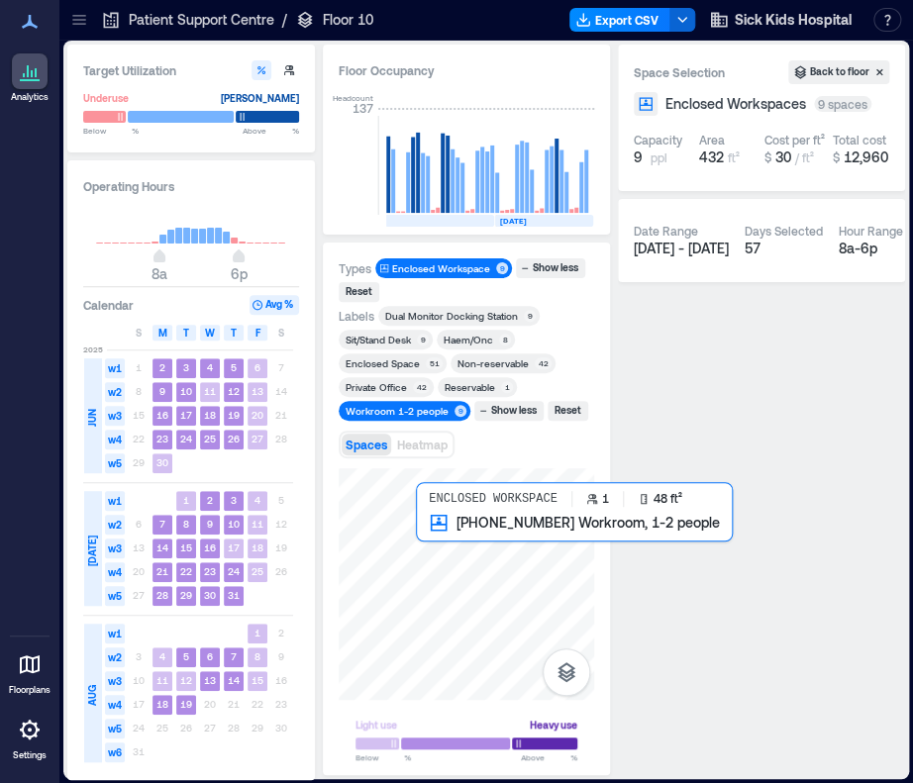
click at [421, 533] on div at bounding box center [467, 584] width 256 height 232
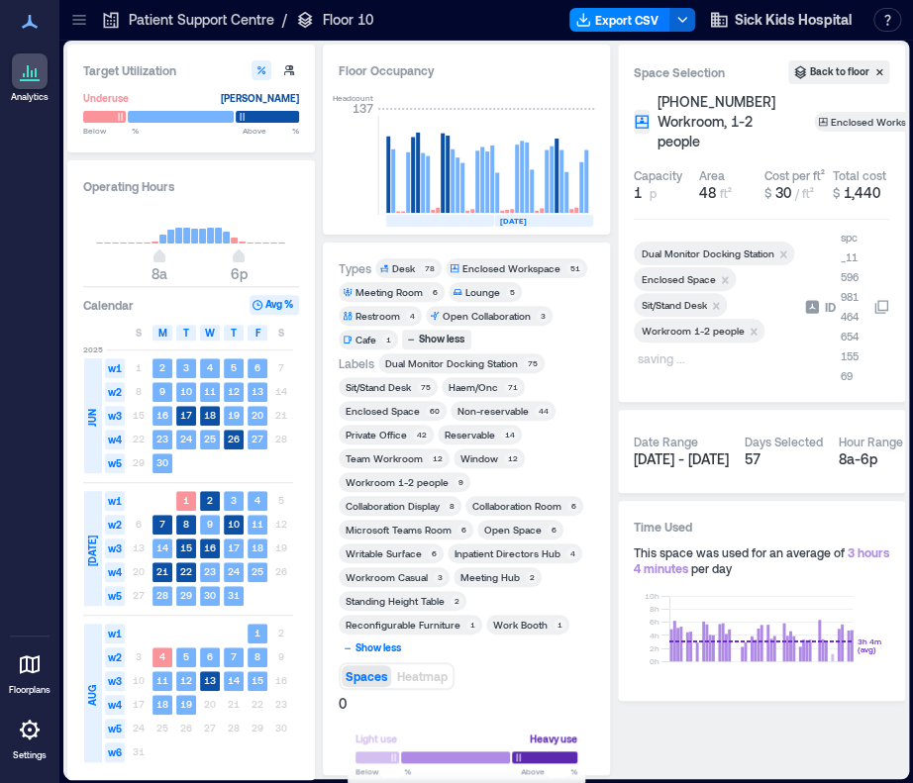
click at [383, 645] on div "Show less" at bounding box center [379, 649] width 52 height 18
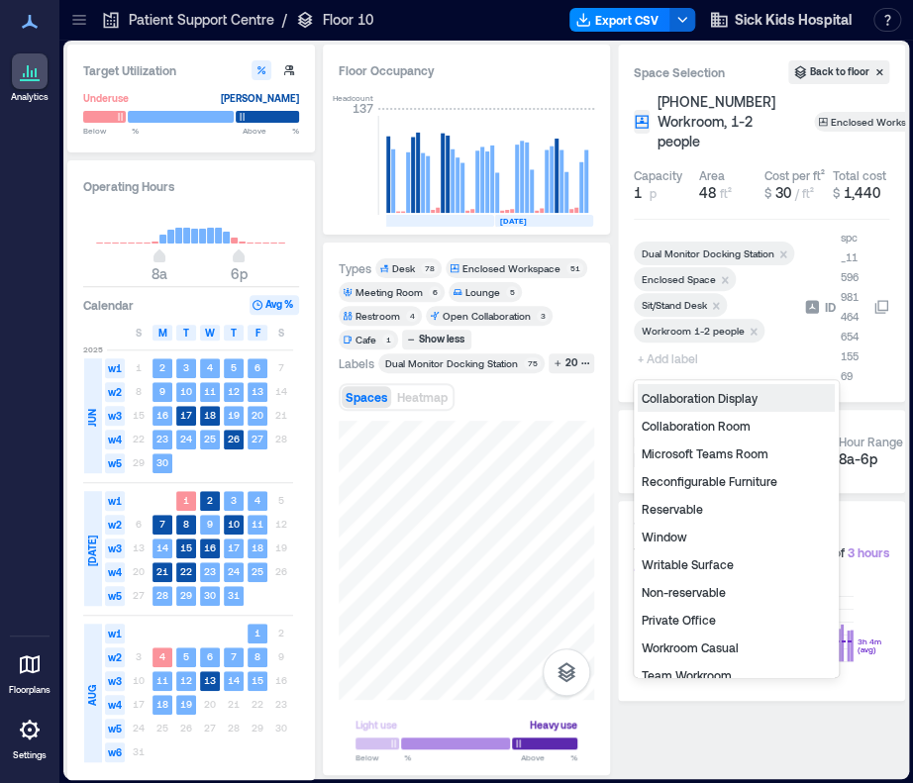
click at [674, 363] on span "+ Add label" at bounding box center [670, 359] width 72 height 28
click at [692, 583] on div "Non-reservable" at bounding box center [736, 592] width 197 height 28
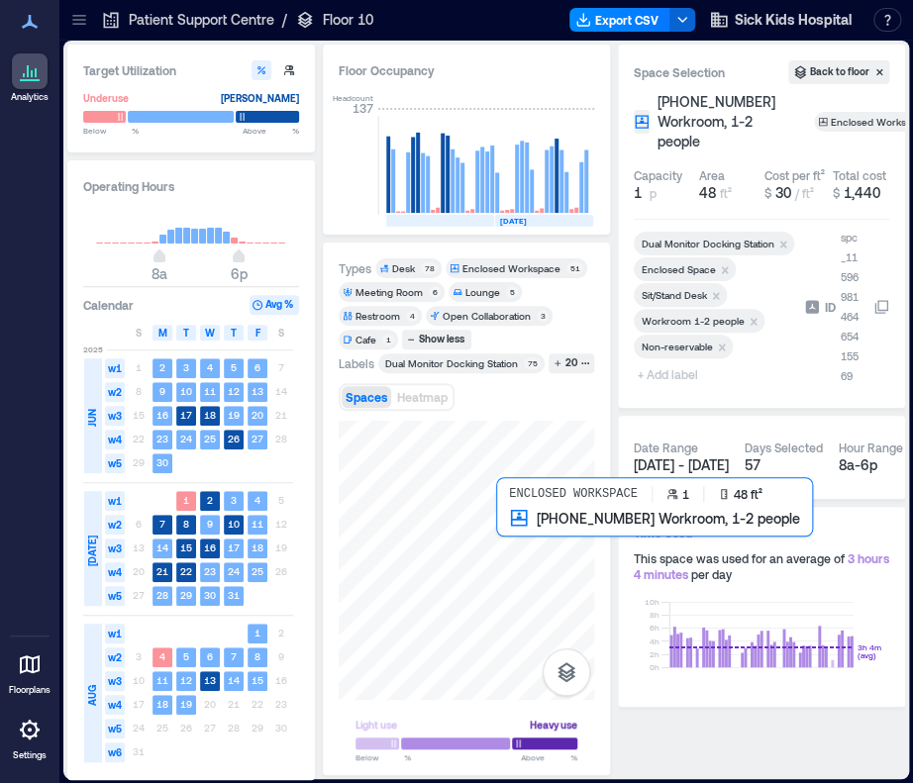
click at [507, 530] on div at bounding box center [467, 560] width 256 height 279
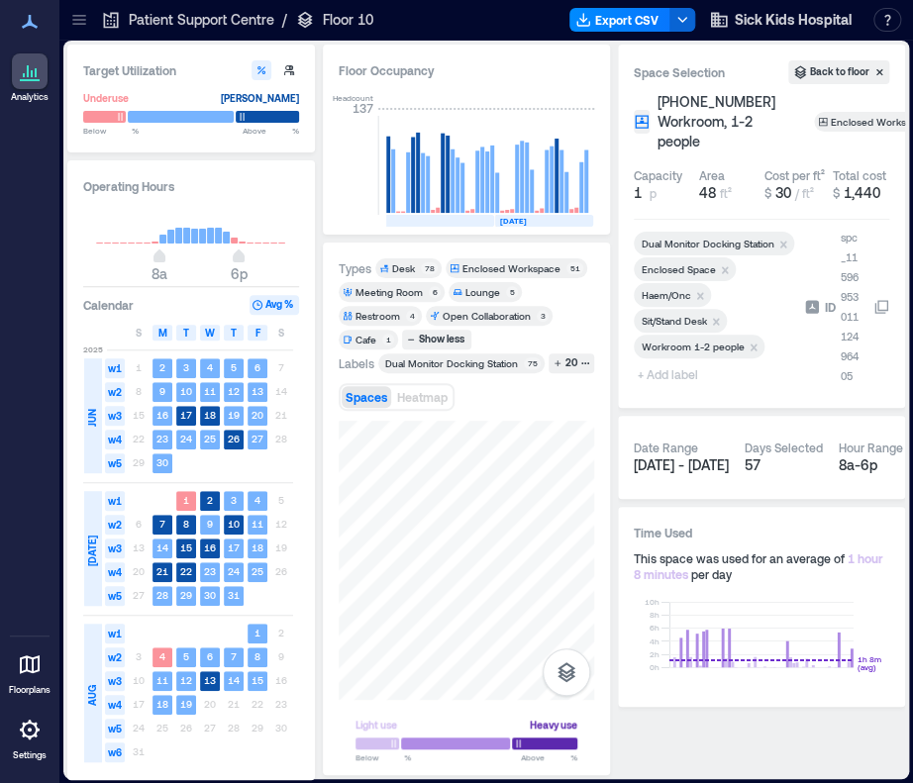
click at [676, 373] on span "+ Add label" at bounding box center [670, 375] width 72 height 28
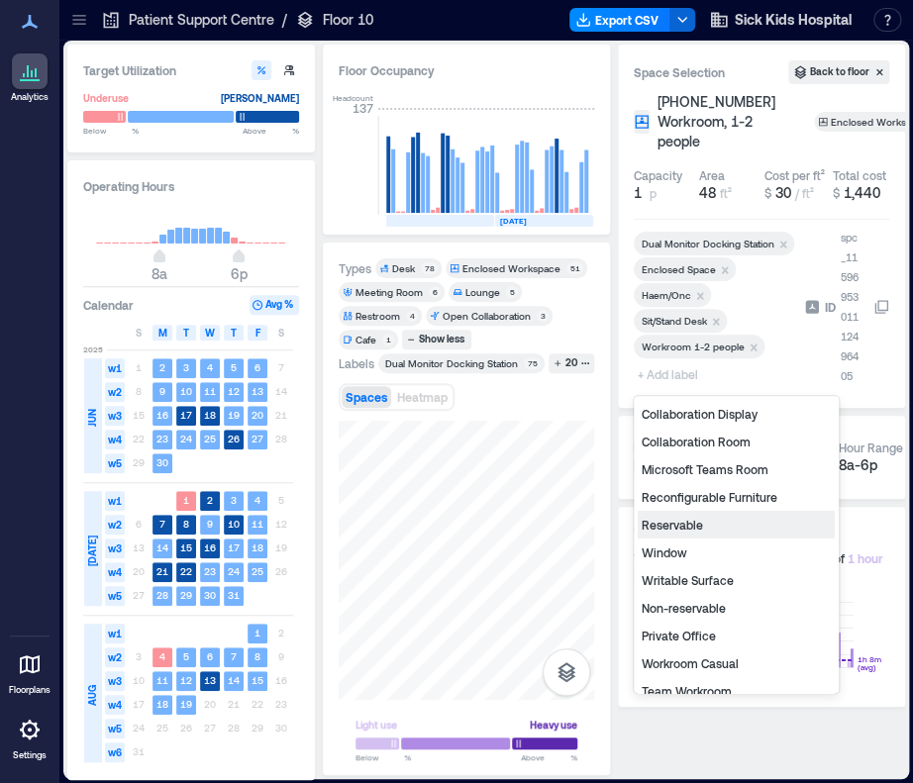
click at [667, 523] on div "Reservable" at bounding box center [736, 525] width 197 height 28
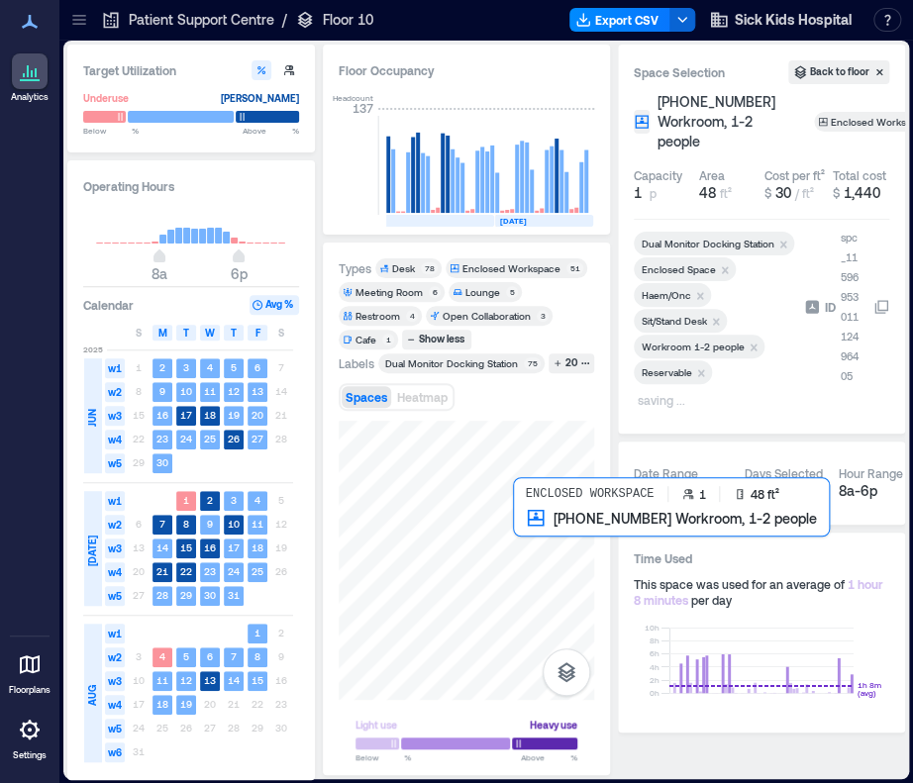
click at [517, 530] on div at bounding box center [467, 560] width 256 height 279
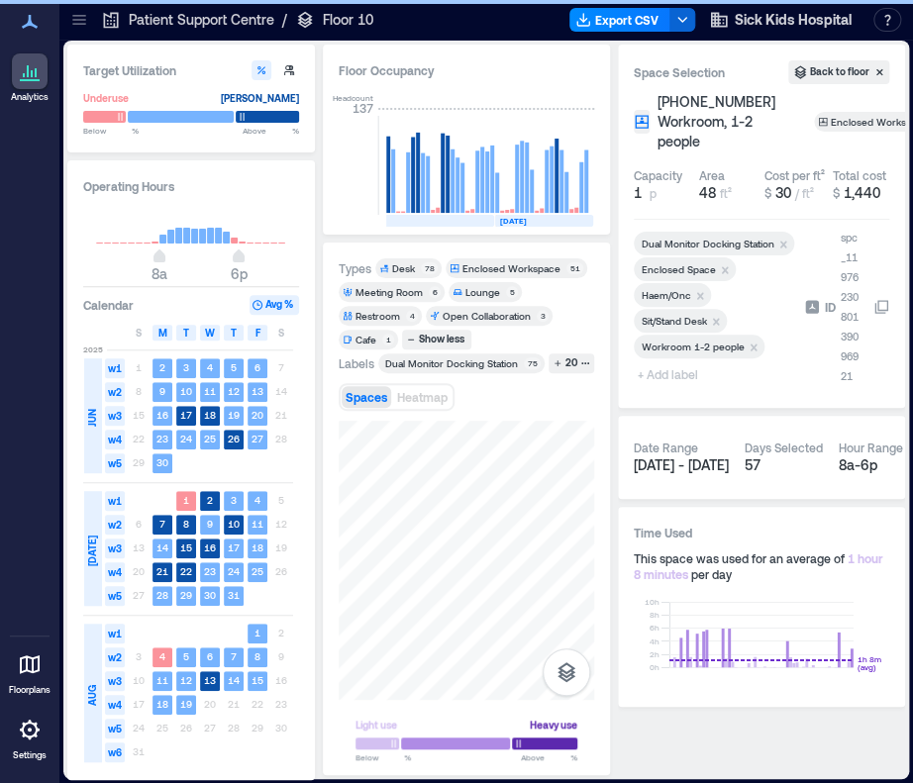
click at [691, 378] on span "+ Add label" at bounding box center [670, 375] width 72 height 28
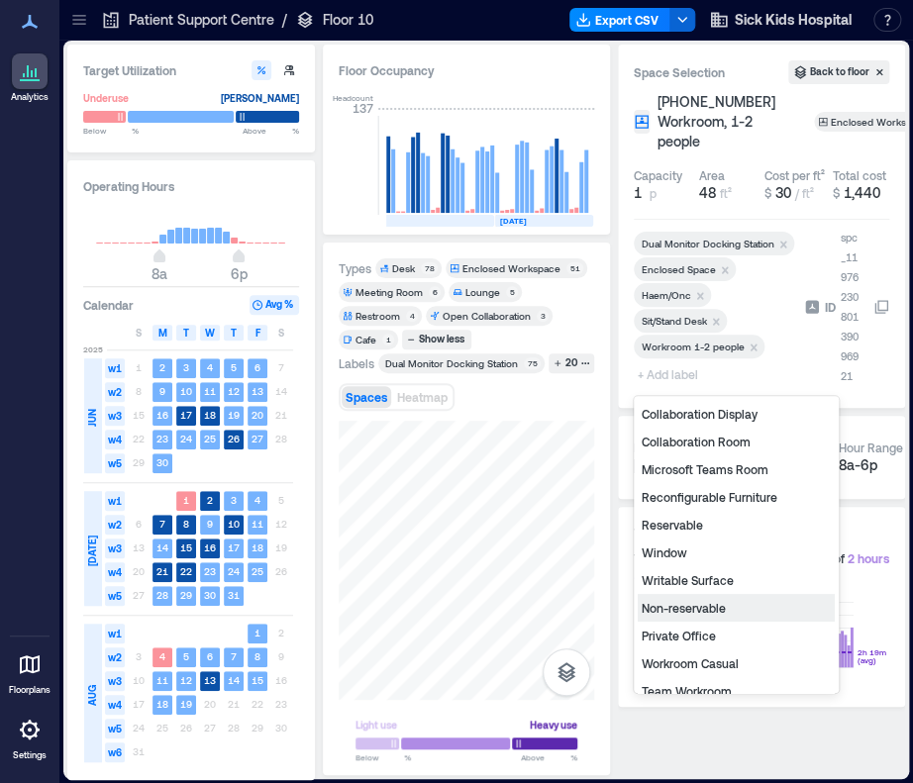
click at [692, 609] on div "Non-reservable" at bounding box center [736, 608] width 197 height 28
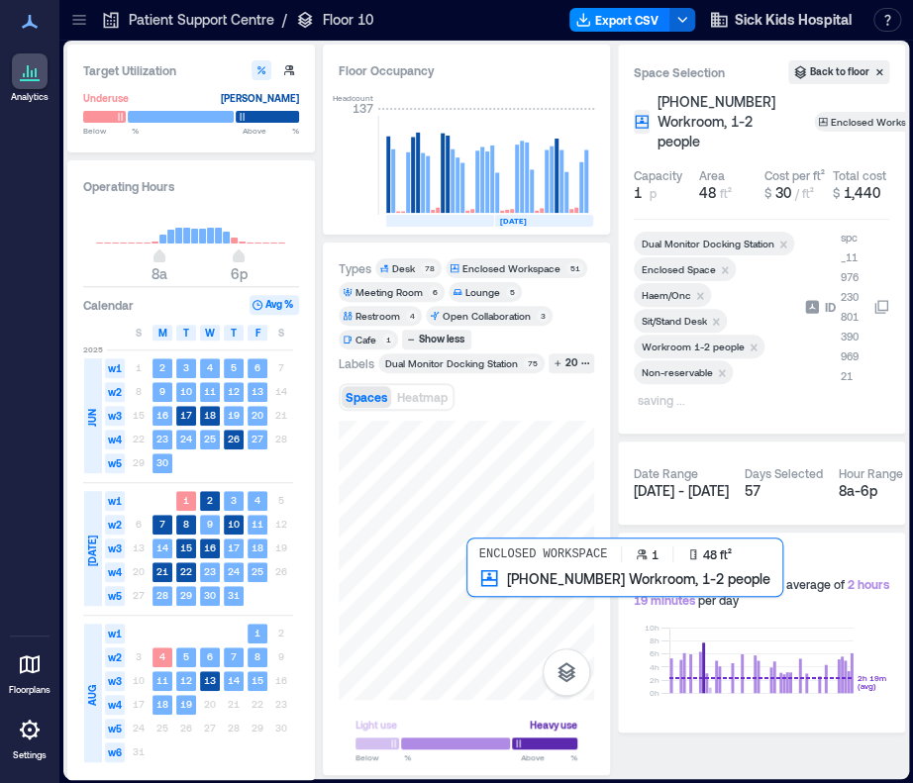
click at [470, 583] on div at bounding box center [467, 560] width 256 height 279
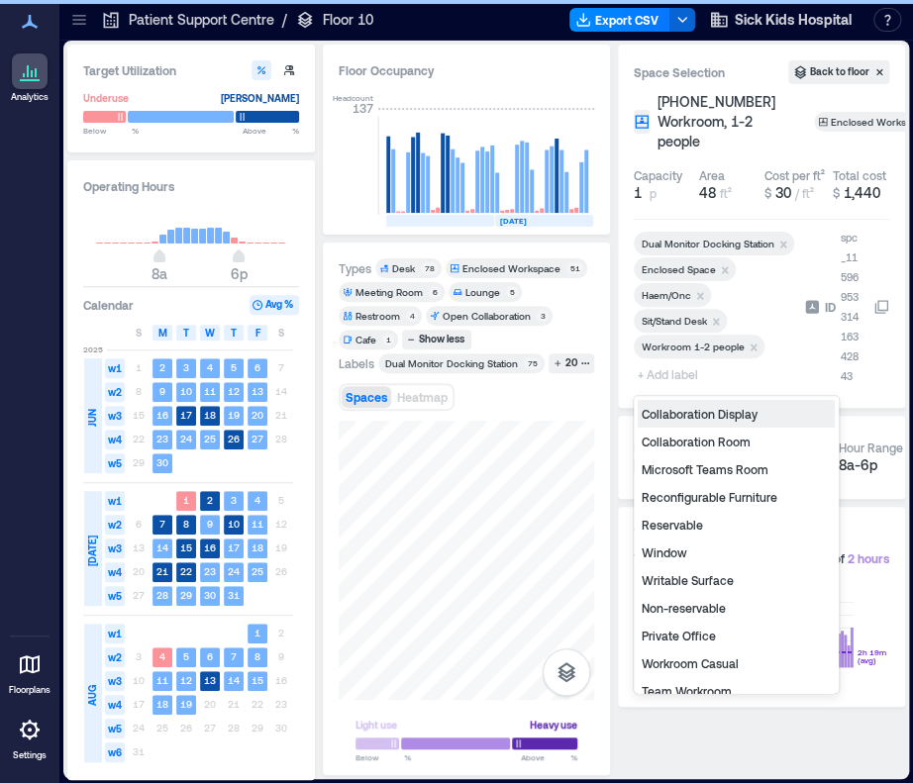
click at [682, 375] on span "+ Add label" at bounding box center [670, 375] width 72 height 28
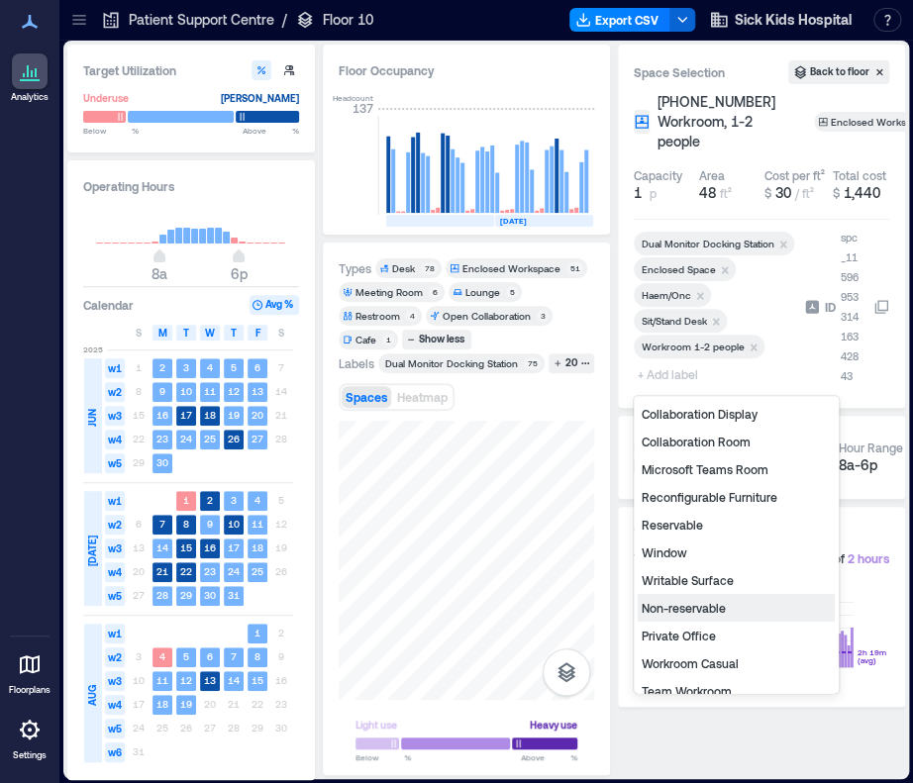
click at [686, 611] on div "Non-reservable" at bounding box center [736, 608] width 197 height 28
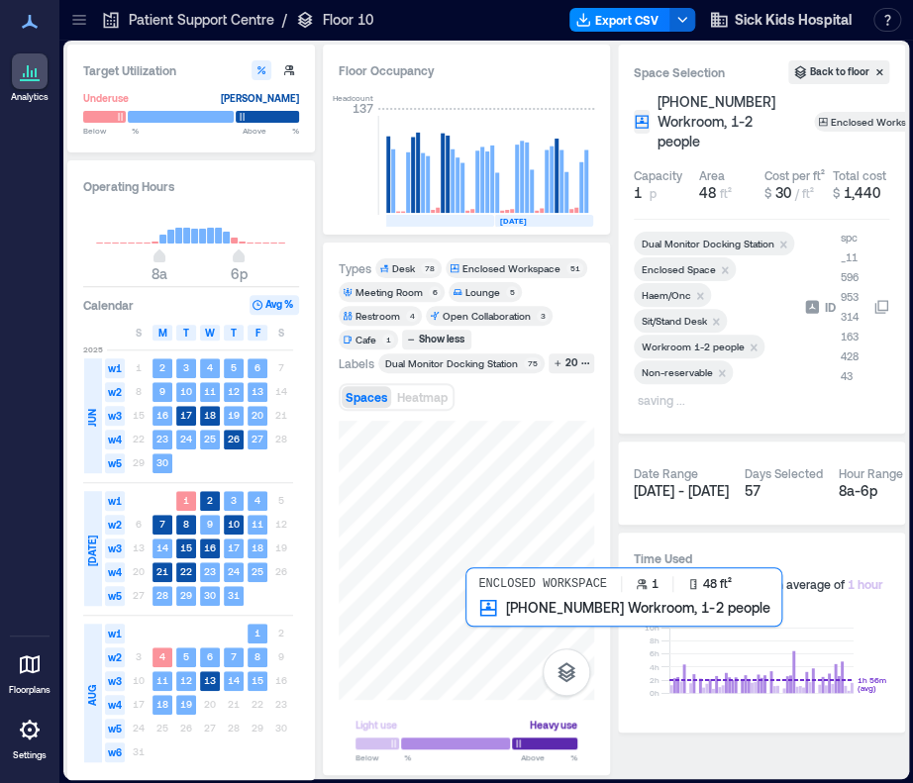
click at [470, 615] on div at bounding box center [467, 560] width 256 height 279
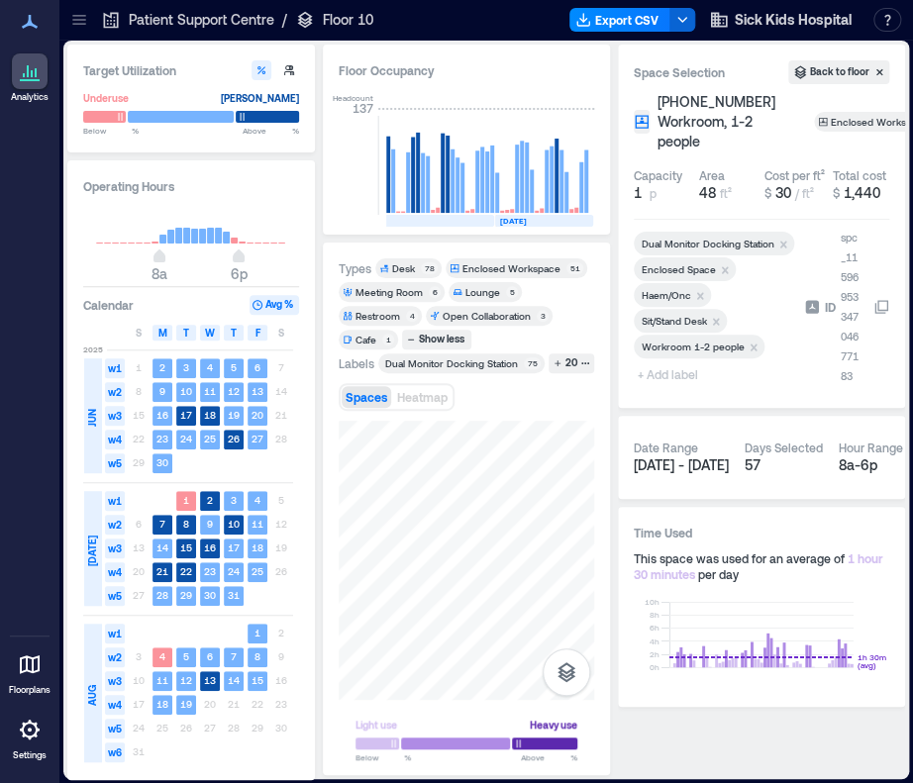
click at [685, 372] on span "+ Add label" at bounding box center [670, 375] width 72 height 28
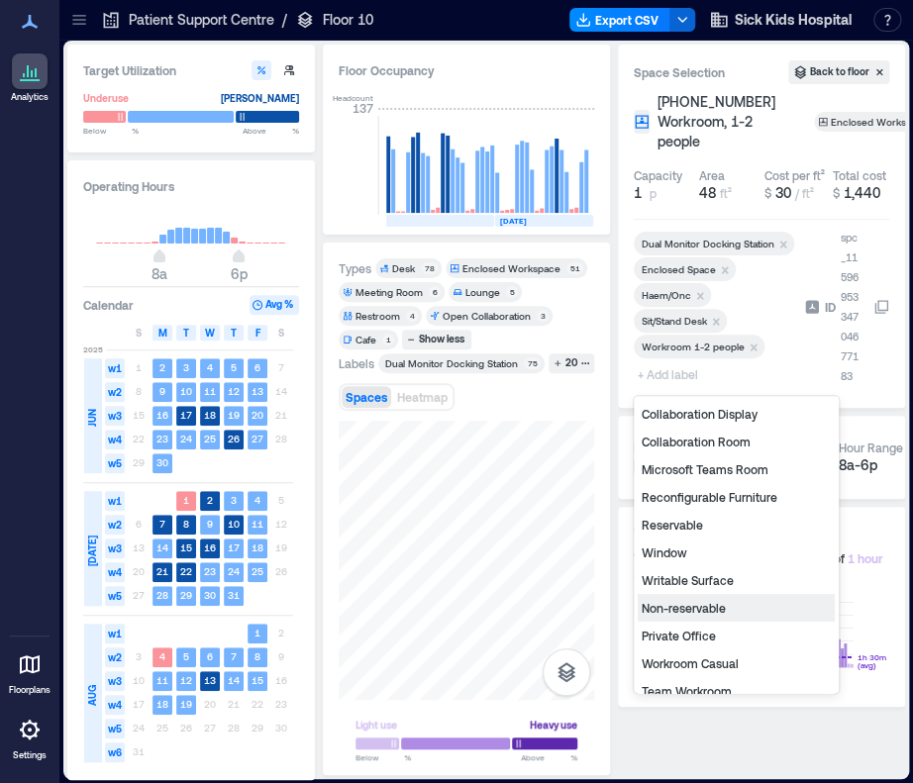
click at [674, 608] on div "Non-reservable" at bounding box center [736, 608] width 197 height 28
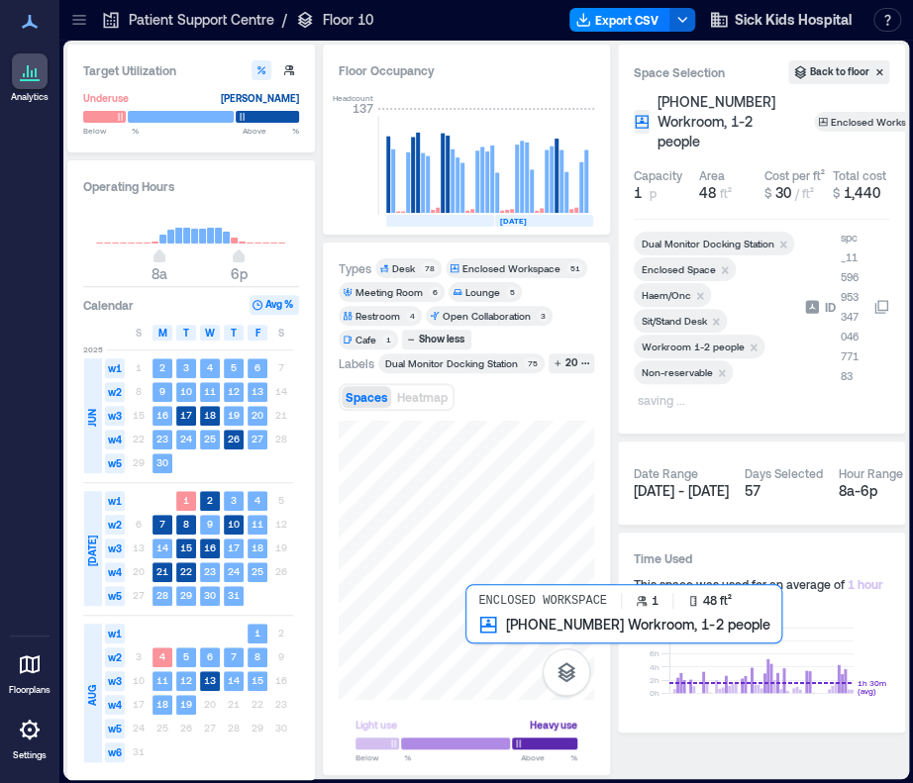
click at [468, 634] on div at bounding box center [467, 560] width 256 height 279
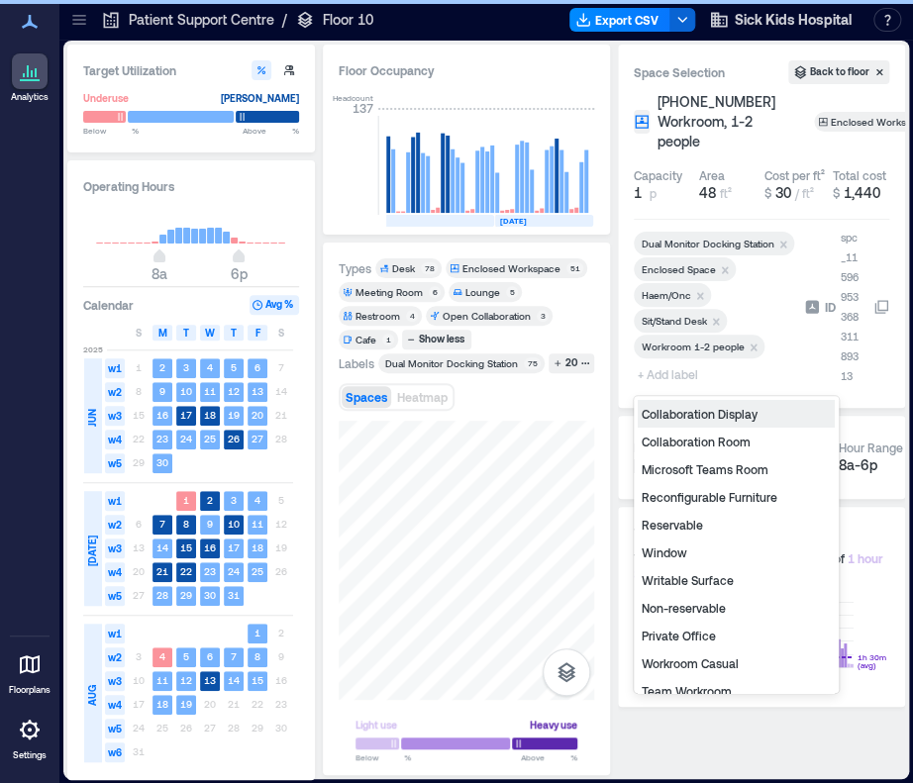
click at [662, 375] on span "+ Add label" at bounding box center [670, 375] width 72 height 28
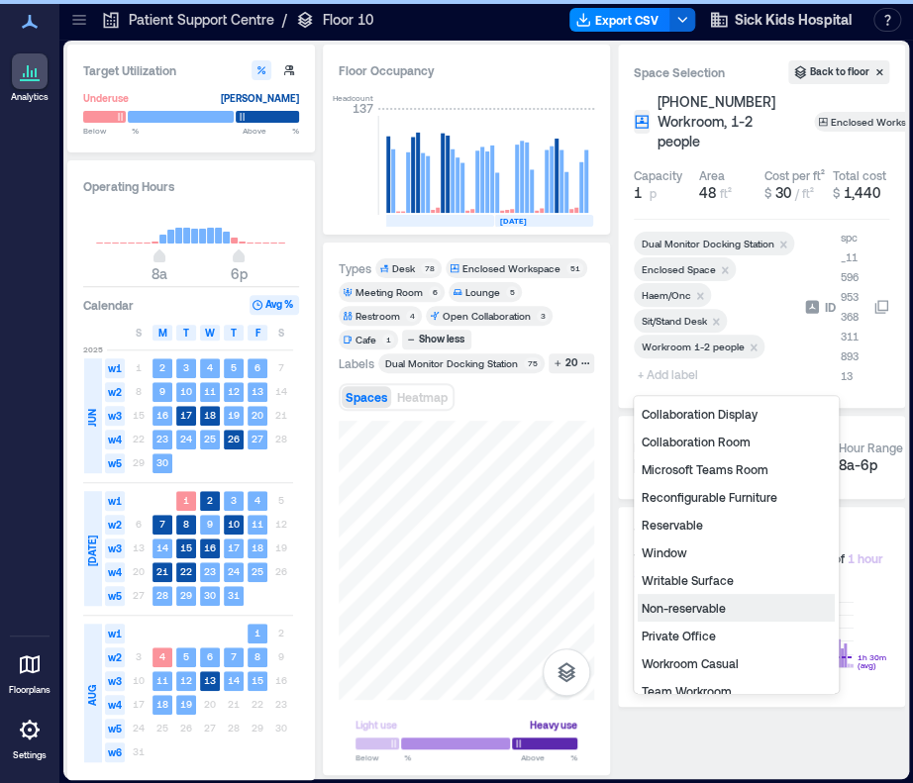
click at [714, 616] on div "Non-reservable" at bounding box center [736, 608] width 197 height 28
